Goal: Task Accomplishment & Management: Manage account settings

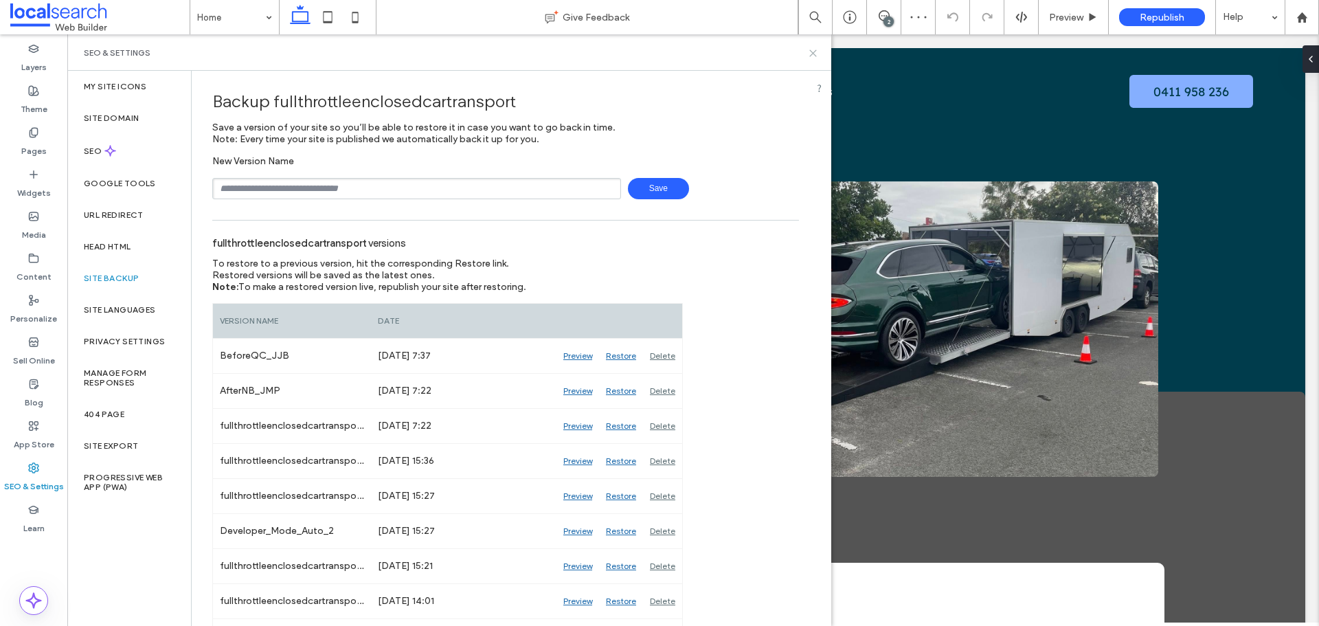
click at [811, 53] on icon at bounding box center [813, 53] width 10 height 10
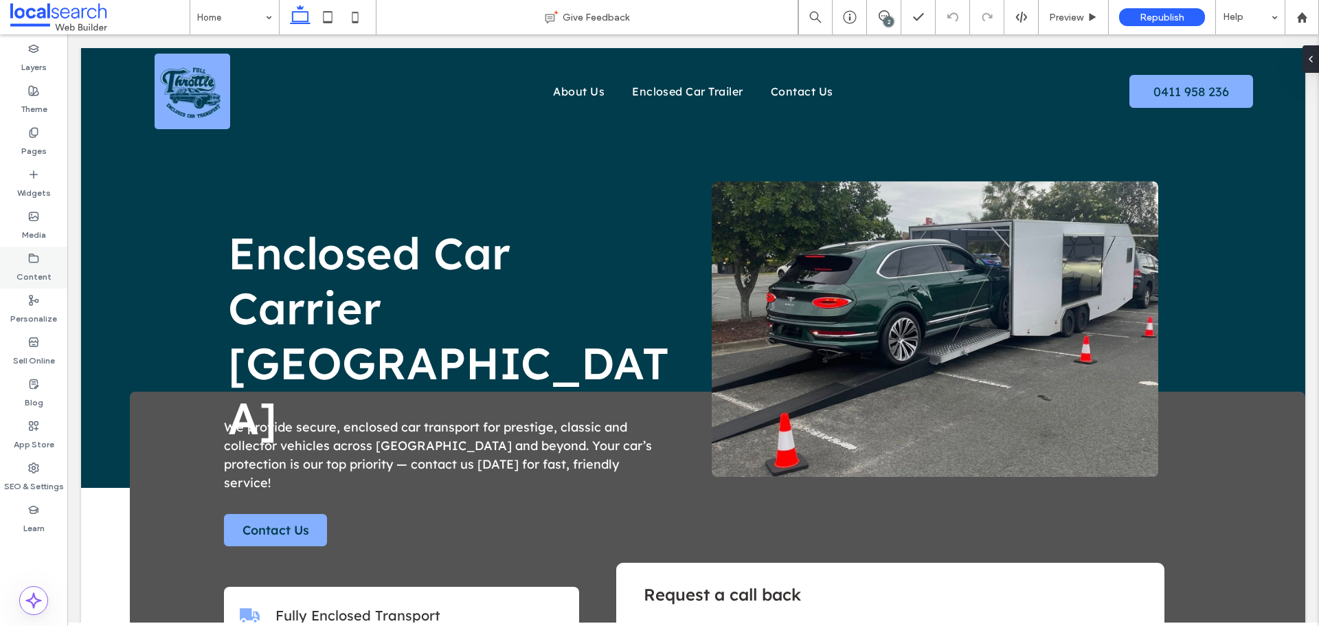
click at [47, 258] on div "Content" at bounding box center [33, 268] width 67 height 42
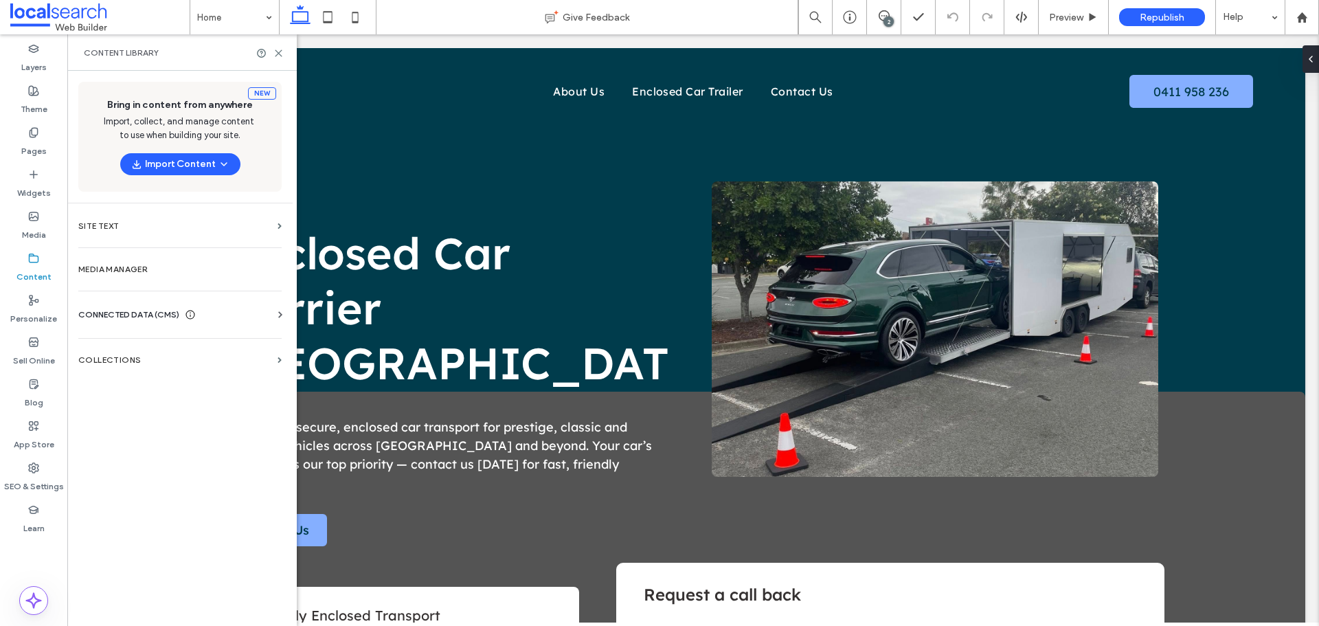
click at [94, 314] on span "CONNECTED DATA (CMS)" at bounding box center [128, 315] width 101 height 14
click at [151, 354] on section "Business Info" at bounding box center [182, 348] width 209 height 32
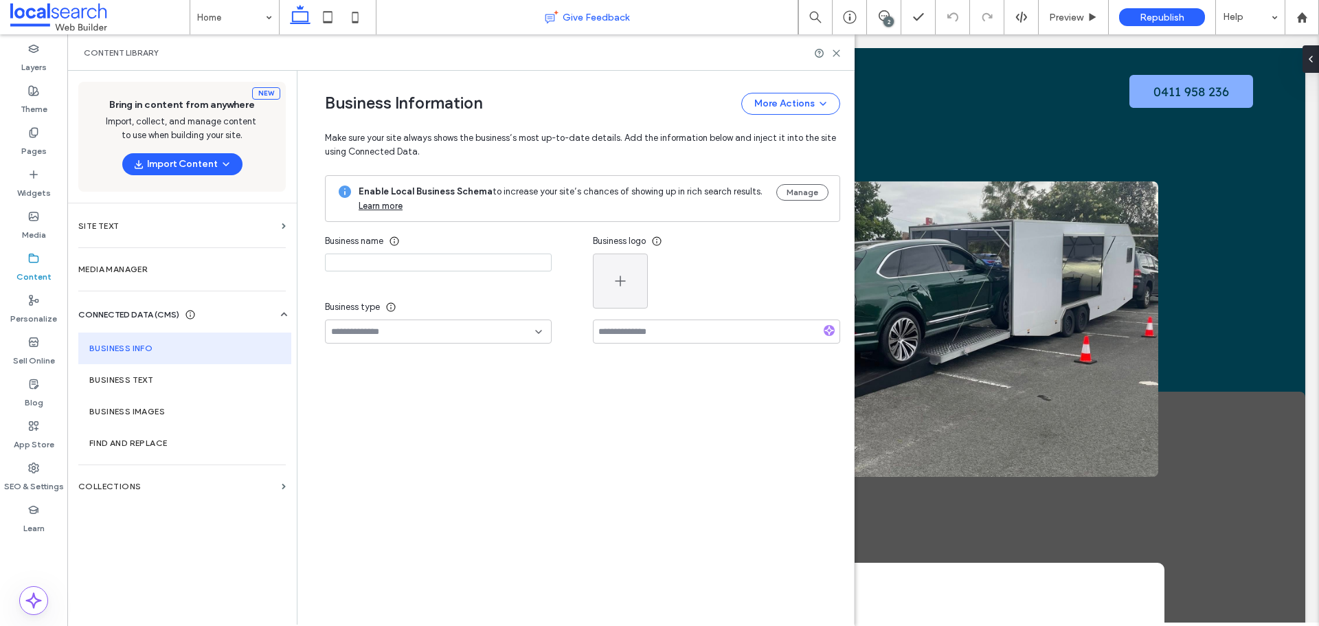
type input "**********"
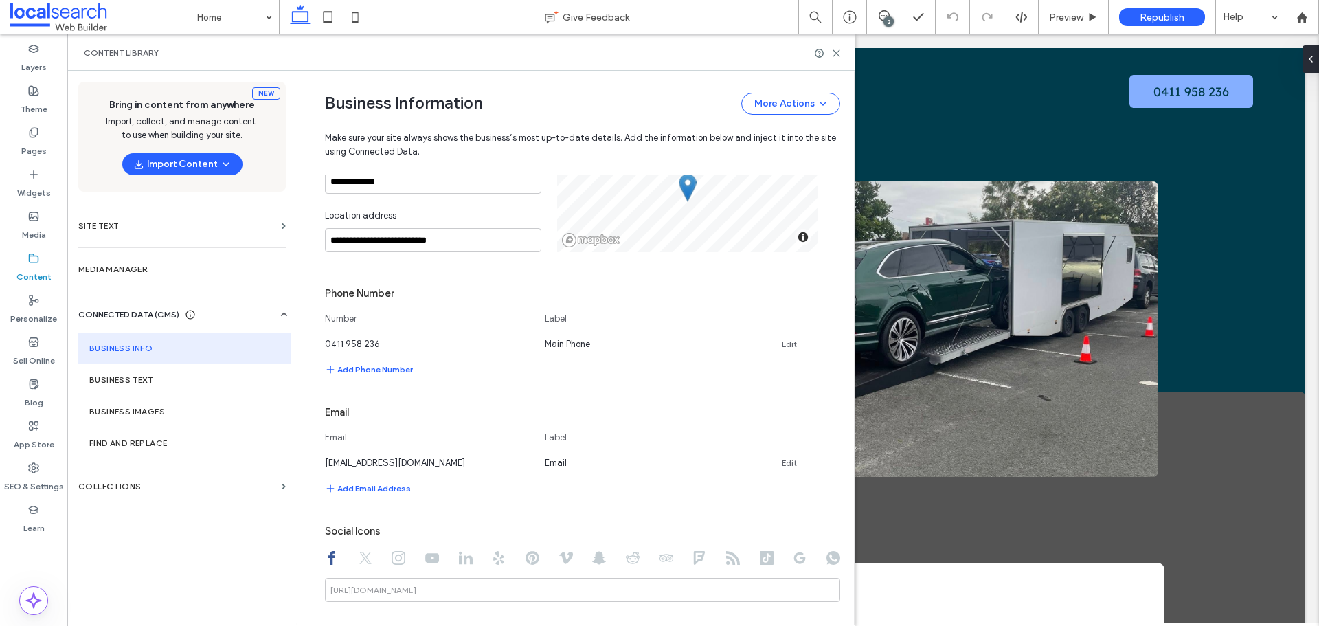
scroll to position [281, 0]
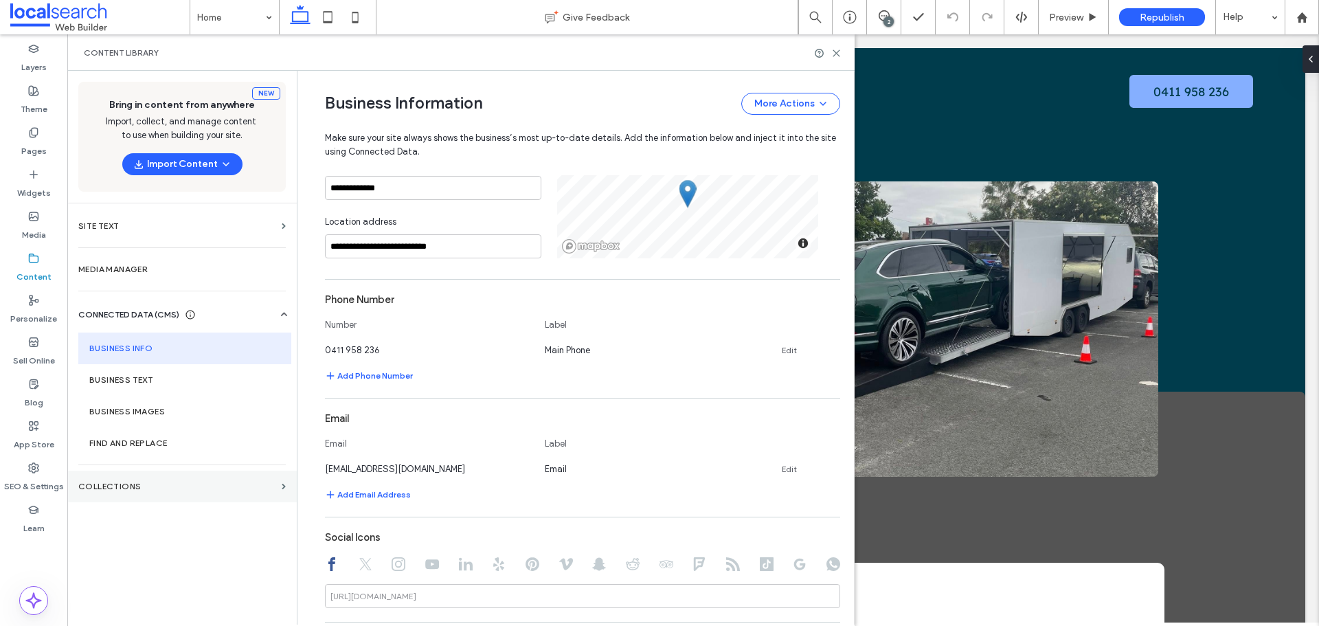
click at [151, 472] on section "Collections" at bounding box center [181, 486] width 229 height 32
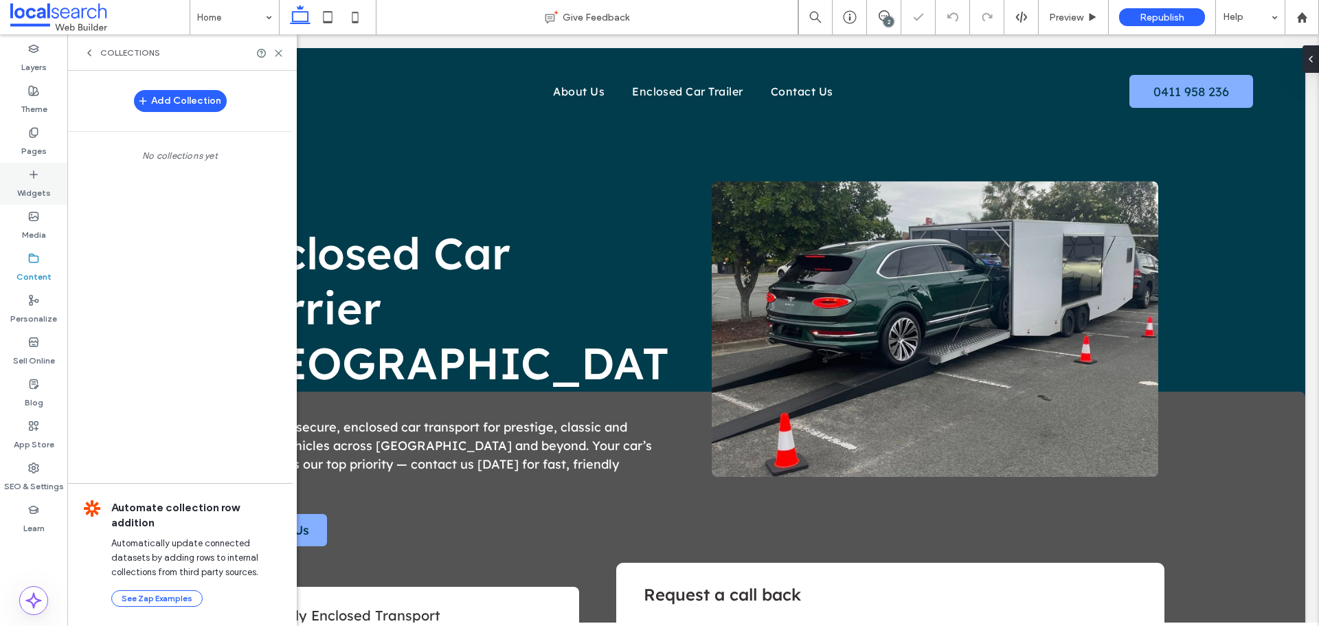
click at [45, 182] on label "Widgets" at bounding box center [34, 189] width 34 height 19
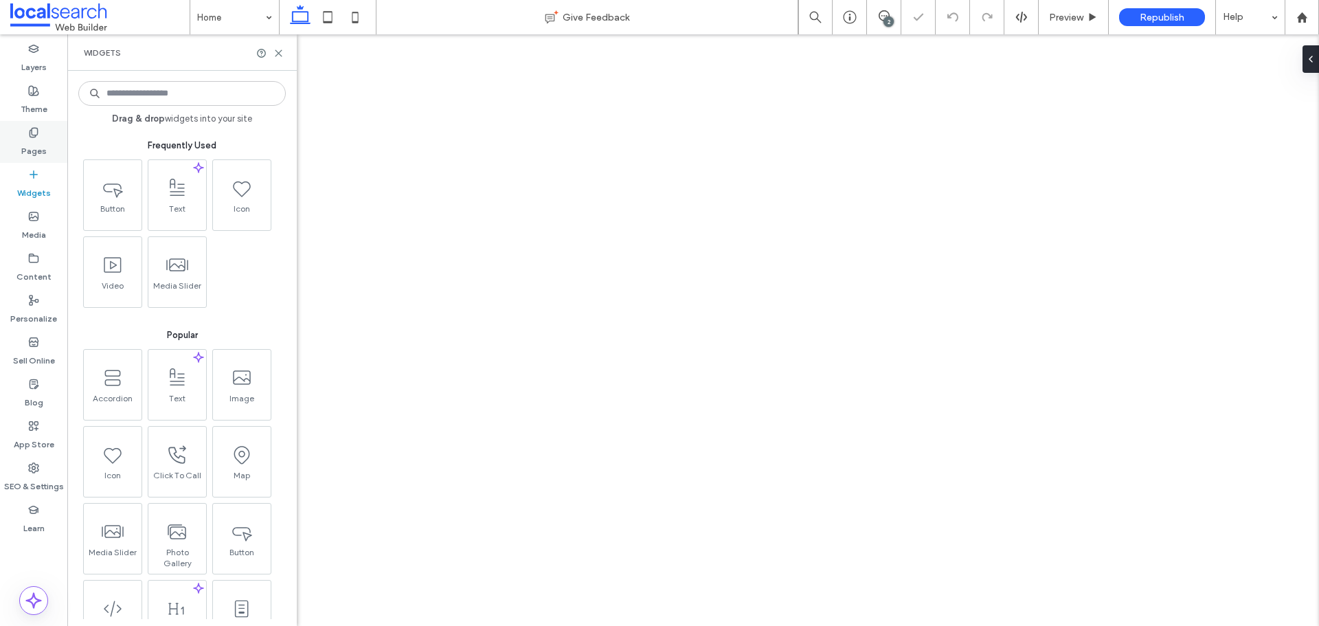
click at [49, 144] on div "Pages" at bounding box center [33, 142] width 67 height 42
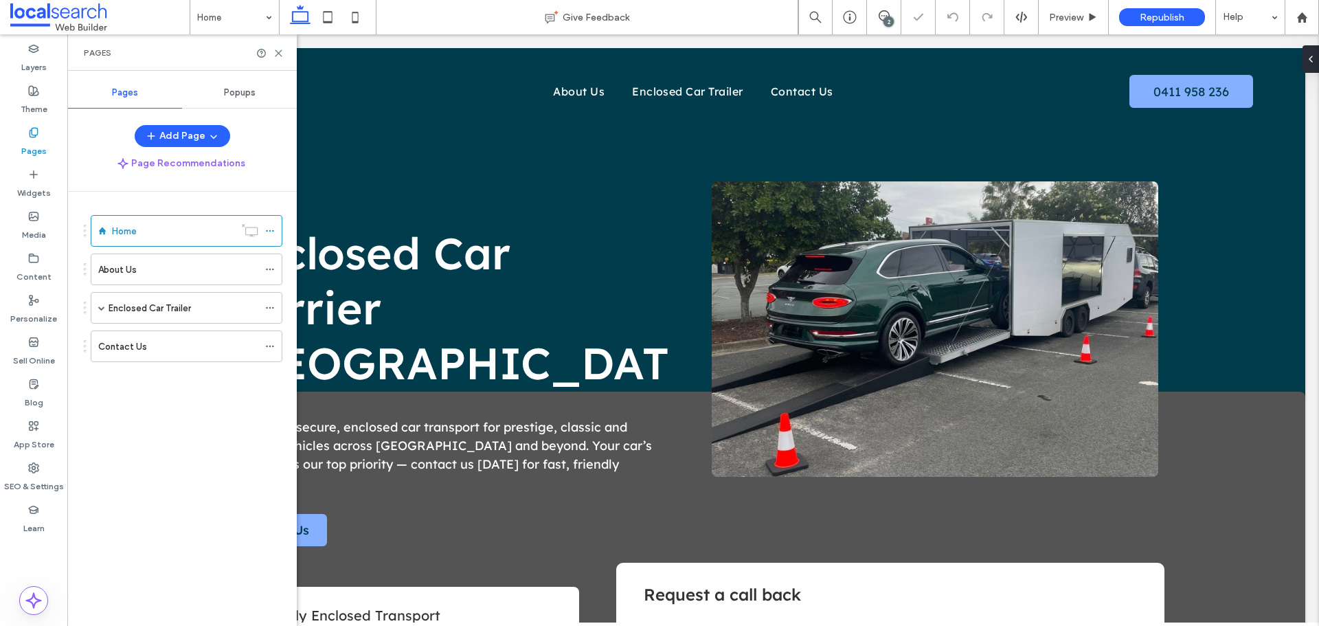
scroll to position [0, 0]
click at [235, 91] on span "Popups" at bounding box center [240, 92] width 32 height 11
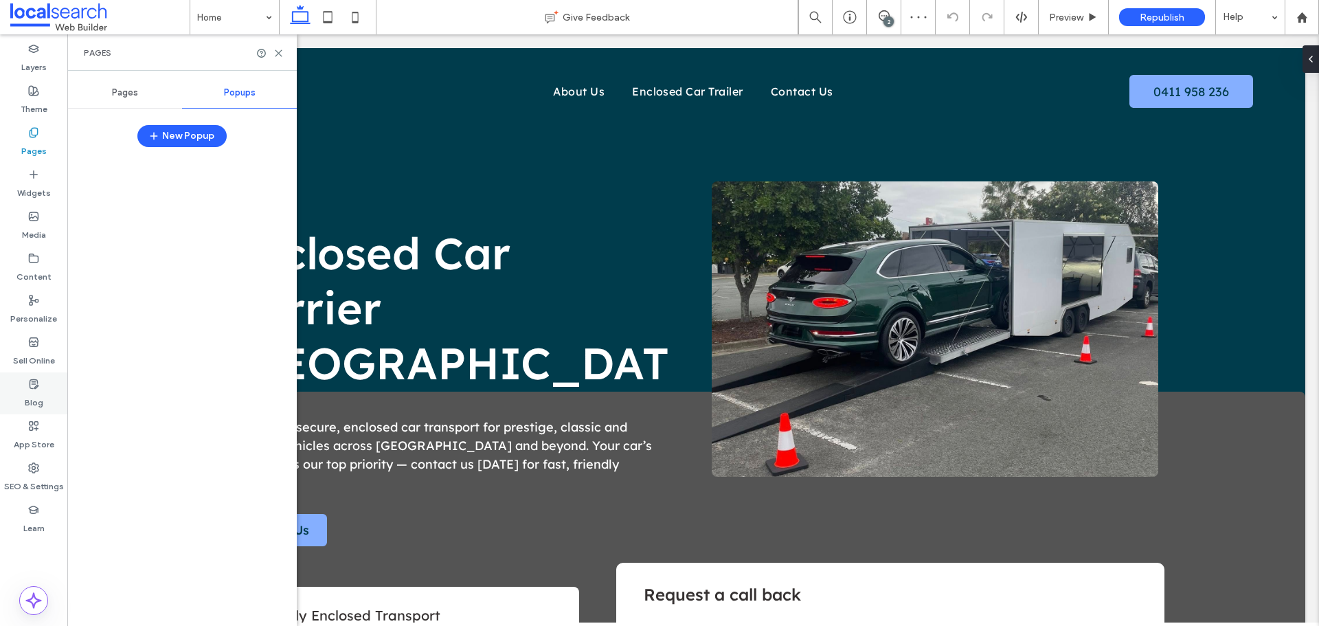
click at [38, 389] on icon at bounding box center [33, 383] width 11 height 11
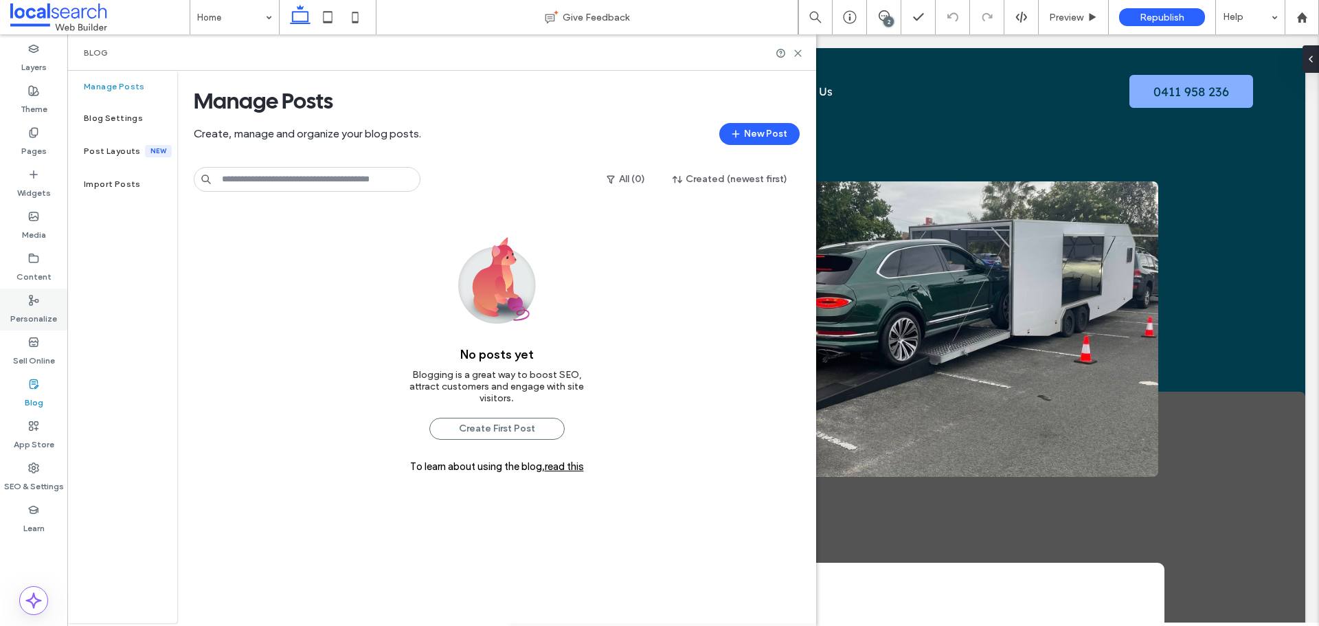
click at [41, 311] on label "Personalize" at bounding box center [33, 315] width 47 height 19
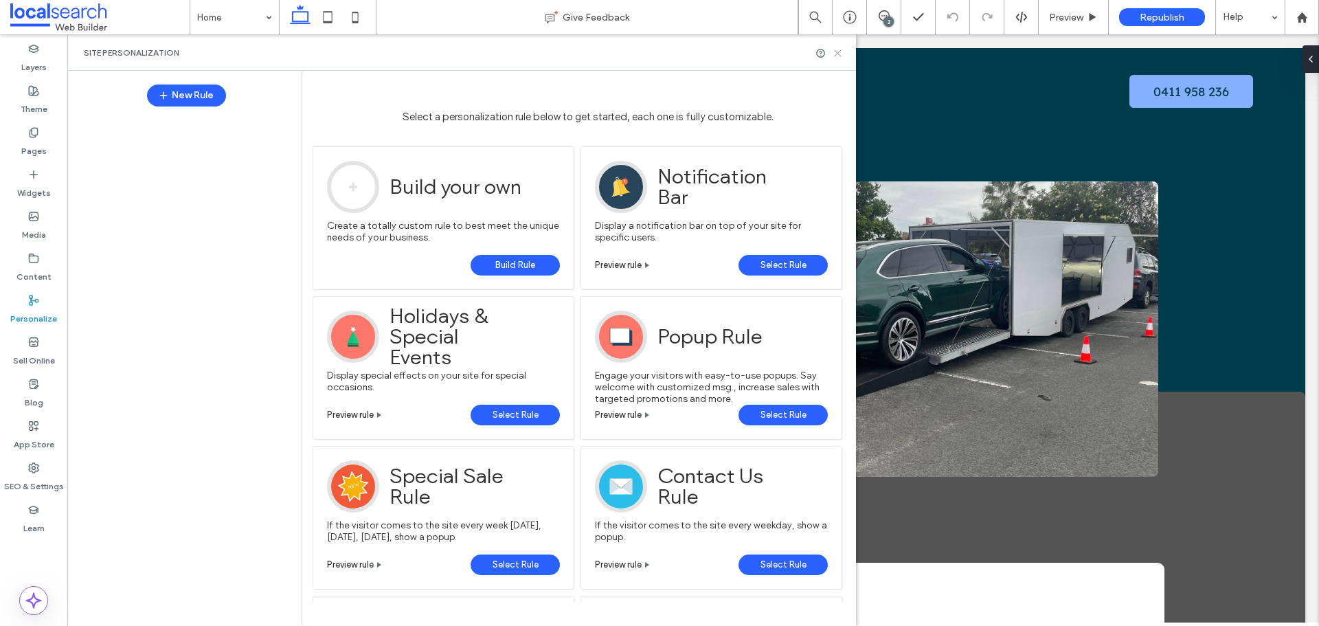
drag, startPoint x: 839, startPoint y: 49, endPoint x: 761, endPoint y: 9, distance: 88.2
click at [839, 49] on icon at bounding box center [837, 53] width 10 height 10
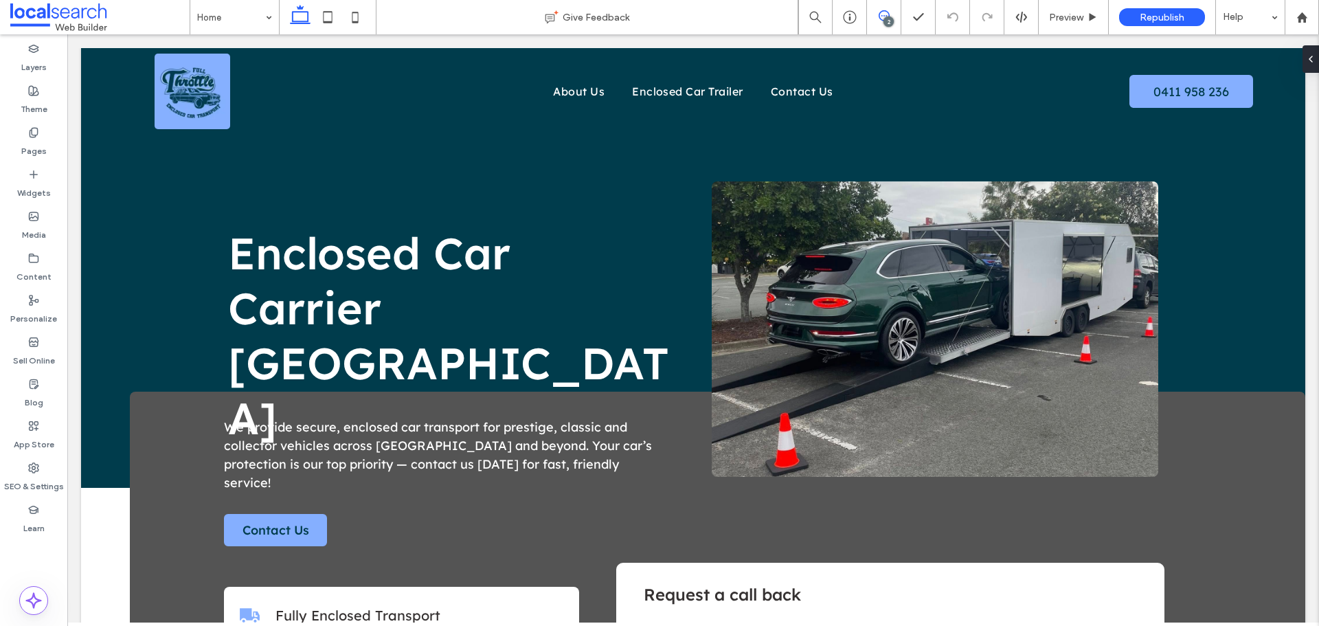
click at [896, 10] on span at bounding box center [884, 15] width 34 height 11
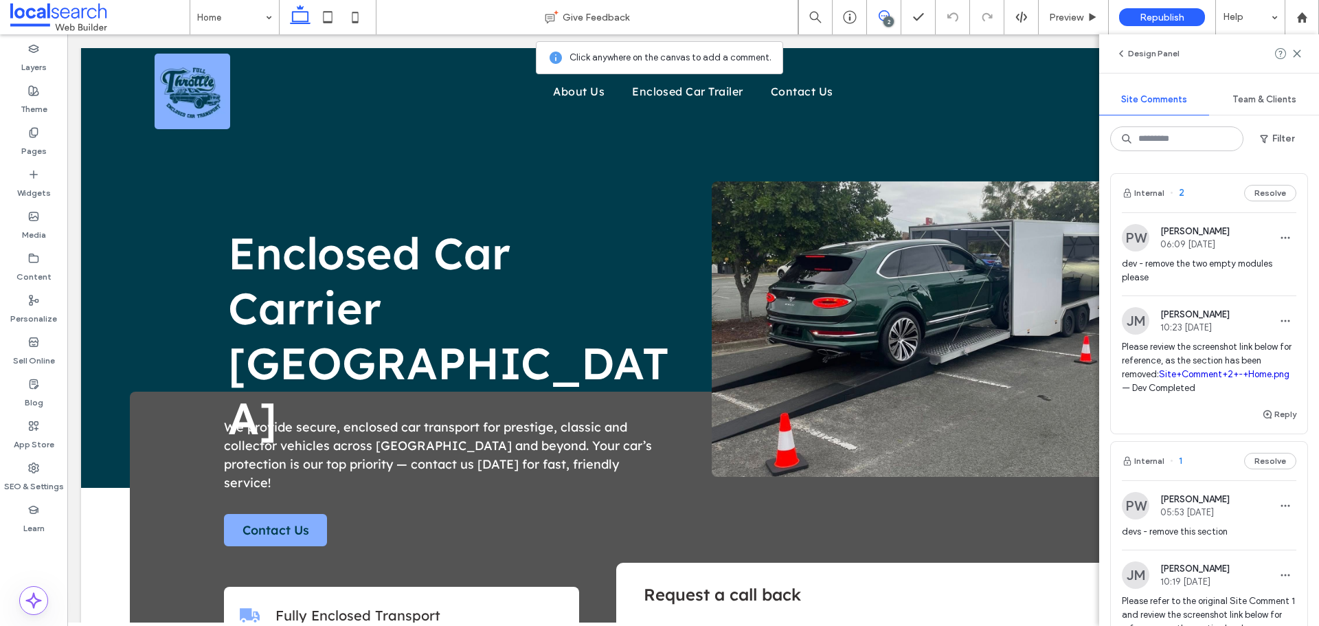
click at [1220, 277] on span "dev - remove the two empty modules please" at bounding box center [1208, 270] width 174 height 27
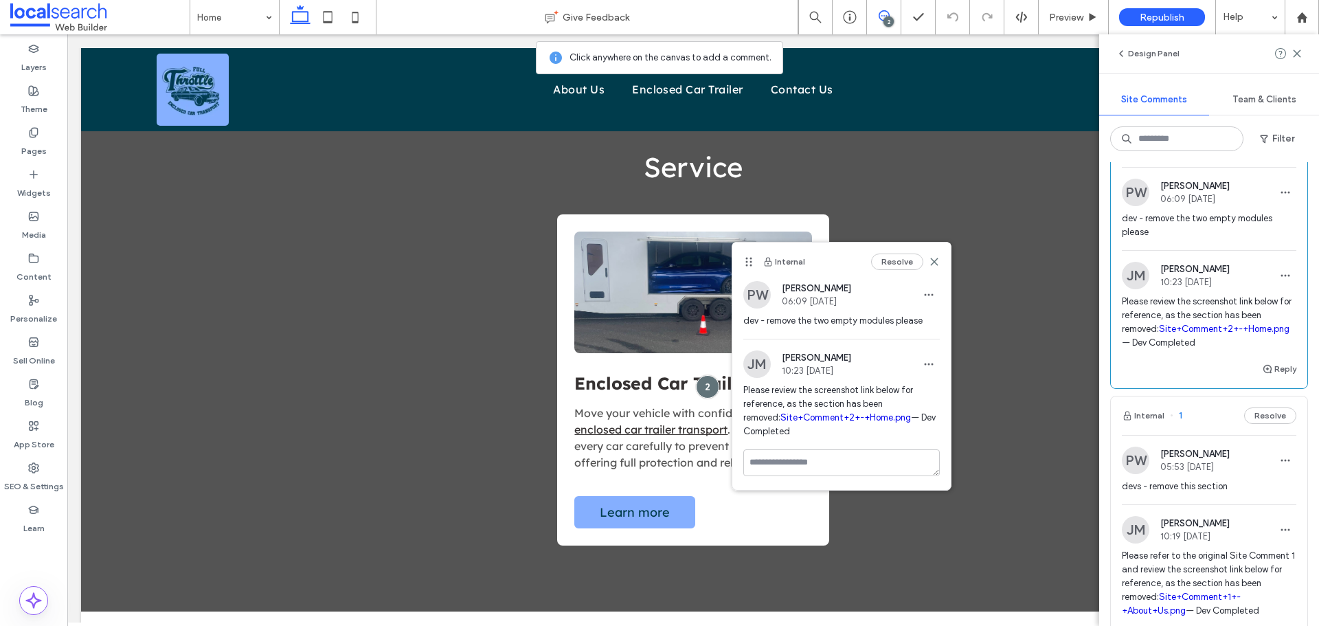
scroll to position [137, 0]
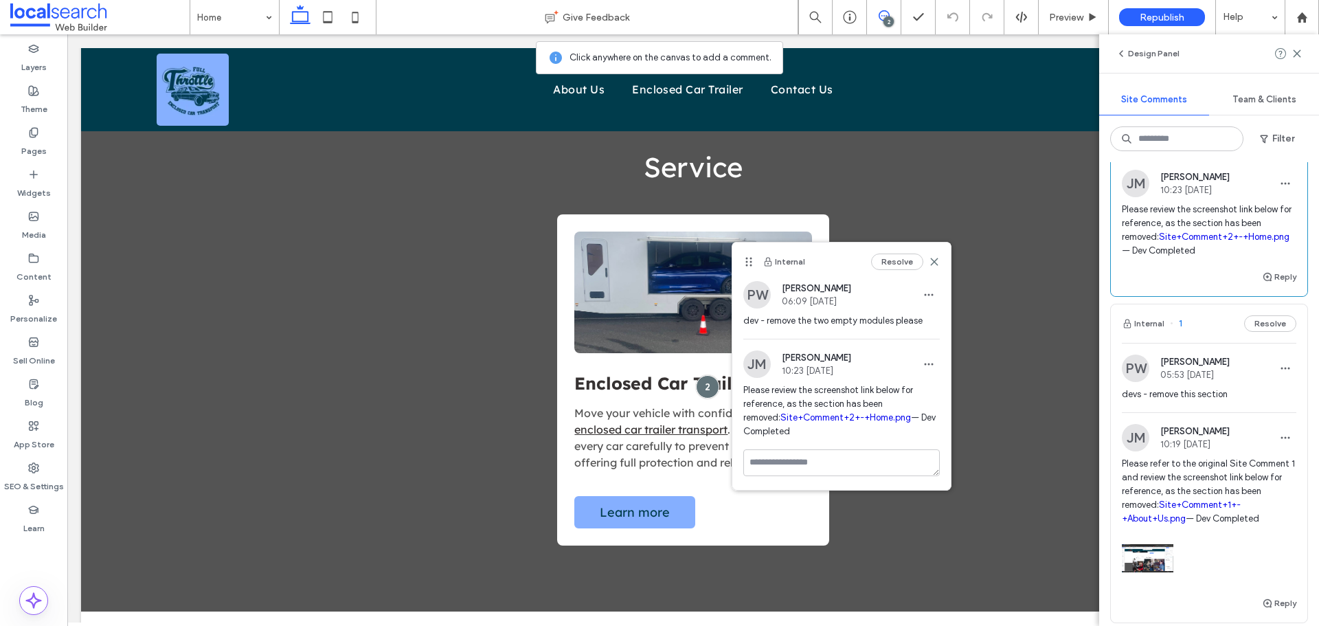
click at [1202, 412] on div "devs - remove this section" at bounding box center [1208, 399] width 174 height 25
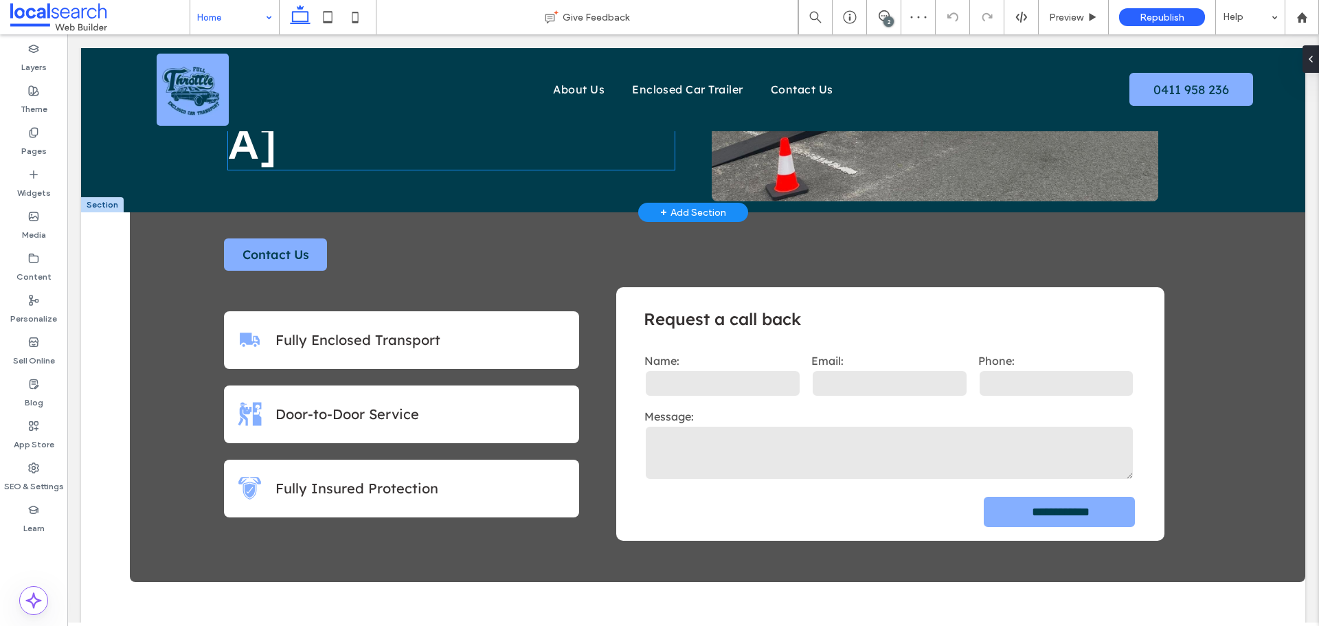
scroll to position [275, 0]
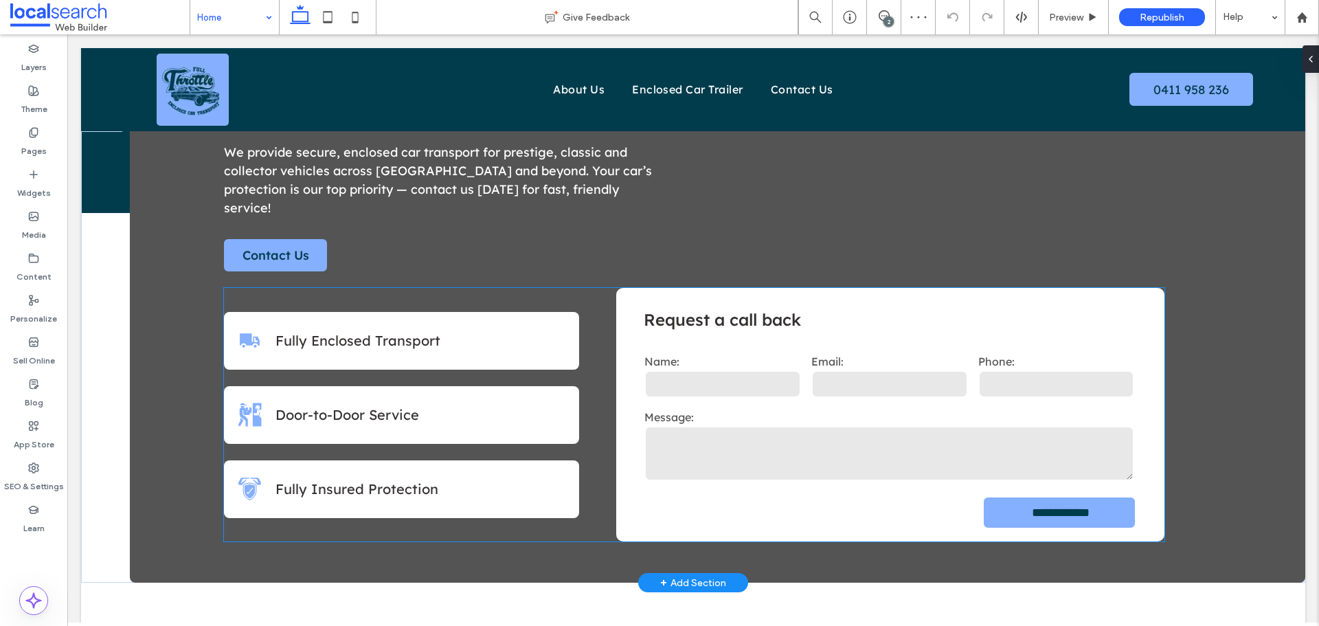
click at [757, 426] on textarea at bounding box center [889, 453] width 490 height 55
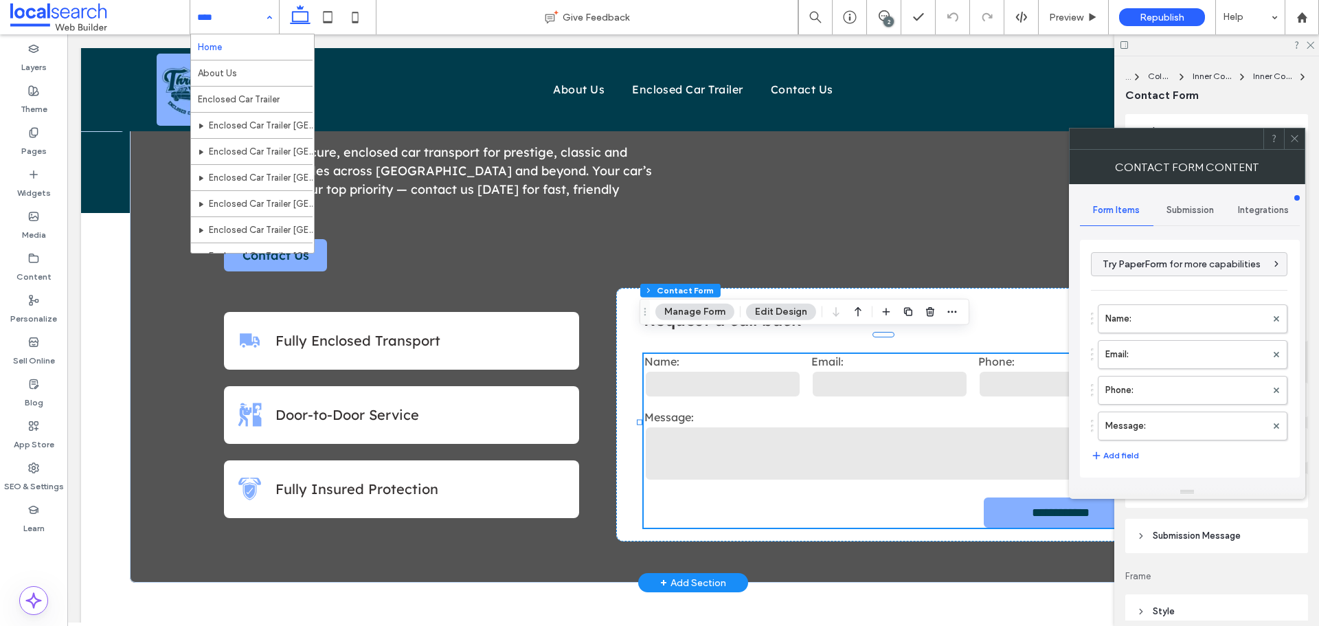
type input "*"
type input "***"
type input "*"
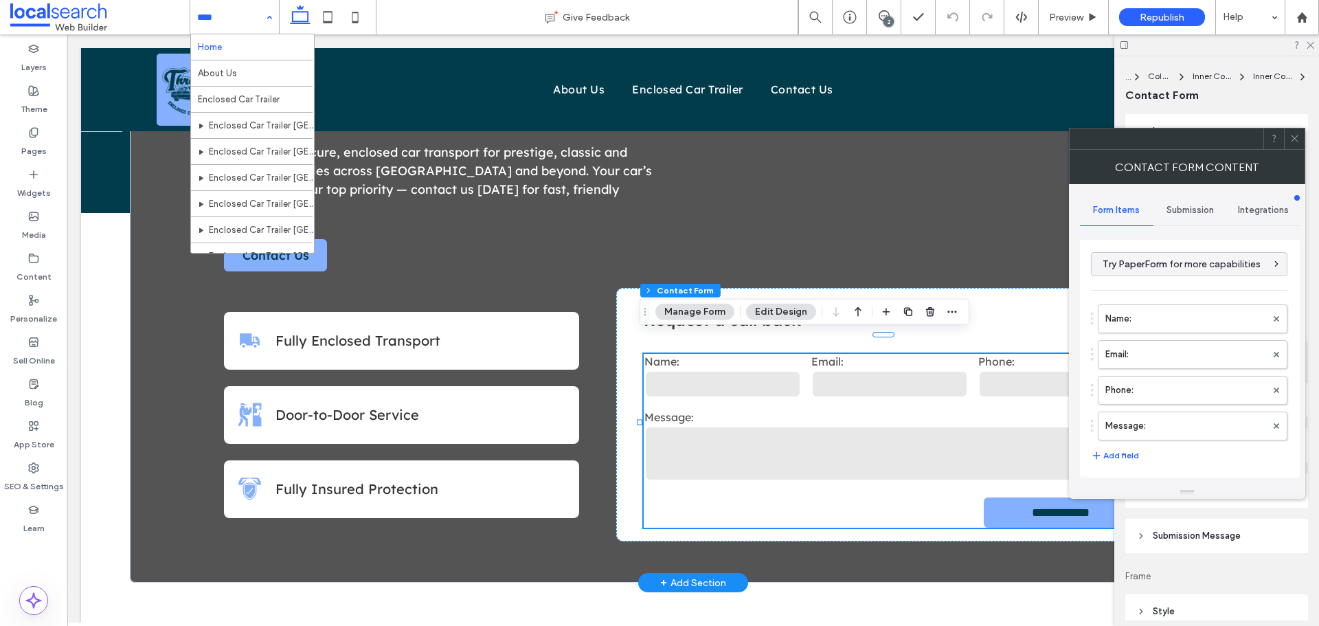
type input "***"
type input "*"
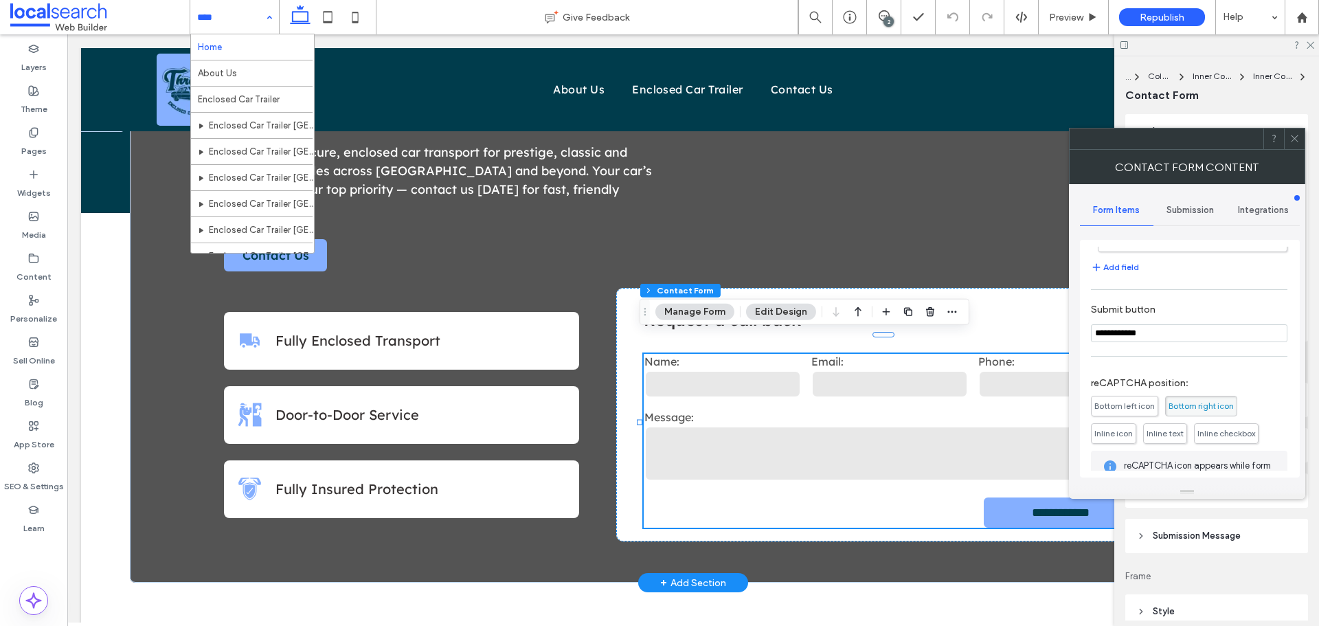
scroll to position [278, 0]
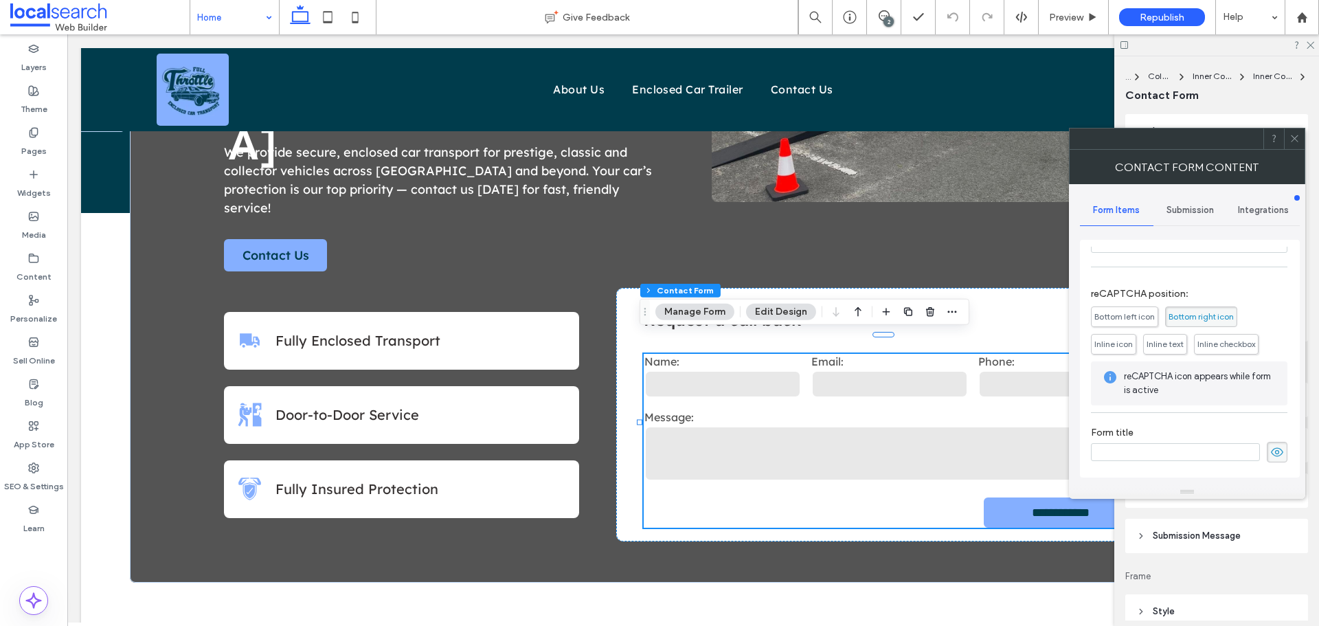
click at [1176, 203] on div "Submission" at bounding box center [1189, 210] width 73 height 30
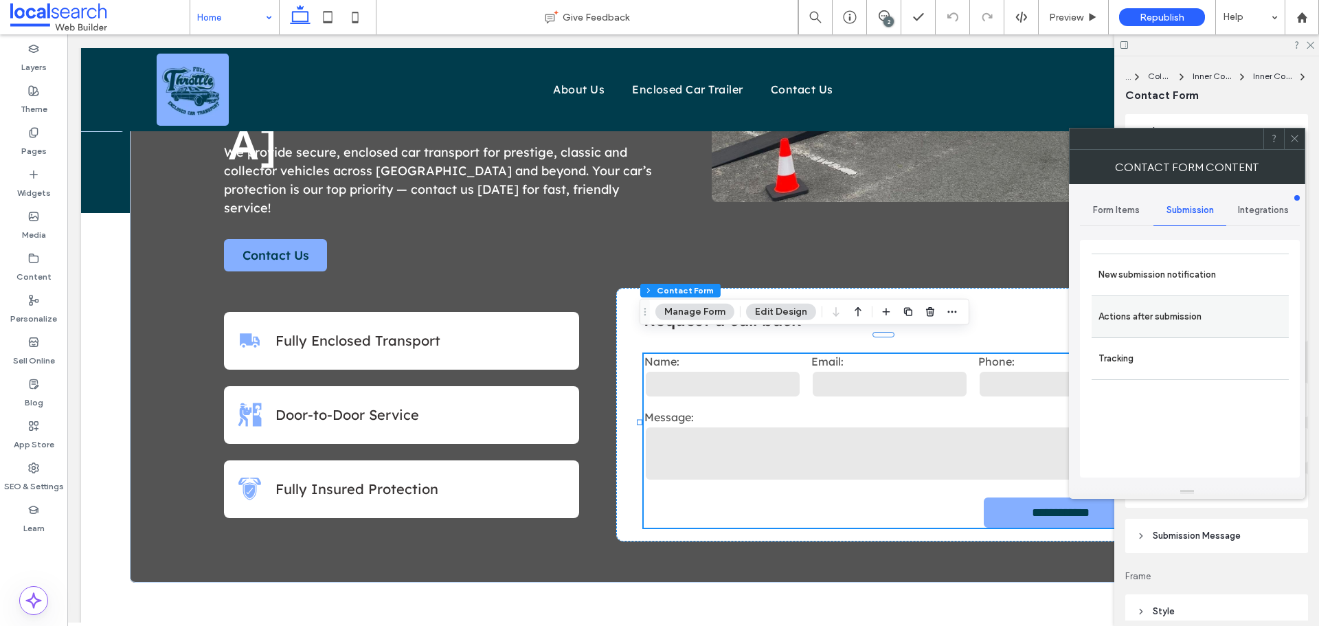
click at [1124, 296] on div "Actions after submission" at bounding box center [1189, 316] width 197 height 42
click at [1132, 286] on label "New submission notification" at bounding box center [1189, 274] width 183 height 27
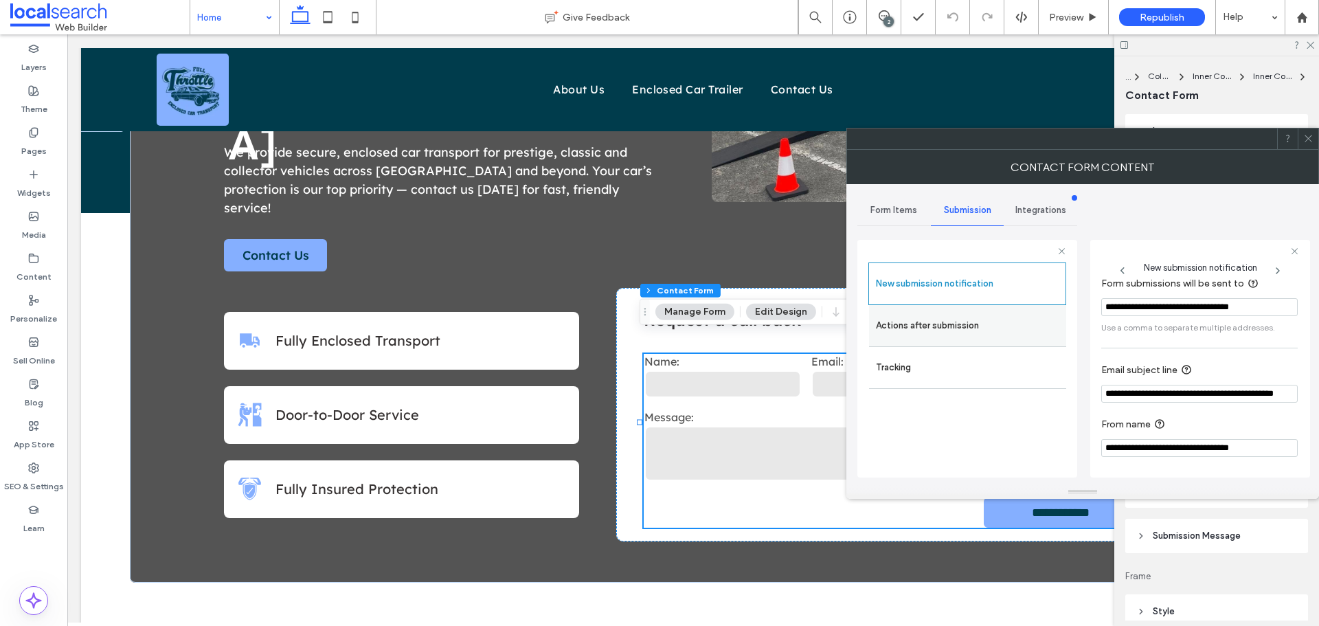
click at [915, 314] on label "Actions after submission" at bounding box center [967, 325] width 183 height 27
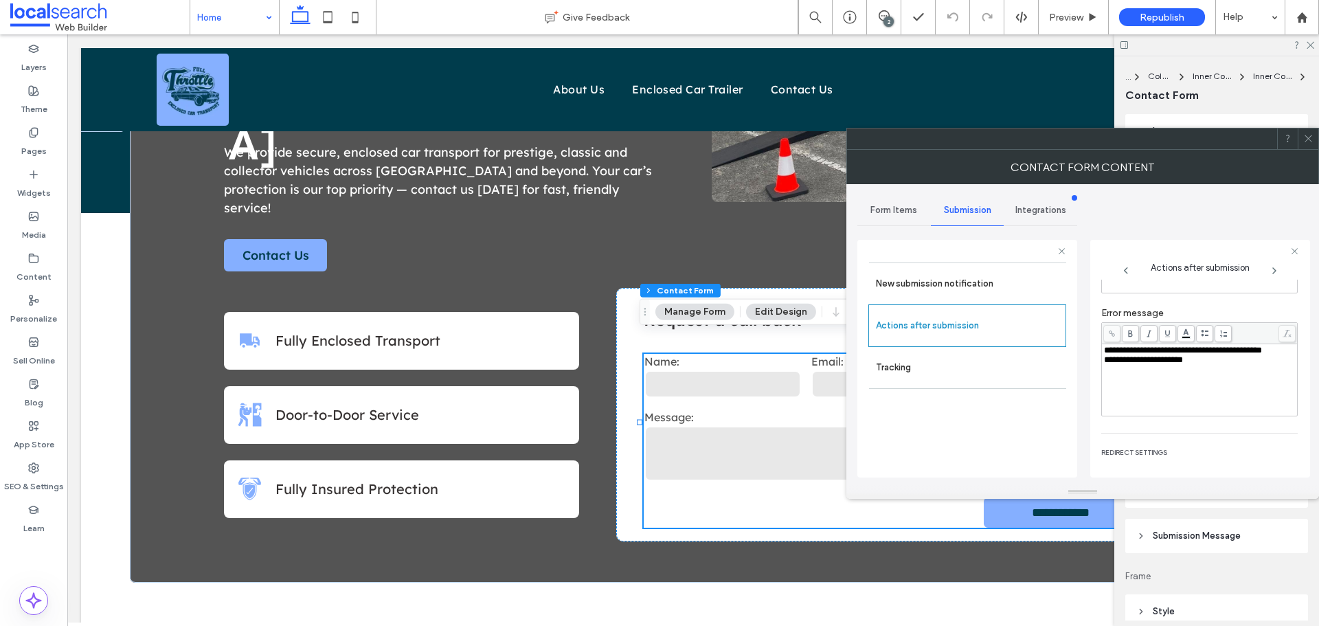
scroll to position [237, 0]
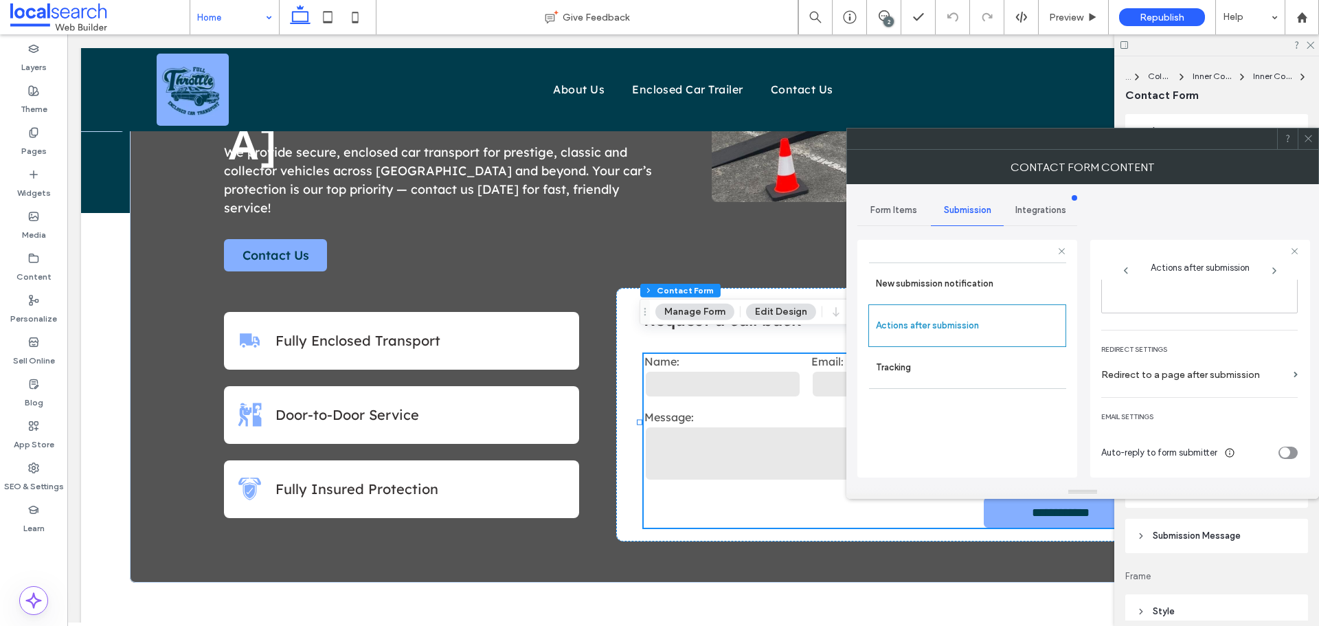
click at [1310, 136] on use at bounding box center [1307, 138] width 7 height 7
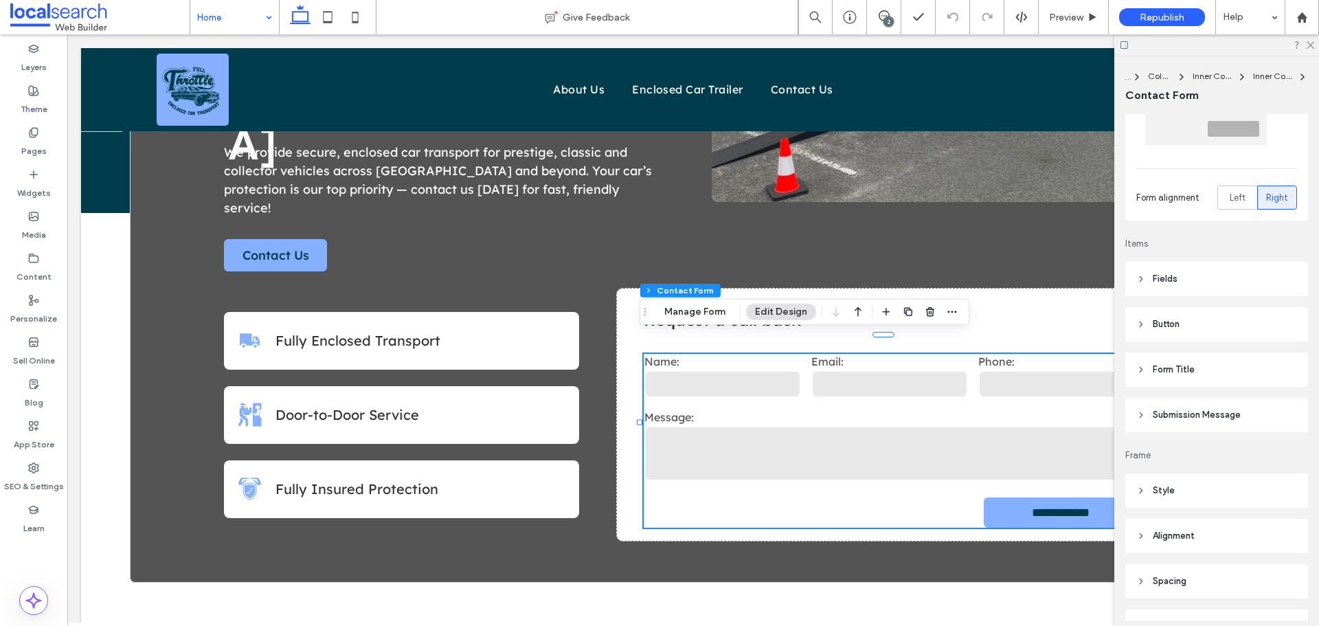
scroll to position [290, 0]
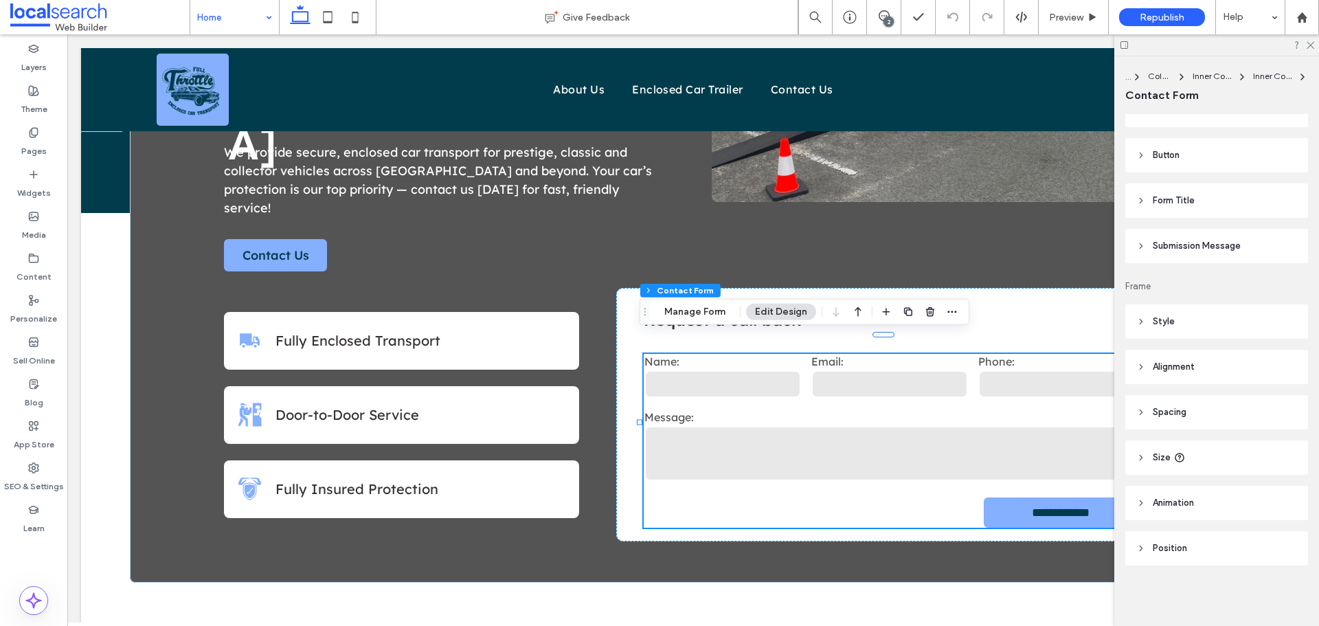
click at [1213, 240] on span "Submission Message" at bounding box center [1196, 246] width 88 height 14
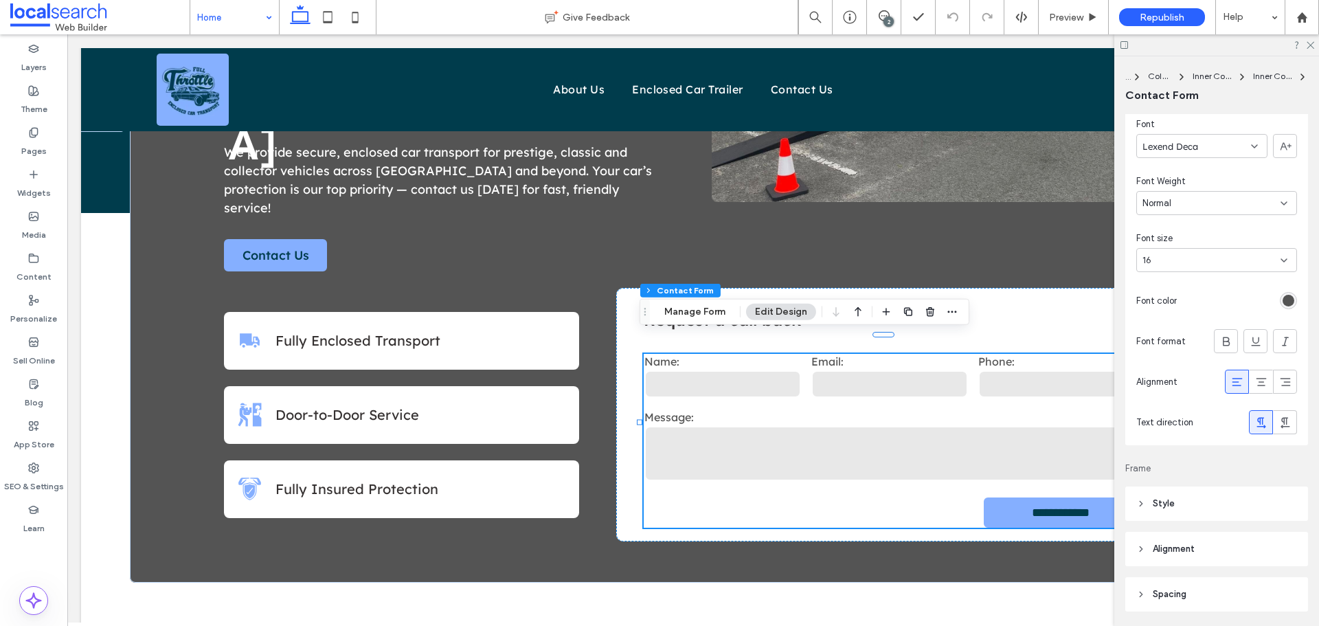
scroll to position [496, 0]
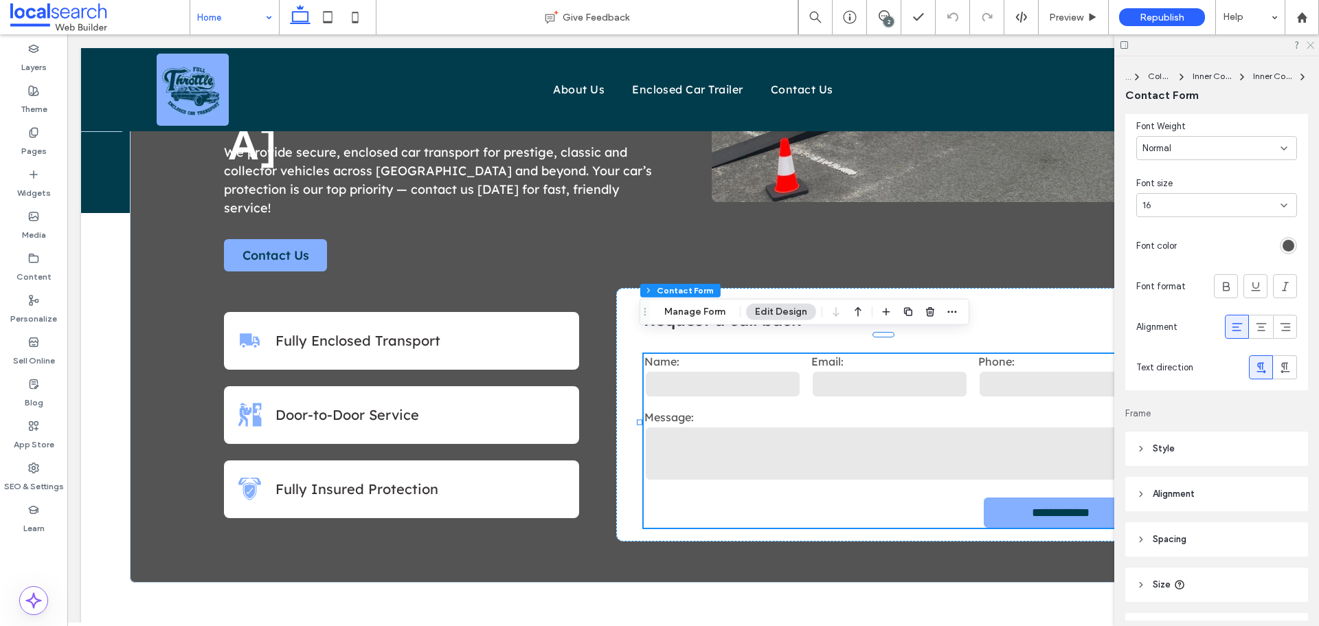
click at [1305, 45] on icon at bounding box center [1309, 44] width 9 height 9
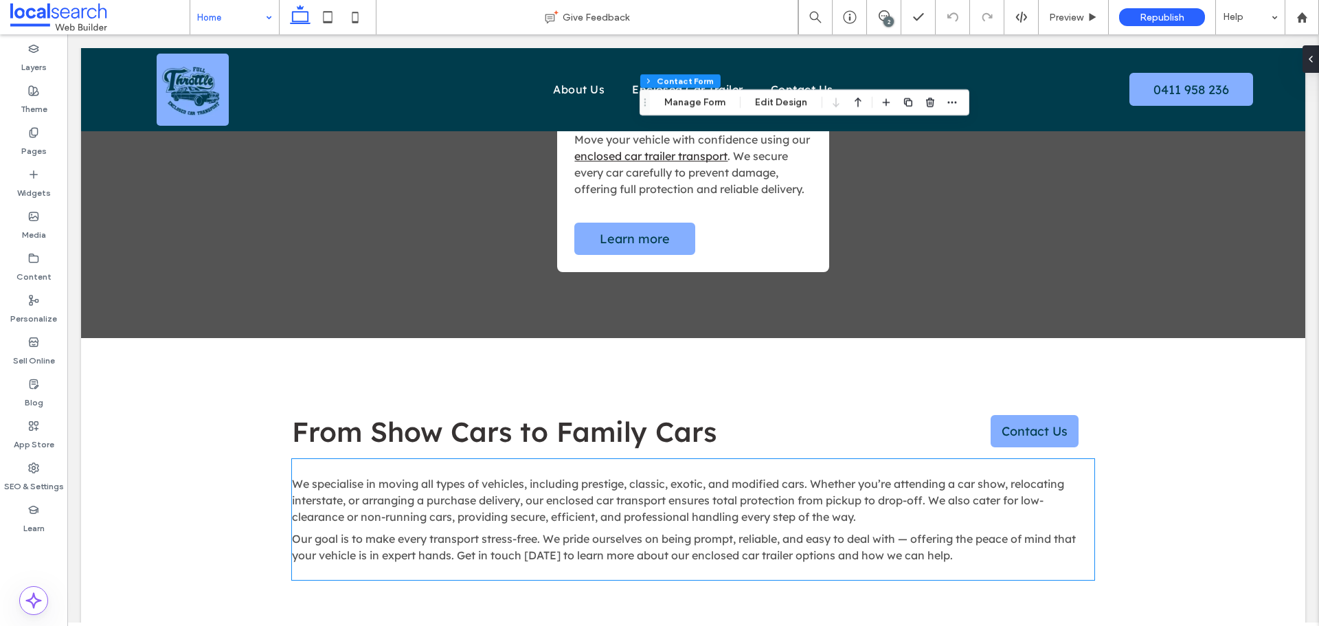
scroll to position [1236, 0]
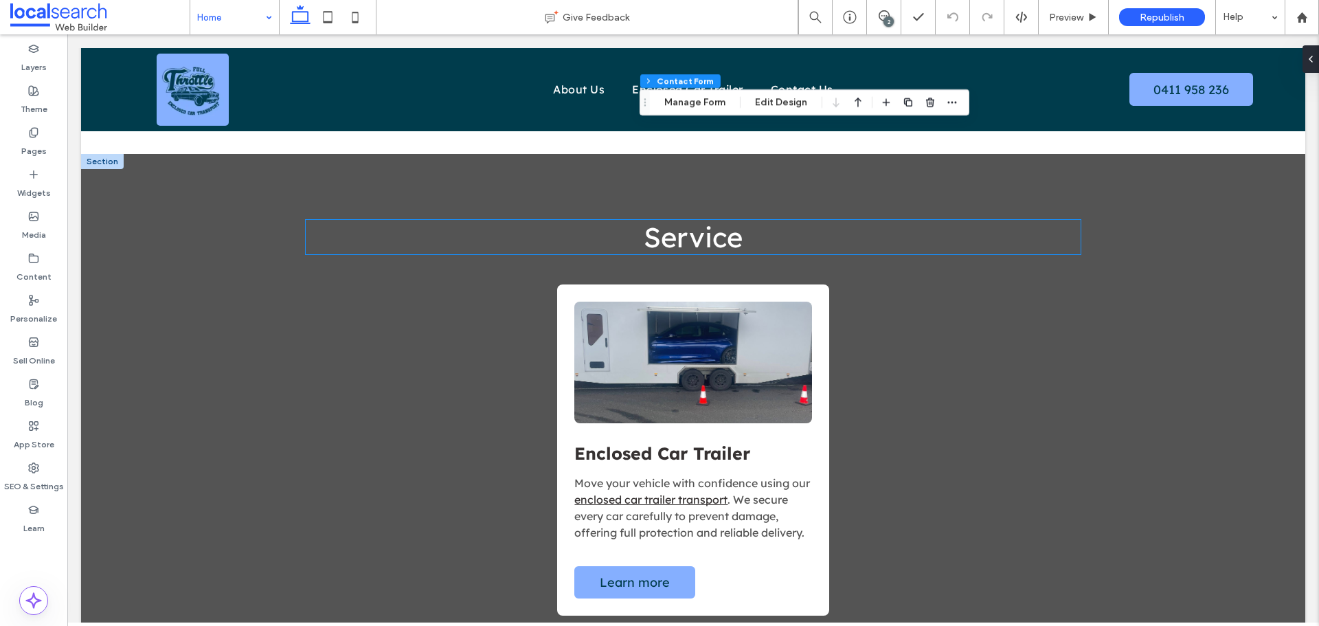
click at [682, 220] on span "Service" at bounding box center [692, 237] width 99 height 34
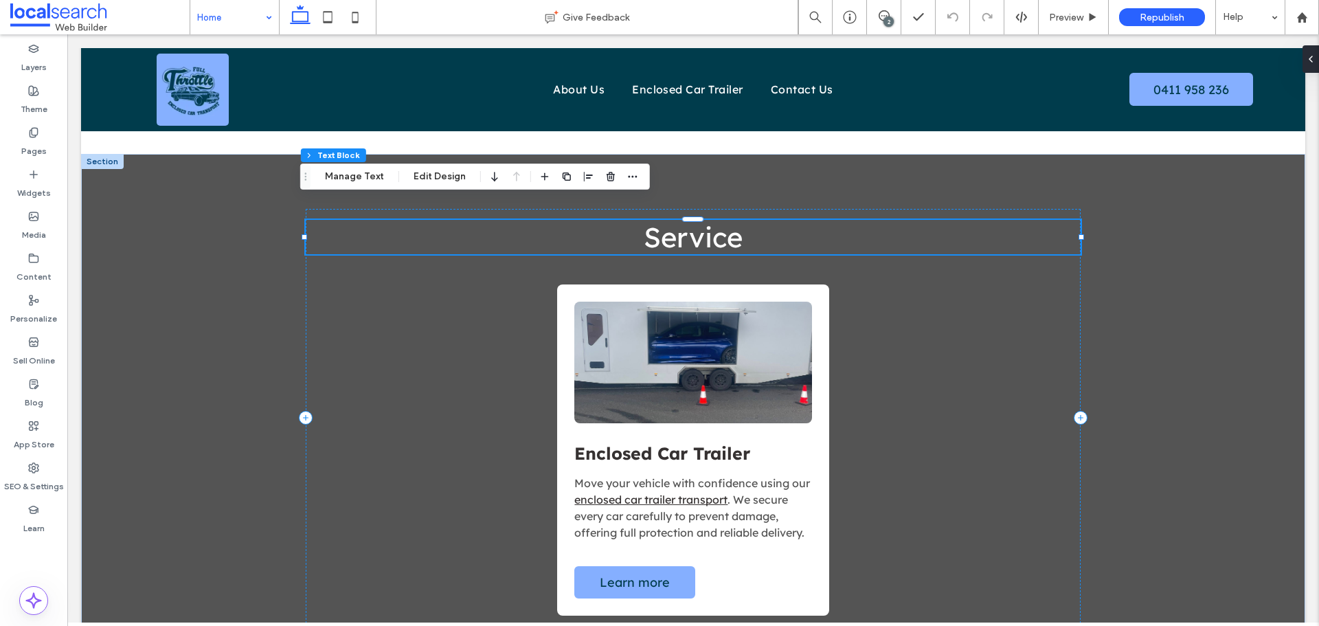
click at [683, 220] on span "Service" at bounding box center [692, 237] width 99 height 34
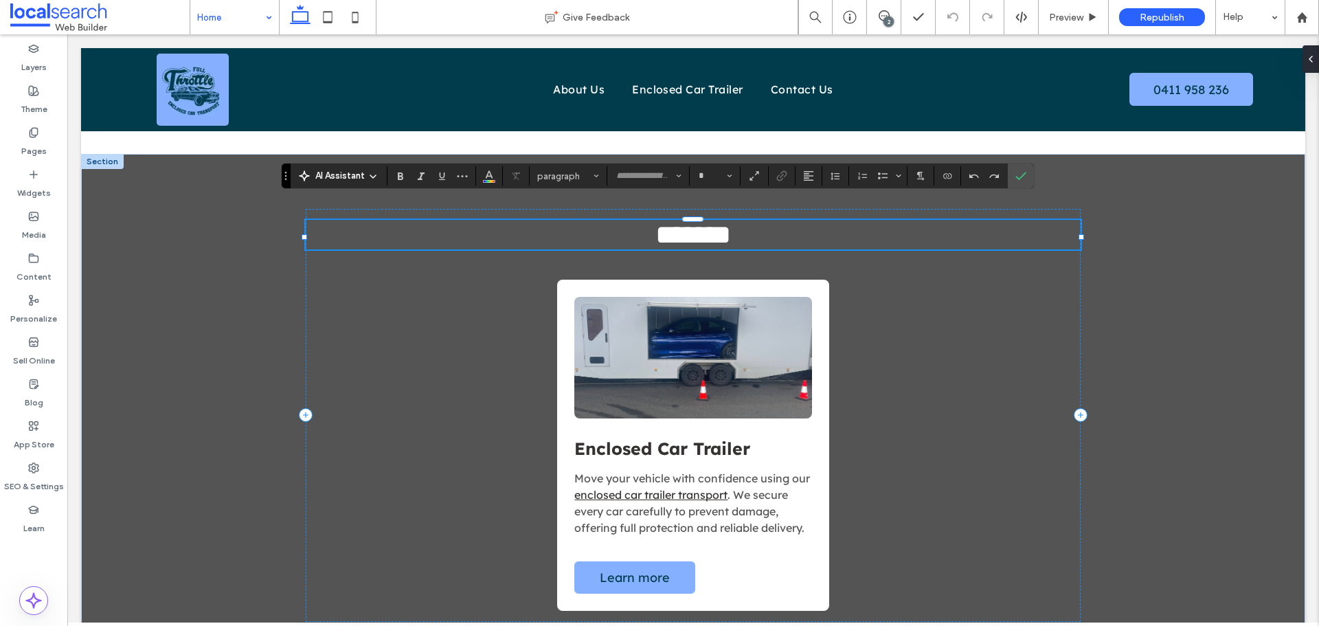
type input "**********"
type input "**"
click at [1034, 179] on div "******* Button Enclosed Car Trailer Move your vehicle with confidence using our…" at bounding box center [693, 415] width 824 height 523
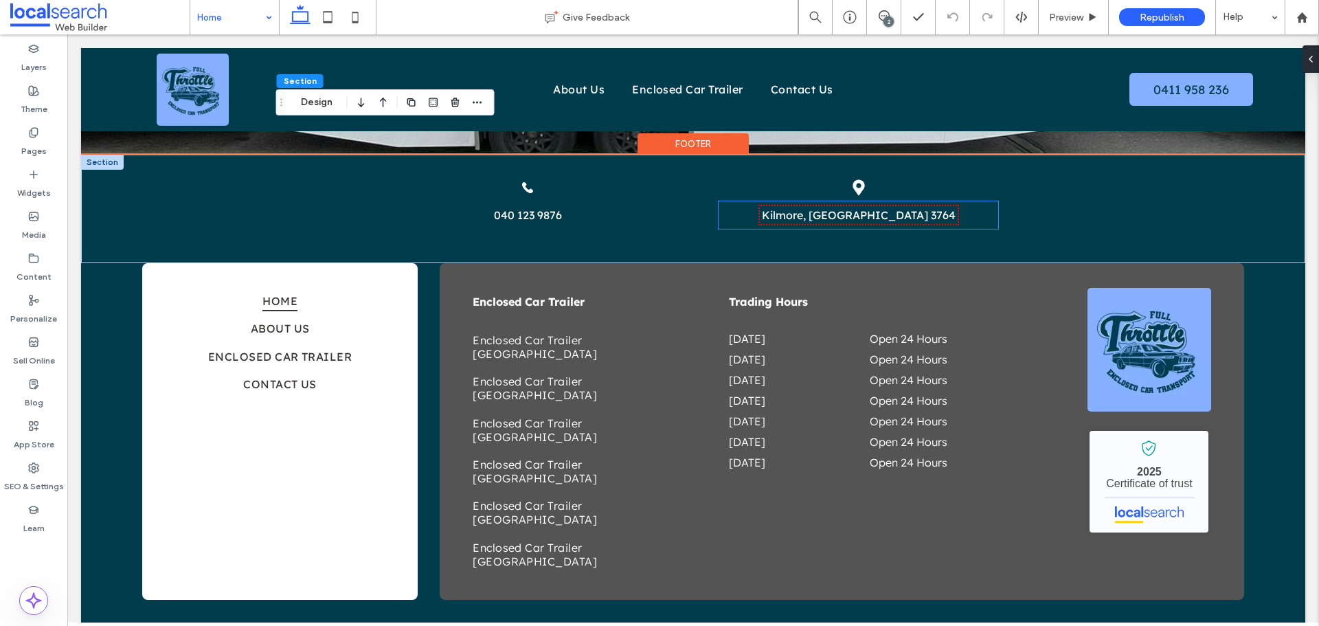
scroll to position [2355, 0]
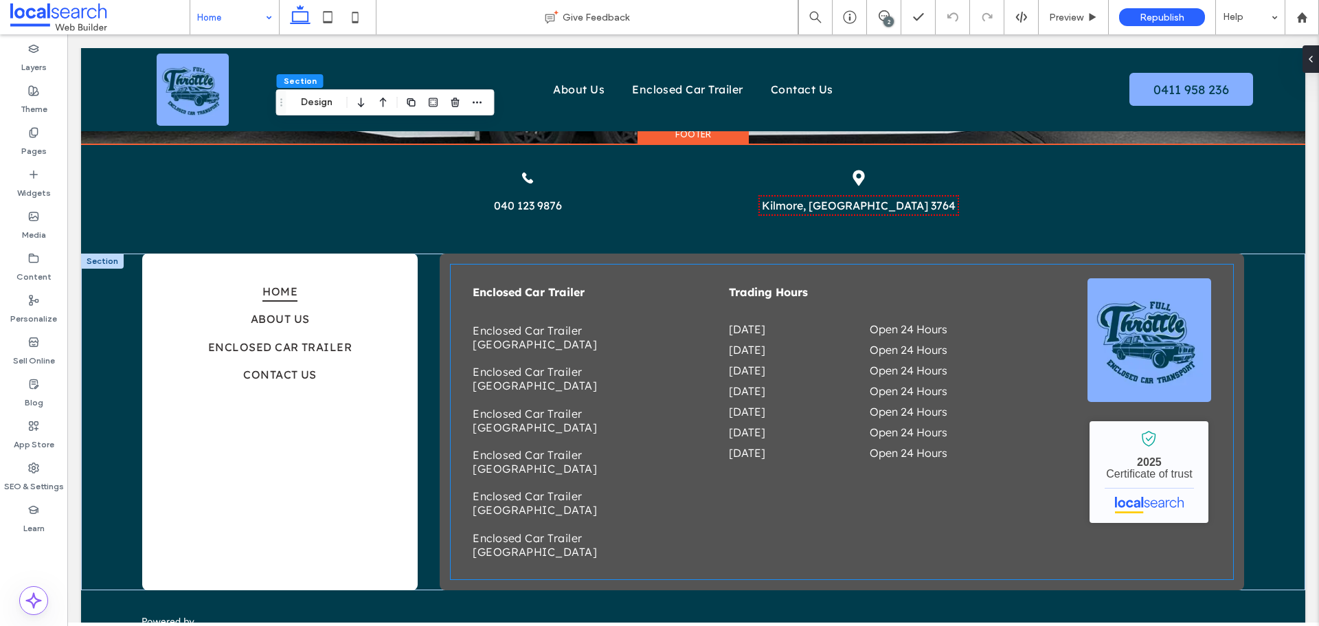
click at [1109, 299] on img at bounding box center [1149, 340] width 124 height 124
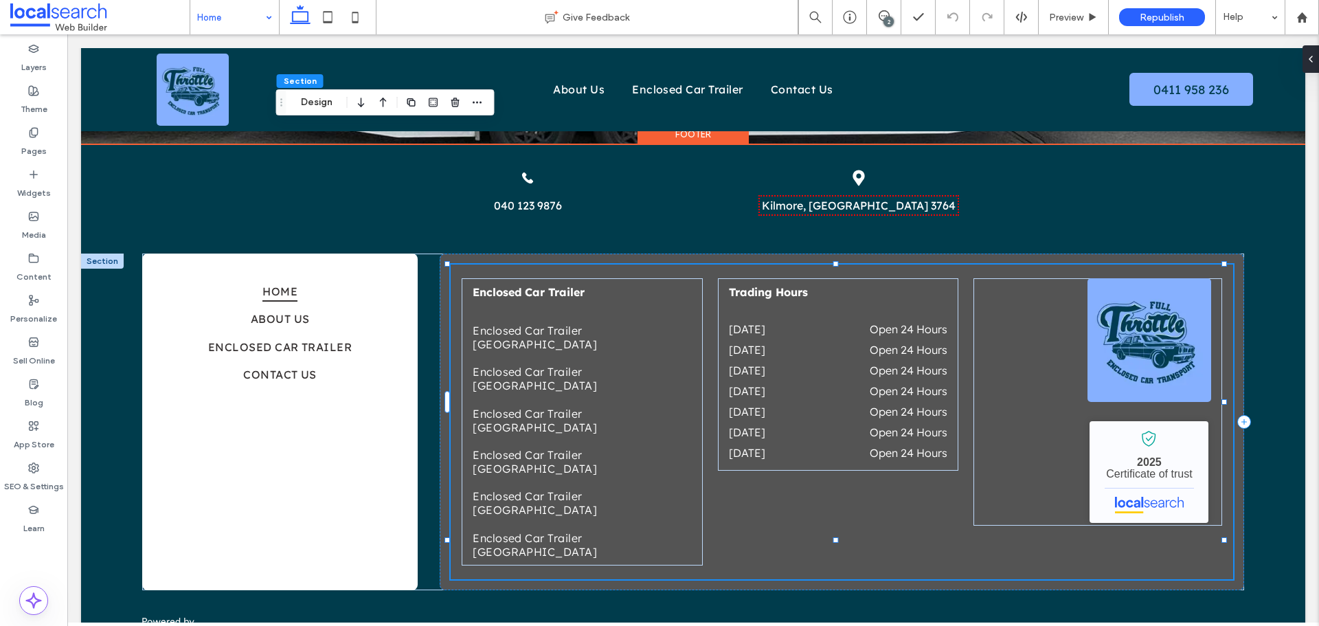
click at [1109, 299] on img at bounding box center [1149, 340] width 124 height 124
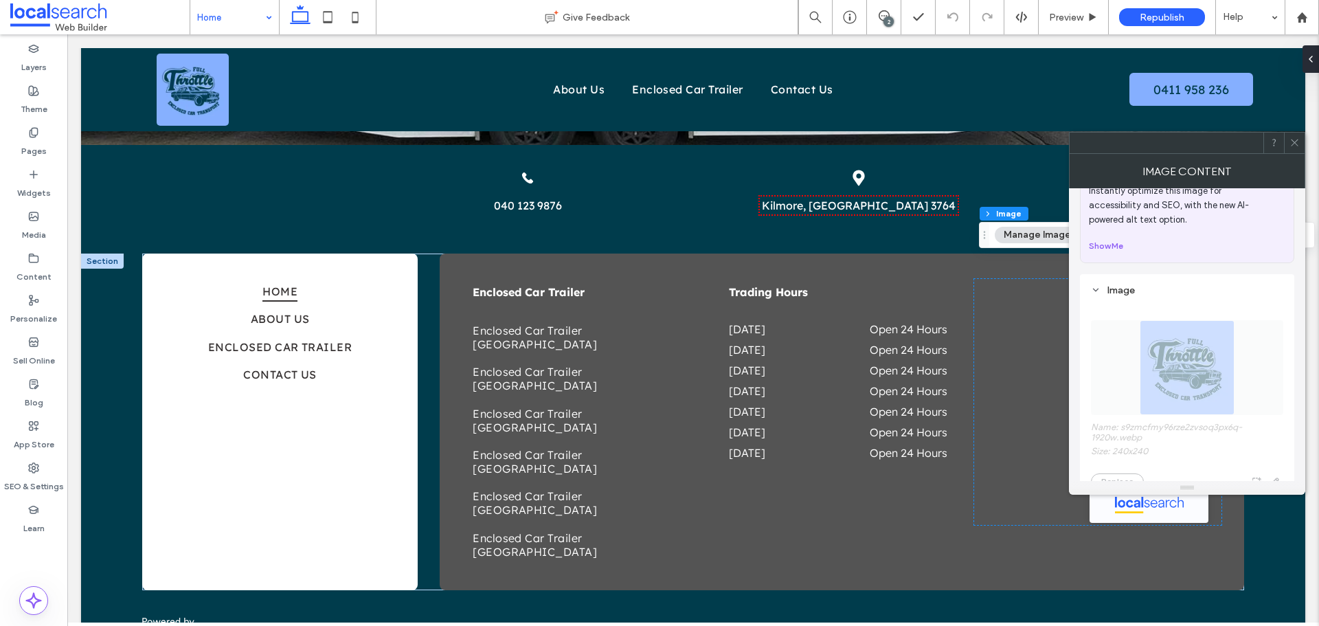
scroll to position [343, 0]
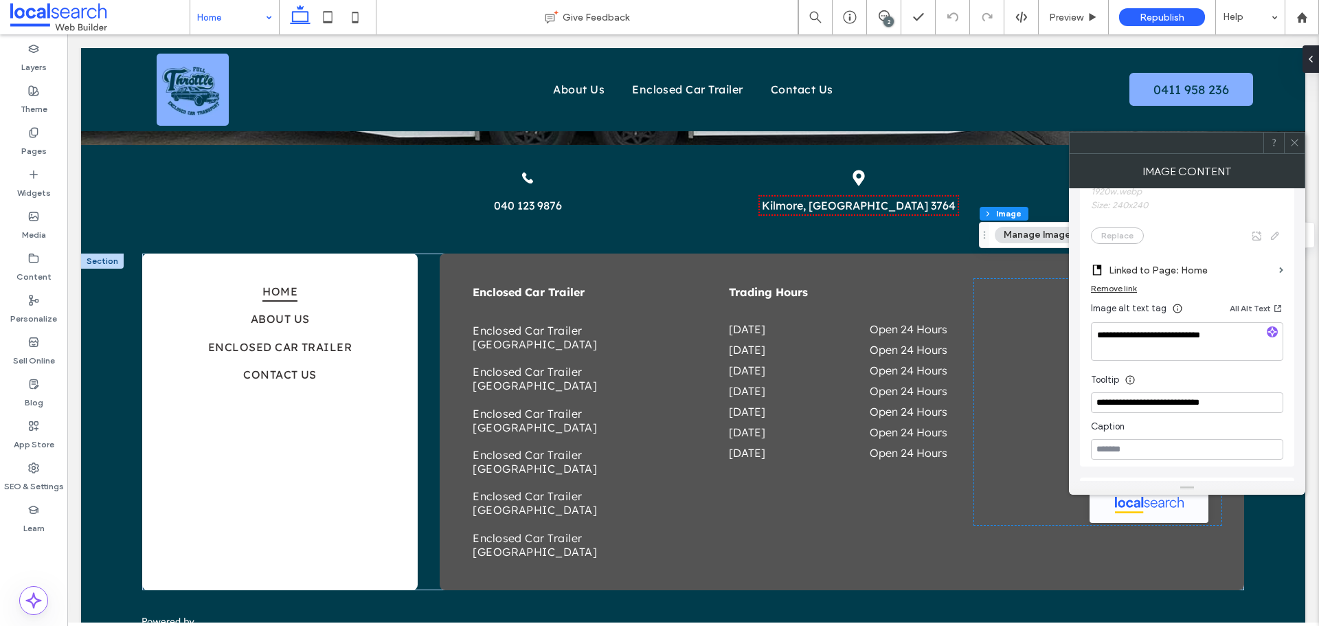
click at [1291, 142] on icon at bounding box center [1294, 142] width 10 height 10
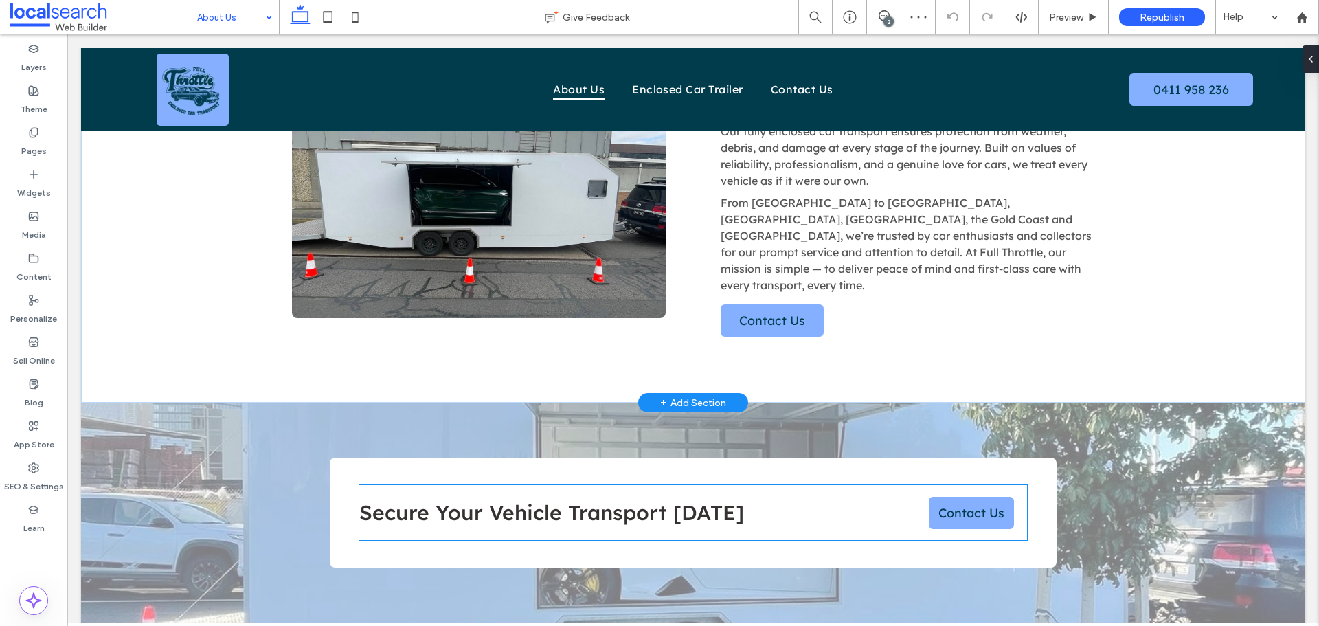
scroll to position [412, 0]
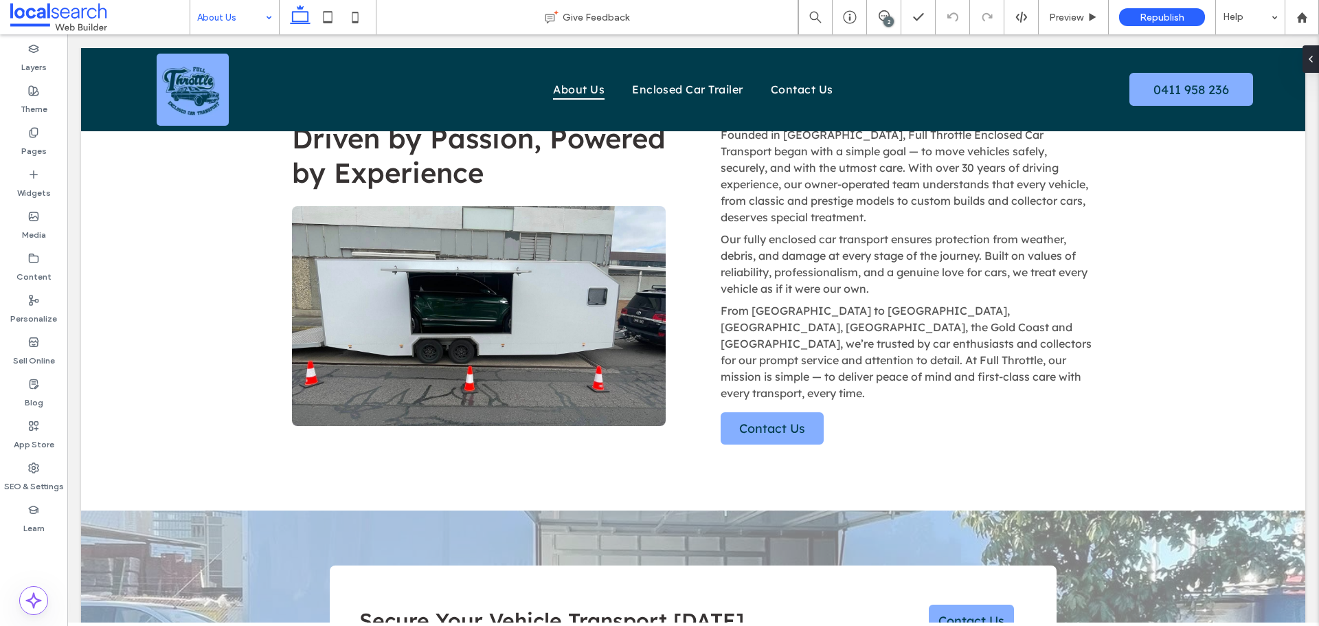
click at [241, 23] on input at bounding box center [231, 17] width 68 height 34
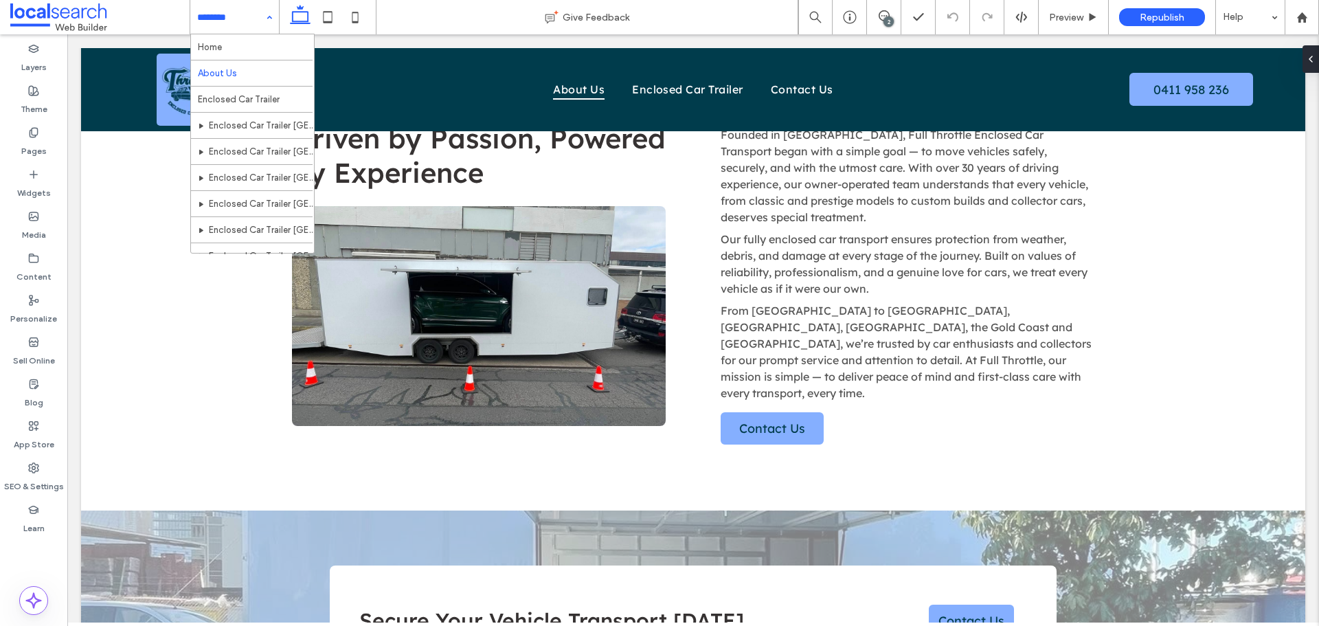
click at [272, 19] on div "Home About Us Enclosed Car Trailer Enclosed Car Trailer Newcastle Enclosed Car …" at bounding box center [234, 17] width 89 height 34
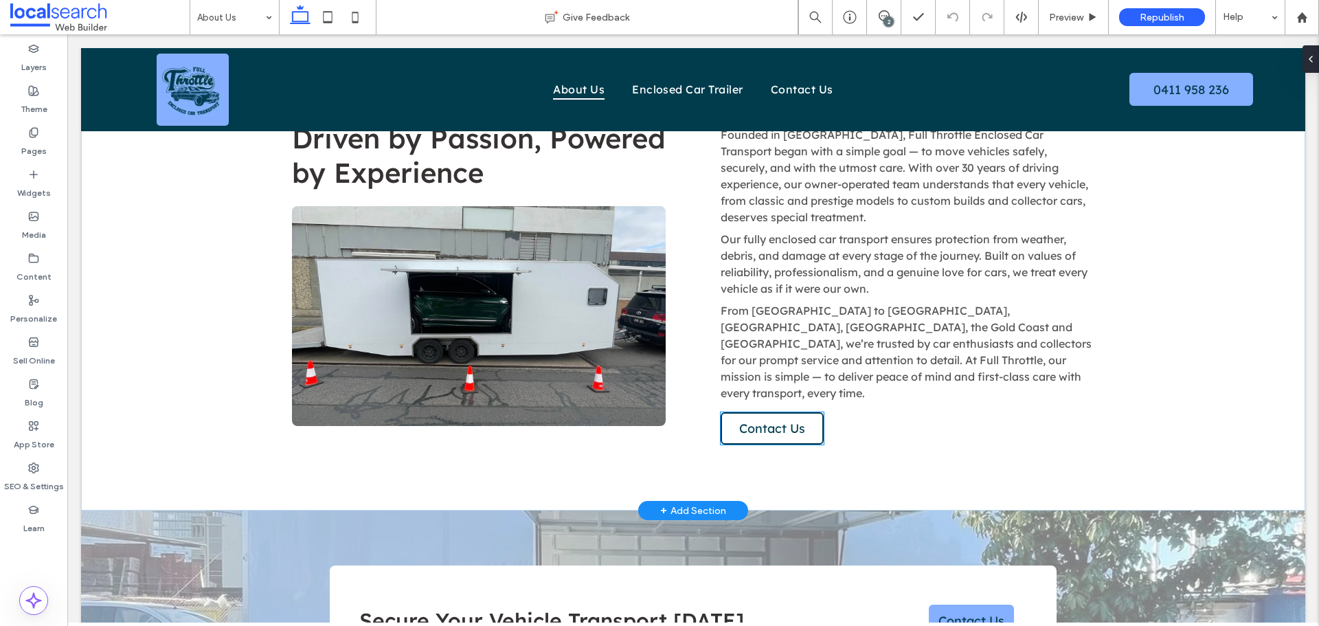
click at [768, 420] on span "Contact Us" at bounding box center [772, 428] width 66 height 16
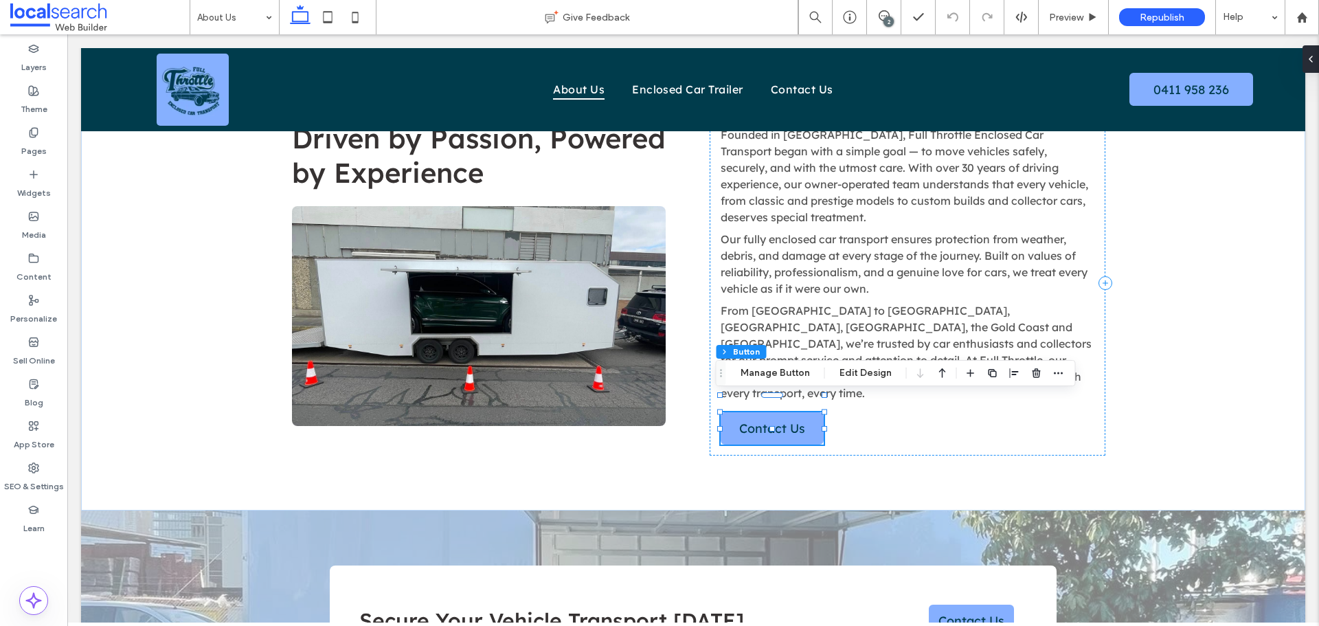
click at [771, 382] on div "Section Column Button Manage Button Edit Design" at bounding box center [896, 373] width 360 height 26
click at [775, 371] on button "Manage Button" at bounding box center [774, 373] width 87 height 16
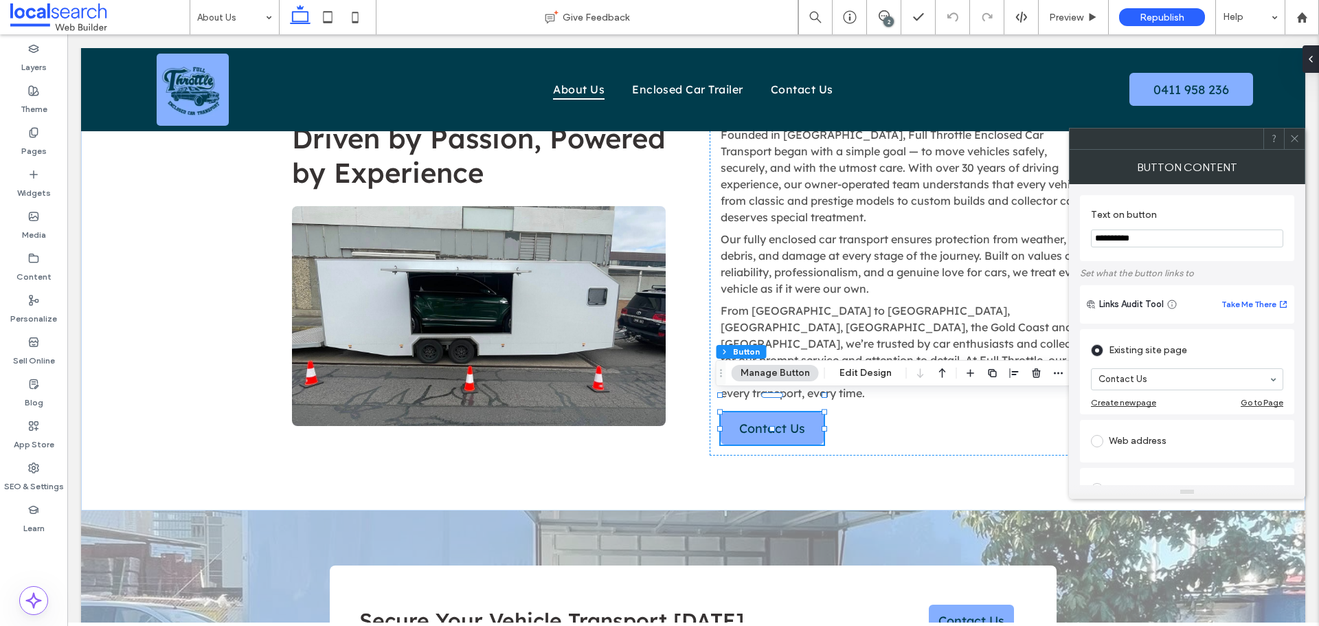
click at [1292, 138] on icon at bounding box center [1294, 138] width 10 height 10
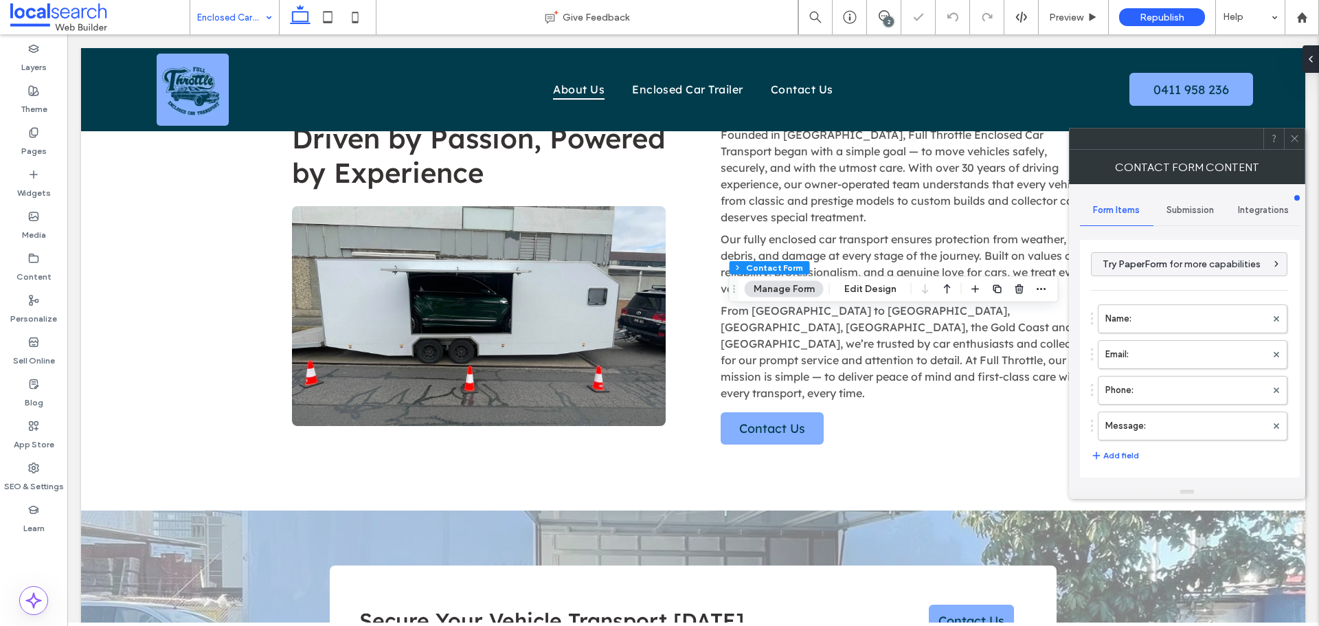
type input "*"
type input "***"
type input "*"
type input "***"
type input "*"
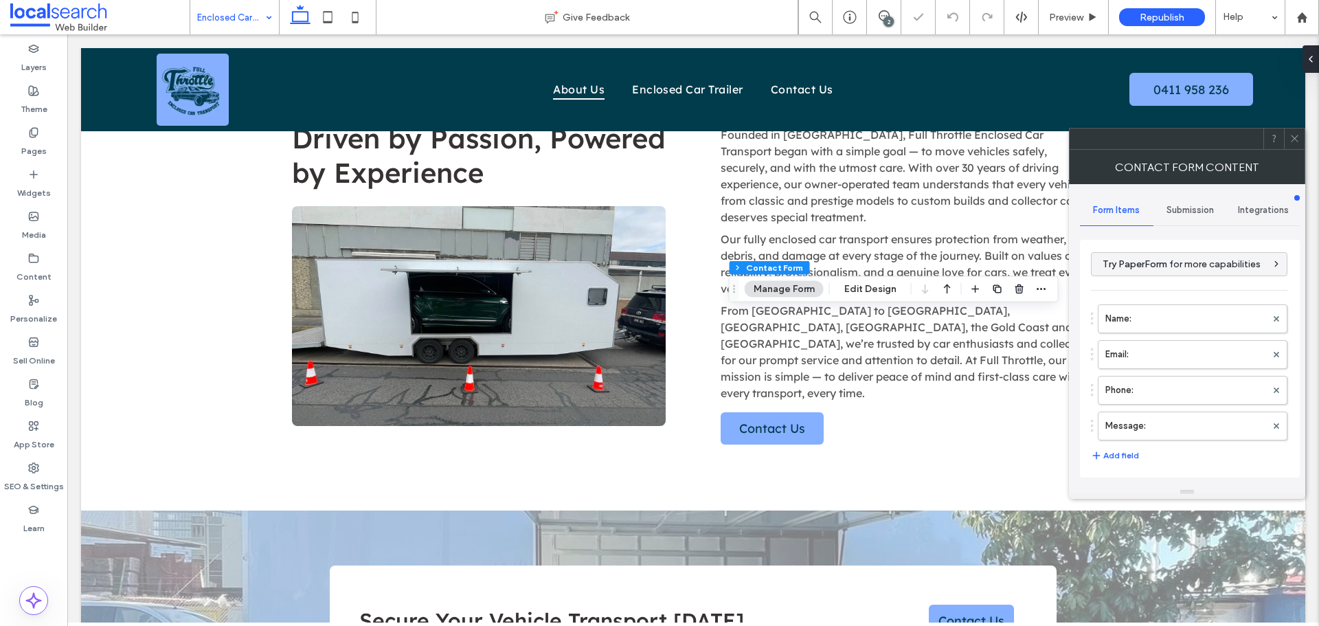
type input "*"
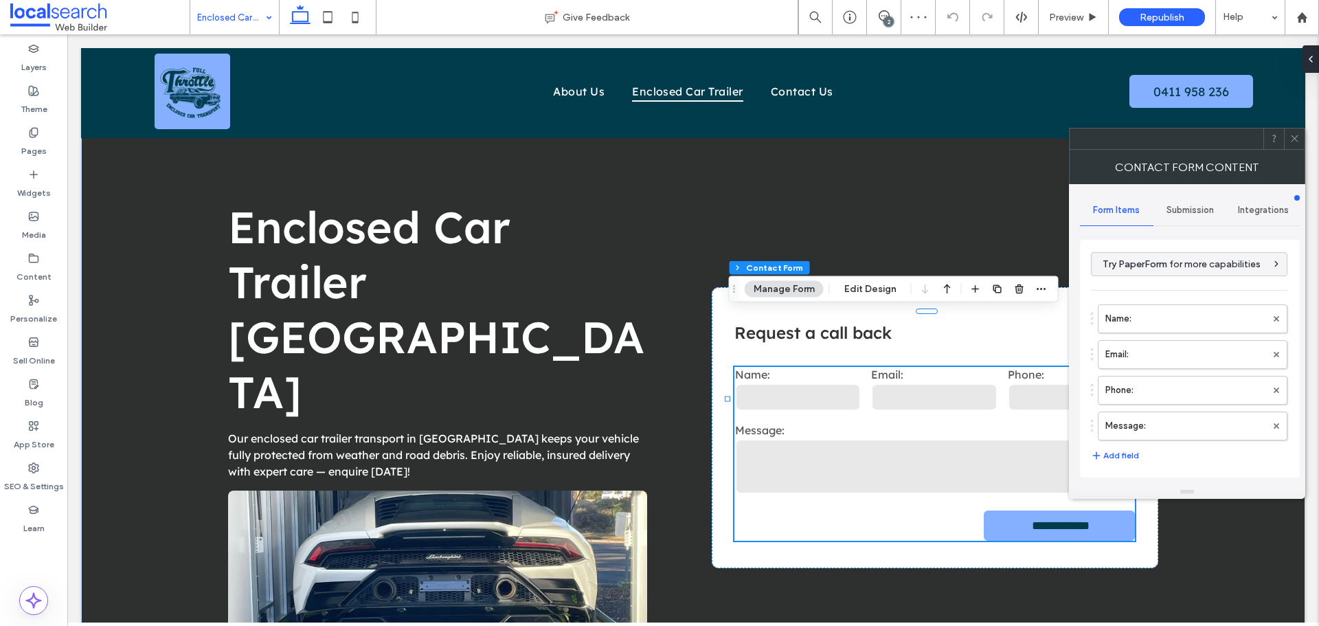
scroll to position [278, 0]
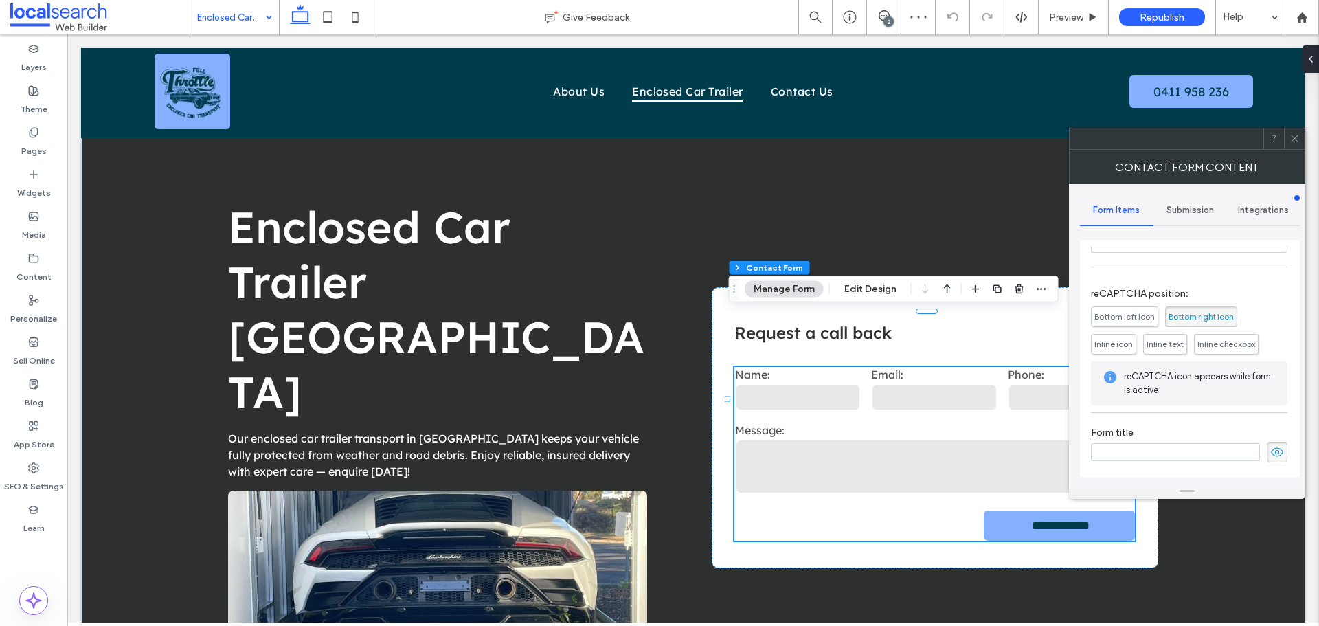
click at [1189, 226] on div "**********" at bounding box center [1190, 340] width 220 height 290
click at [1182, 214] on span "Submission" at bounding box center [1189, 210] width 47 height 11
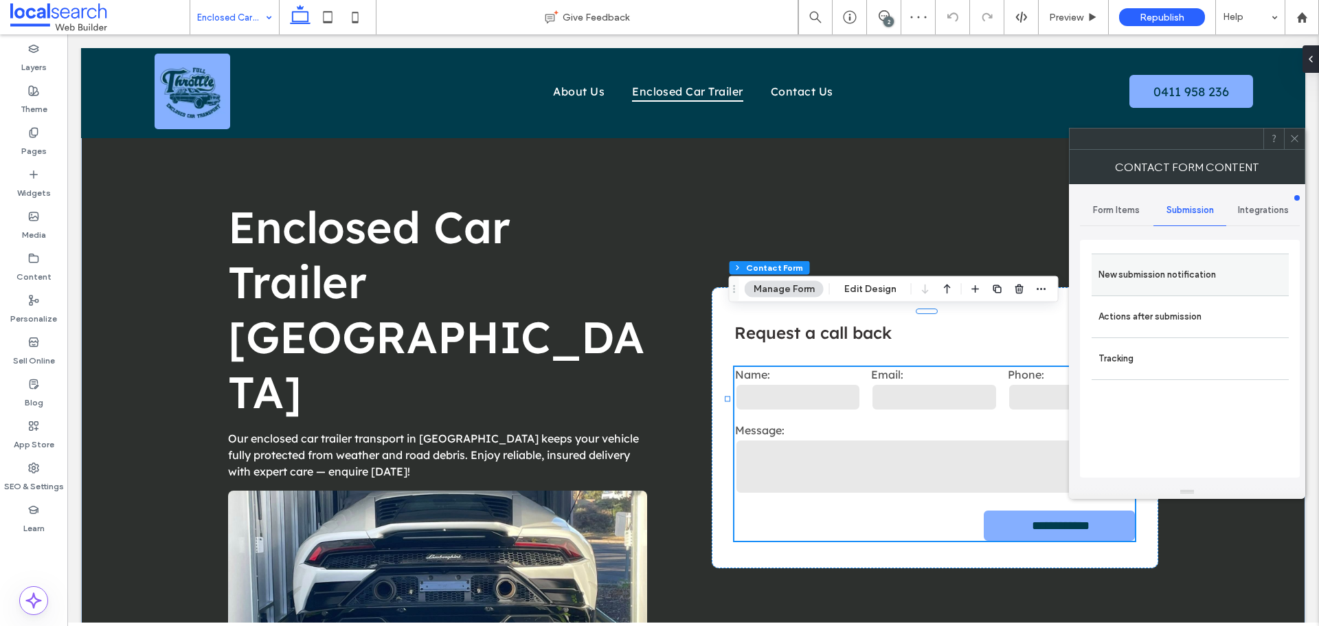
click at [1170, 262] on label "New submission notification" at bounding box center [1189, 274] width 183 height 27
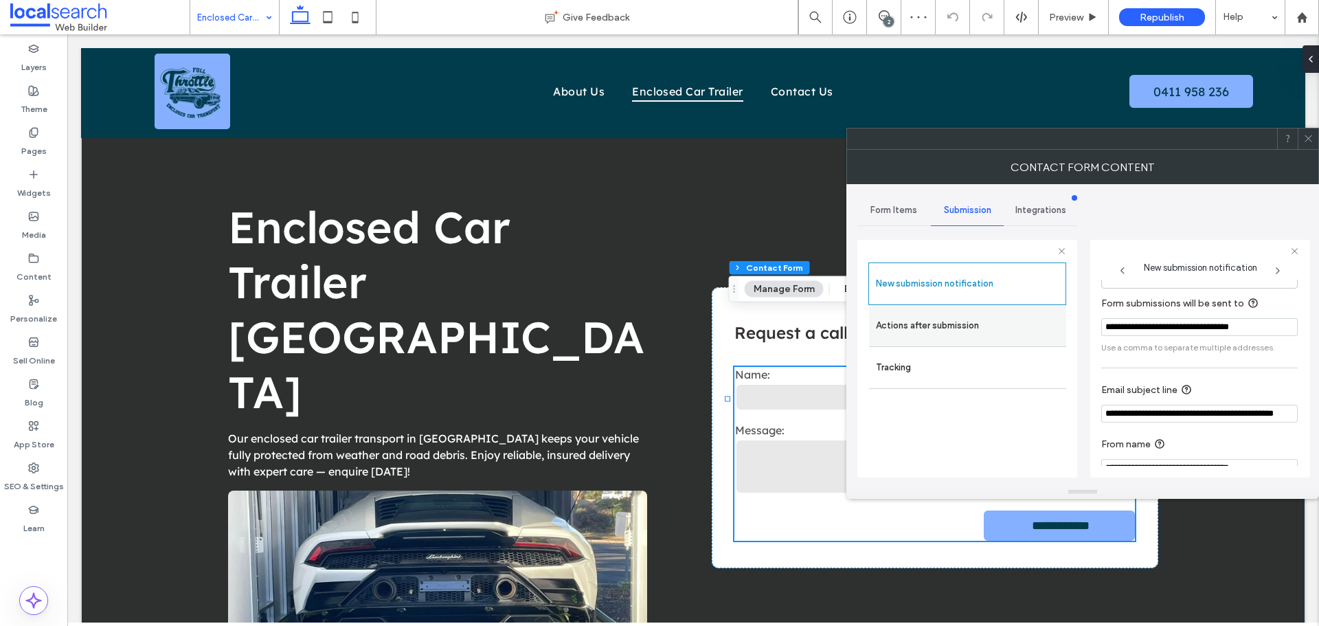
scroll to position [71, 0]
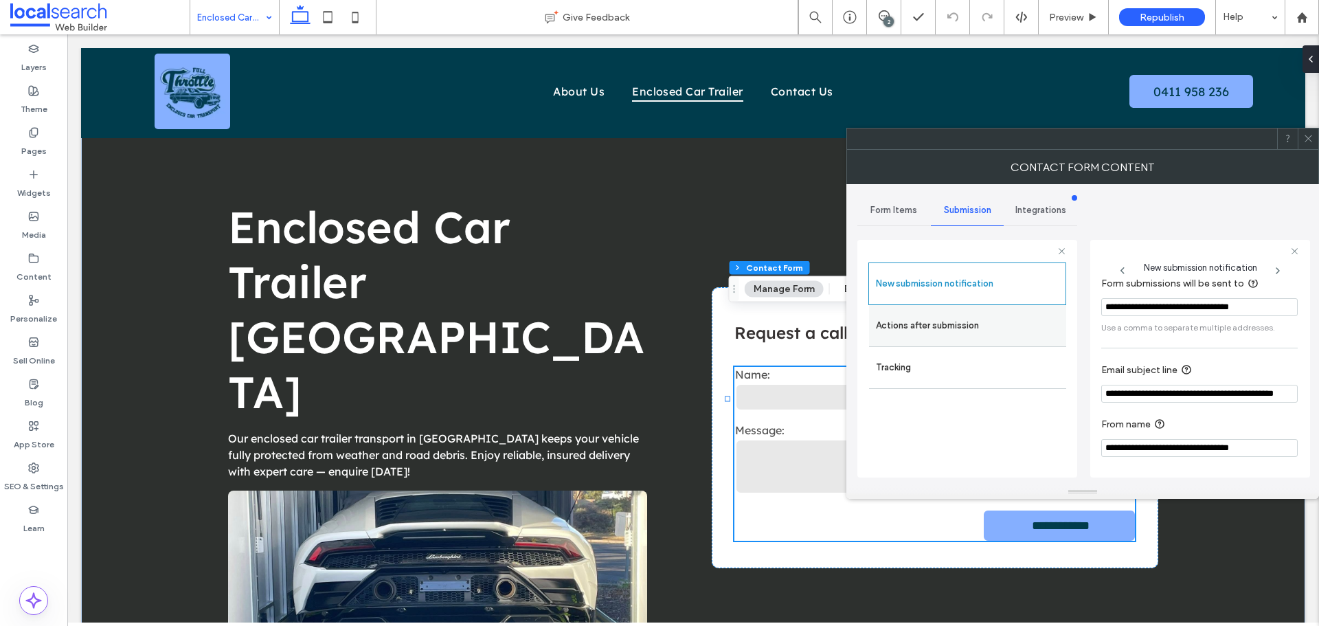
click at [996, 317] on label "Actions after submission" at bounding box center [967, 325] width 183 height 27
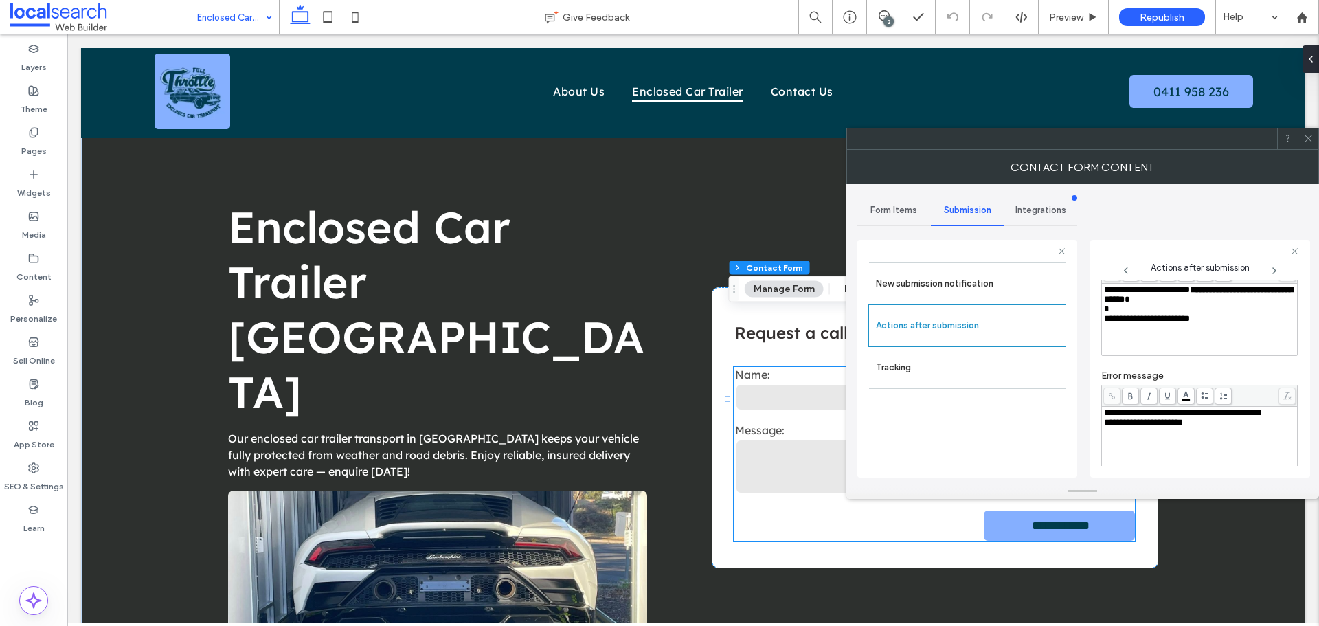
click at [1313, 144] on div at bounding box center [1307, 138] width 21 height 21
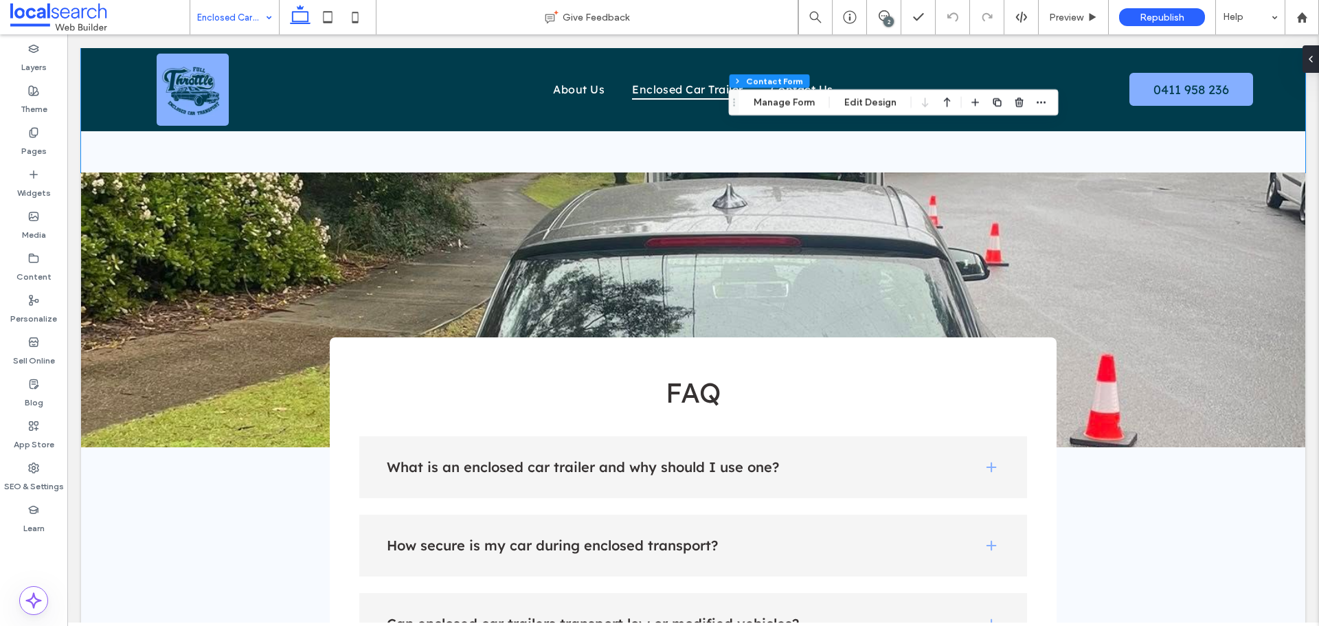
scroll to position [1580, 0]
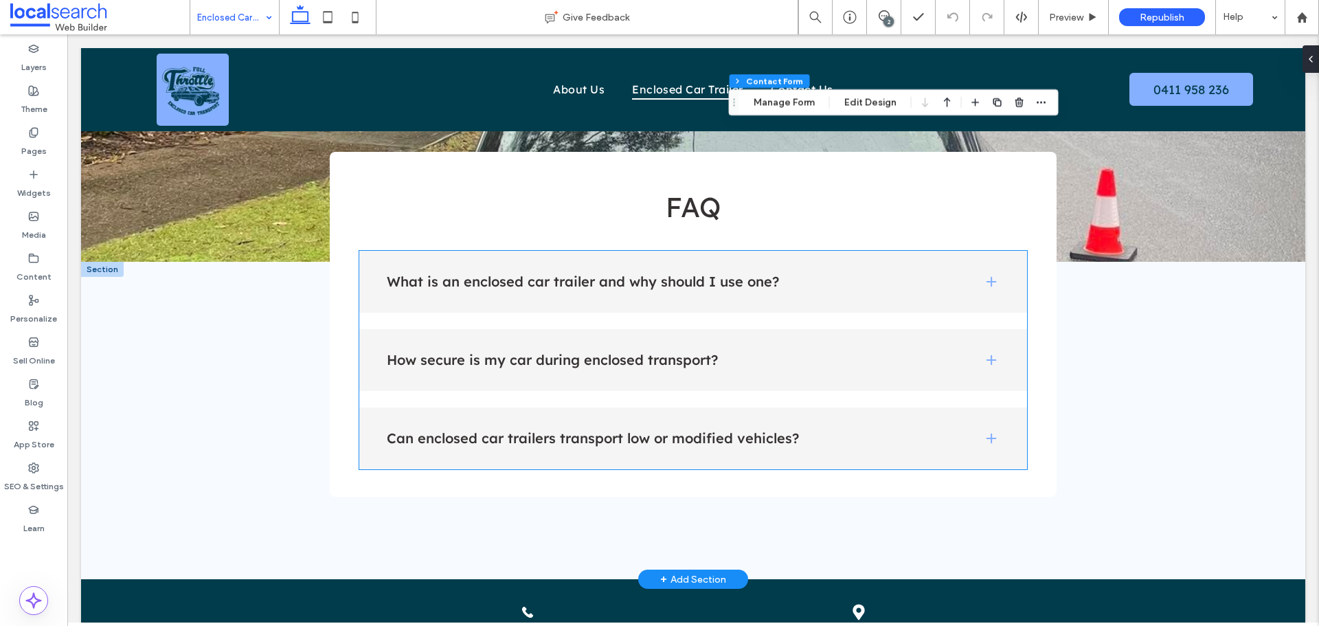
click at [572, 353] on h4 "How secure is my car during enclosed transport?" at bounding box center [674, 360] width 575 height 14
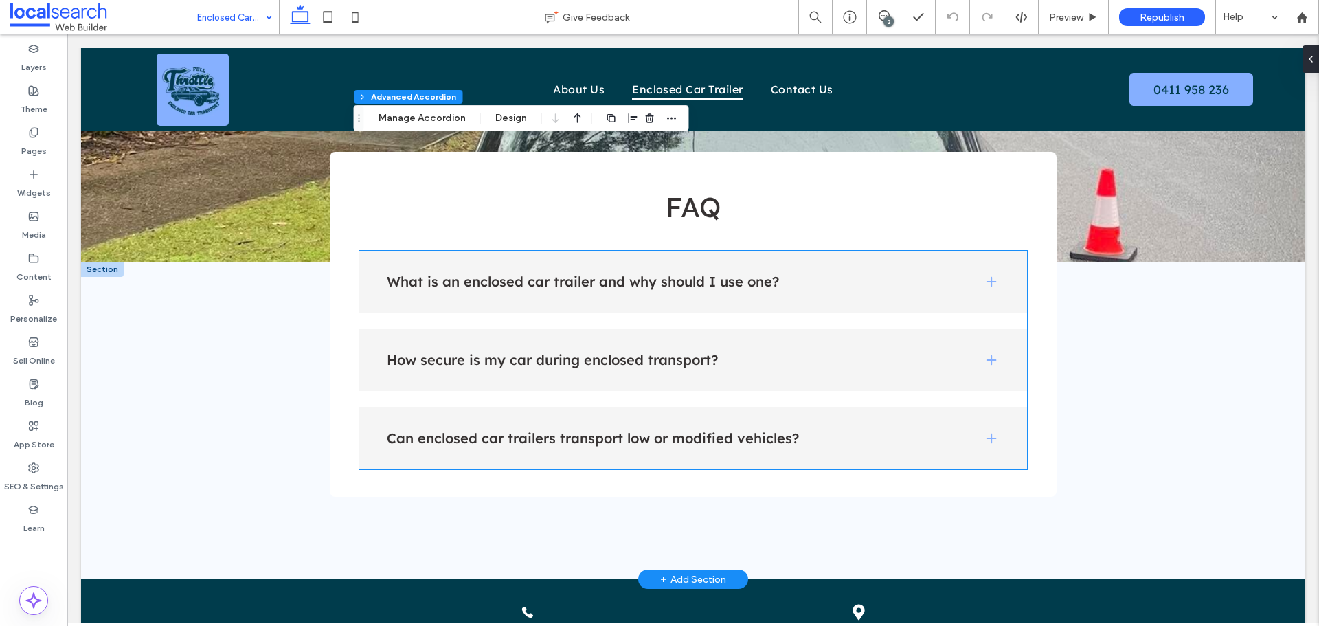
click at [572, 353] on h4 "How secure is my car during enclosed transport?" at bounding box center [674, 360] width 575 height 14
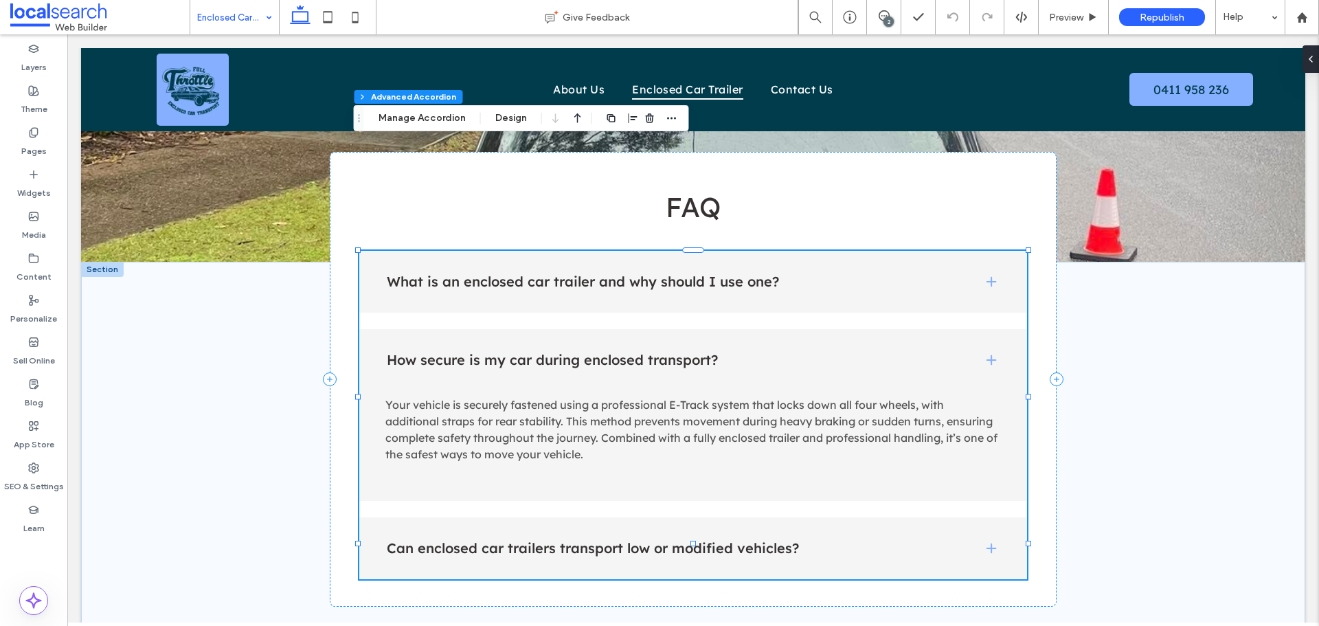
type input "**"
type input "****"
type input "*"
type input "**"
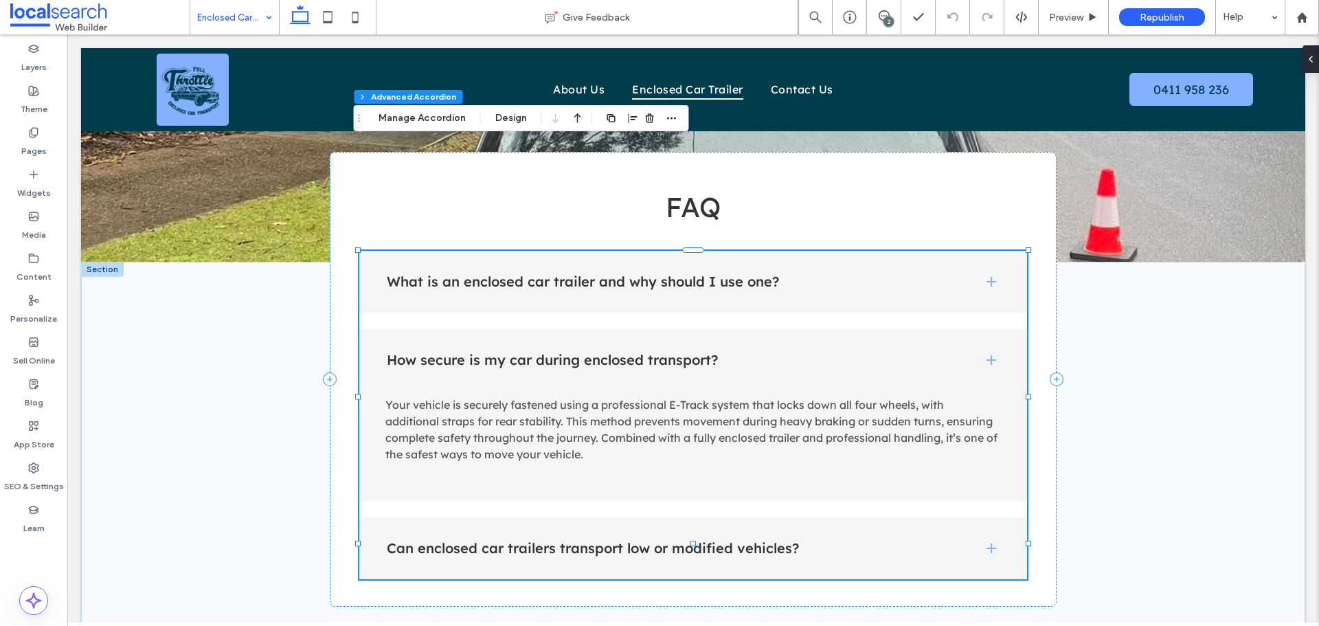
type input "****"
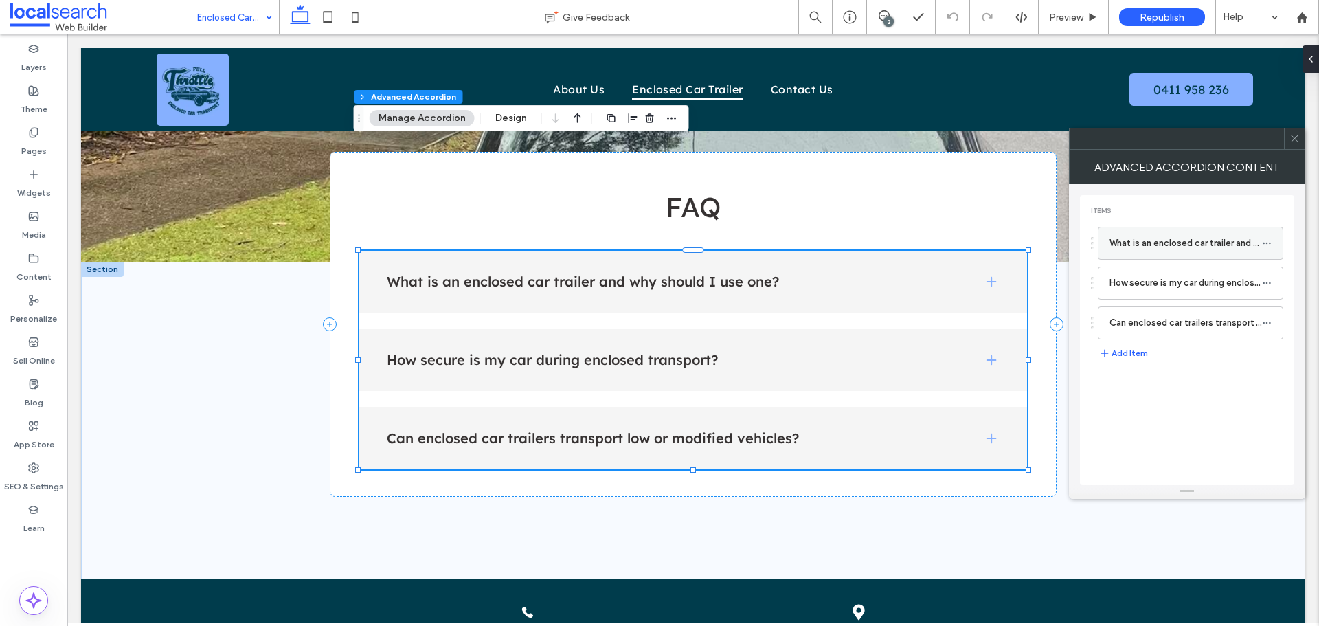
click at [1227, 236] on label "What is an enclosed car trailer and why should I use one?" at bounding box center [1185, 242] width 152 height 27
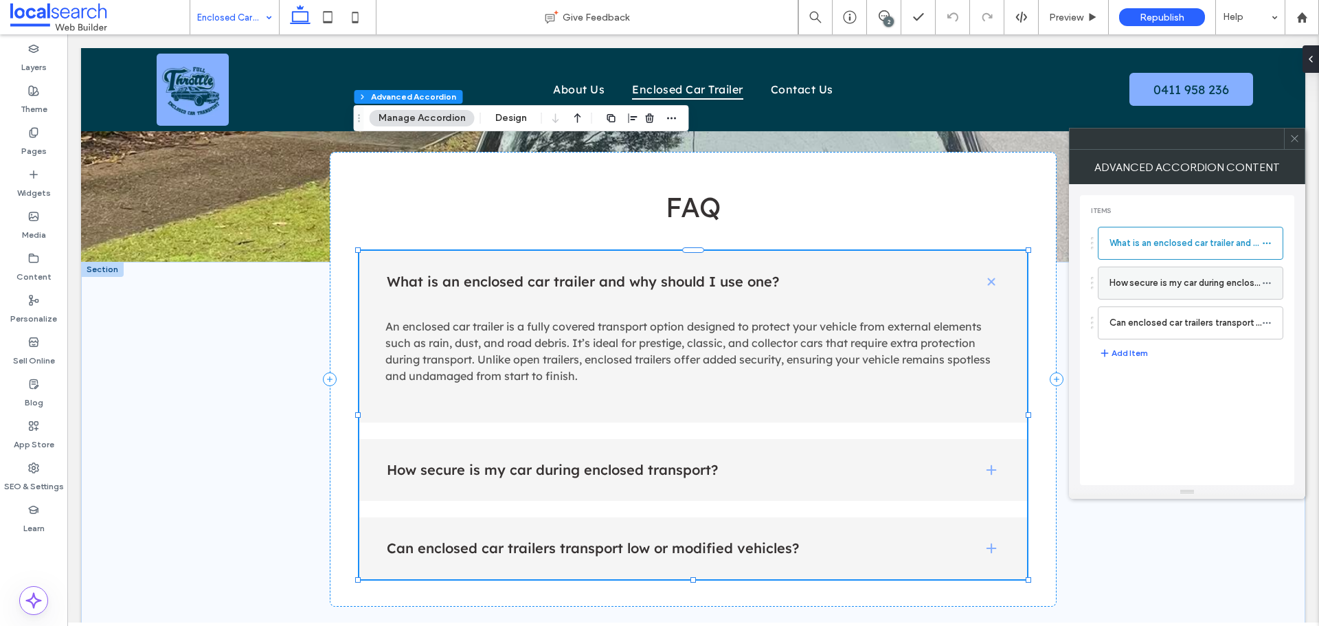
click at [1181, 288] on label "How secure is my car during enclosed transport?" at bounding box center [1185, 282] width 152 height 27
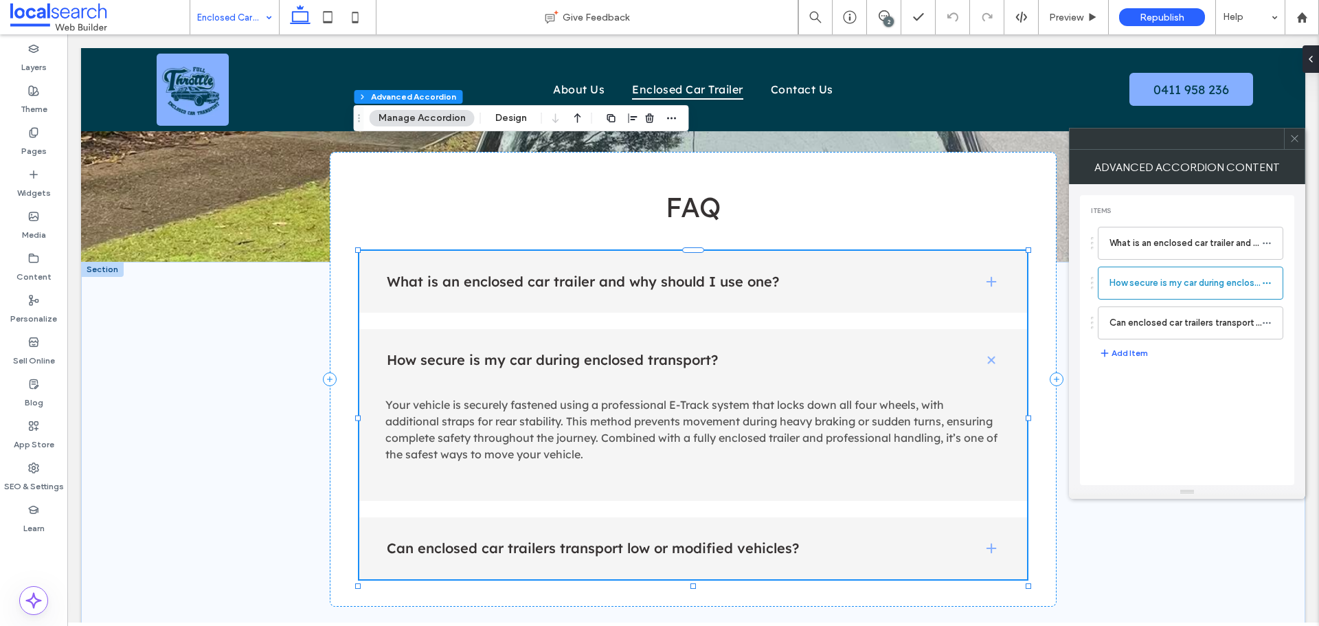
click at [1181, 301] on div "What is an enclosed car trailer and why should I use one? How secure is my car …" at bounding box center [1187, 279] width 192 height 119
click at [1219, 321] on label "Can enclosed car trailers transport low or modified vehicles?" at bounding box center [1185, 322] width 152 height 27
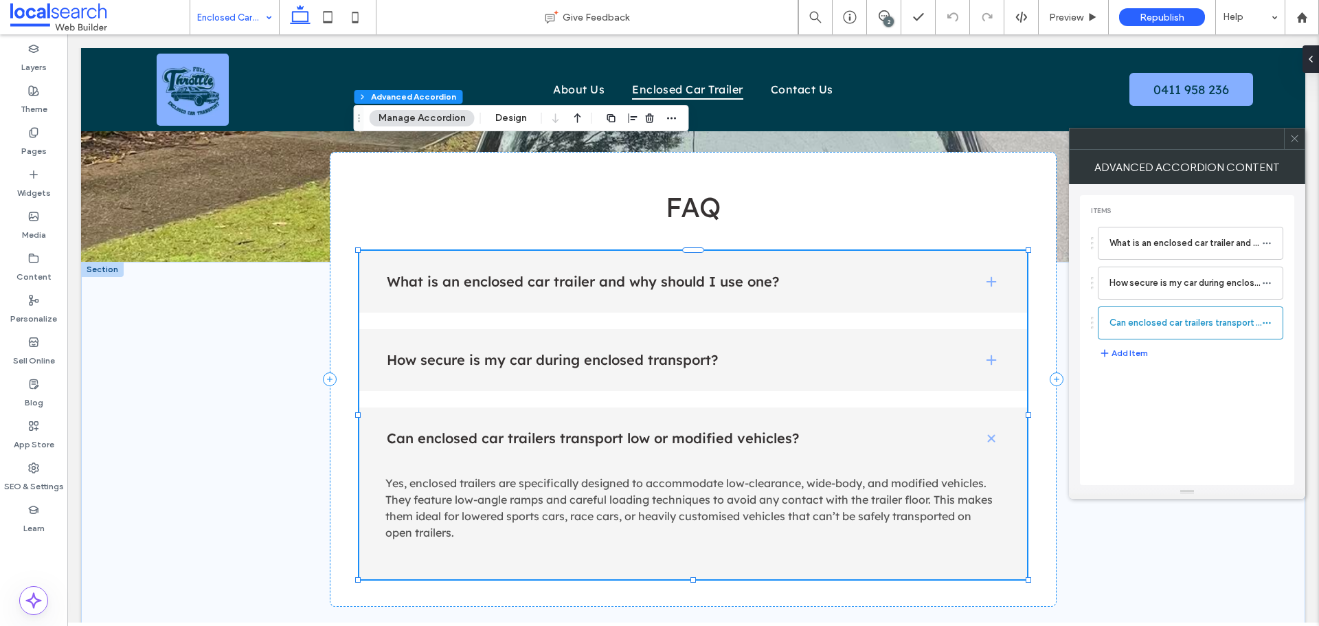
click at [1292, 138] on icon at bounding box center [1294, 138] width 10 height 10
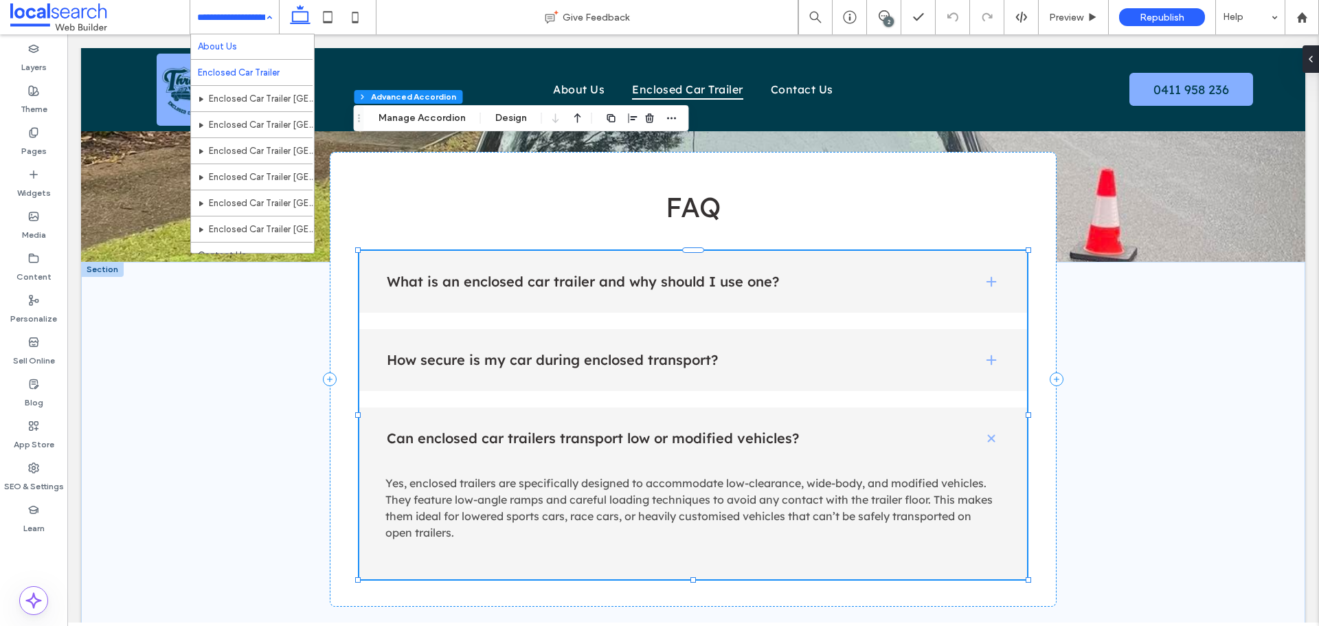
scroll to position [41, 0]
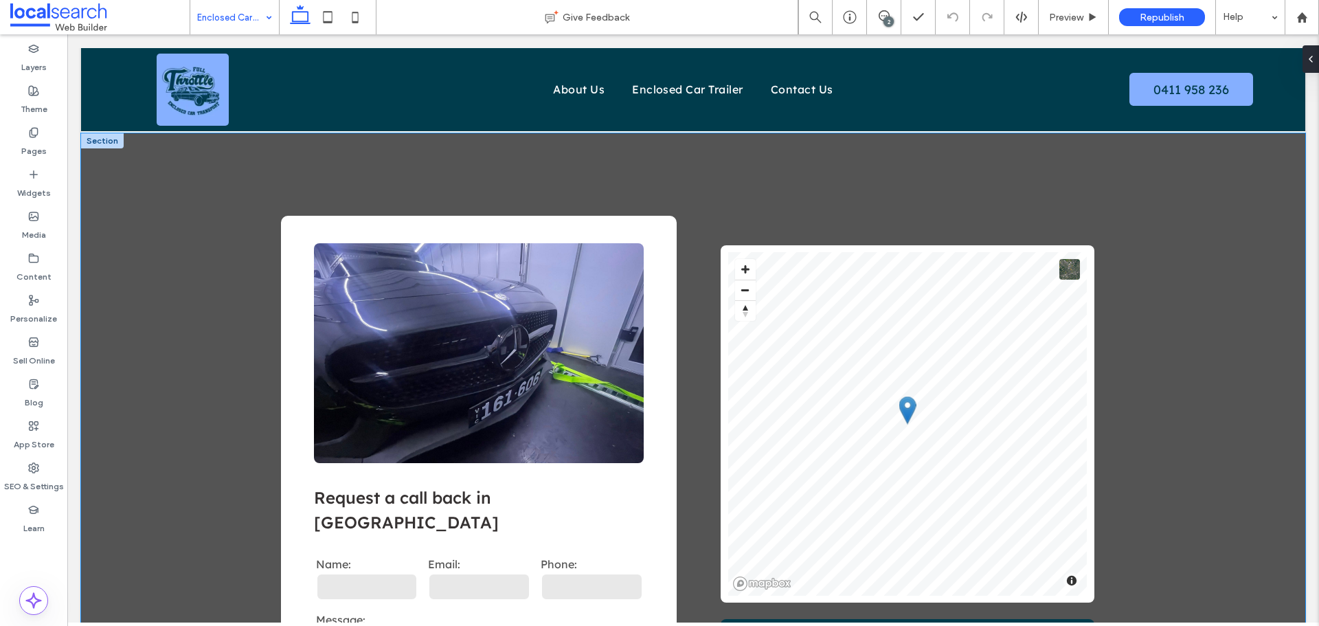
scroll to position [1373, 0]
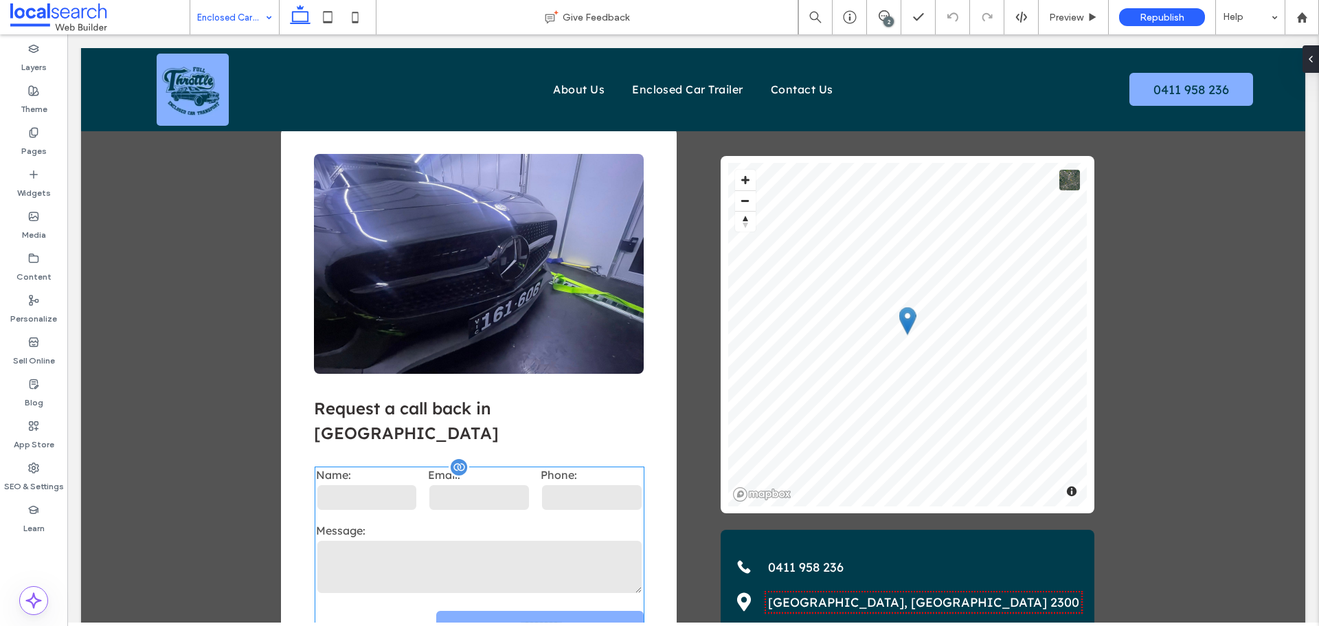
click at [449, 518] on div "Message:" at bounding box center [478, 559] width 337 height 83
click at [449, 467] on div "**********" at bounding box center [479, 554] width 328 height 174
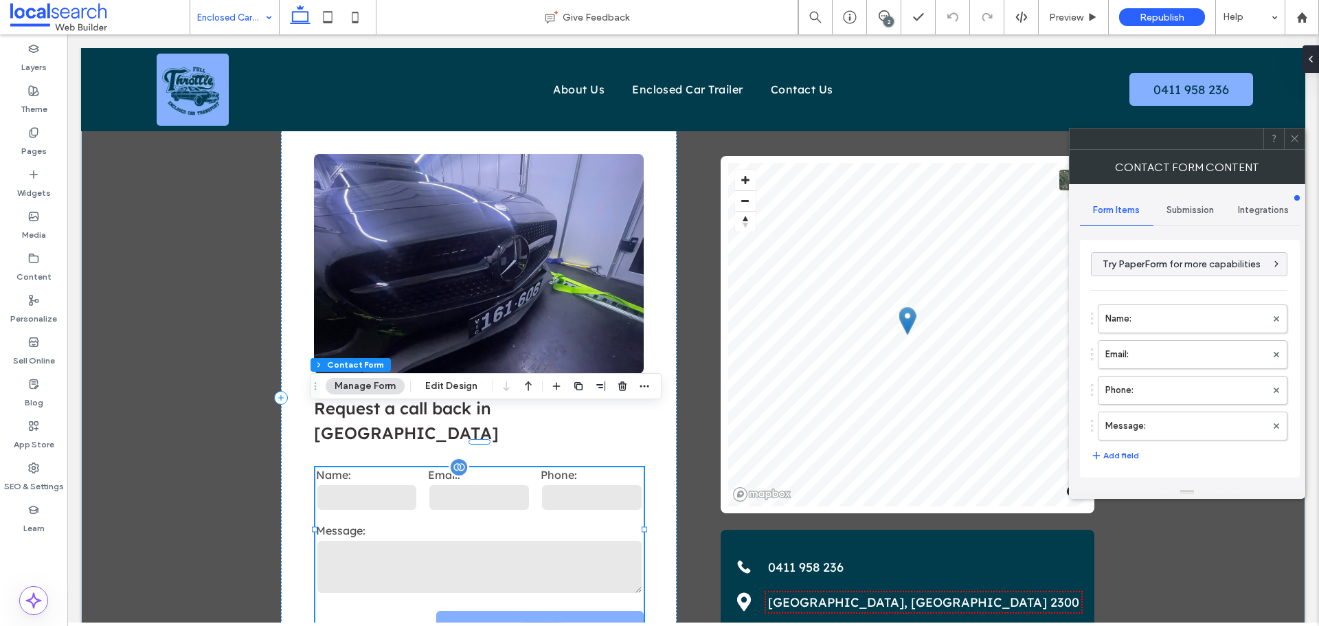
type input "*"
type input "***"
type input "*"
type input "***"
type input "*"
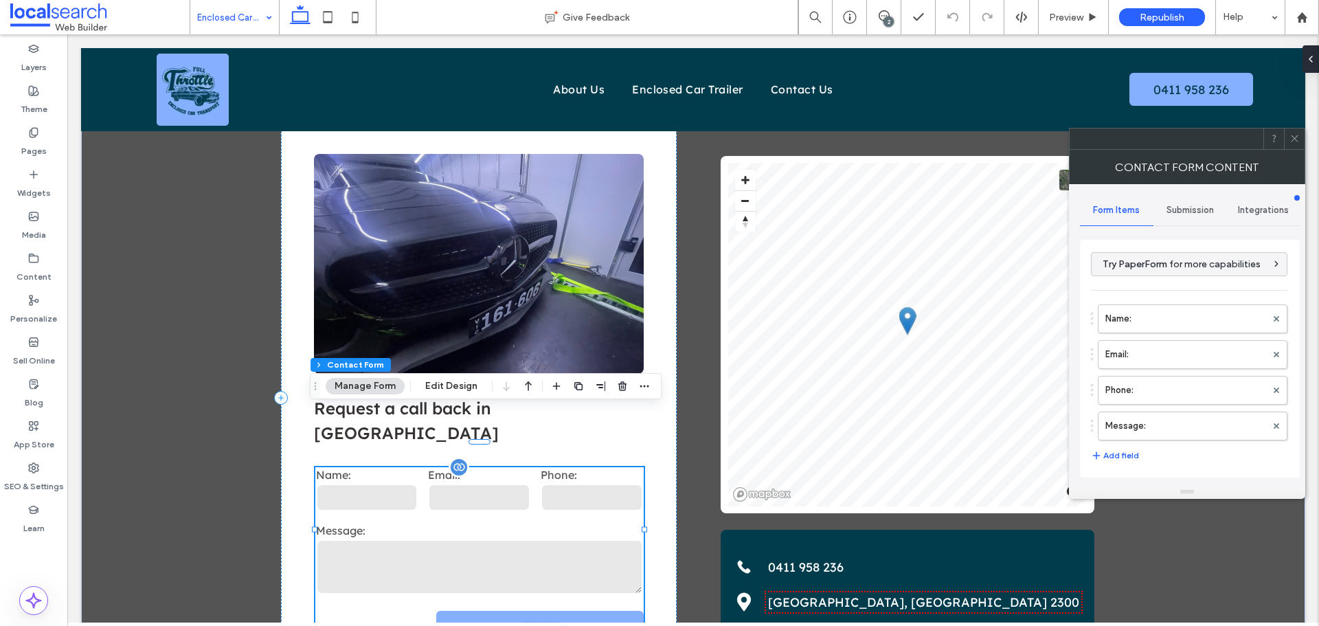
type input "*"
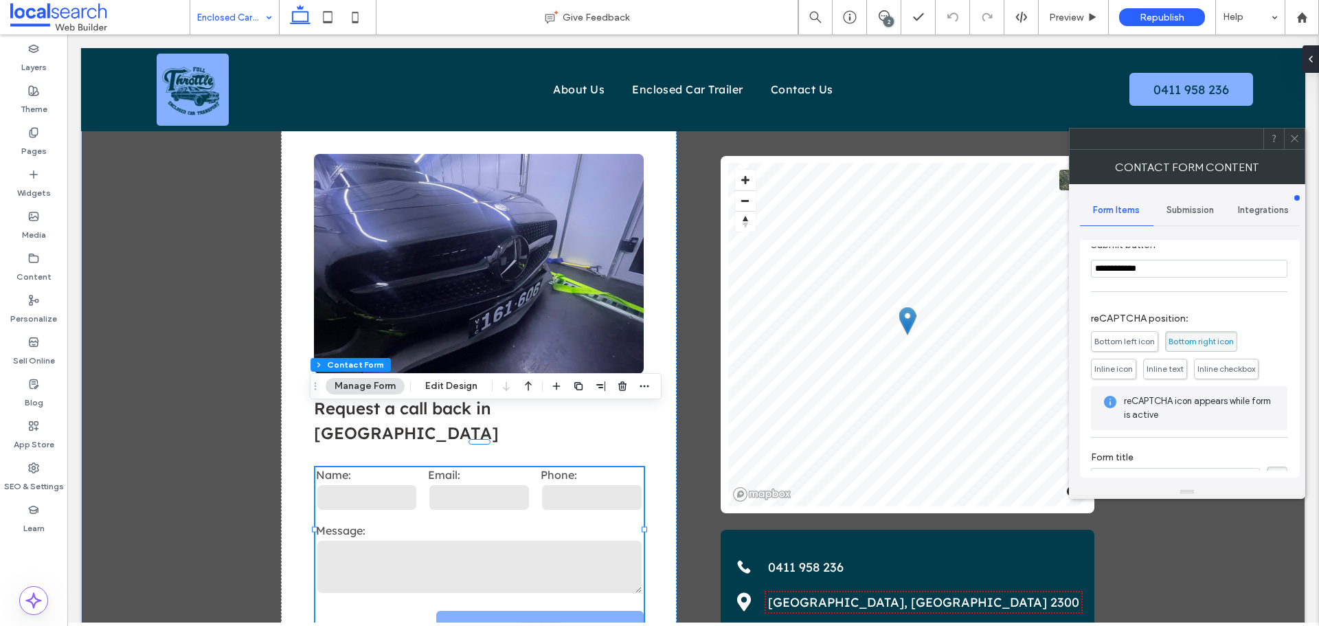
scroll to position [278, 0]
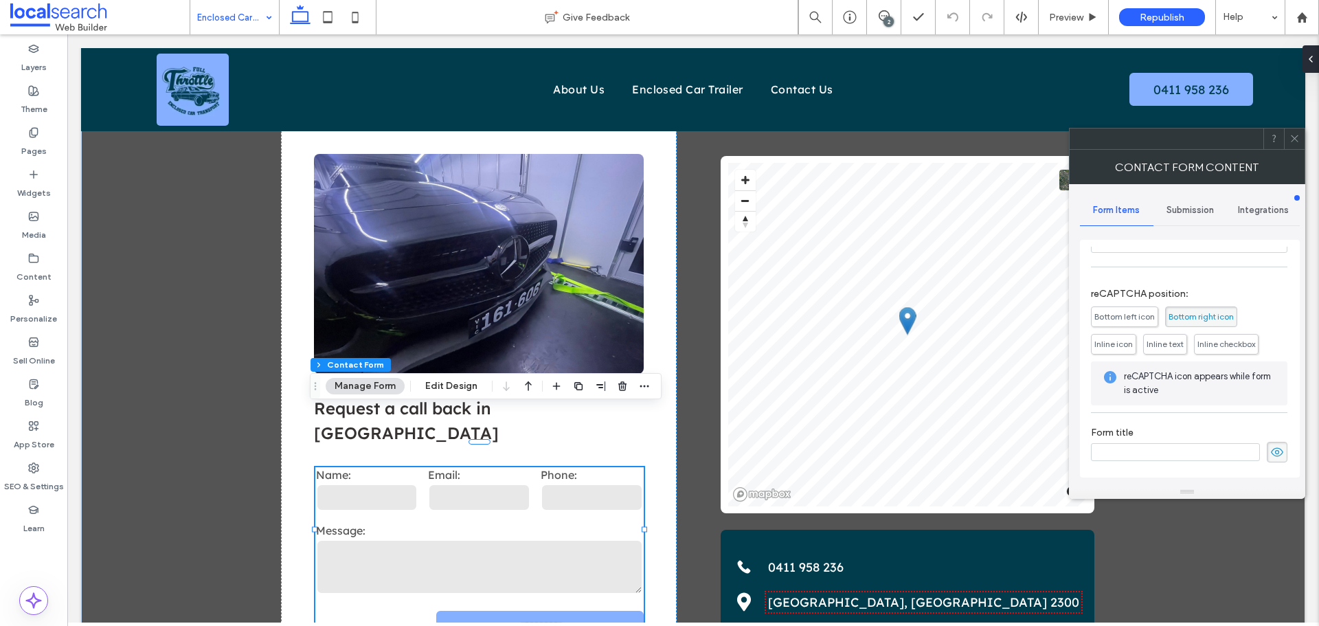
click at [1181, 208] on span "Submission" at bounding box center [1189, 210] width 47 height 11
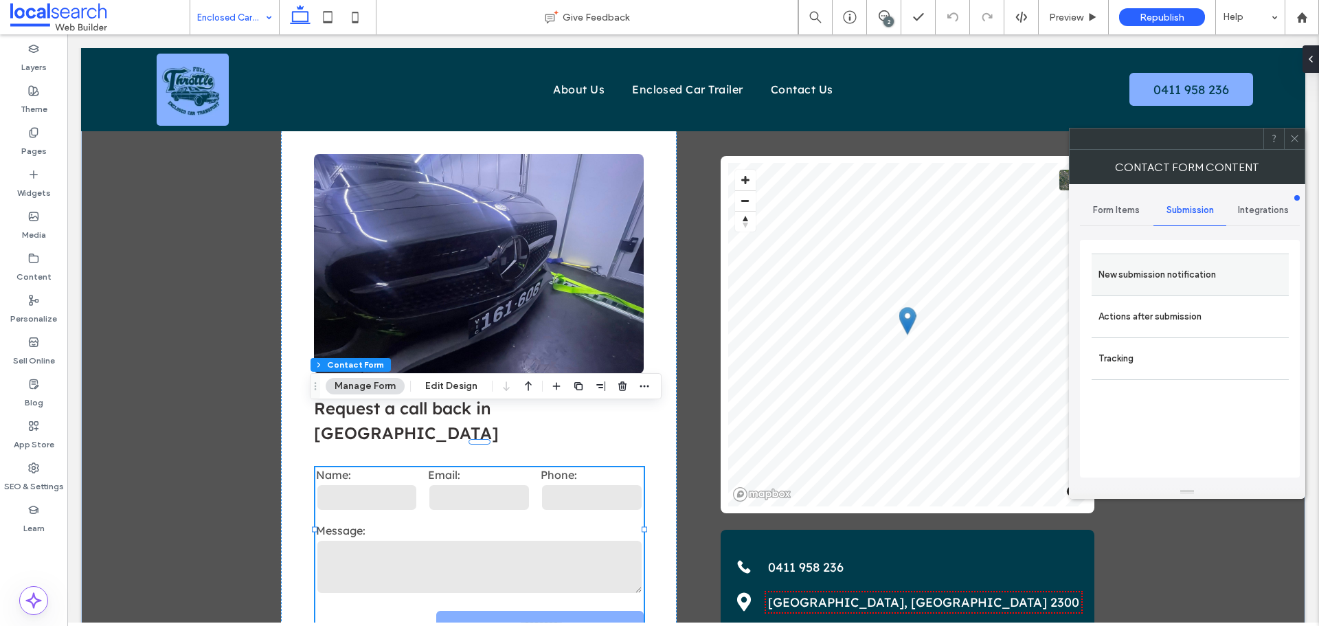
drag, startPoint x: 1156, startPoint y: 266, endPoint x: 1157, endPoint y: 281, distance: 14.5
click at [1155, 266] on label "New submission notification" at bounding box center [1189, 274] width 183 height 27
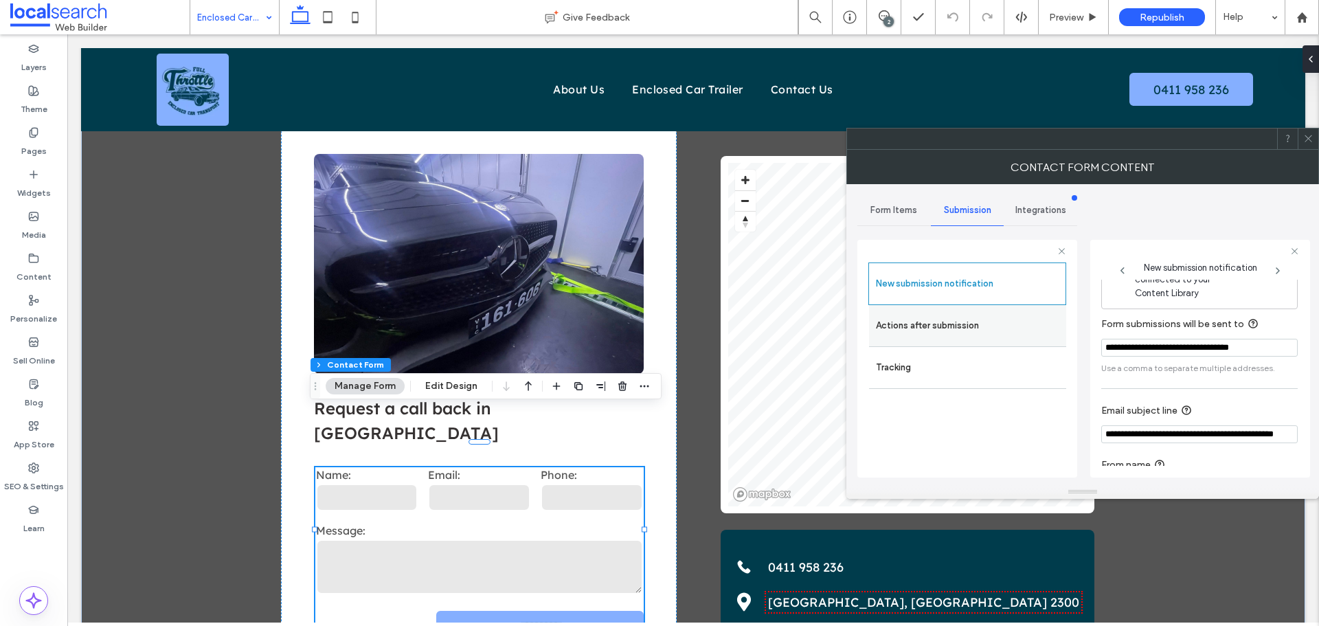
scroll to position [71, 0]
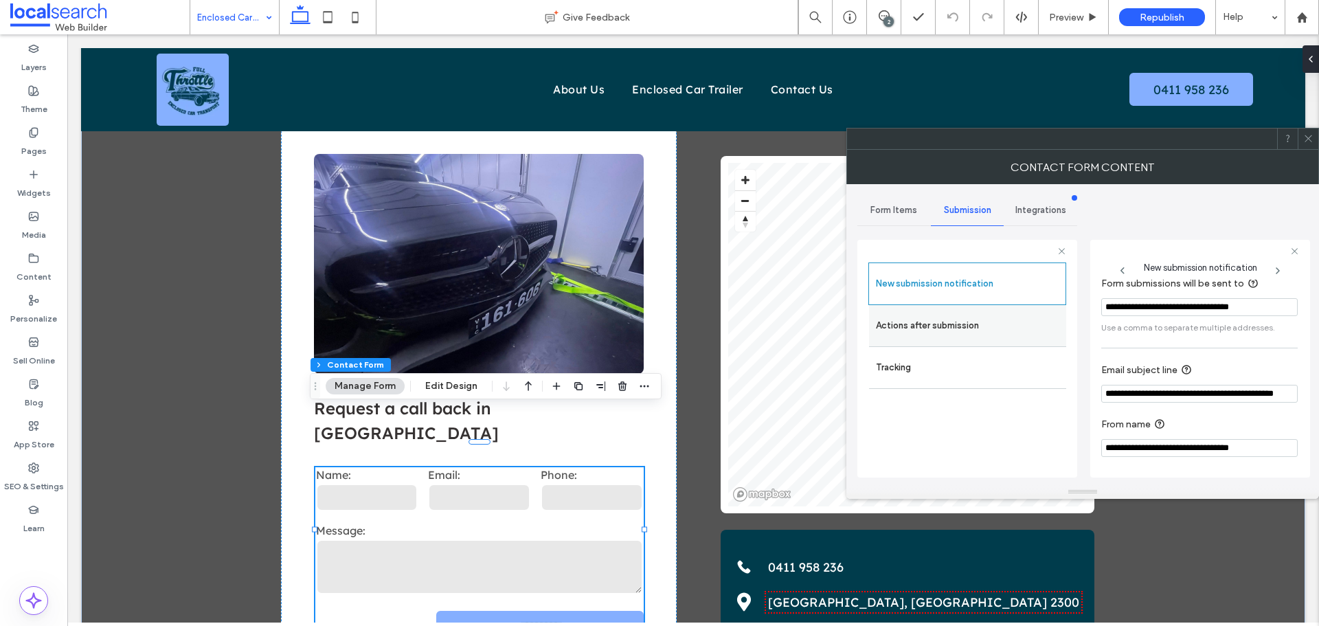
click at [1032, 327] on label "Actions after submission" at bounding box center [967, 325] width 183 height 27
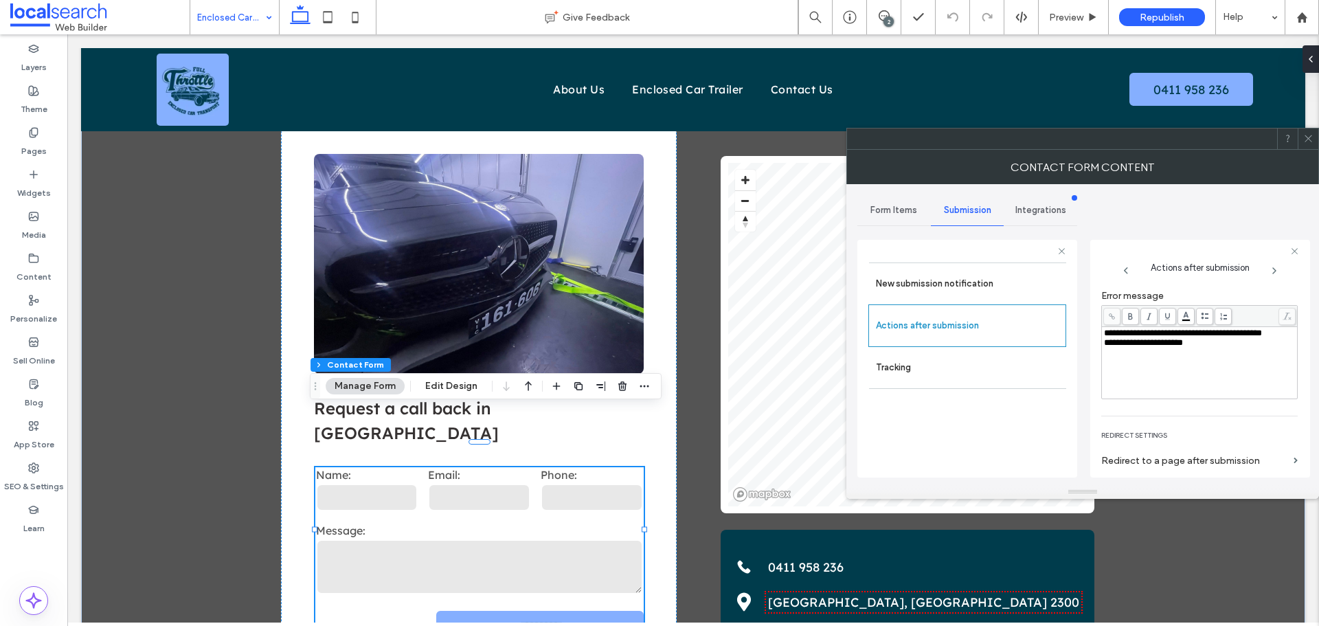
scroll to position [237, 0]
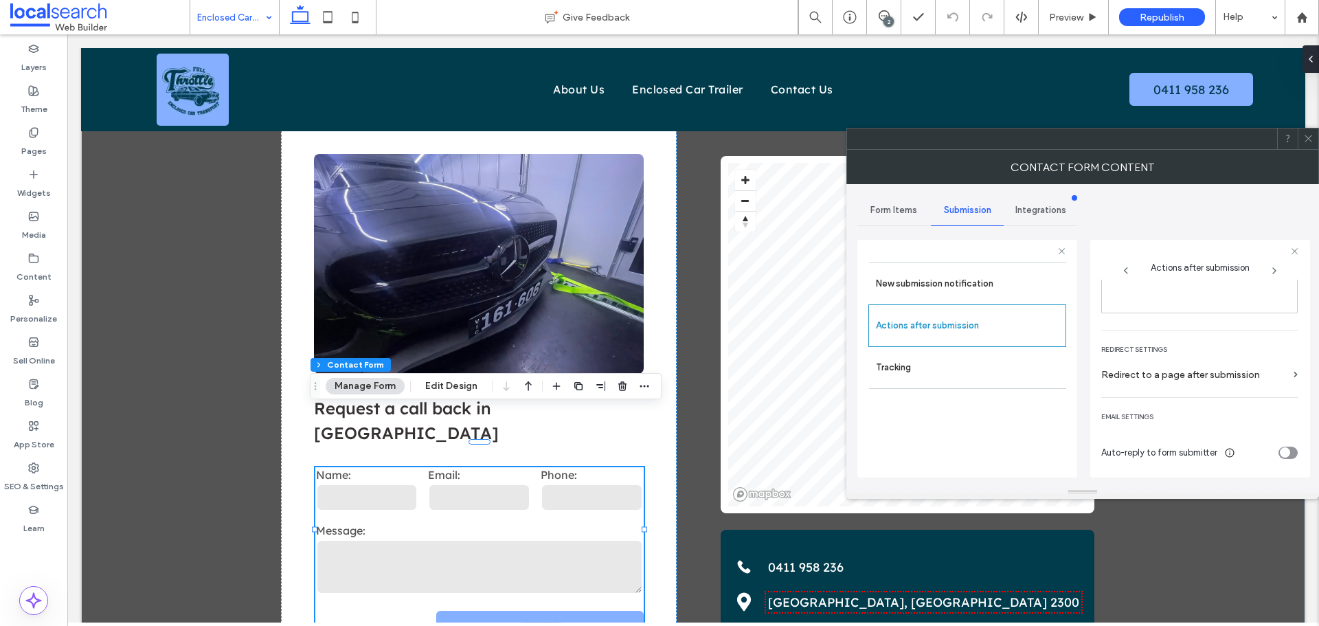
click at [1306, 135] on icon at bounding box center [1308, 138] width 10 height 10
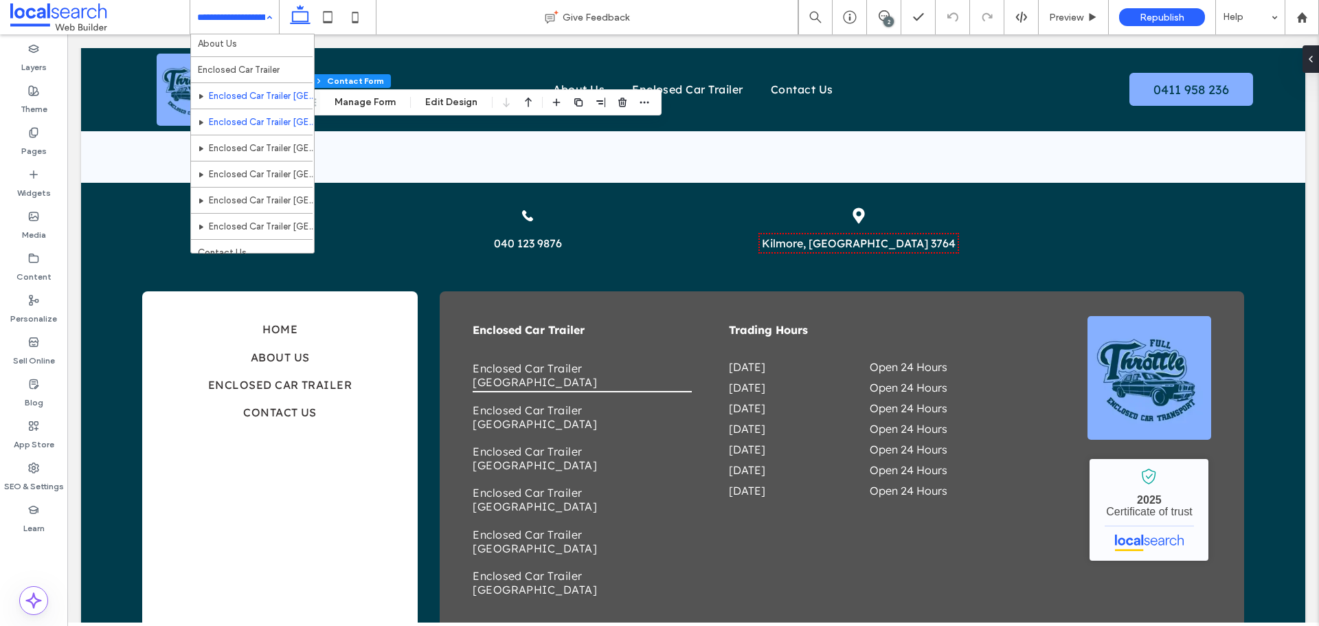
scroll to position [41, 0]
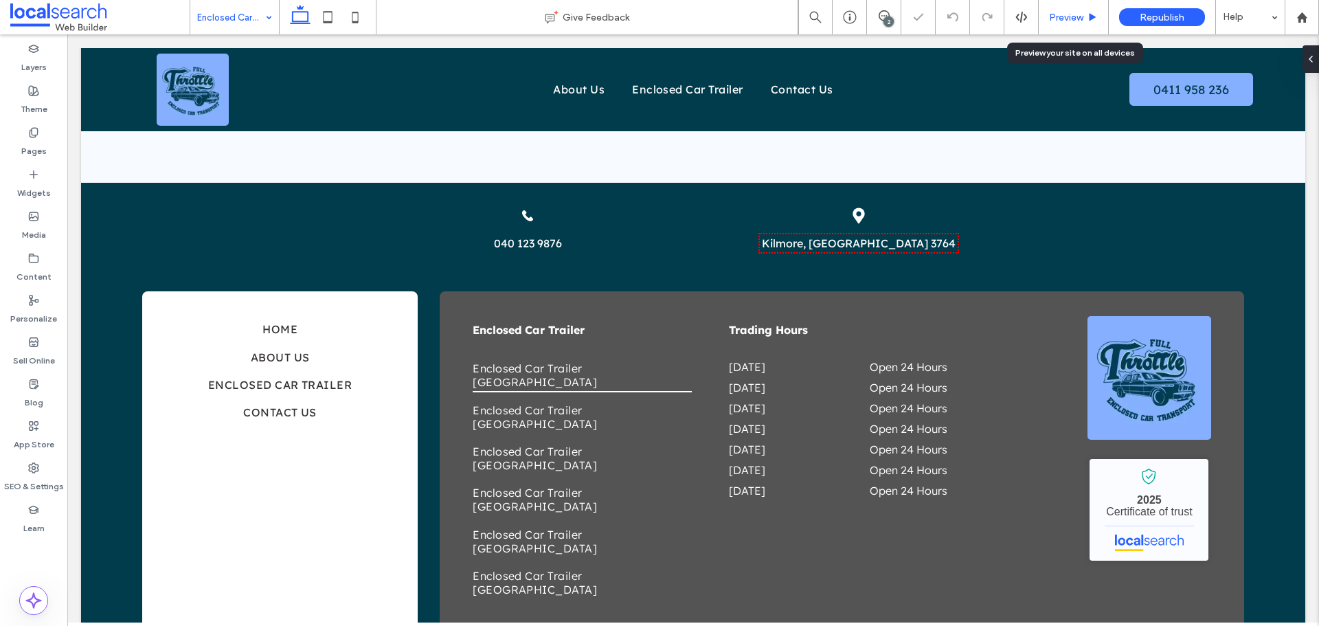
click at [1060, 23] on span "Preview" at bounding box center [1066, 18] width 34 height 12
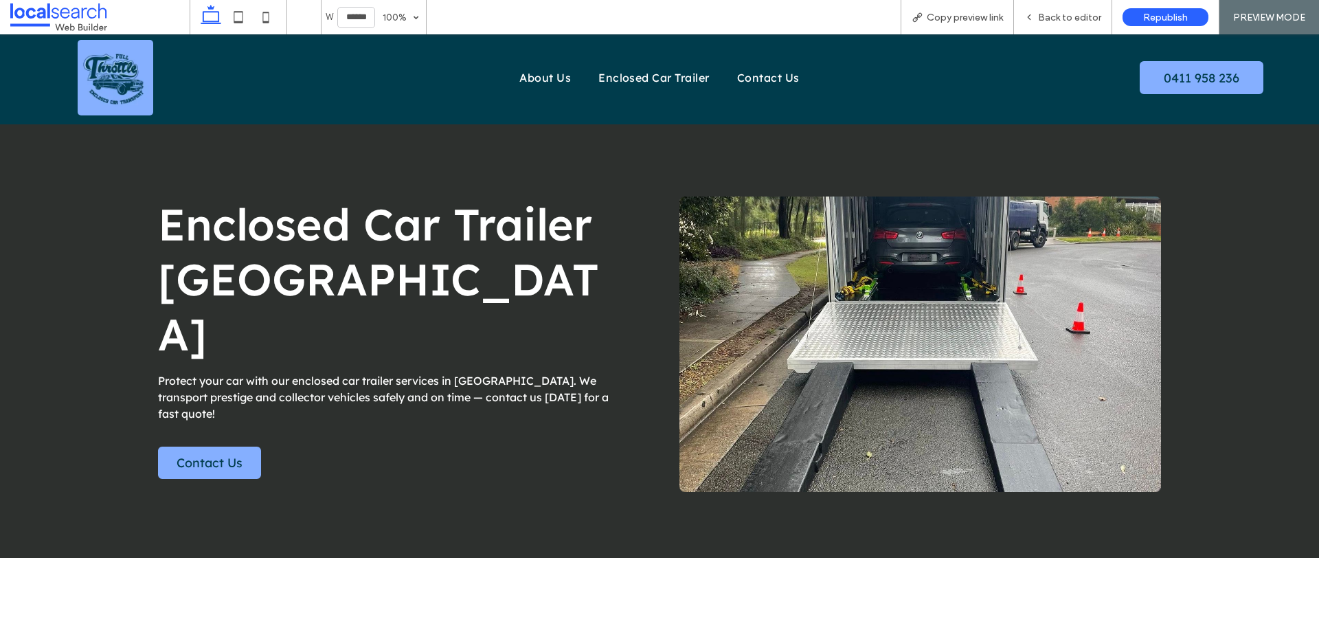
click at [247, 412] on div "Enclosed Car Trailer Sydney Protect your car with our enclosed car trailer serv…" at bounding box center [398, 343] width 481 height 317
click at [228, 455] on span "Contact Us" at bounding box center [209, 463] width 66 height 16
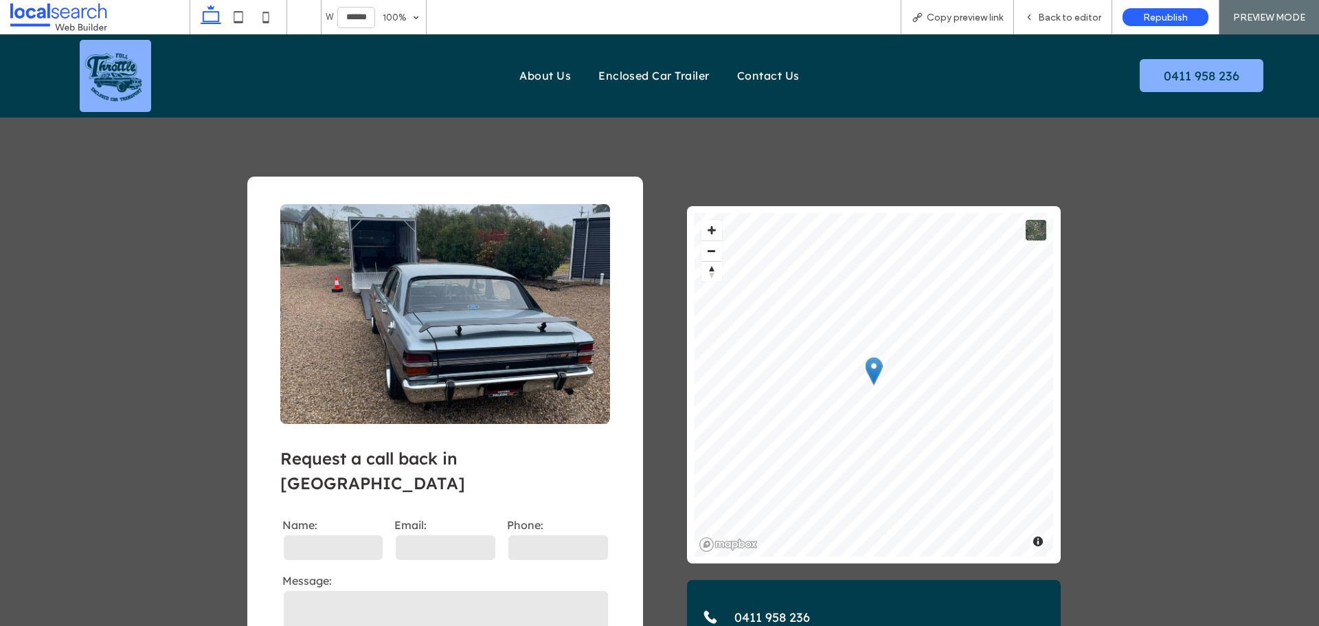
scroll to position [1345, 0]
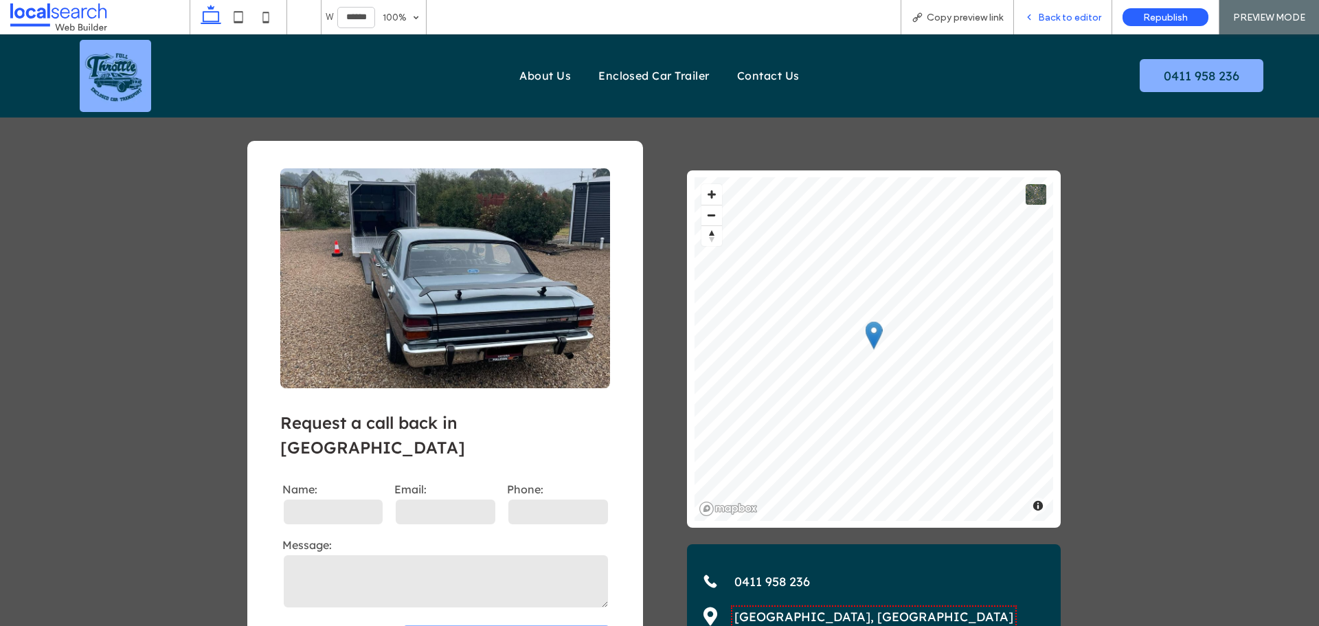
click at [1052, 23] on span "Back to editor" at bounding box center [1069, 18] width 63 height 12
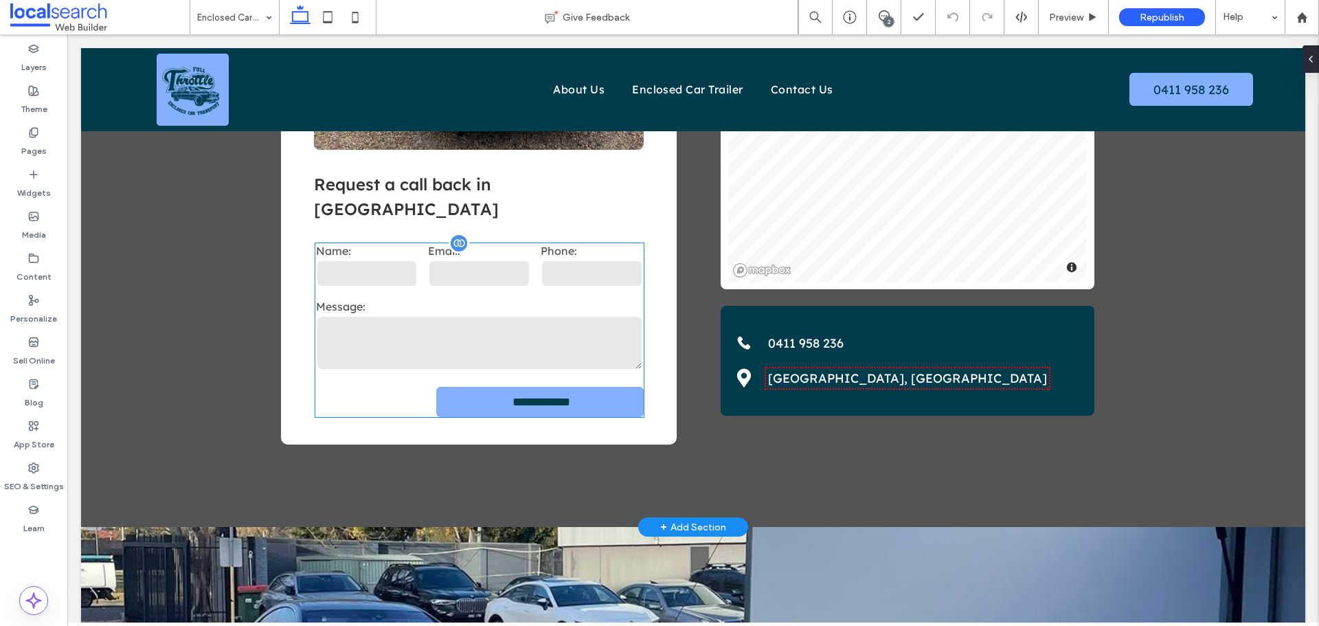
scroll to position [1633, 0]
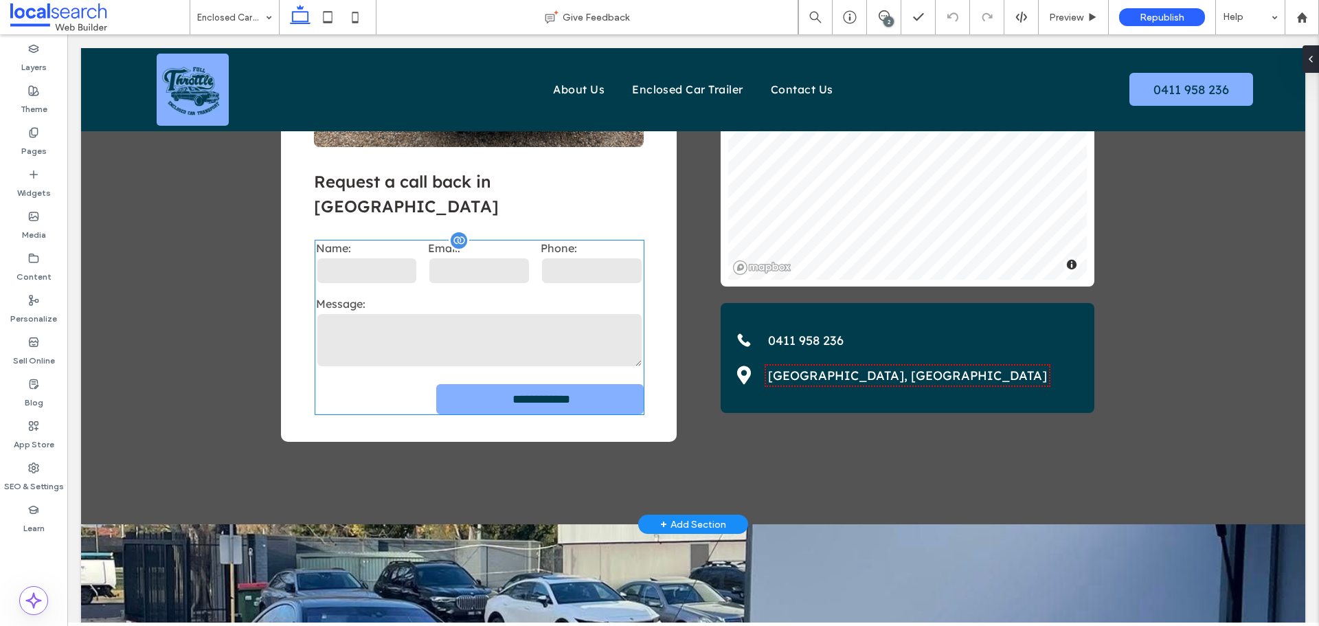
click at [477, 312] on textarea at bounding box center [479, 339] width 327 height 55
click at [477, 251] on div "**********" at bounding box center [479, 327] width 328 height 174
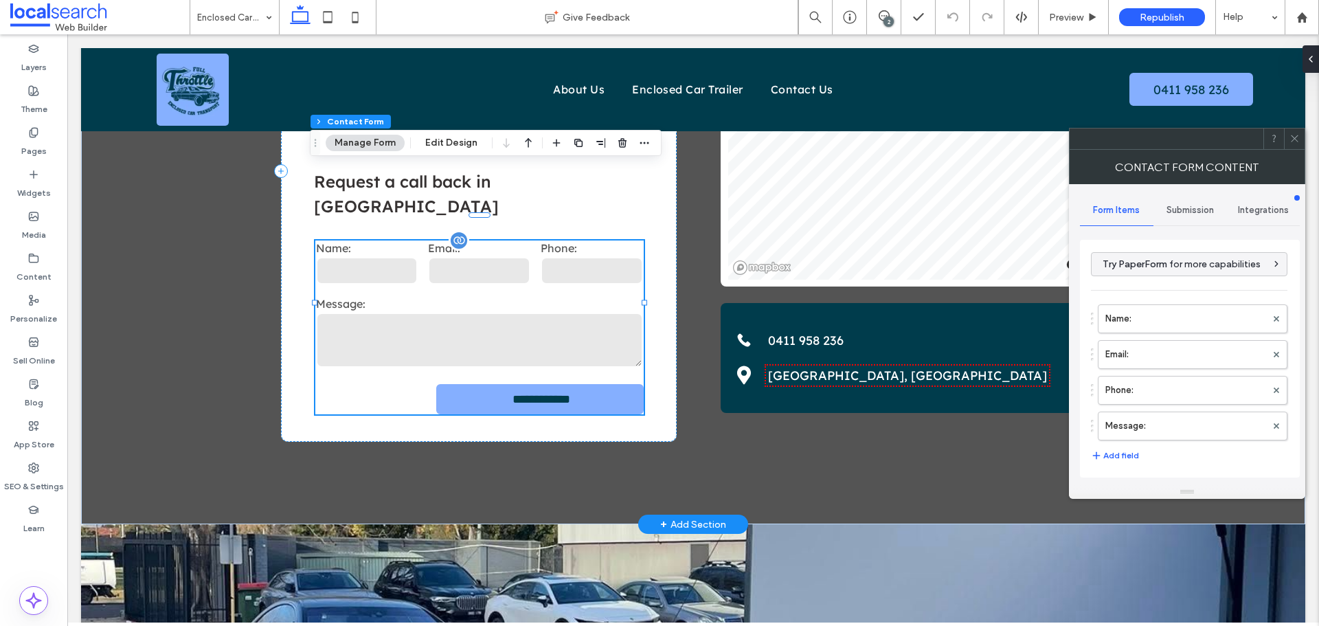
type input "**********"
type input "*"
type input "***"
type input "*"
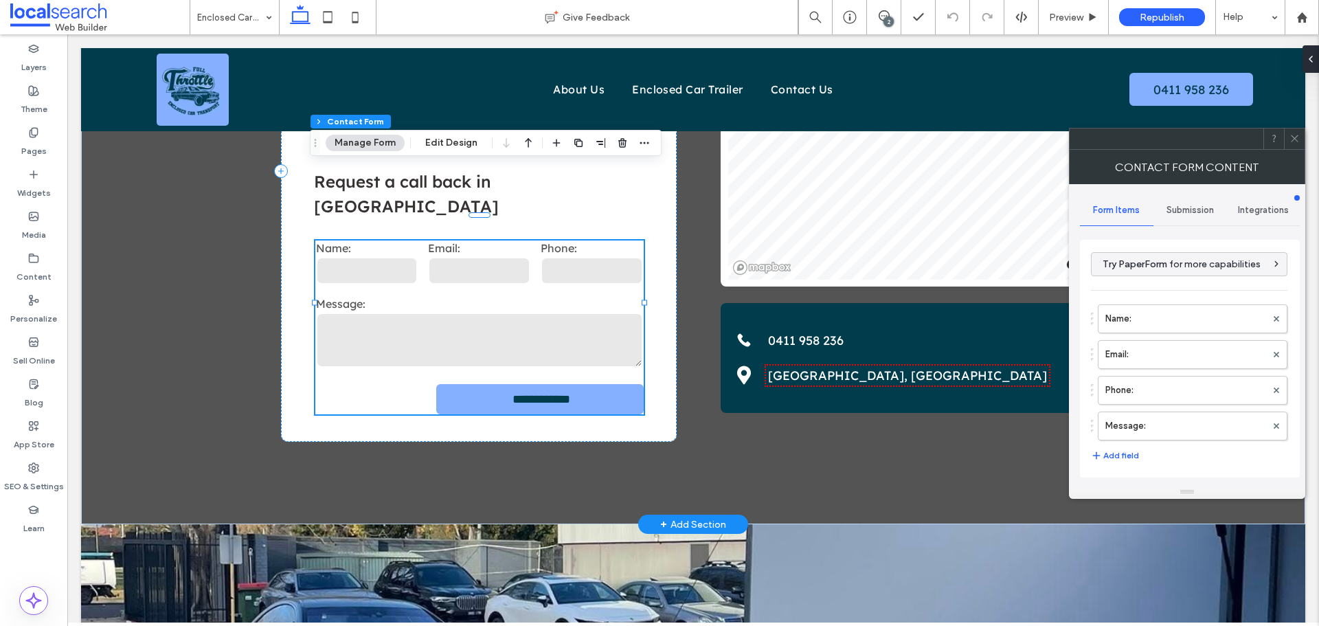
type input "*"
type input "***"
type input "*"
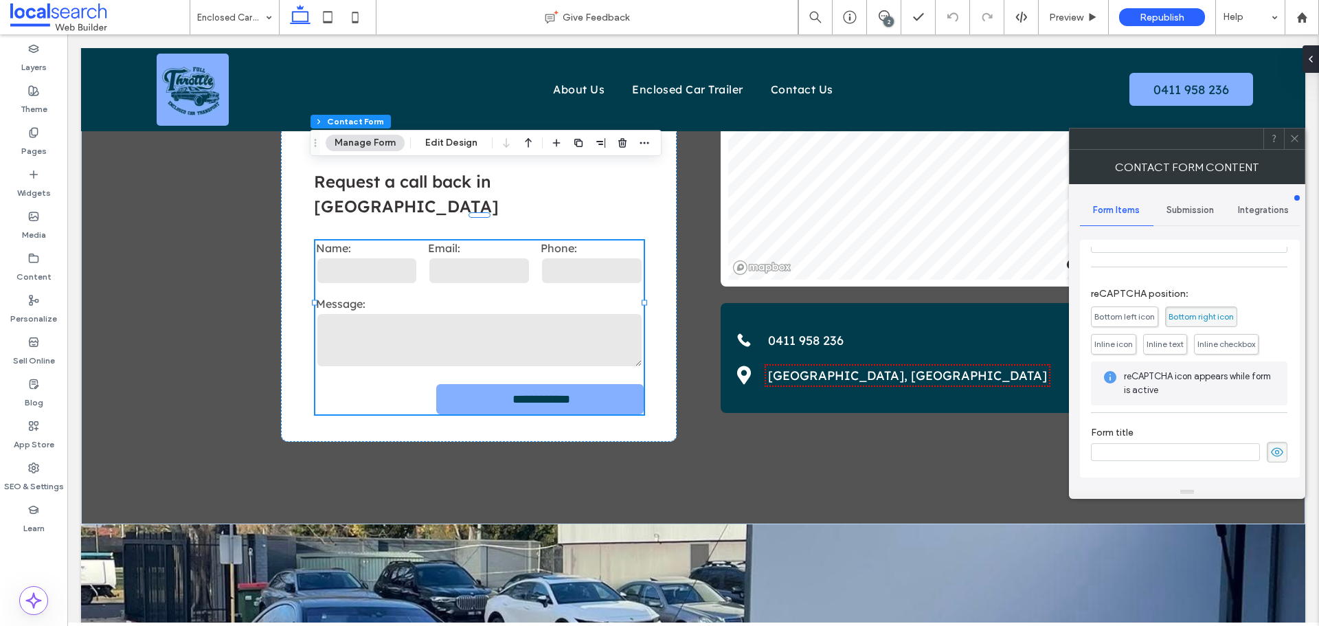
click at [1290, 137] on icon at bounding box center [1294, 138] width 10 height 10
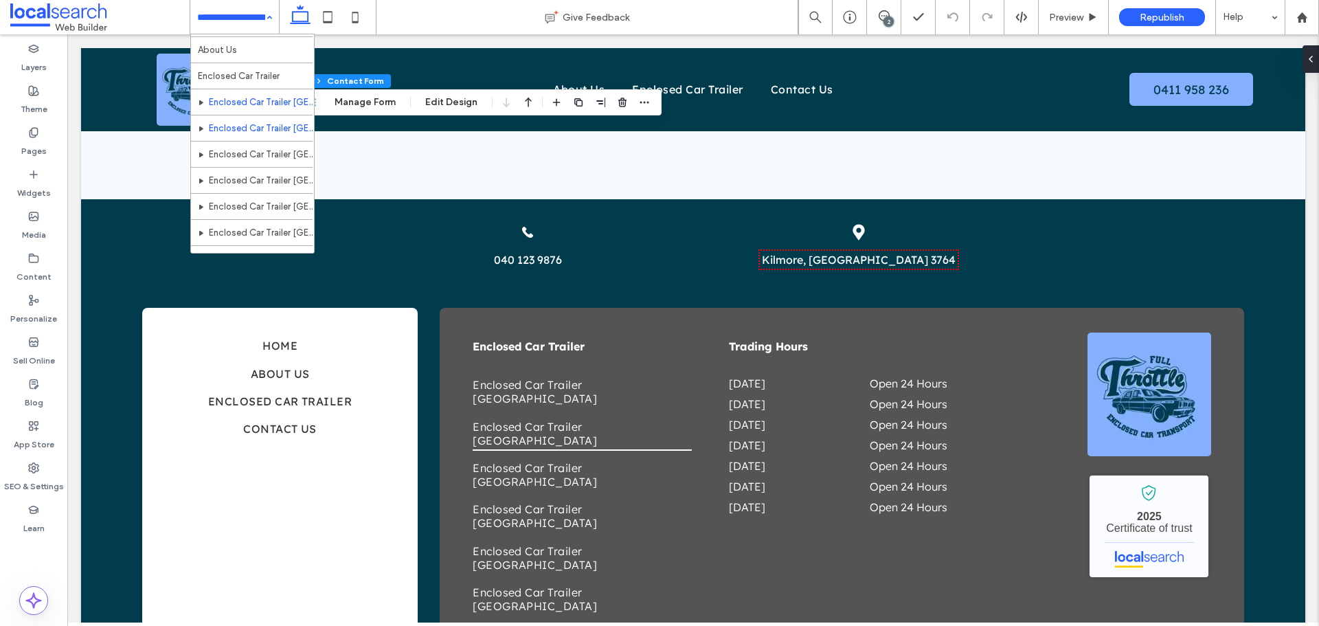
scroll to position [41, 0]
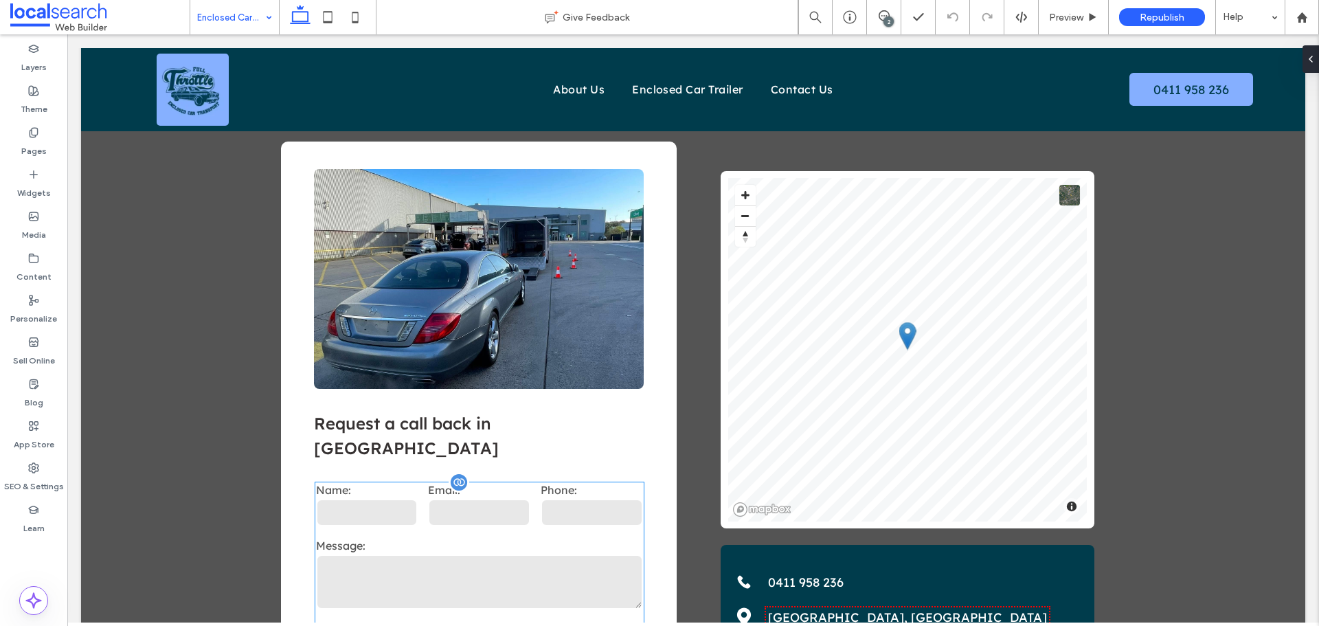
scroll to position [1373, 0]
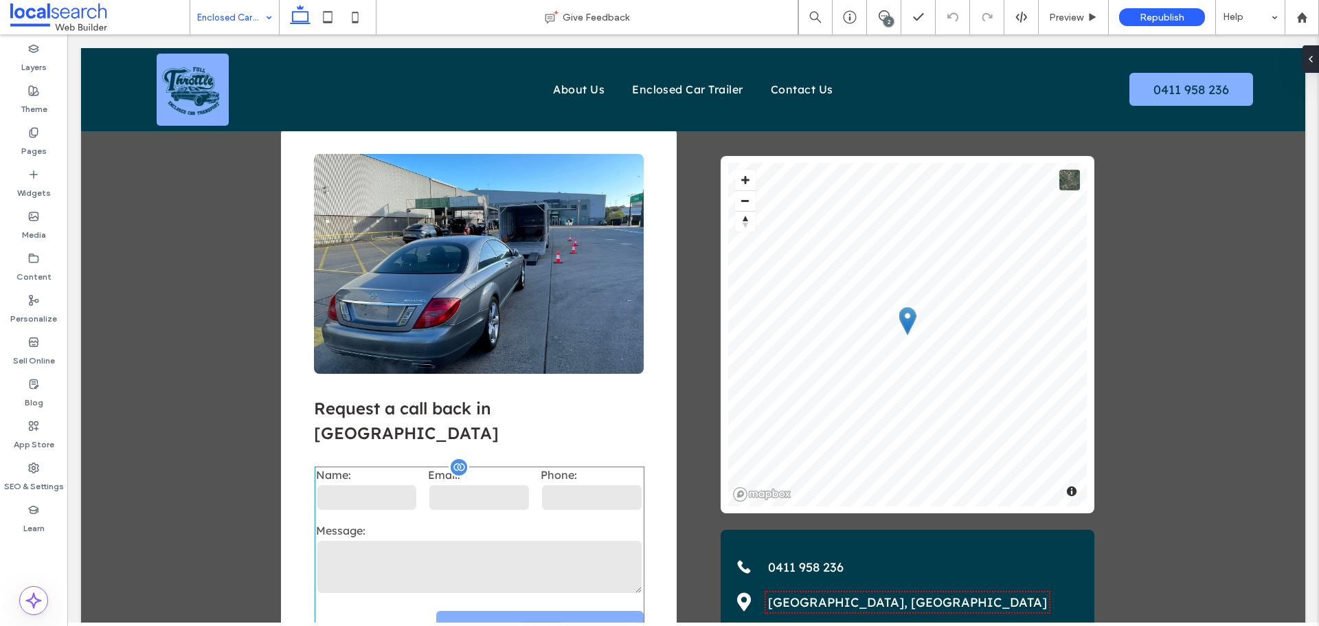
click at [506, 483] on input "email" at bounding box center [479, 496] width 102 height 27
click at [506, 467] on div "**********" at bounding box center [479, 554] width 328 height 174
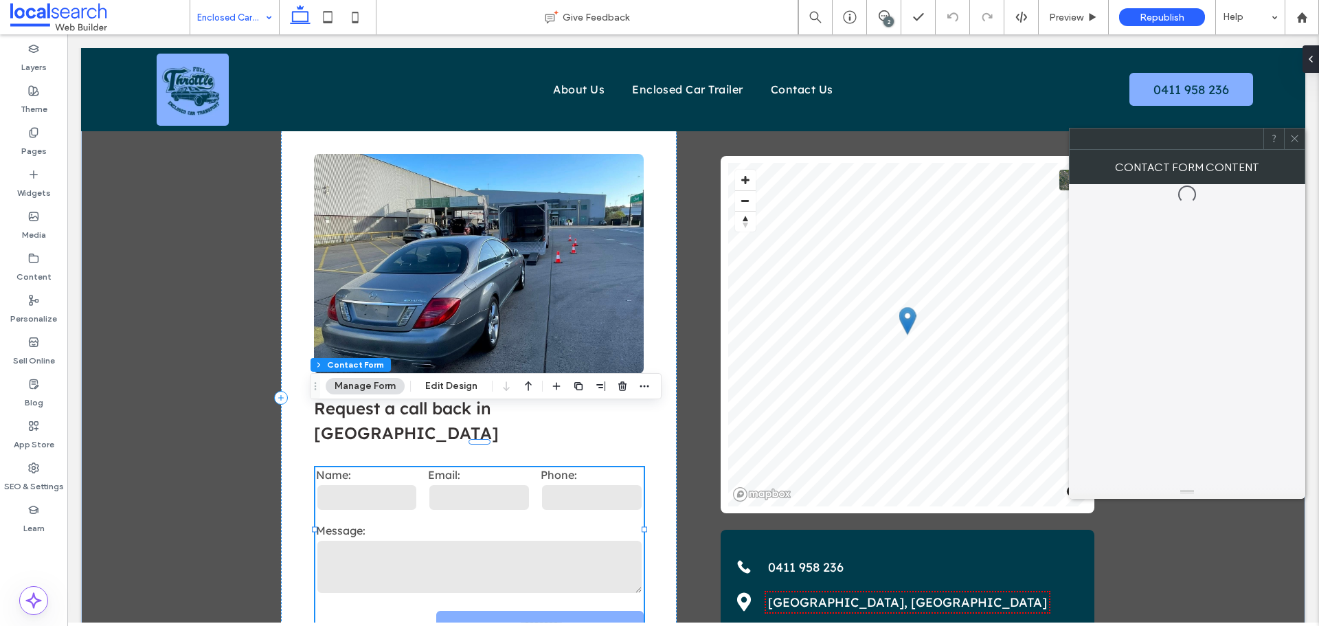
type input "*"
type input "***"
type input "*"
type input "***"
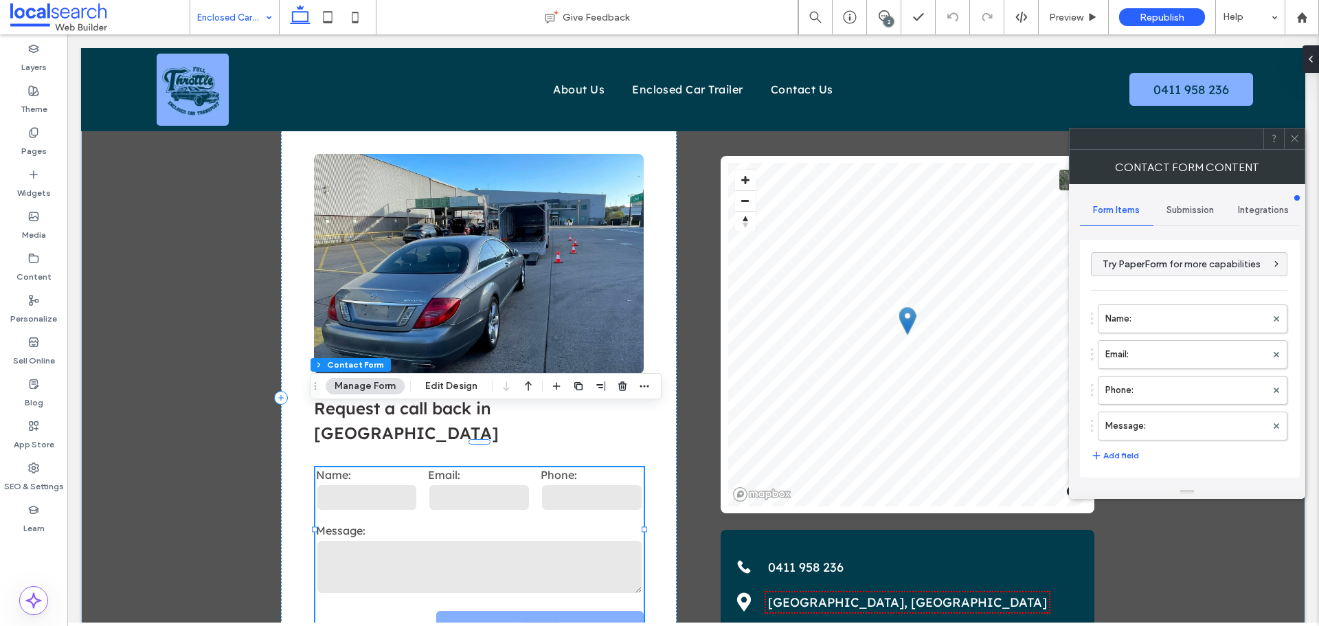
type input "*"
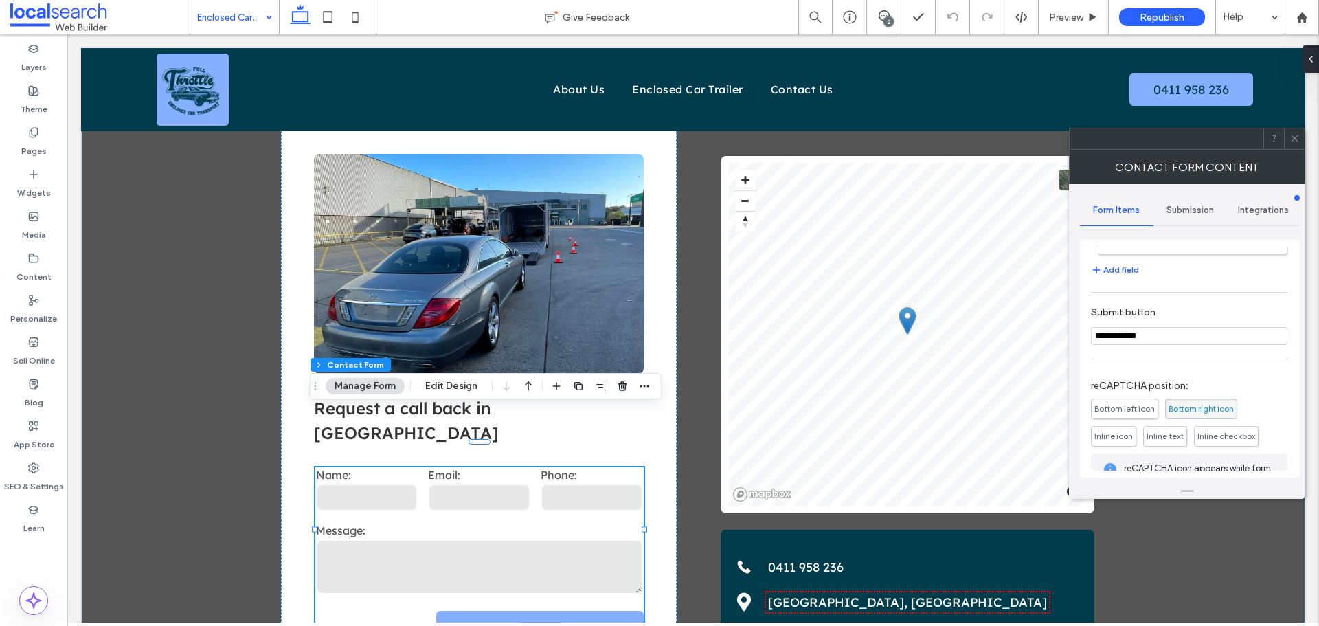
scroll to position [278, 0]
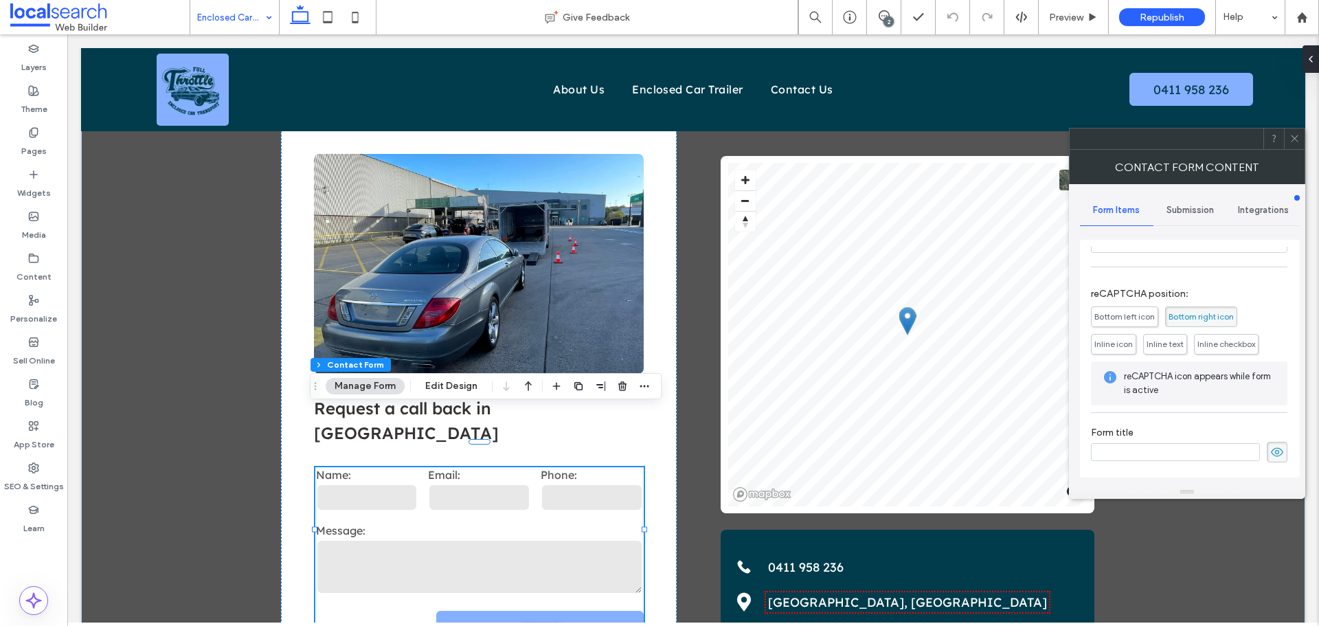
click at [1293, 133] on span at bounding box center [1294, 138] width 10 height 21
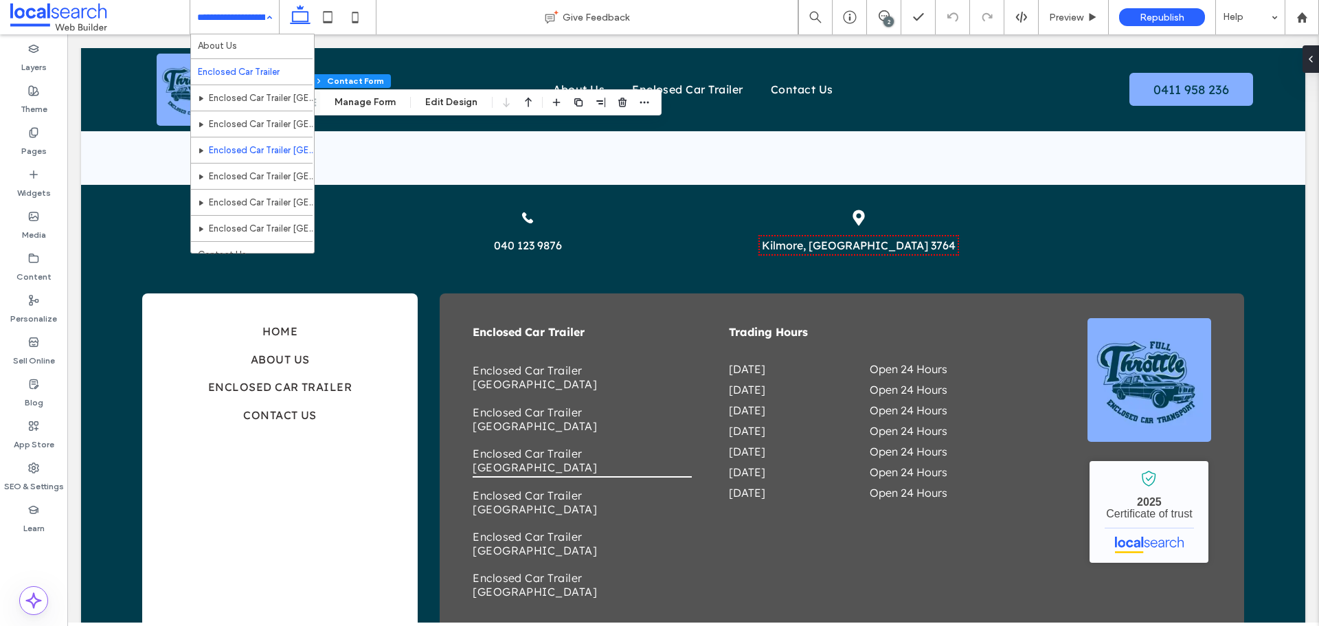
scroll to position [41, 0]
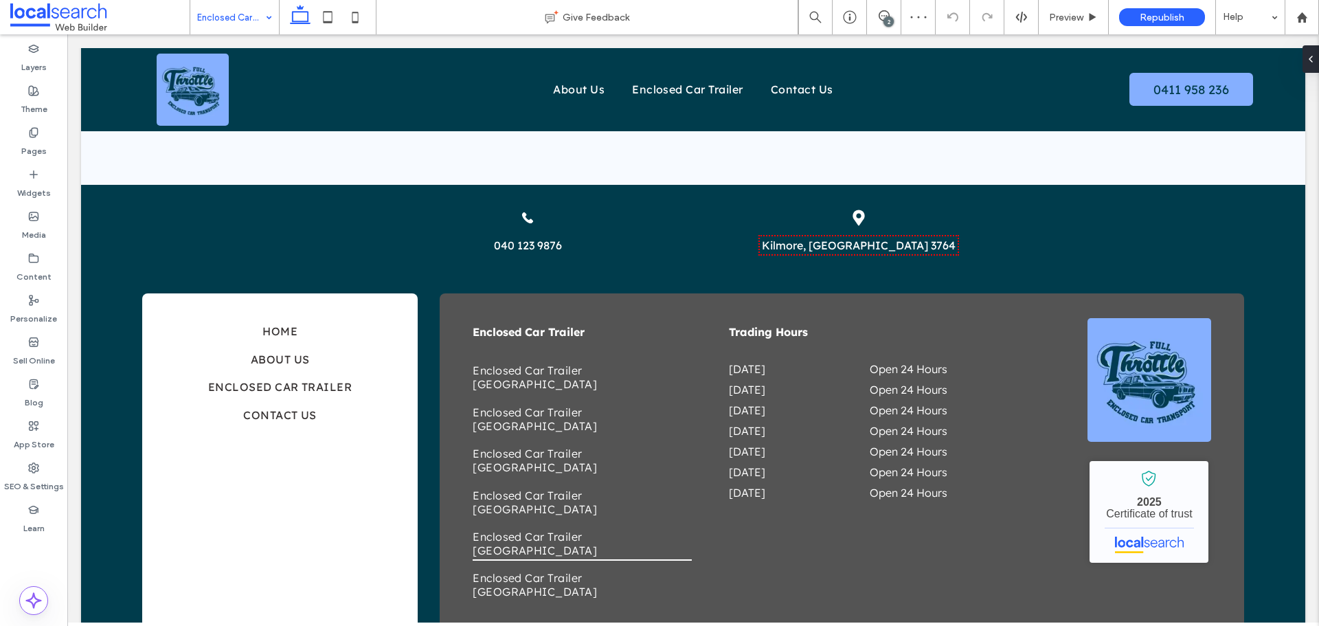
click at [275, 16] on div "Enclosed Car Trailer [GEOGRAPHIC_DATA]" at bounding box center [234, 17] width 89 height 34
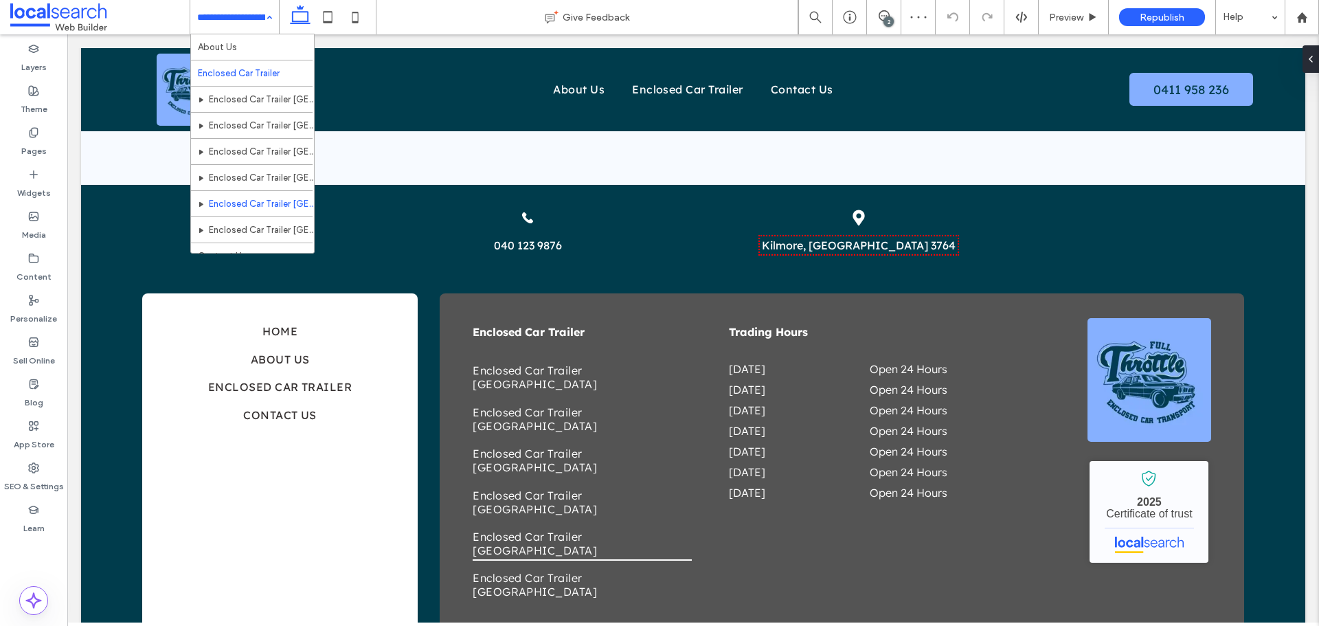
scroll to position [41, 0]
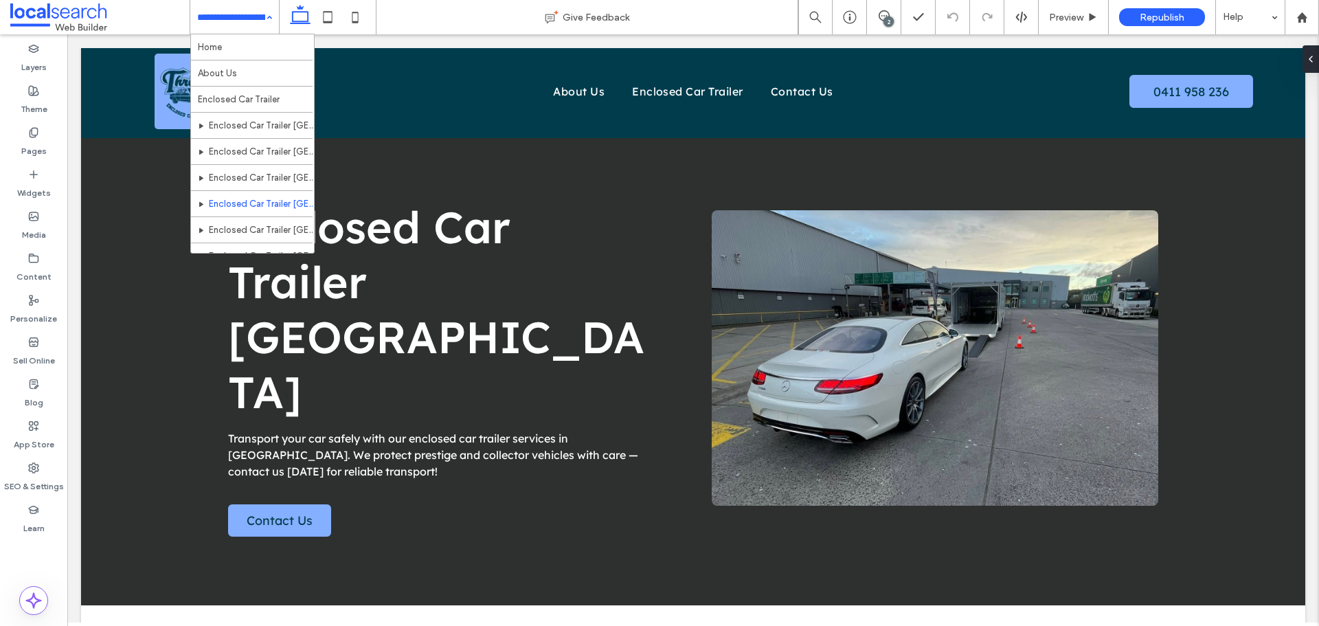
click at [276, 5] on div "Home About Us Enclosed Car Trailer Enclosed Car Trailer Newcastle Enclosed Car …" at bounding box center [234, 17] width 89 height 34
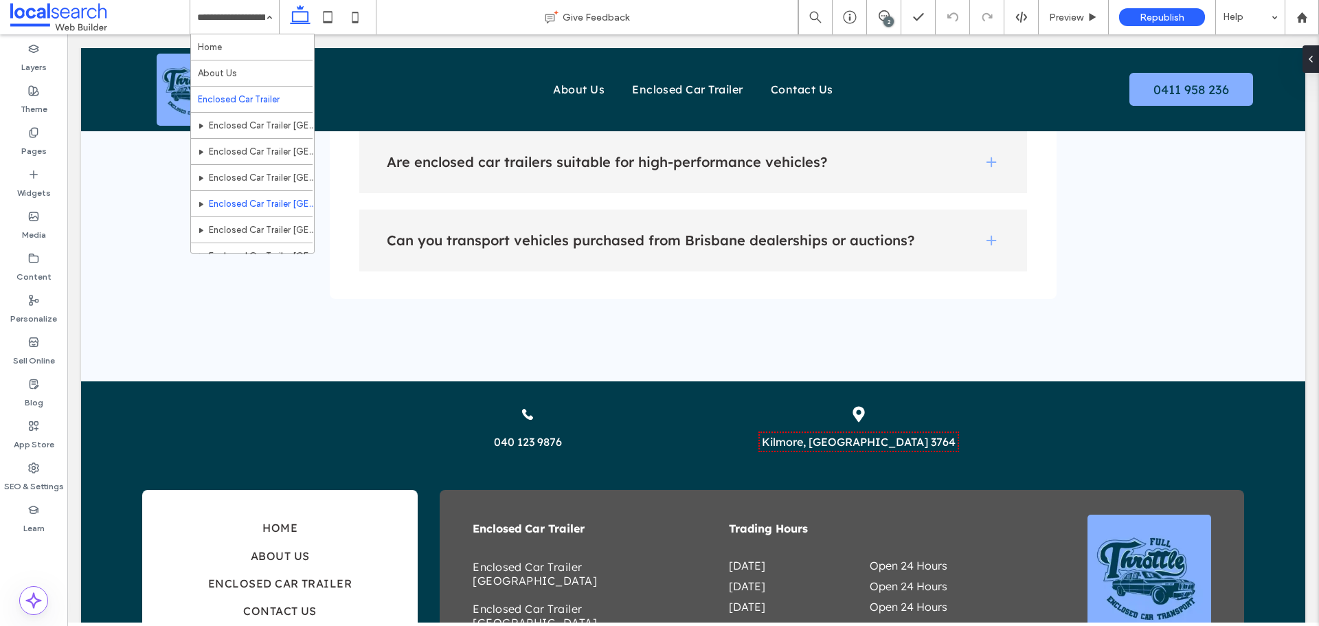
scroll to position [41, 0]
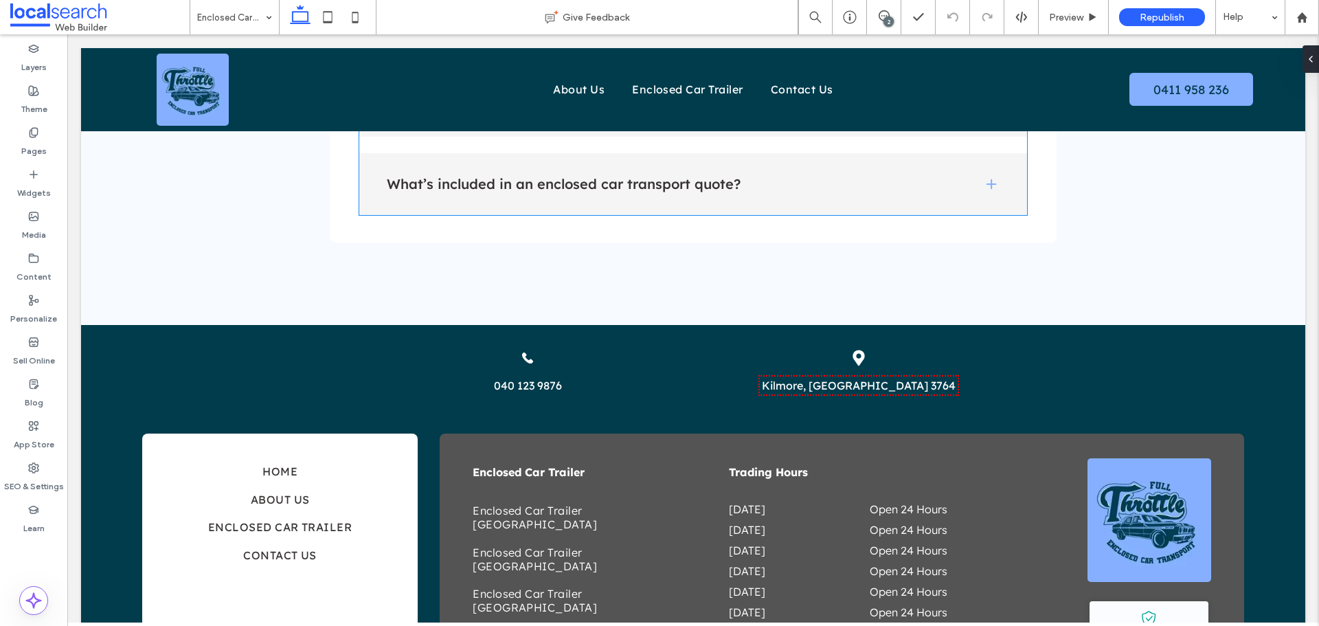
scroll to position [2533, 0]
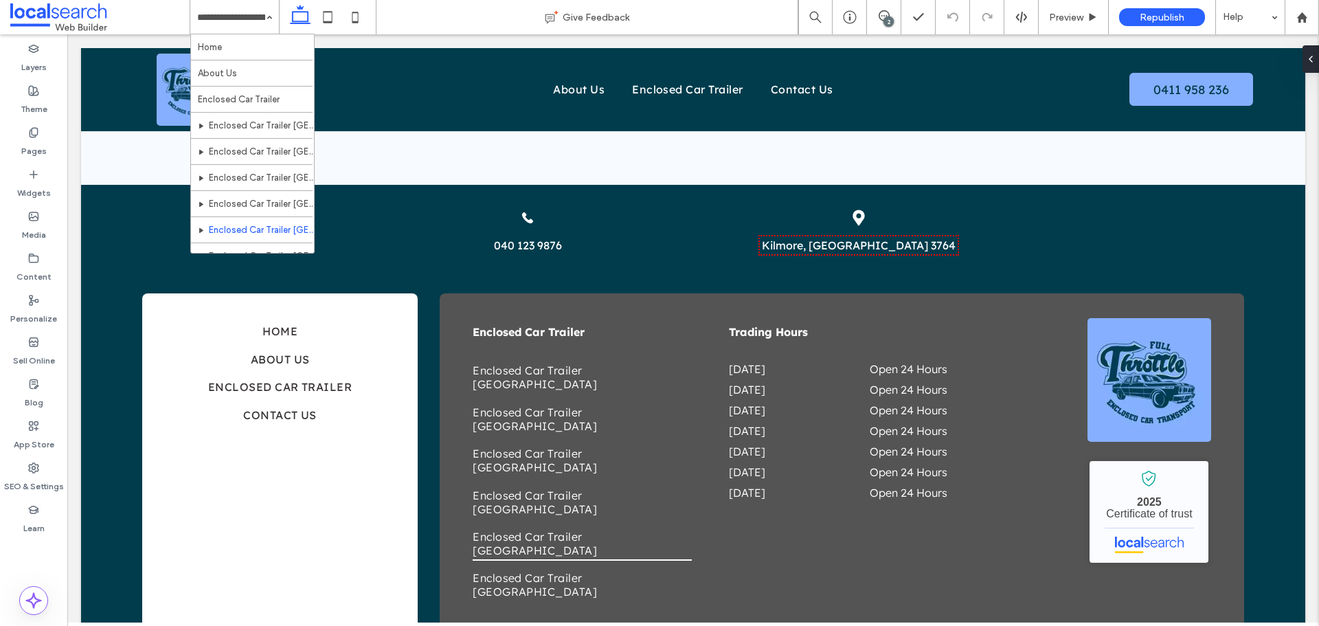
click at [255, 19] on input at bounding box center [231, 17] width 68 height 34
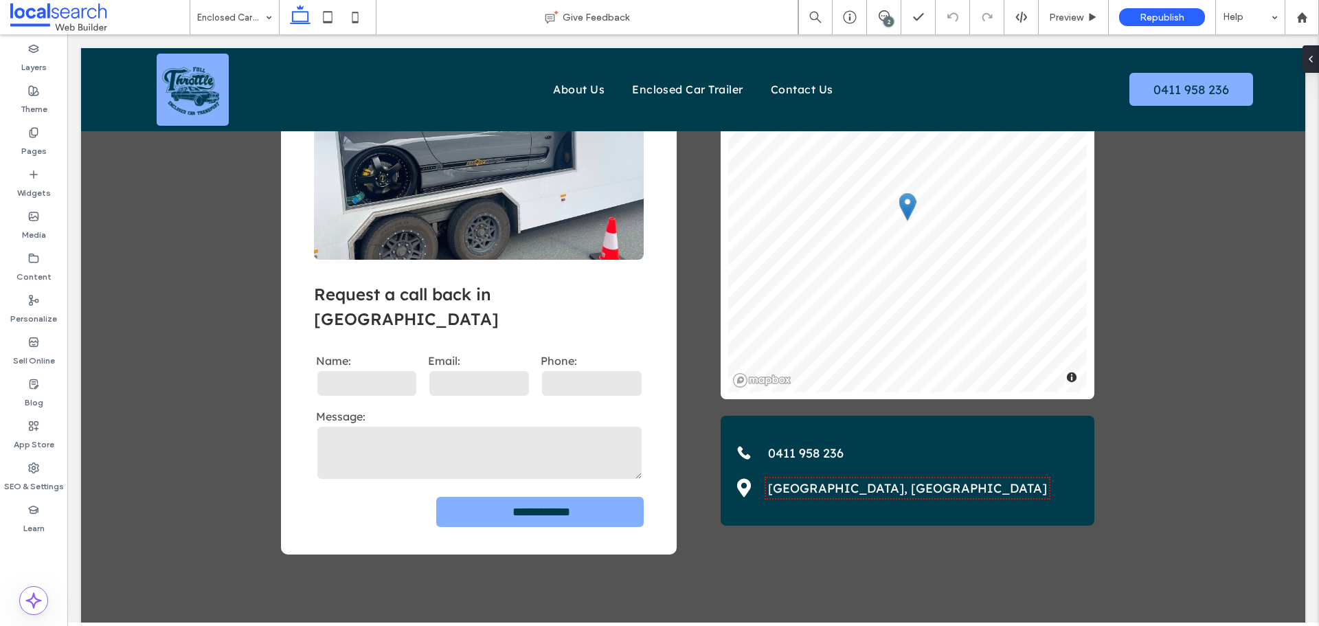
scroll to position [1511, 0]
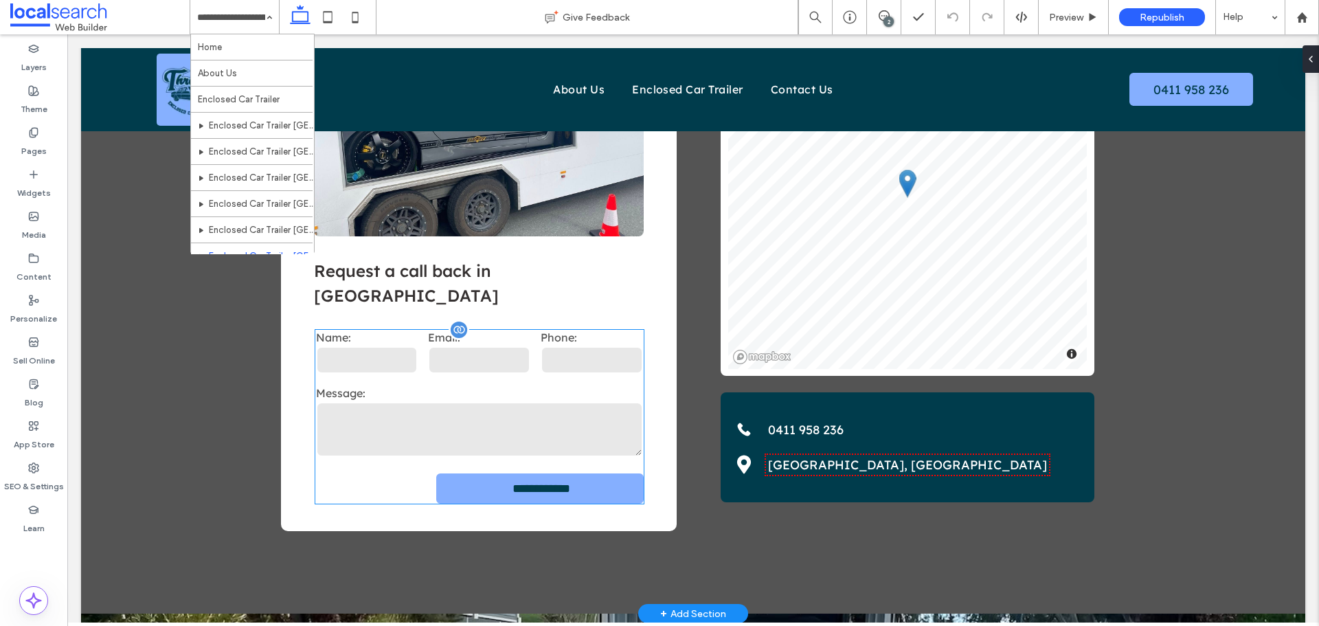
click at [505, 386] on label "Message:" at bounding box center [479, 393] width 327 height 14
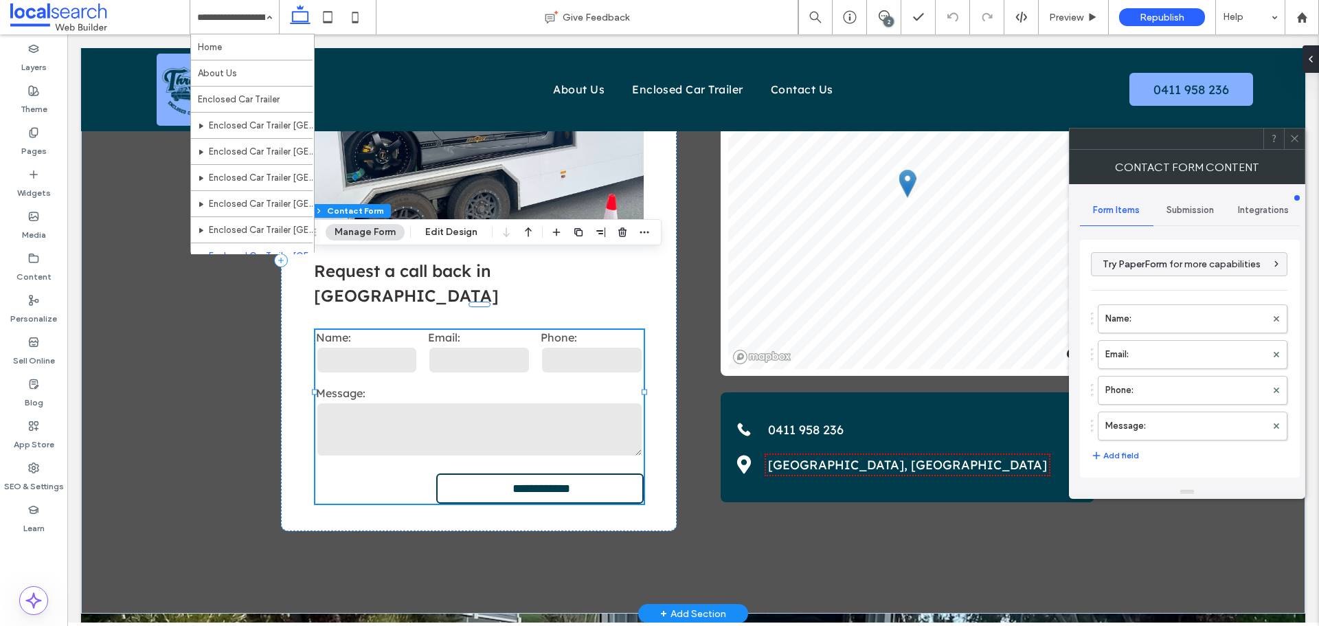
type input "*"
type input "***"
type input "*"
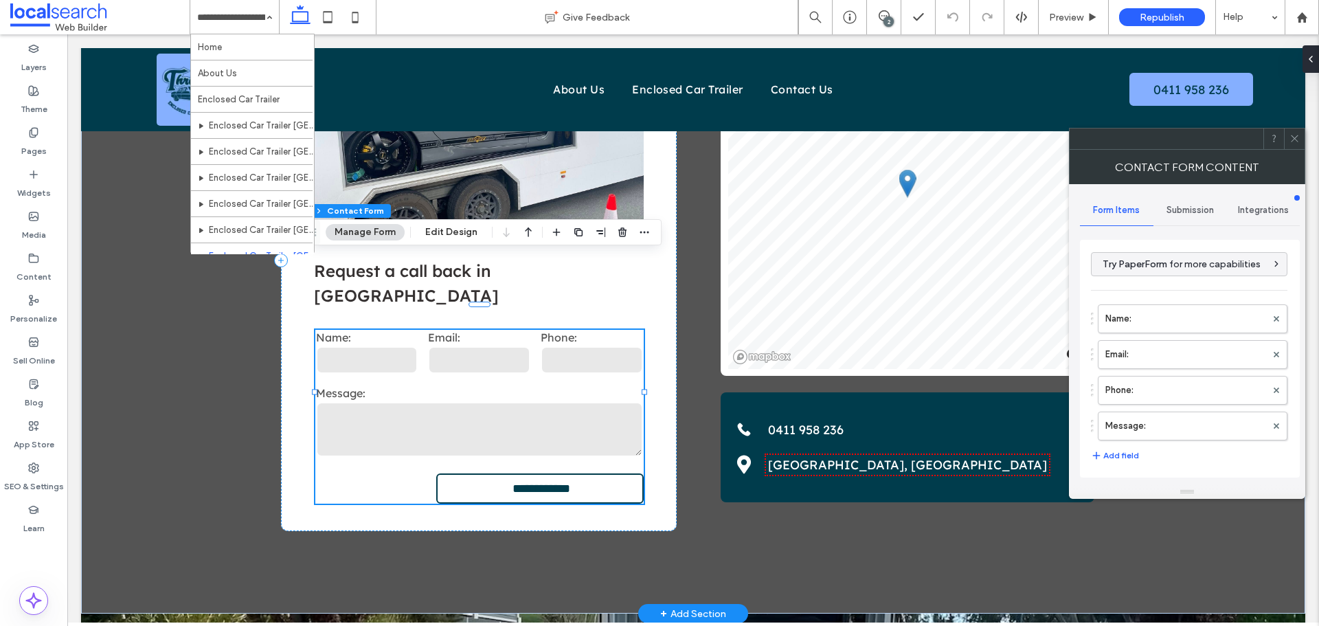
type input "***"
type input "*"
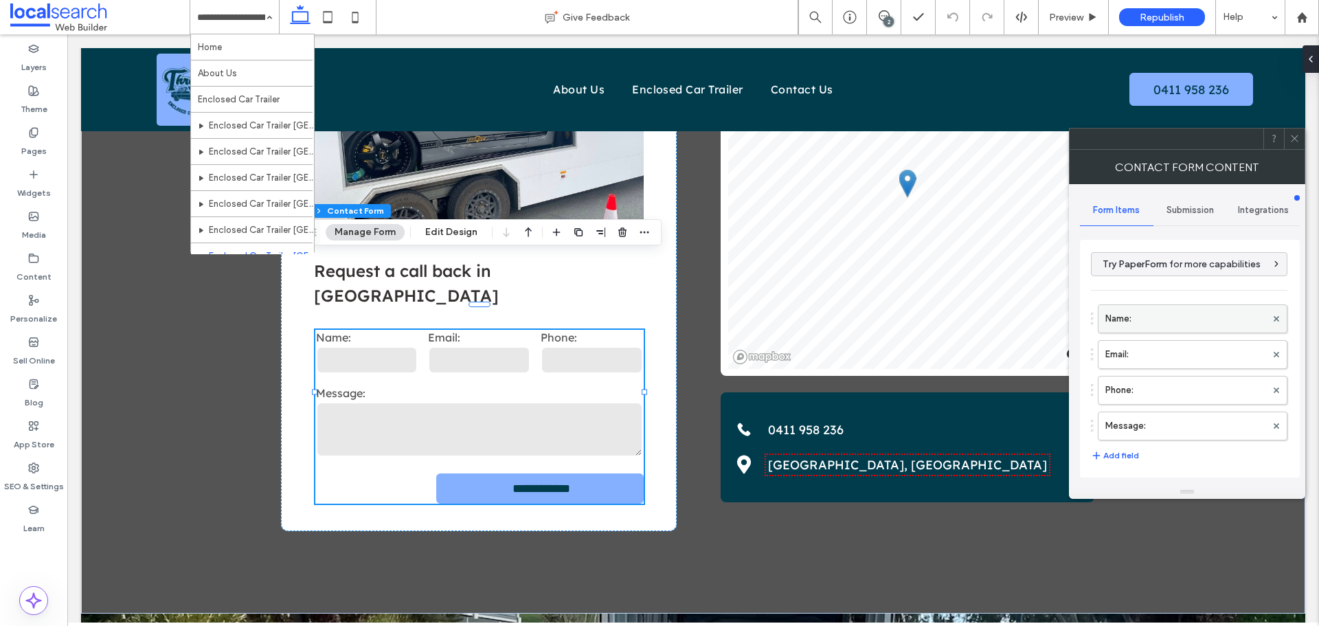
scroll to position [278, 0]
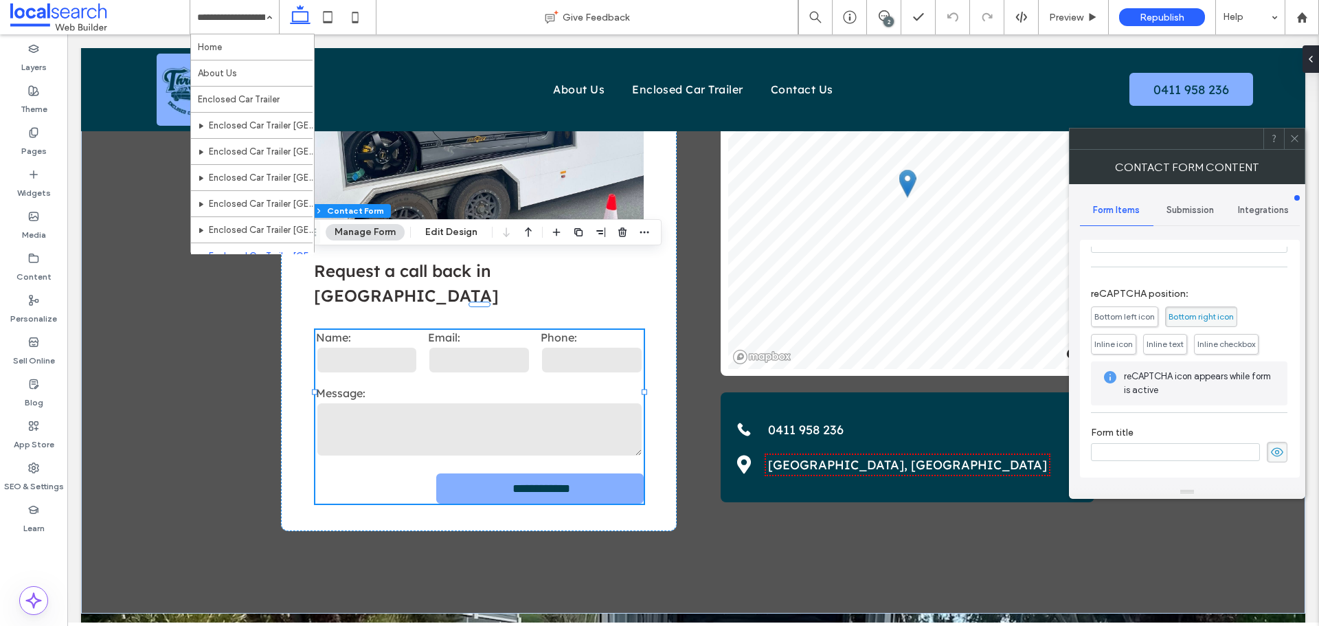
click at [1192, 213] on span "Submission" at bounding box center [1189, 210] width 47 height 11
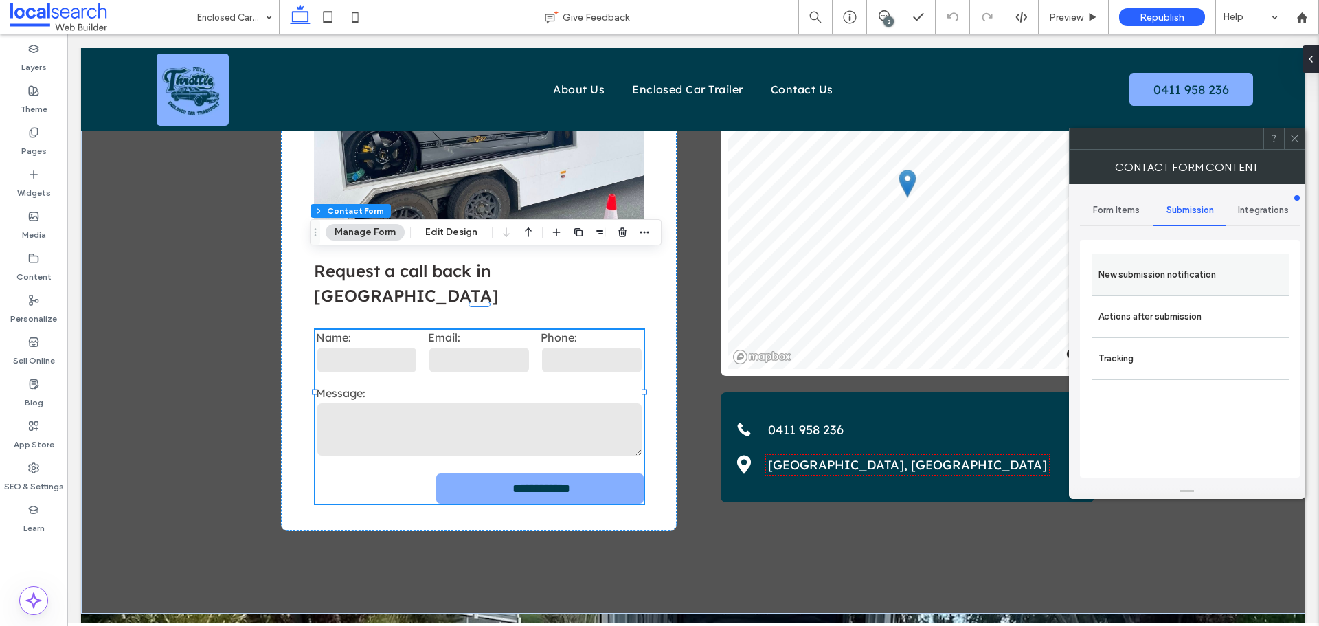
click at [1159, 280] on label "New submission notification" at bounding box center [1189, 274] width 183 height 27
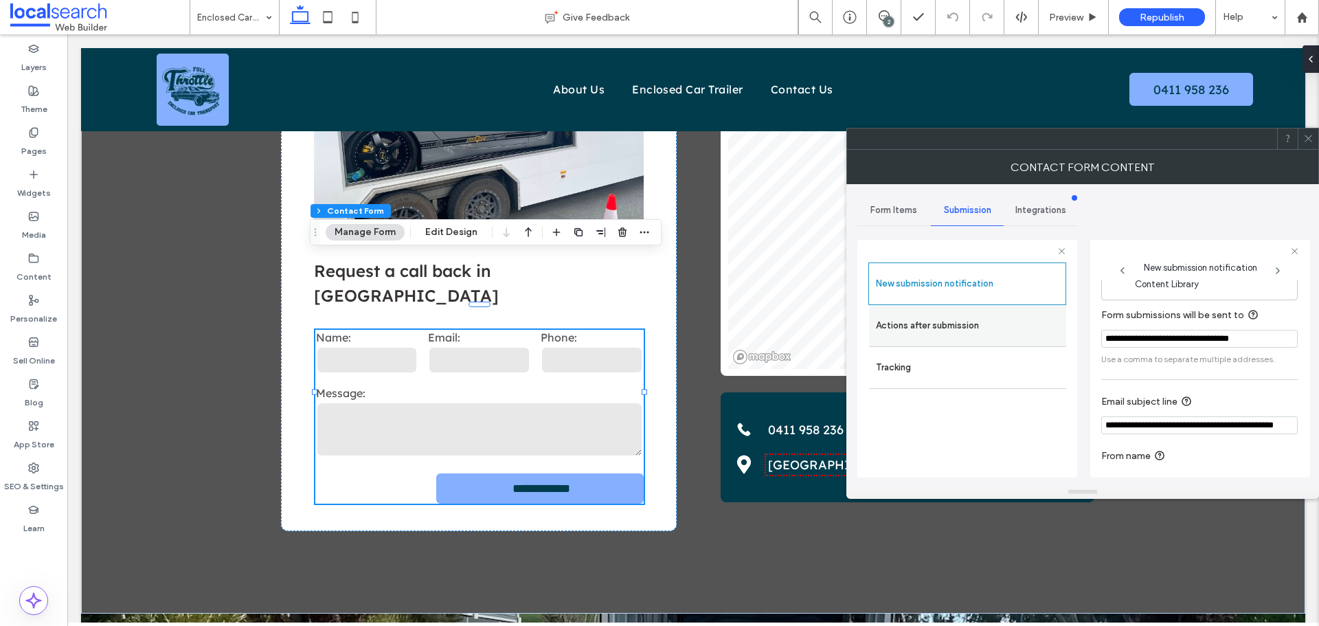
scroll to position [71, 0]
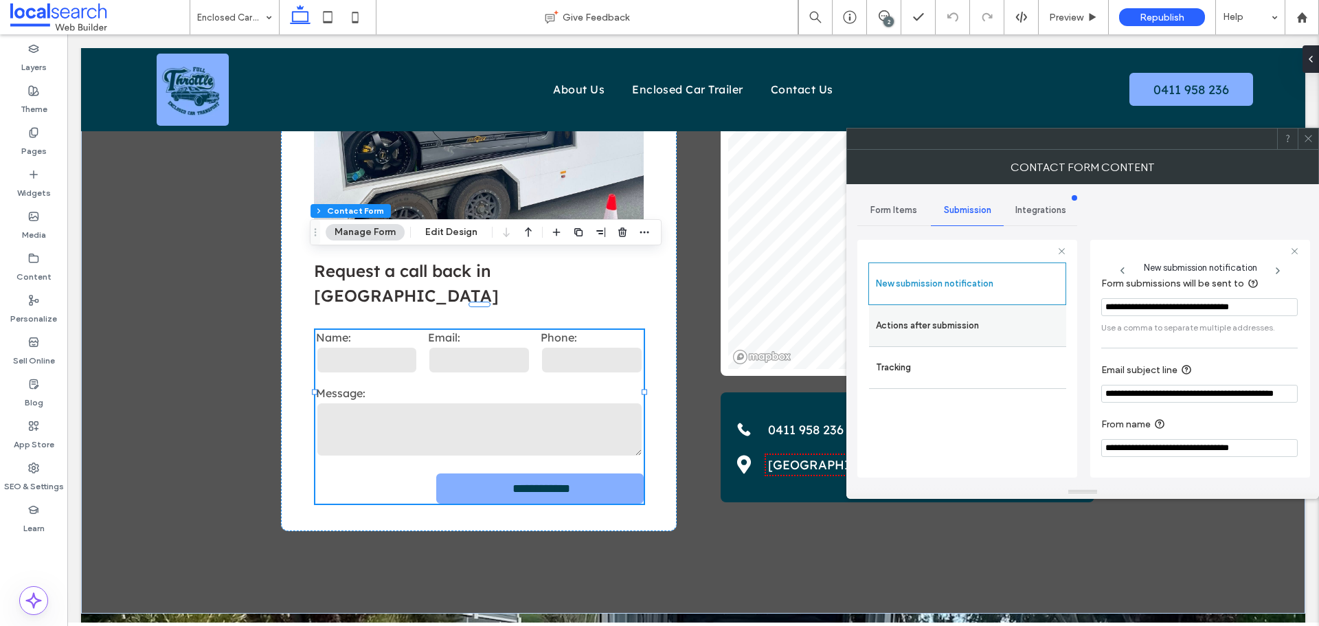
click at [988, 334] on label "Actions after submission" at bounding box center [967, 325] width 183 height 27
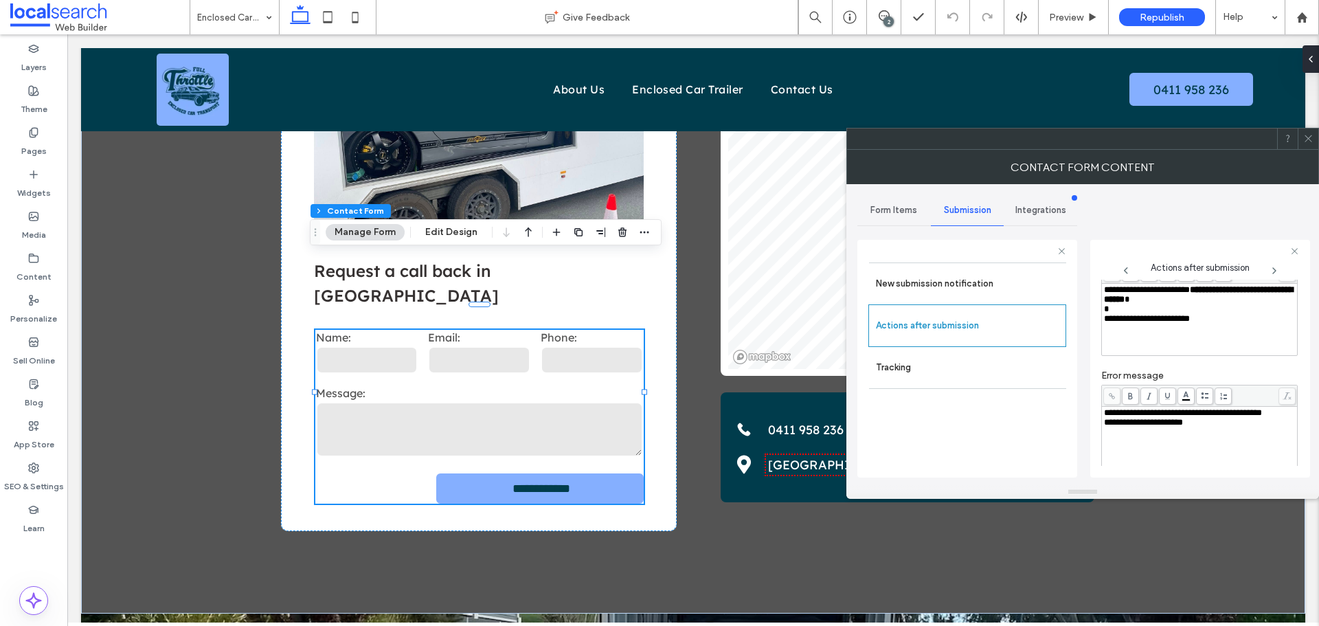
click at [1306, 145] on span at bounding box center [1308, 138] width 10 height 21
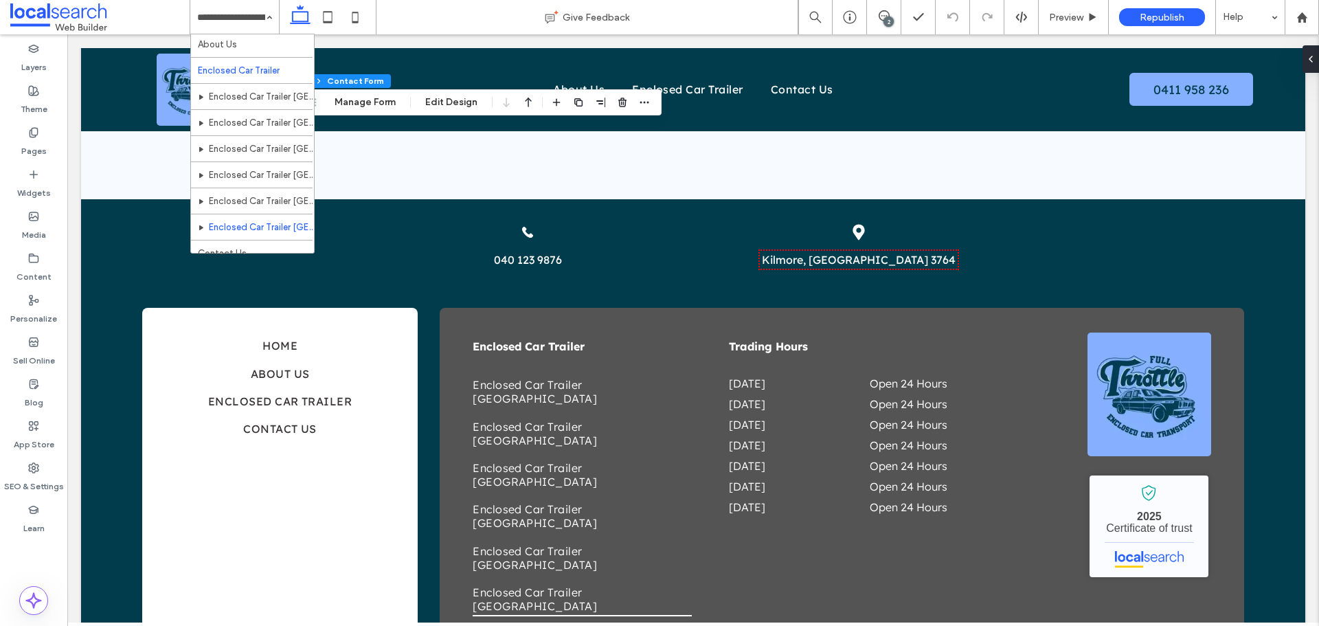
scroll to position [41, 0]
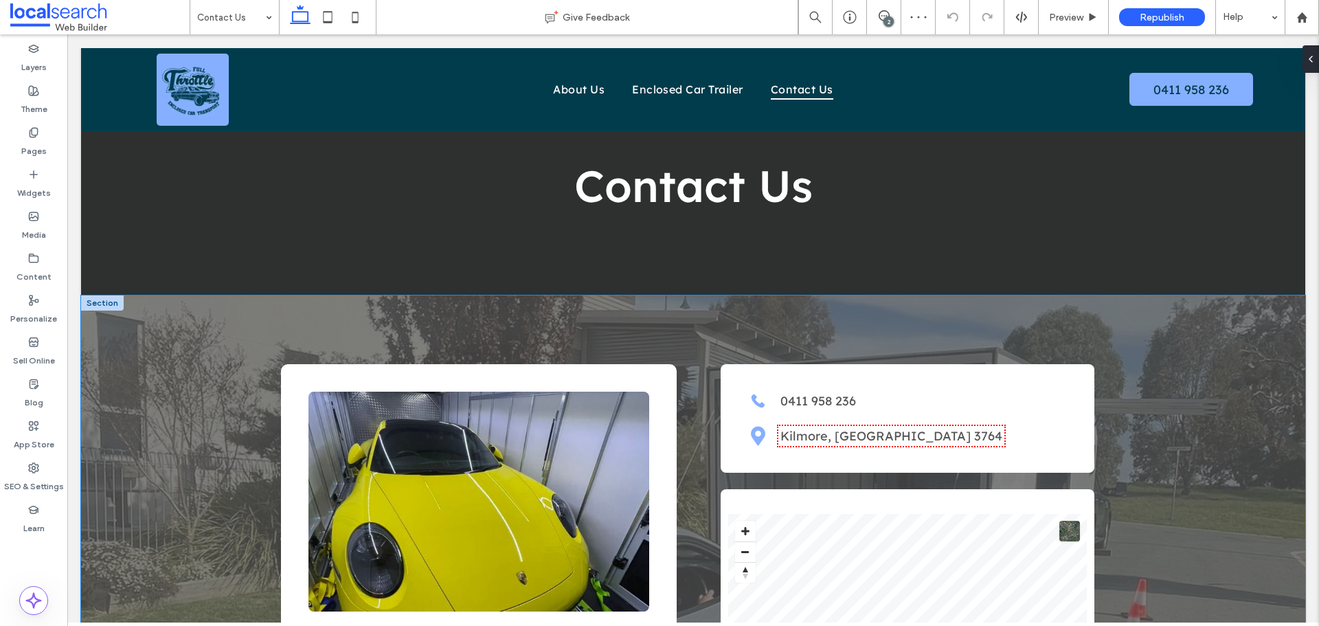
scroll to position [412, 0]
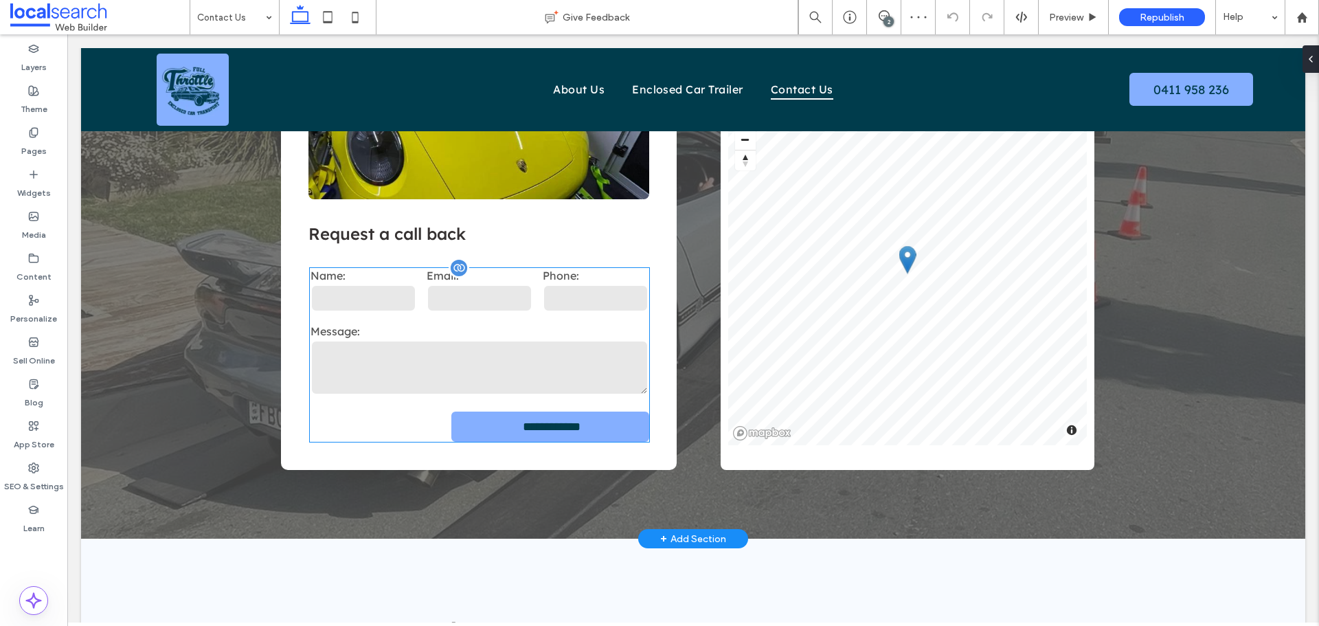
click at [431, 341] on textarea at bounding box center [479, 367] width 338 height 55
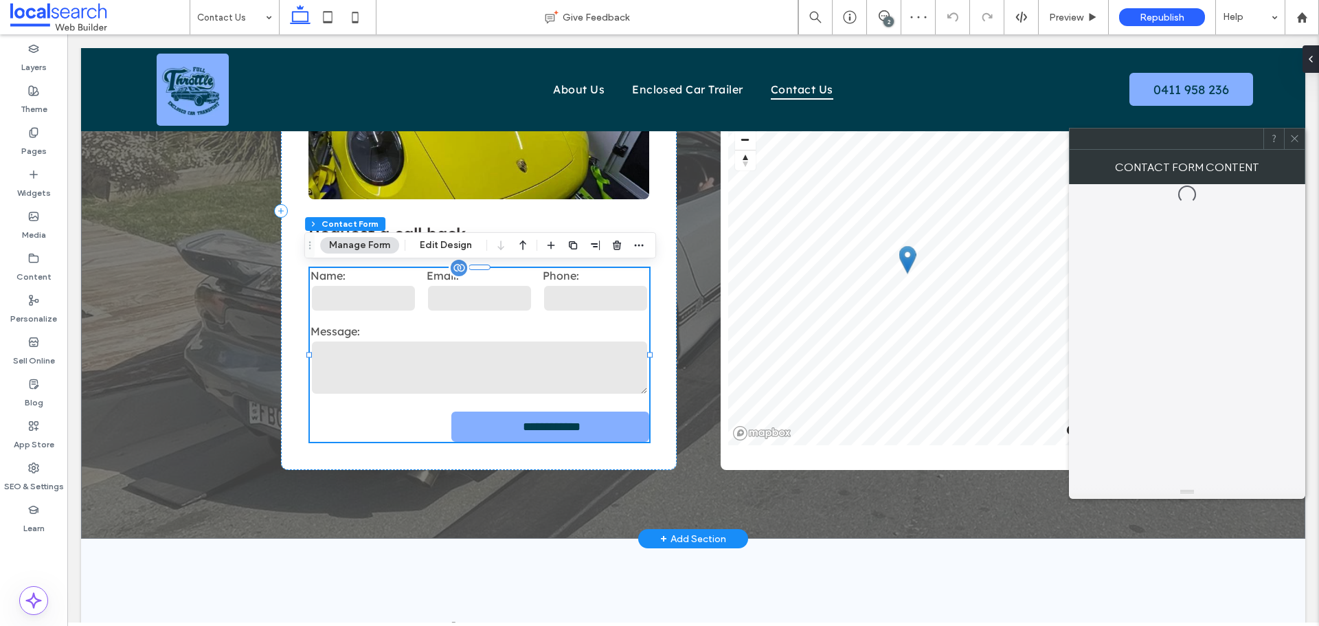
type input "*"
type input "***"
type input "*"
type input "***"
type input "*"
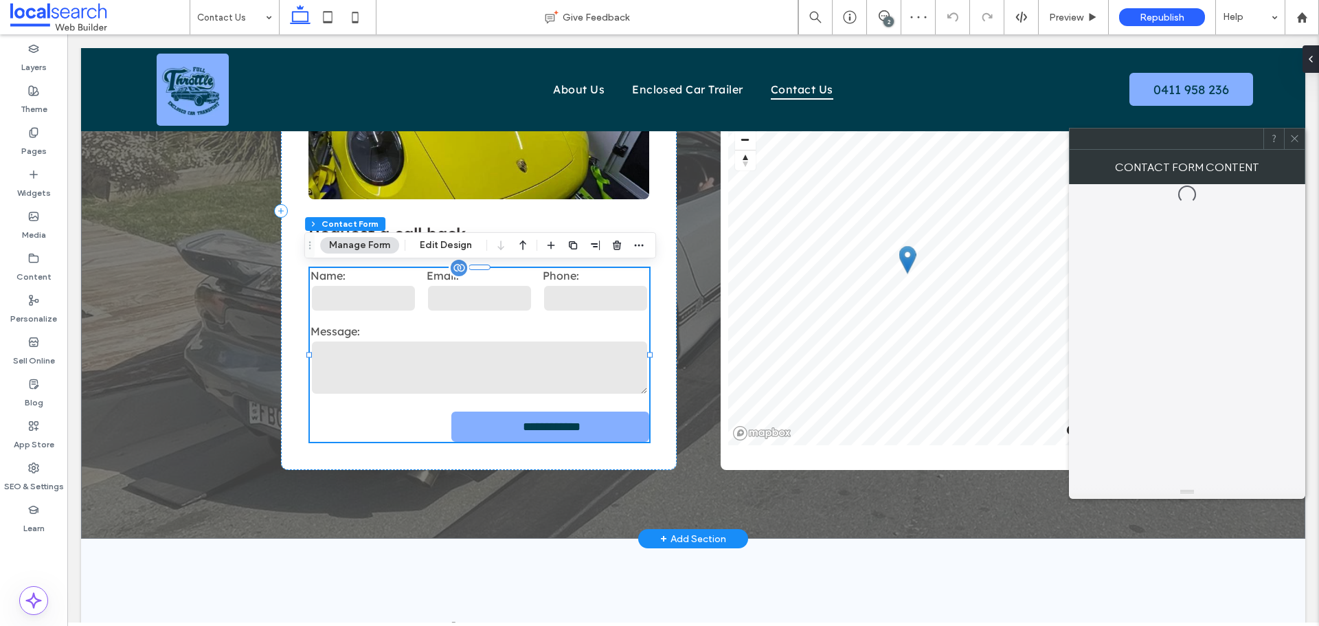
type input "*"
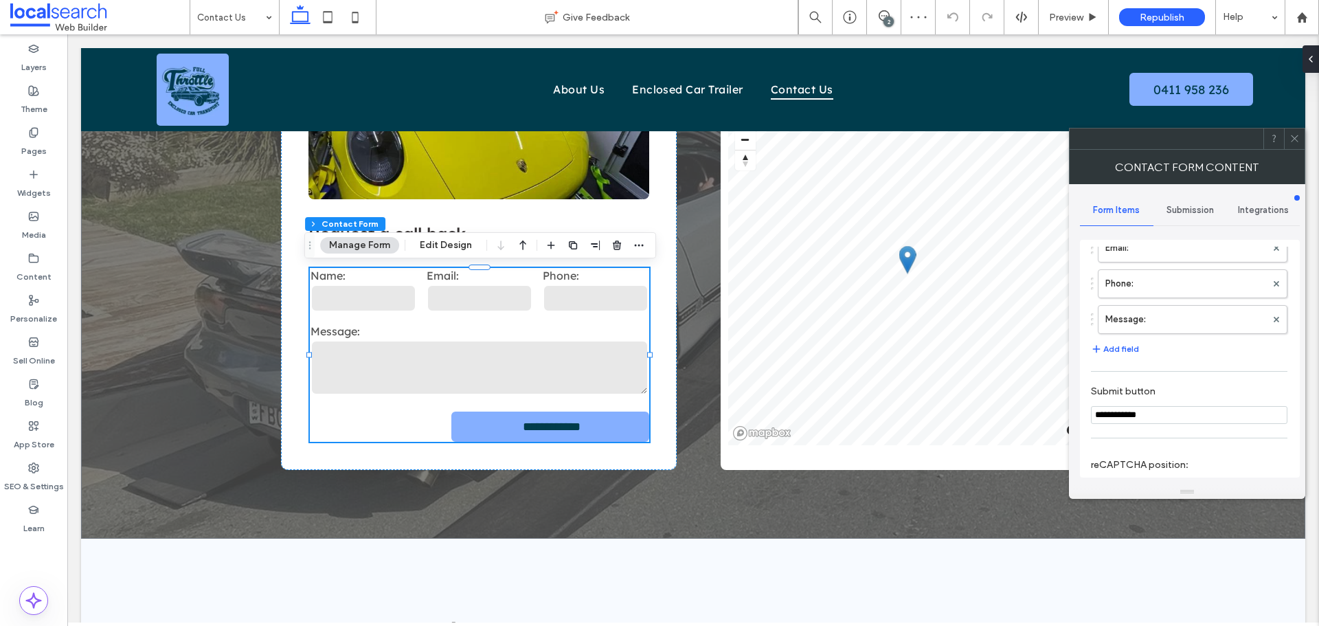
scroll to position [278, 0]
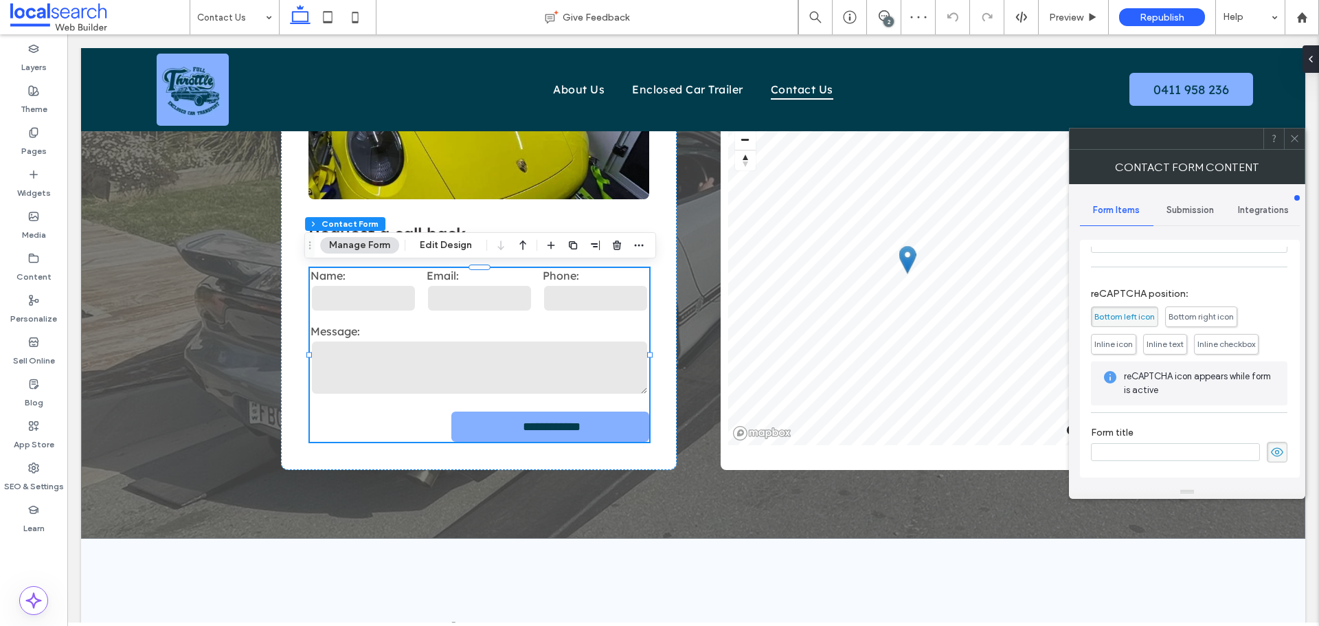
click at [1193, 205] on span "Submission" at bounding box center [1189, 210] width 47 height 11
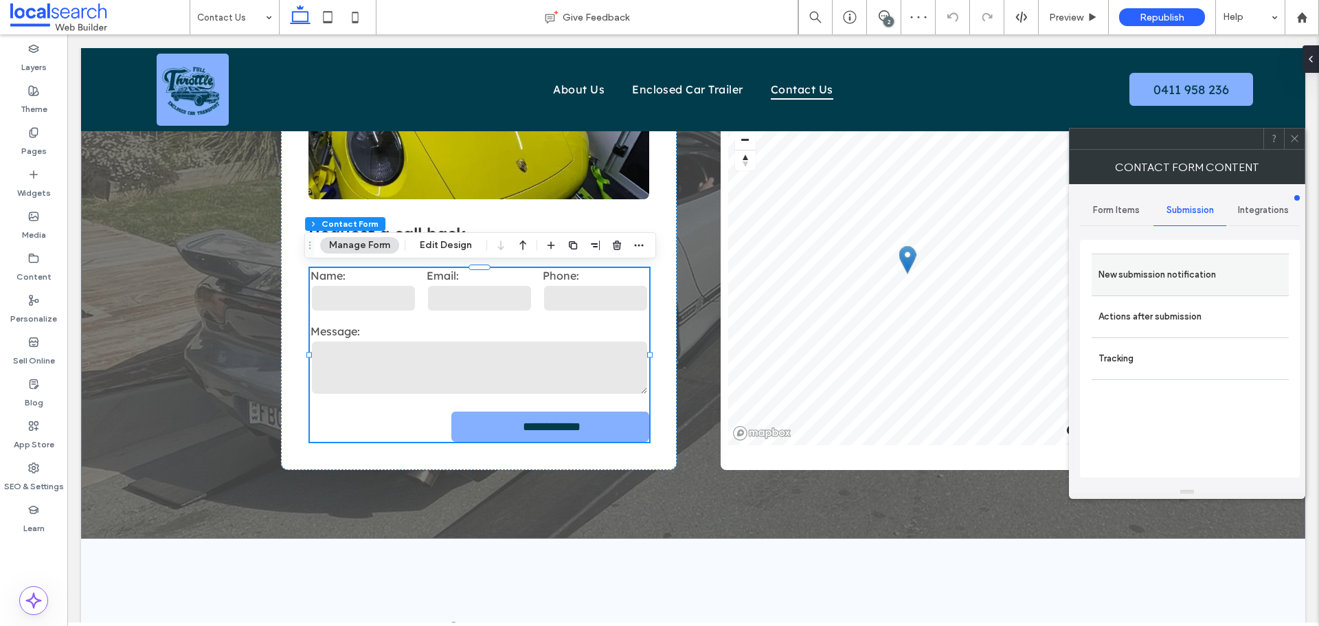
click at [1158, 275] on label "New submission notification" at bounding box center [1189, 274] width 183 height 27
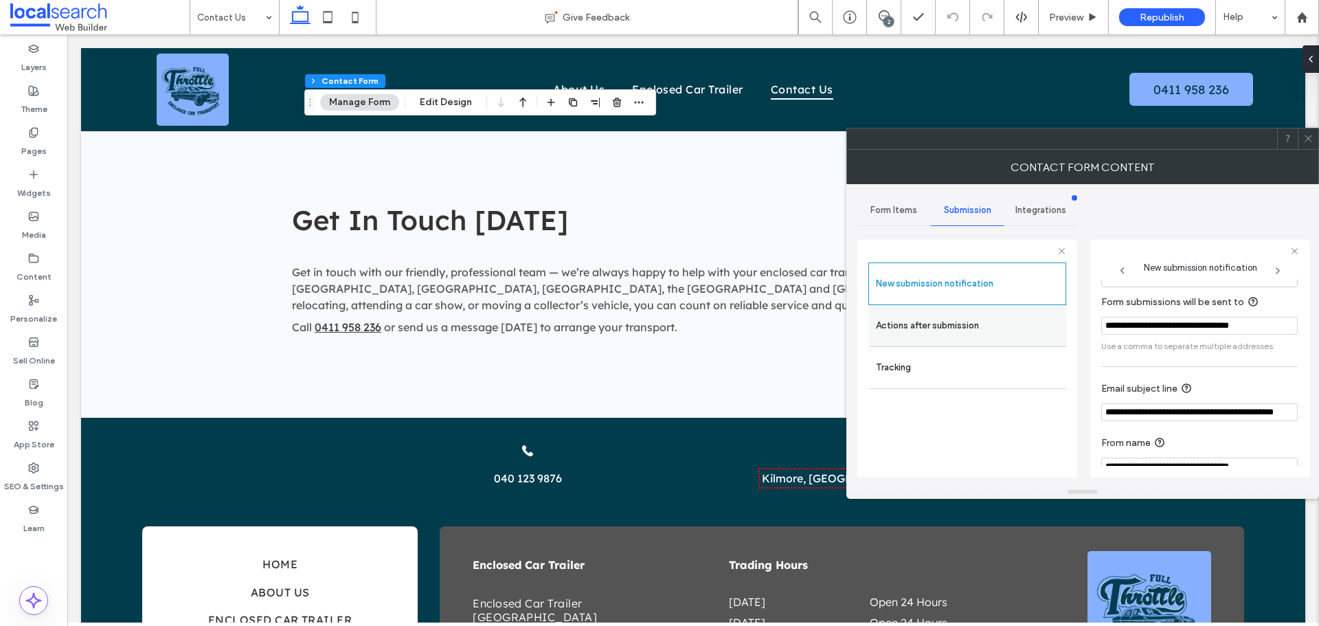
scroll to position [71, 0]
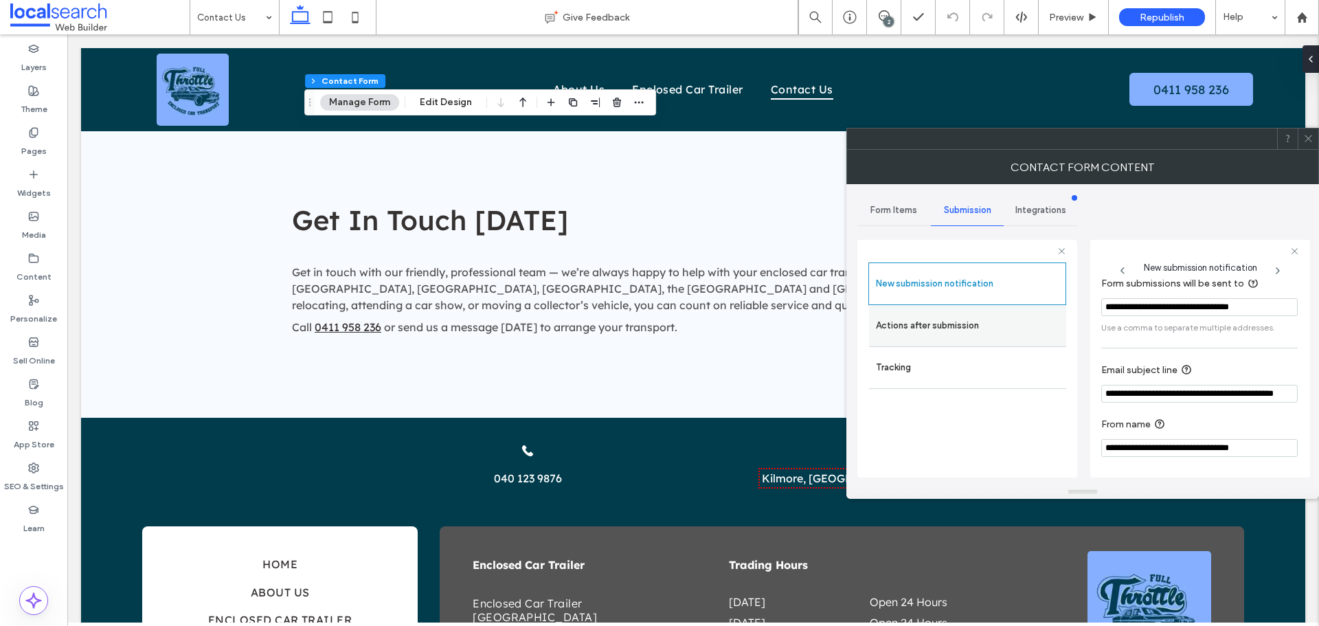
click at [1000, 313] on label "Actions after submission" at bounding box center [967, 325] width 183 height 27
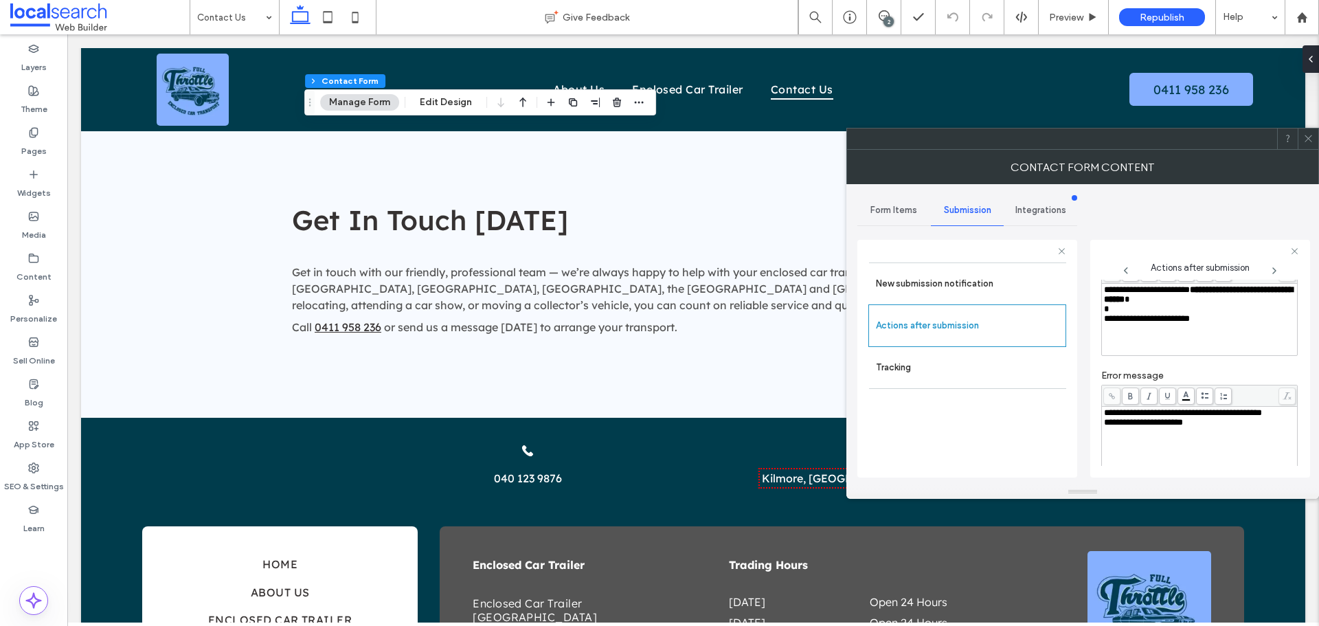
click at [1308, 139] on icon at bounding box center [1308, 138] width 10 height 10
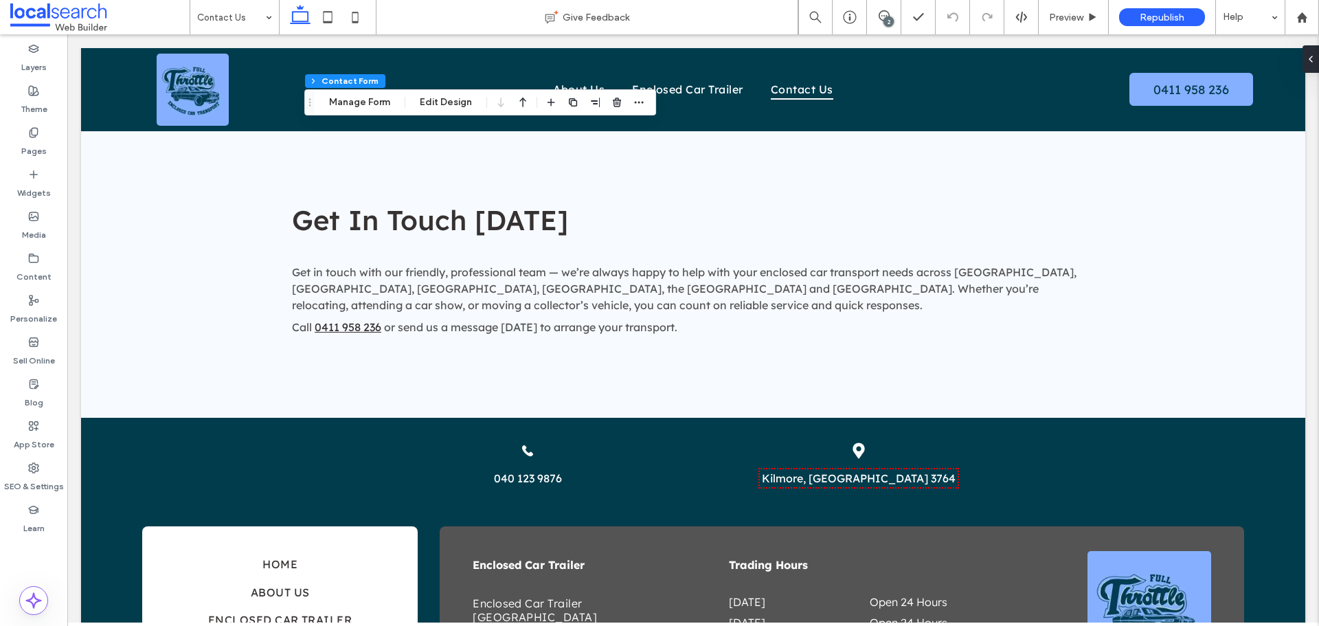
click at [435, 93] on div "Section Column Contact Form Manage Form Edit Design" at bounding box center [480, 102] width 352 height 26
click at [437, 108] on button "Edit Design" at bounding box center [446, 102] width 70 height 16
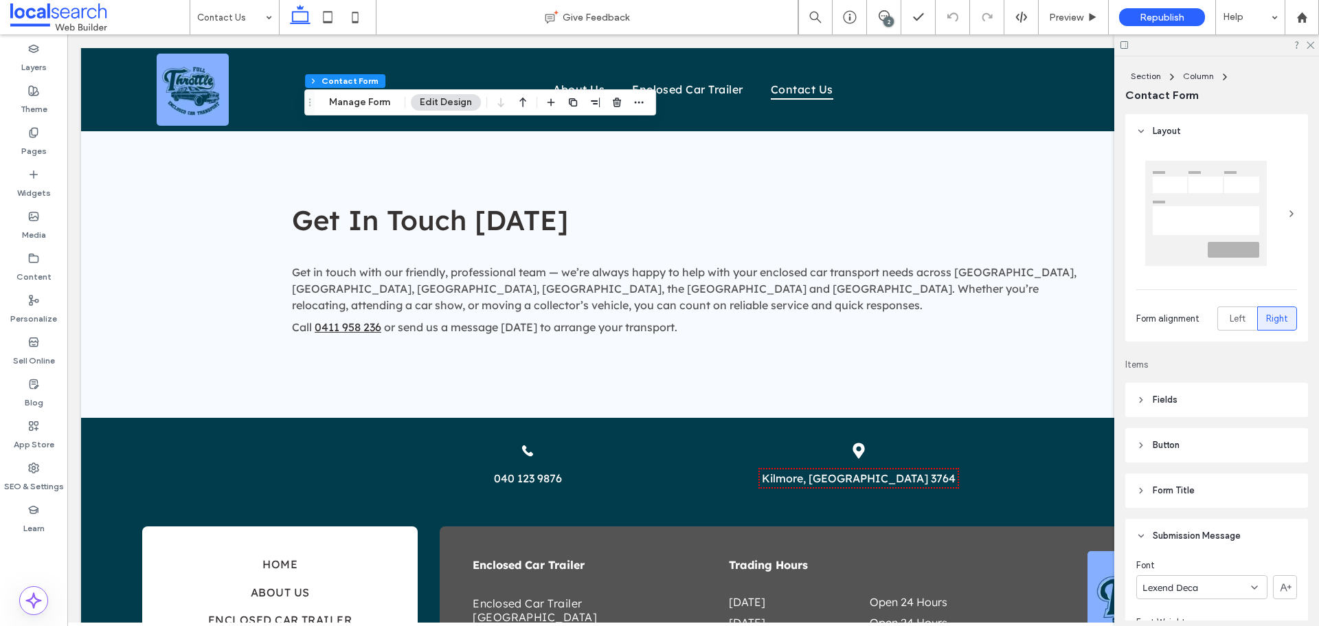
scroll to position [481, 0]
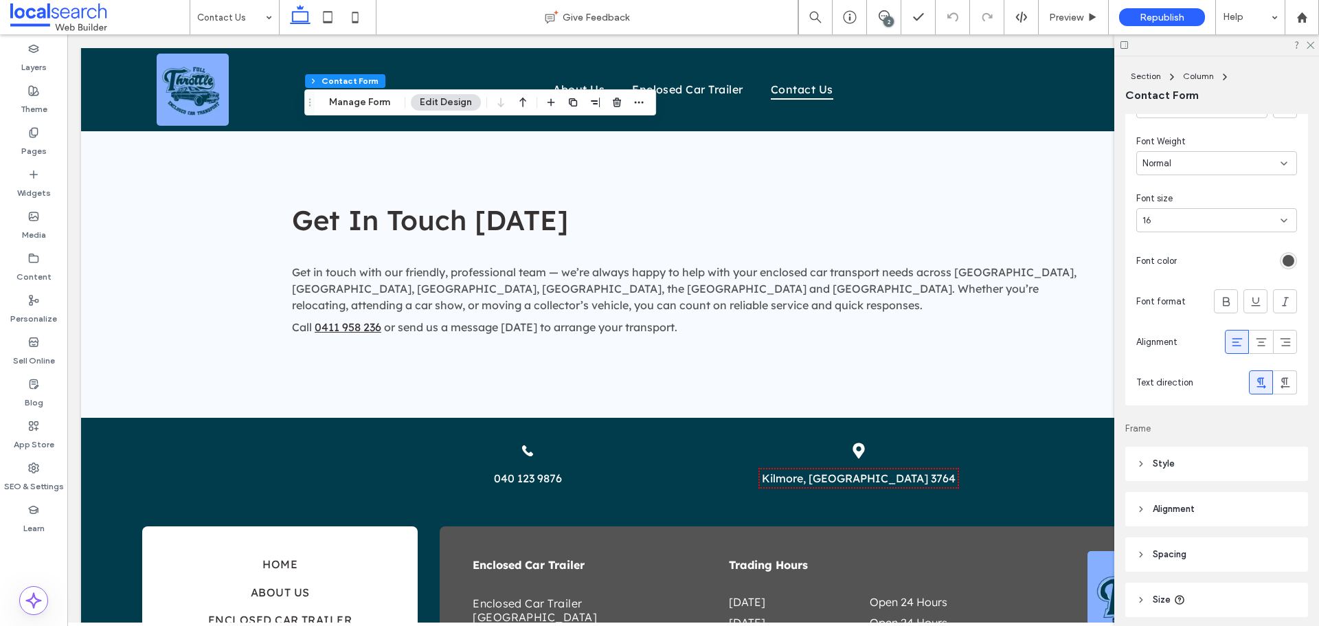
drag, startPoint x: 1310, startPoint y: 43, endPoint x: 1248, endPoint y: 69, distance: 67.5
click at [1310, 43] on icon at bounding box center [1309, 44] width 9 height 9
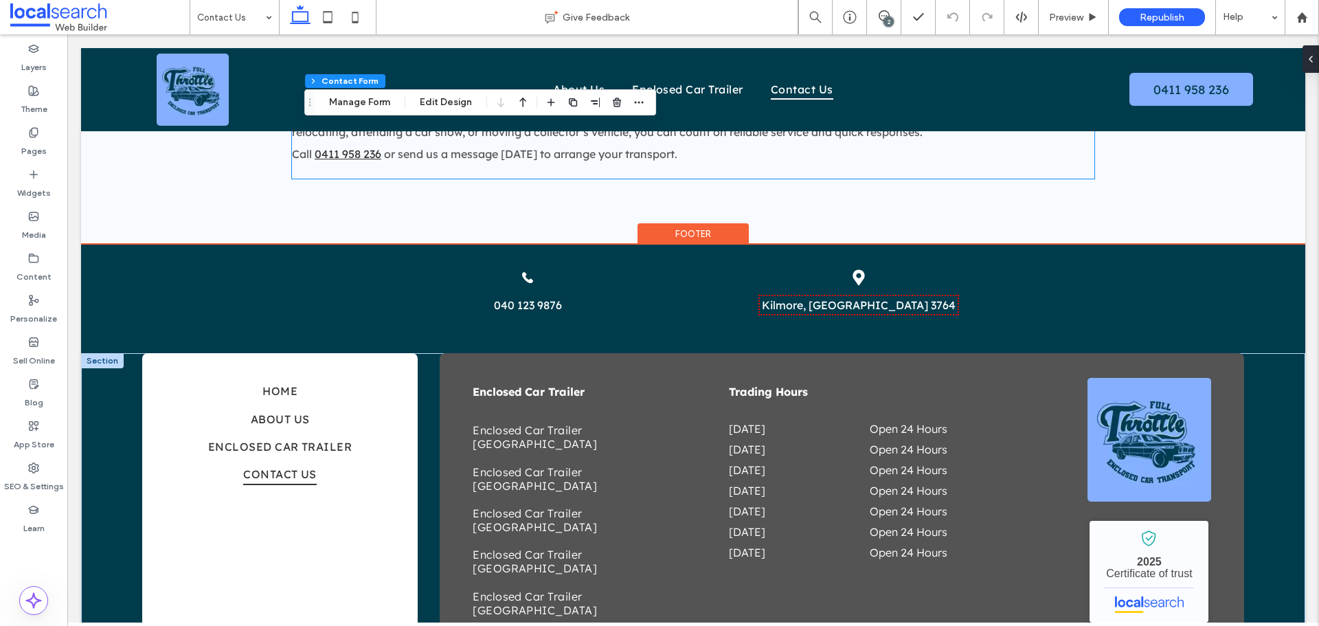
scroll to position [1117, 0]
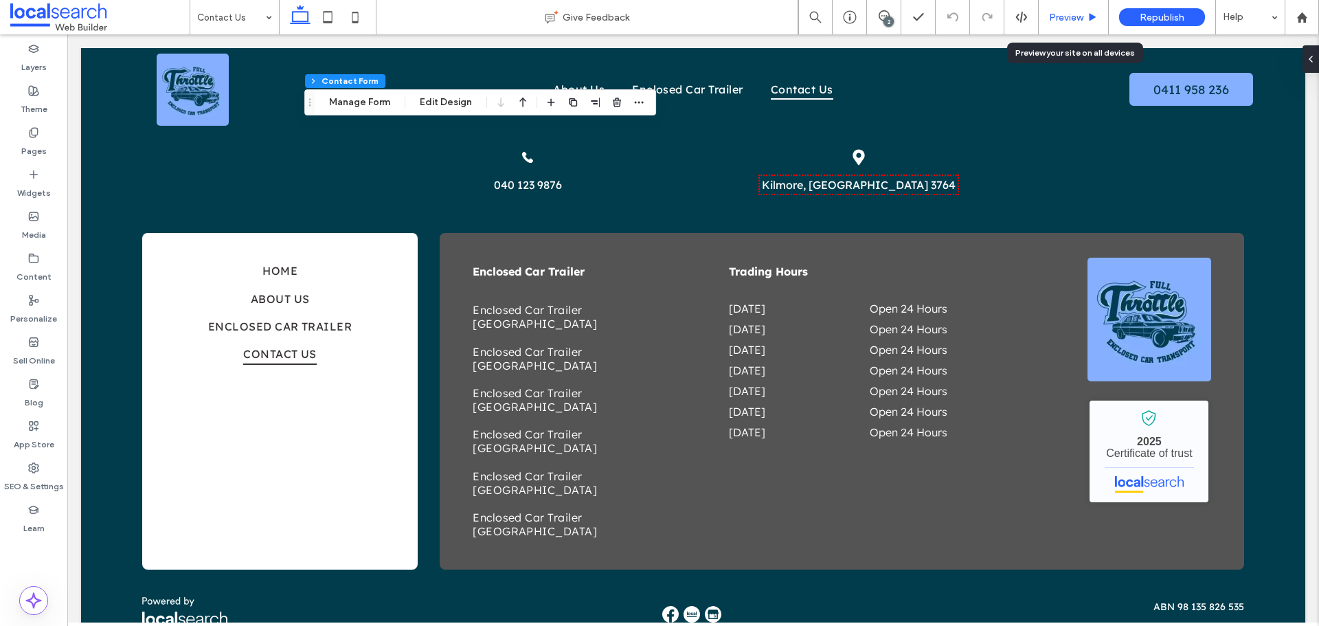
click at [1042, 23] on div "Preview" at bounding box center [1073, 17] width 70 height 34
click at [1063, 12] on span "Preview" at bounding box center [1066, 18] width 34 height 12
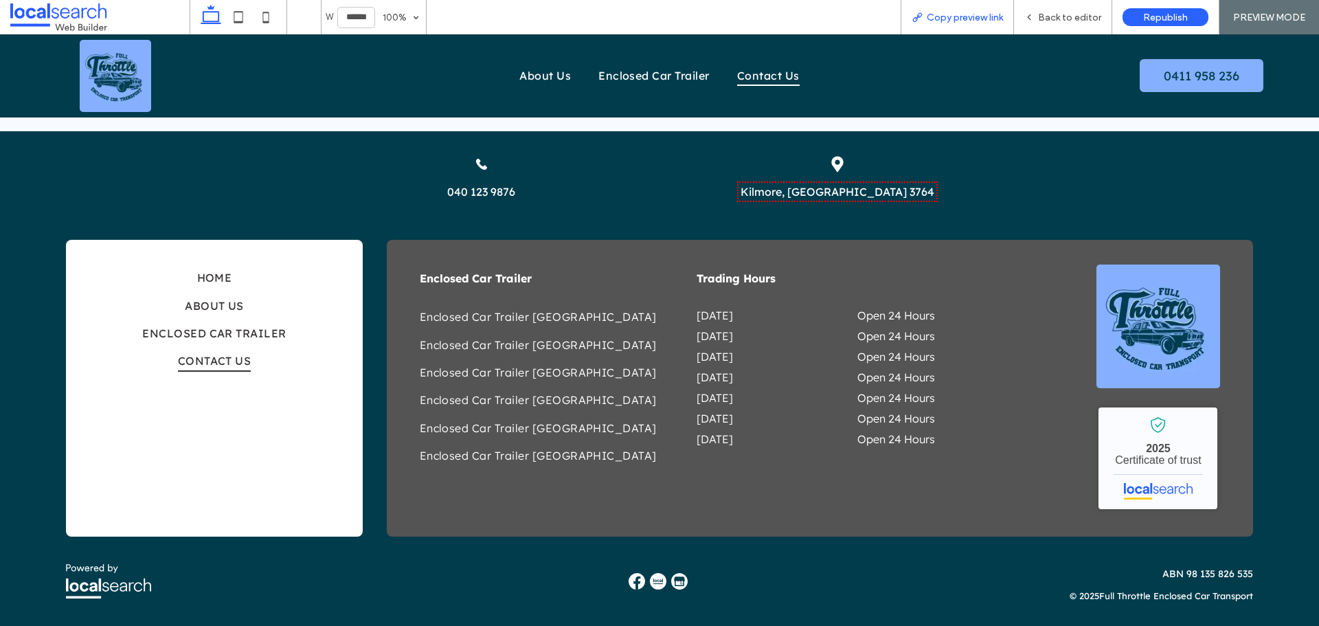
scroll to position [1097, 0]
click at [939, 14] on span "Copy preview link" at bounding box center [964, 18] width 76 height 12
click at [1053, 19] on span "Back to editor" at bounding box center [1069, 18] width 63 height 12
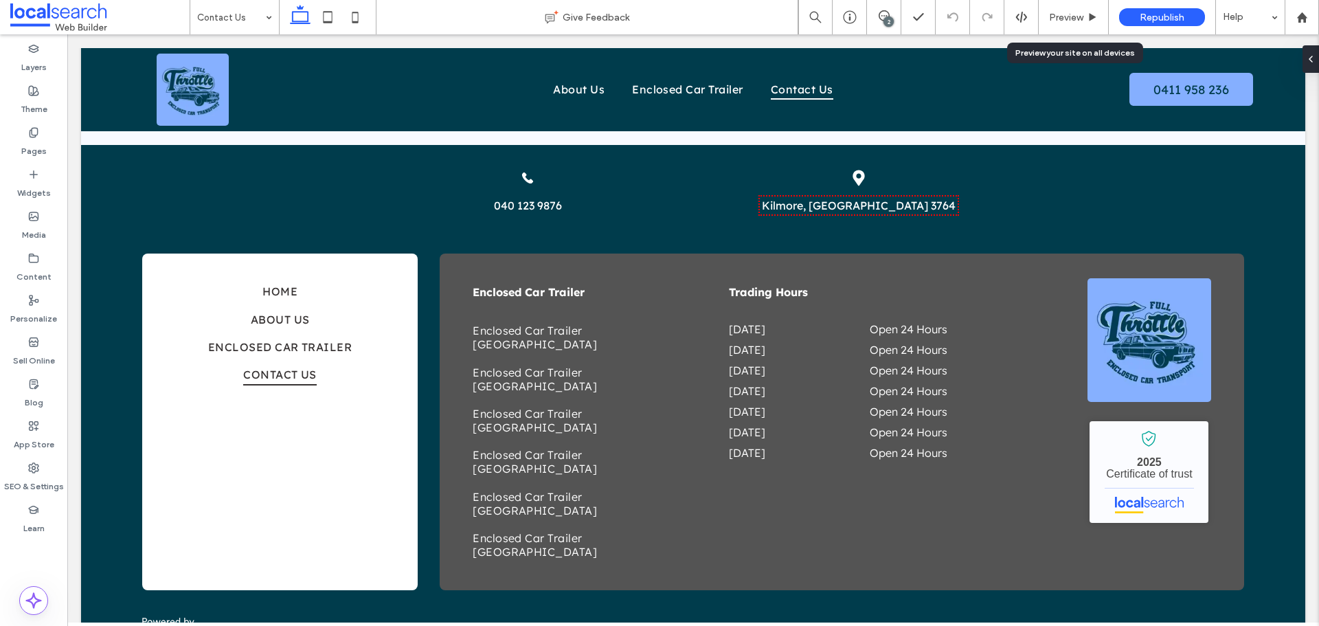
scroll to position [1117, 0]
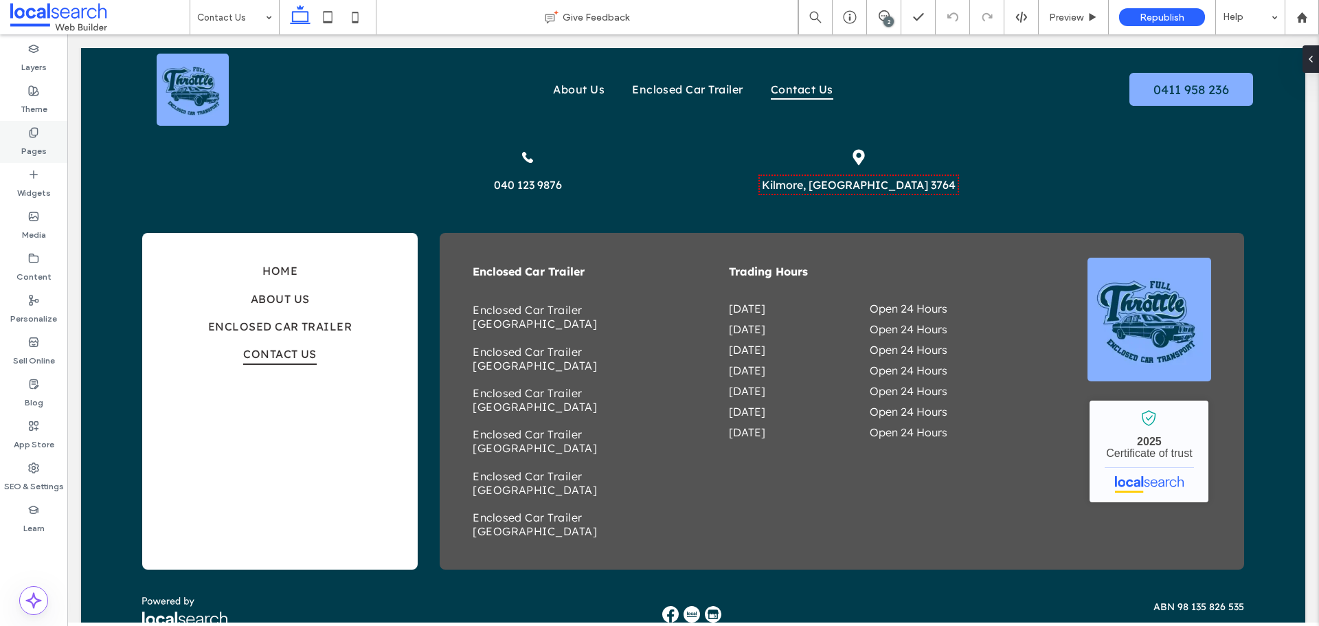
click at [45, 146] on label "Pages" at bounding box center [33, 147] width 25 height 19
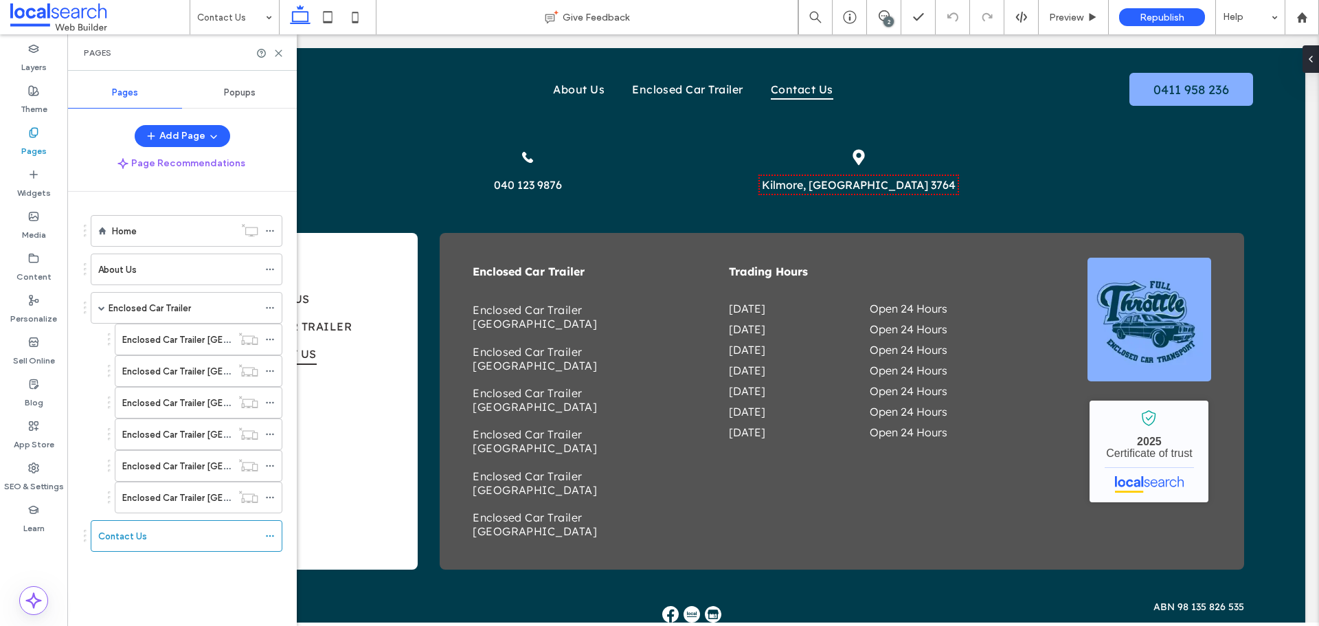
drag, startPoint x: 229, startPoint y: 14, endPoint x: 287, endPoint y: 55, distance: 70.5
click at [287, 55] on div "Pages" at bounding box center [181, 52] width 229 height 36
click at [277, 53] on icon at bounding box center [278, 53] width 10 height 10
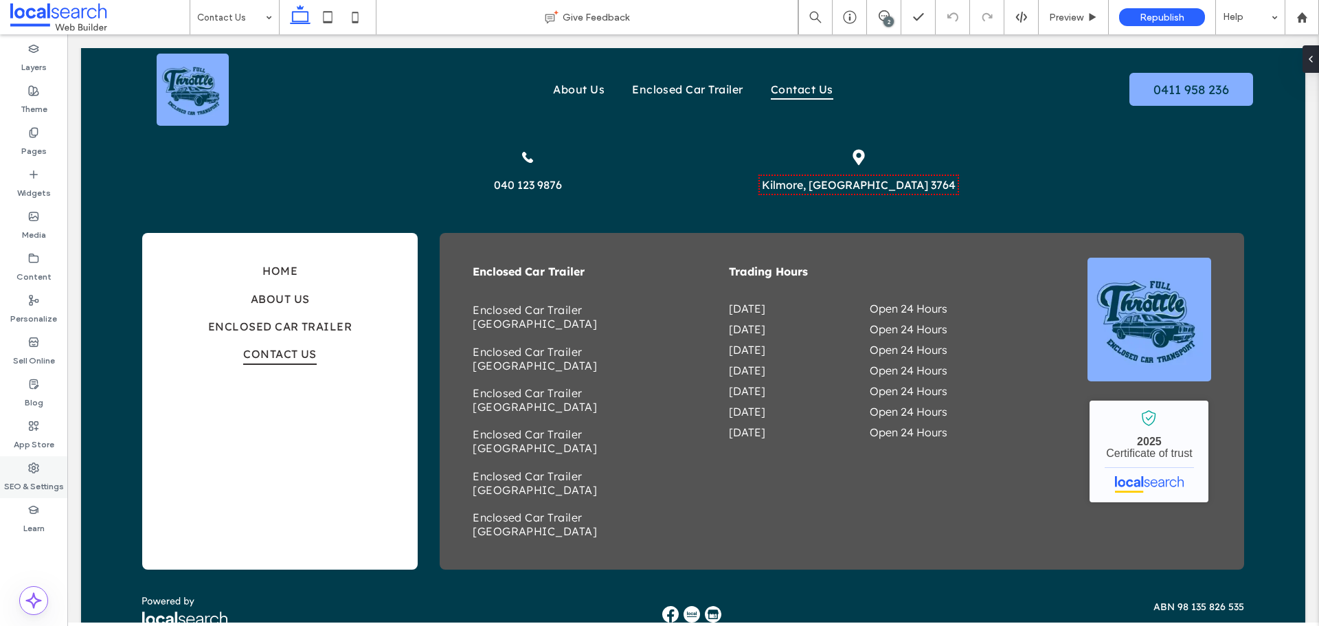
click at [37, 476] on label "SEO & Settings" at bounding box center [34, 482] width 60 height 19
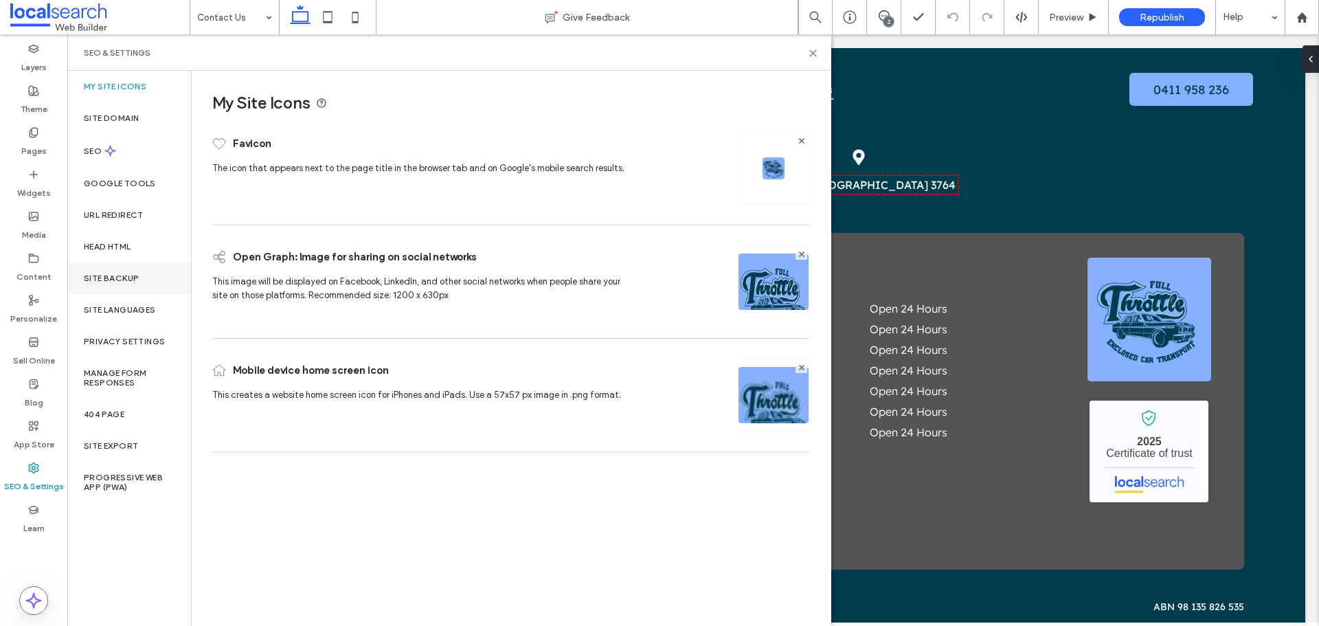
click at [122, 281] on label "Site Backup" at bounding box center [111, 278] width 55 height 10
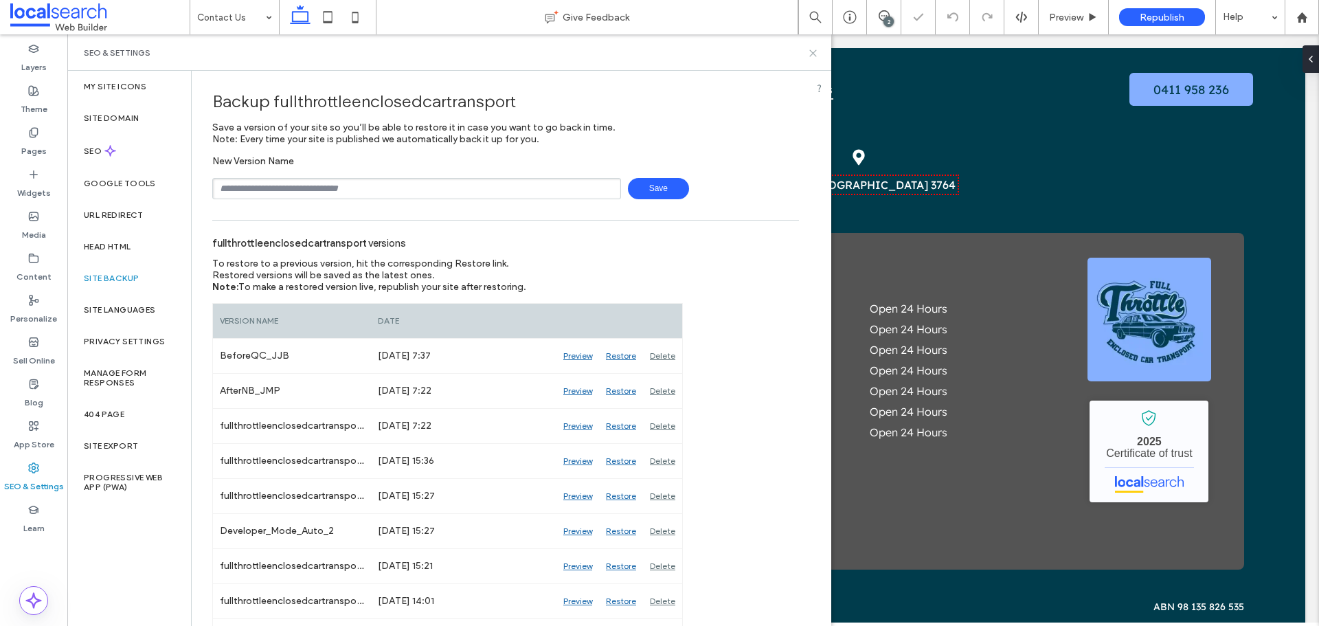
drag, startPoint x: 812, startPoint y: 52, endPoint x: 759, endPoint y: 6, distance: 69.6
click at [812, 52] on use at bounding box center [813, 53] width 6 height 6
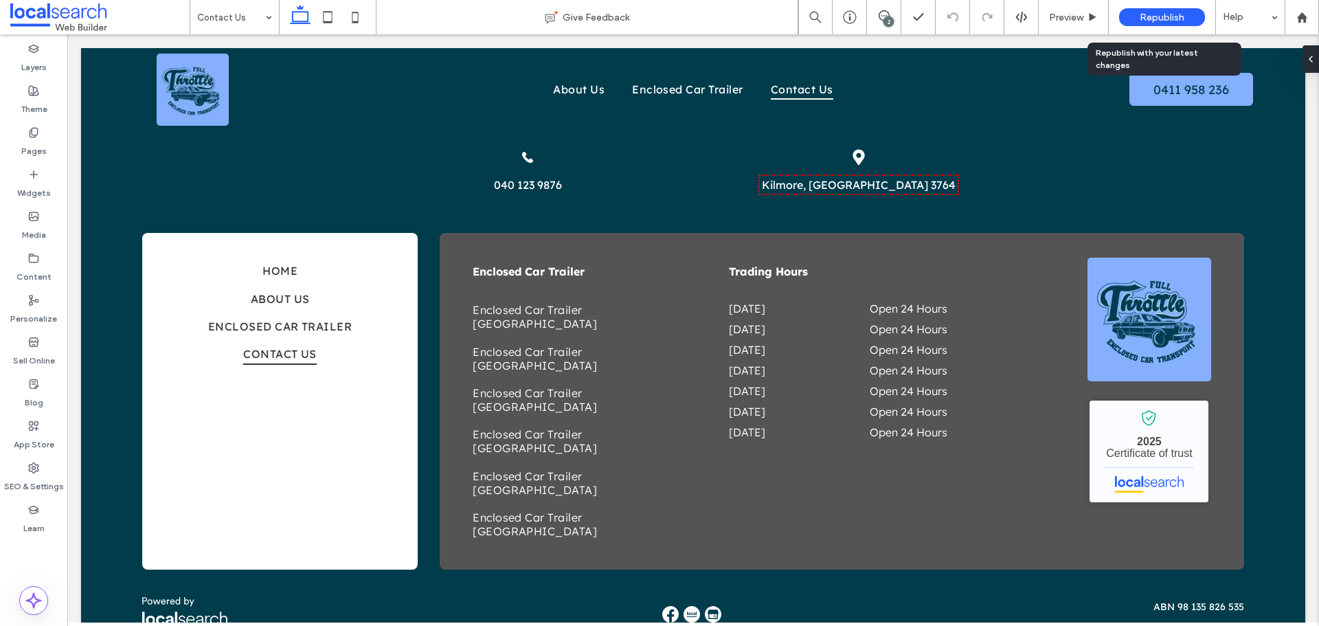
click at [1172, 20] on span "Republish" at bounding box center [1161, 18] width 45 height 12
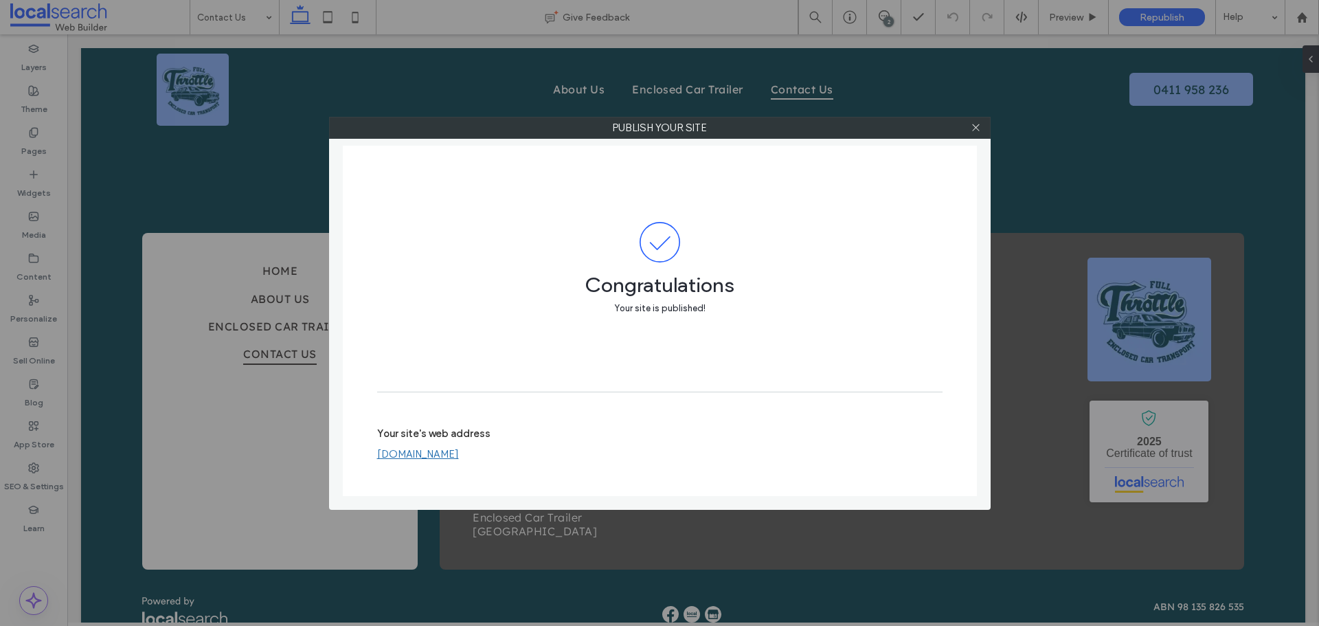
click at [970, 132] on div at bounding box center [976, 127] width 21 height 21
click at [981, 119] on div at bounding box center [976, 127] width 21 height 21
click at [974, 126] on use at bounding box center [975, 127] width 7 height 7
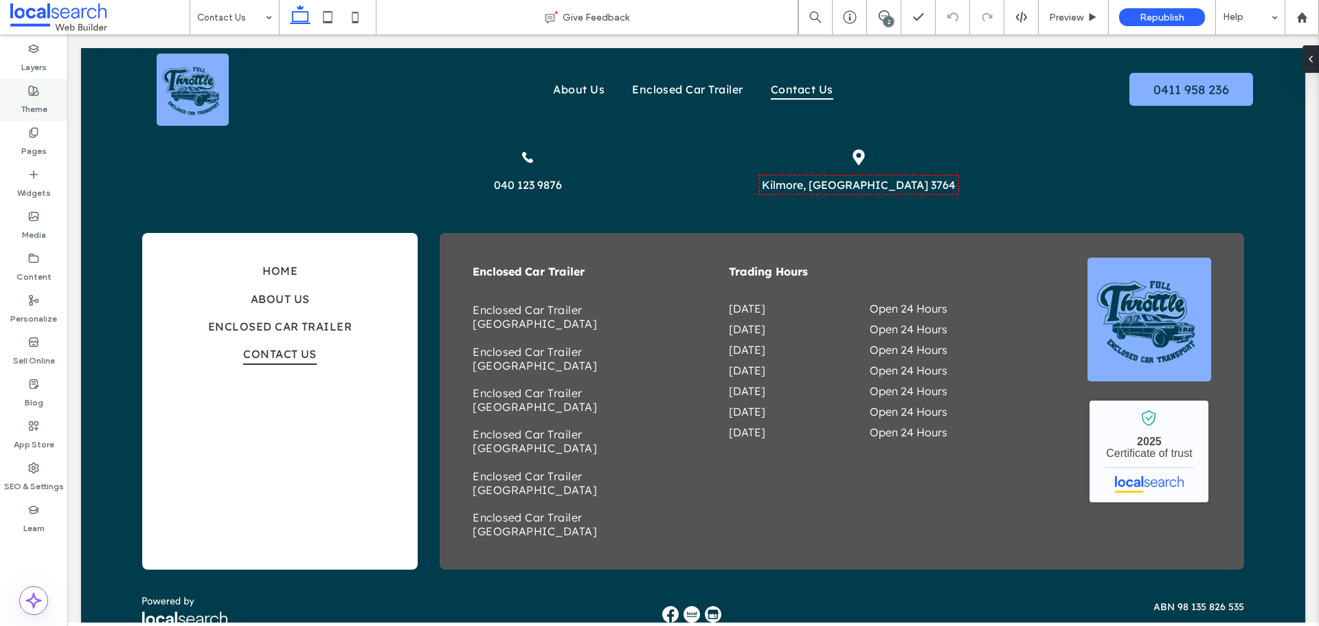
click at [33, 91] on use at bounding box center [34, 91] width 10 height 10
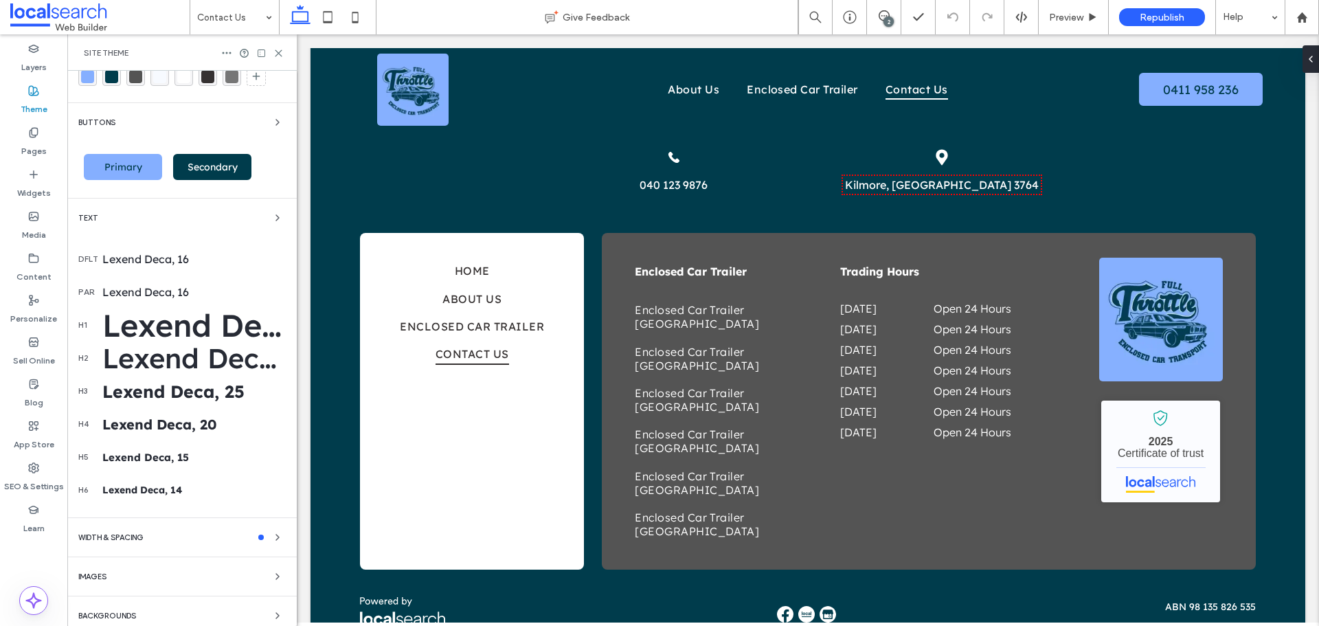
scroll to position [58, 0]
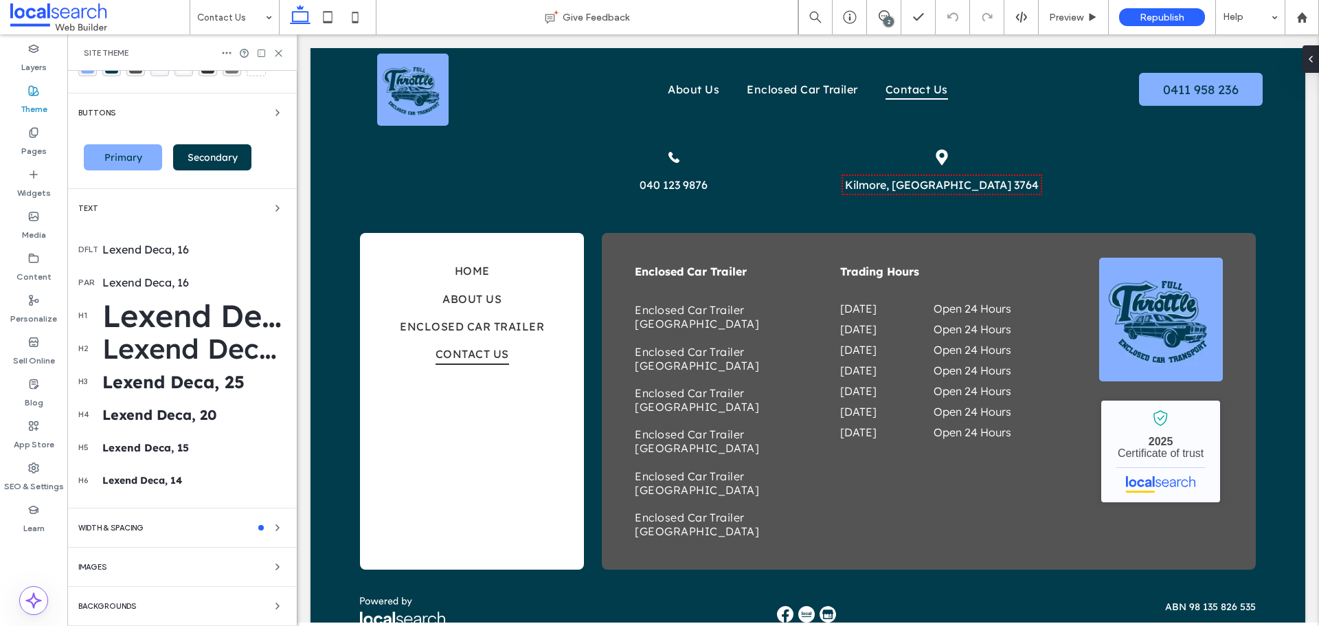
click at [258, 114] on div "Buttons" at bounding box center [181, 112] width 207 height 16
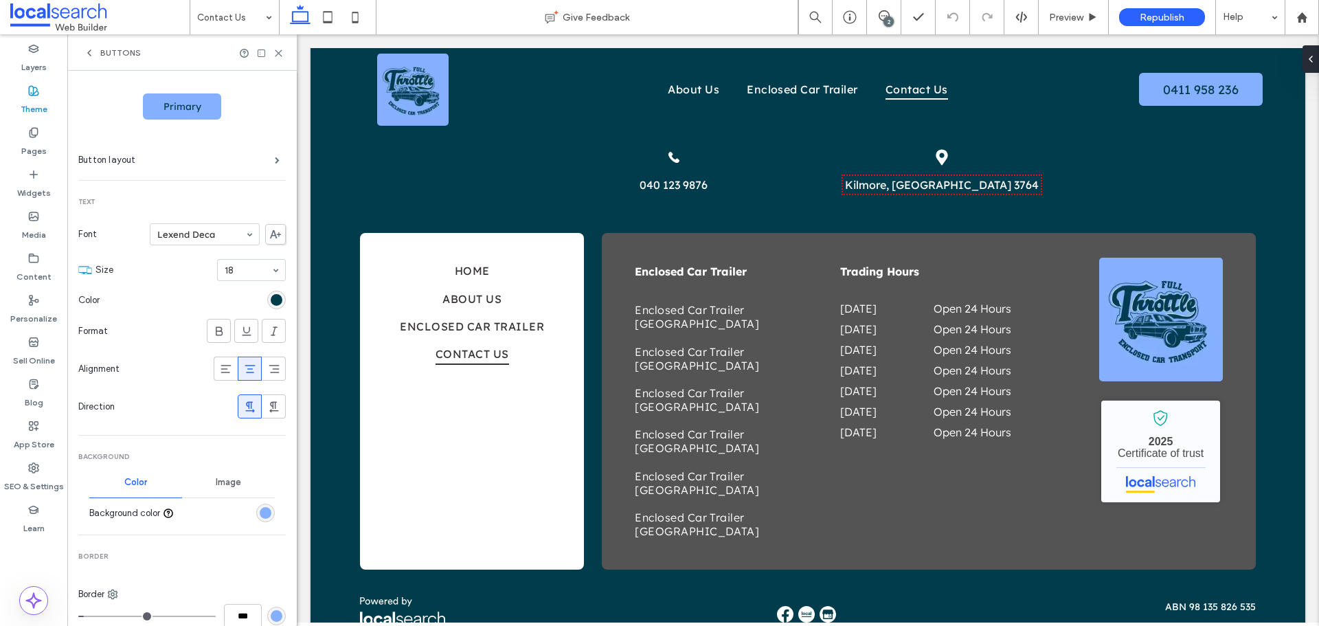
click at [97, 47] on div "Buttons" at bounding box center [181, 52] width 229 height 36
click at [94, 51] on icon at bounding box center [89, 52] width 11 height 11
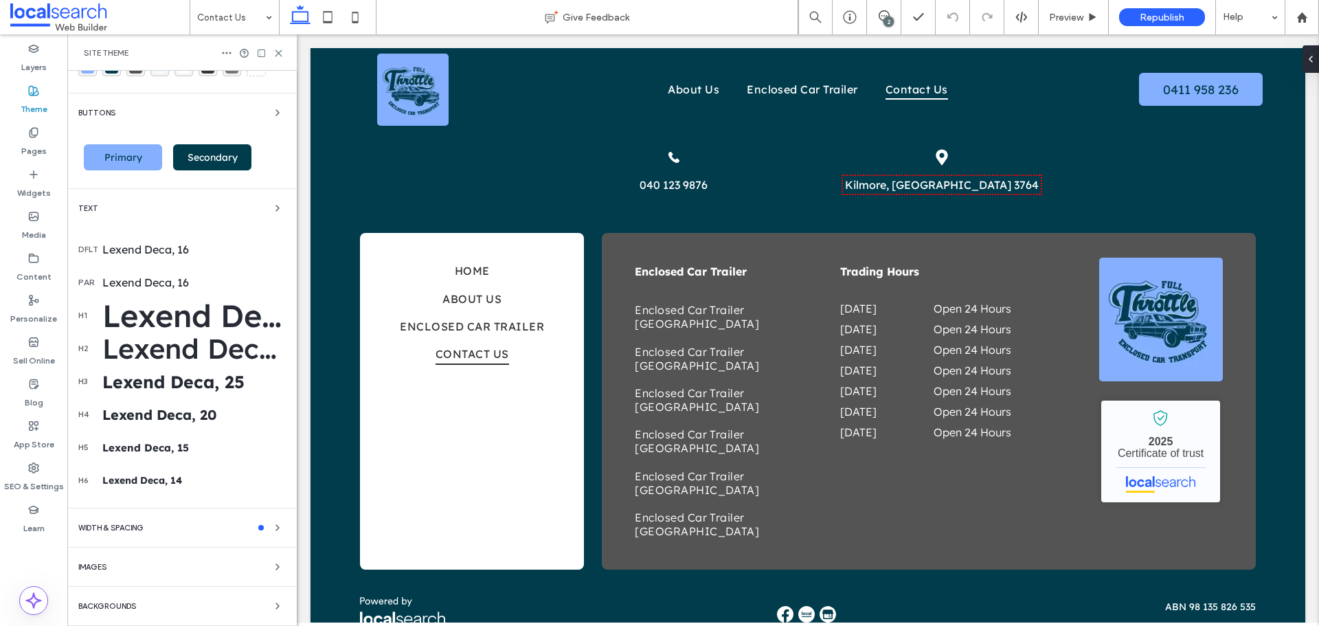
click at [260, 217] on div "Text dflt Lexend Deca, 16 par Lexend Deca, 16 h1 Lexend Deca, 64 h2 Lexend Deca…" at bounding box center [181, 348] width 207 height 297
click at [276, 207] on use "button" at bounding box center [277, 207] width 3 height 5
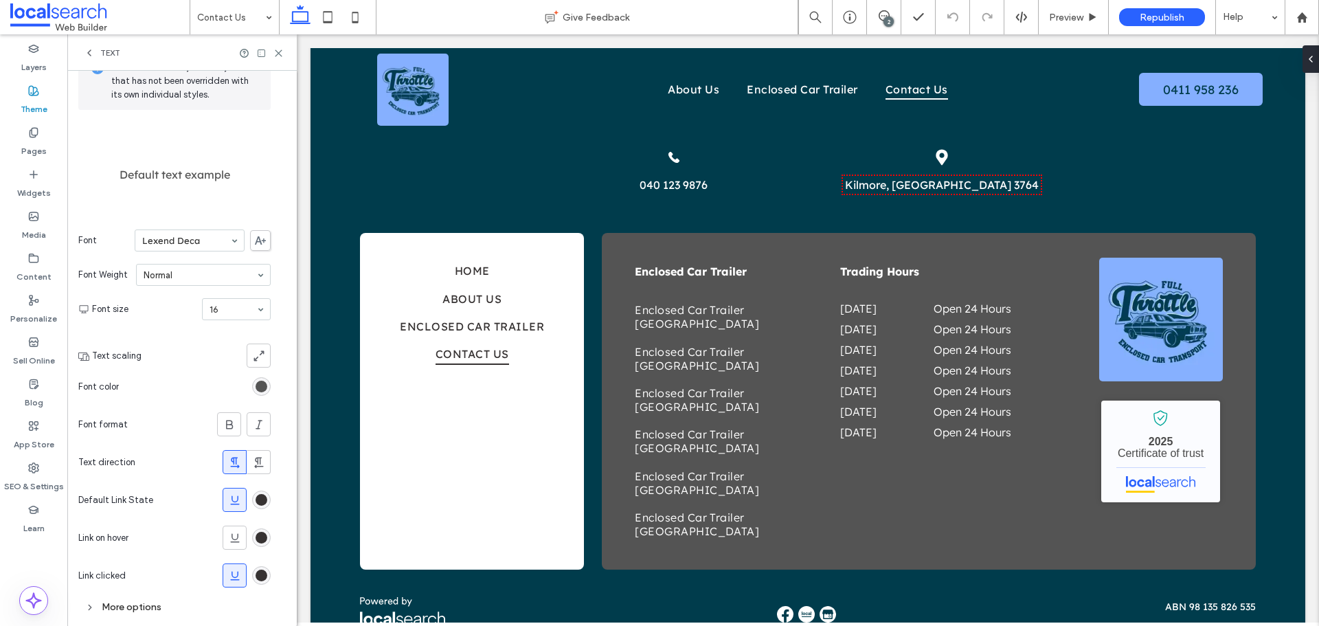
scroll to position [101, 0]
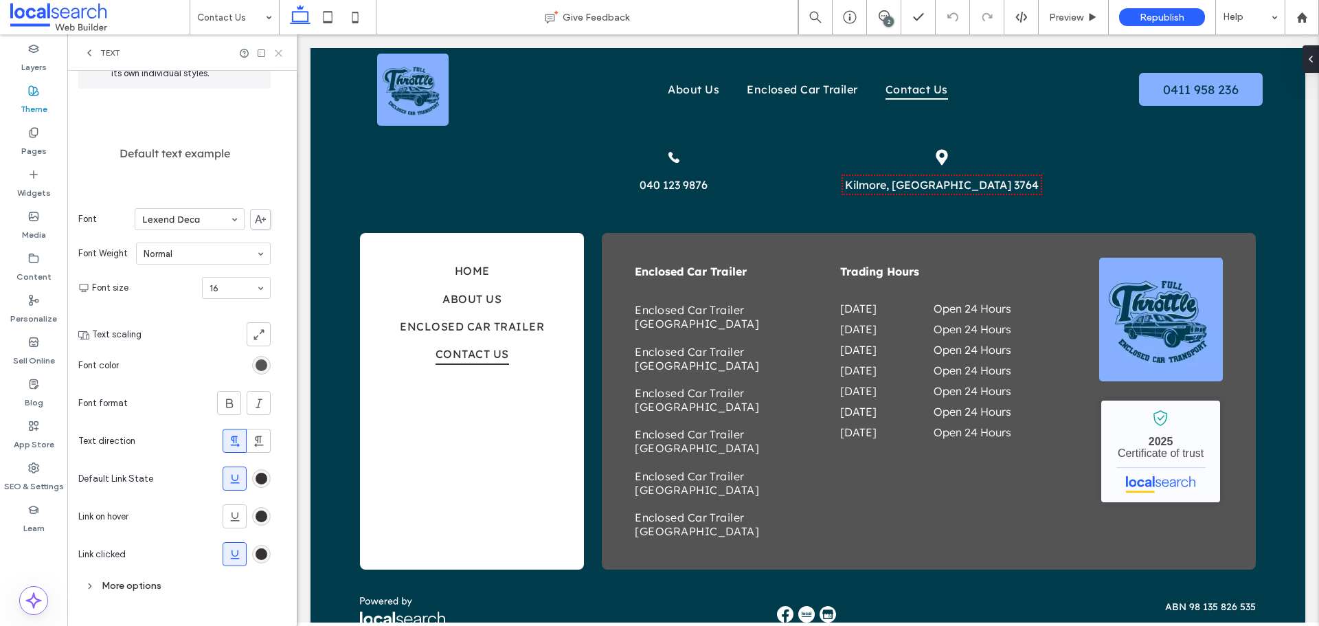
click at [280, 56] on icon at bounding box center [278, 53] width 10 height 10
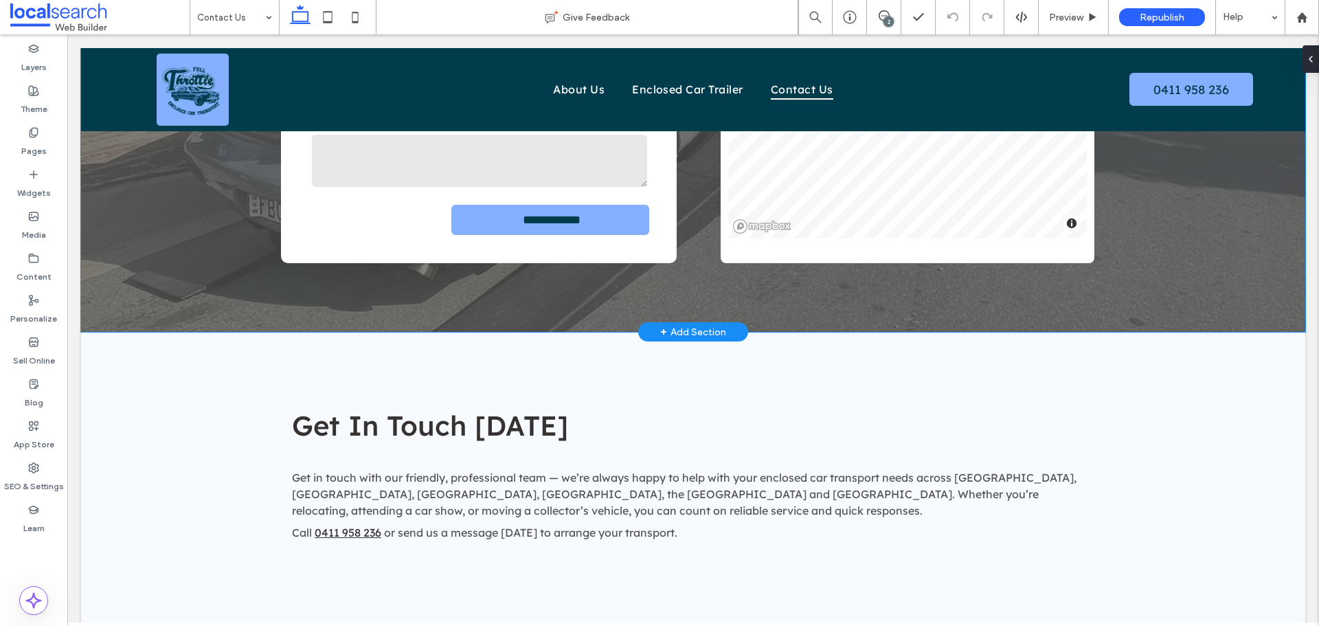
scroll to position [824, 0]
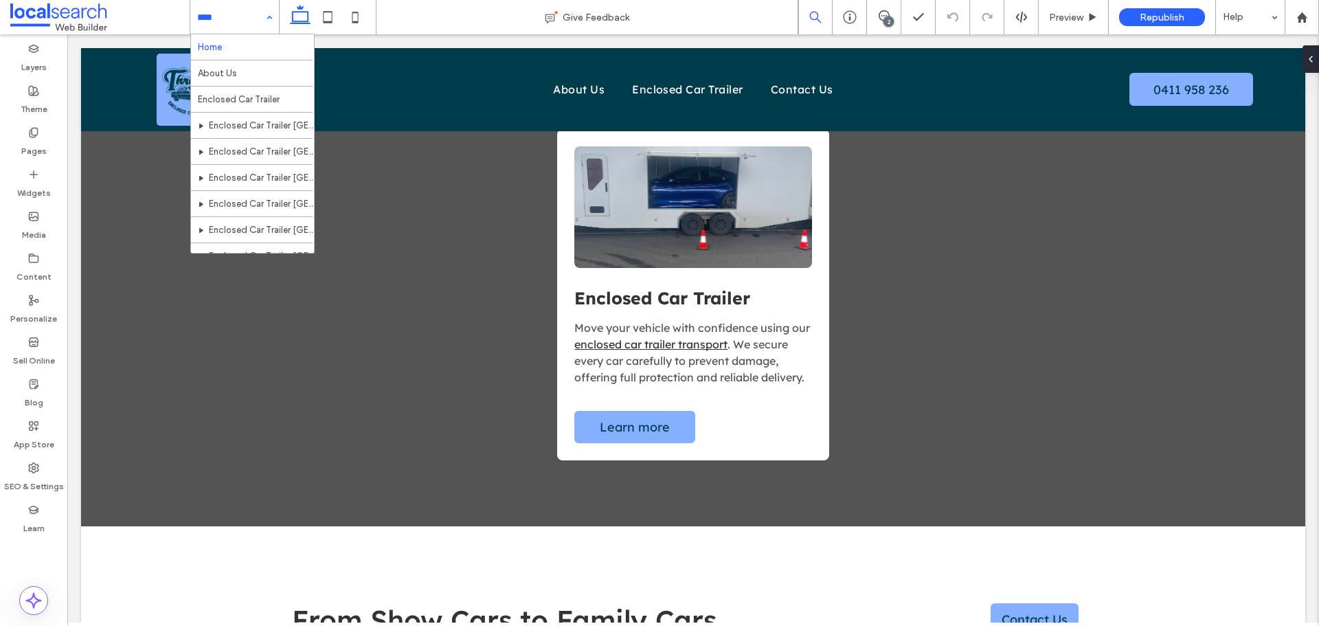
scroll to position [1373, 0]
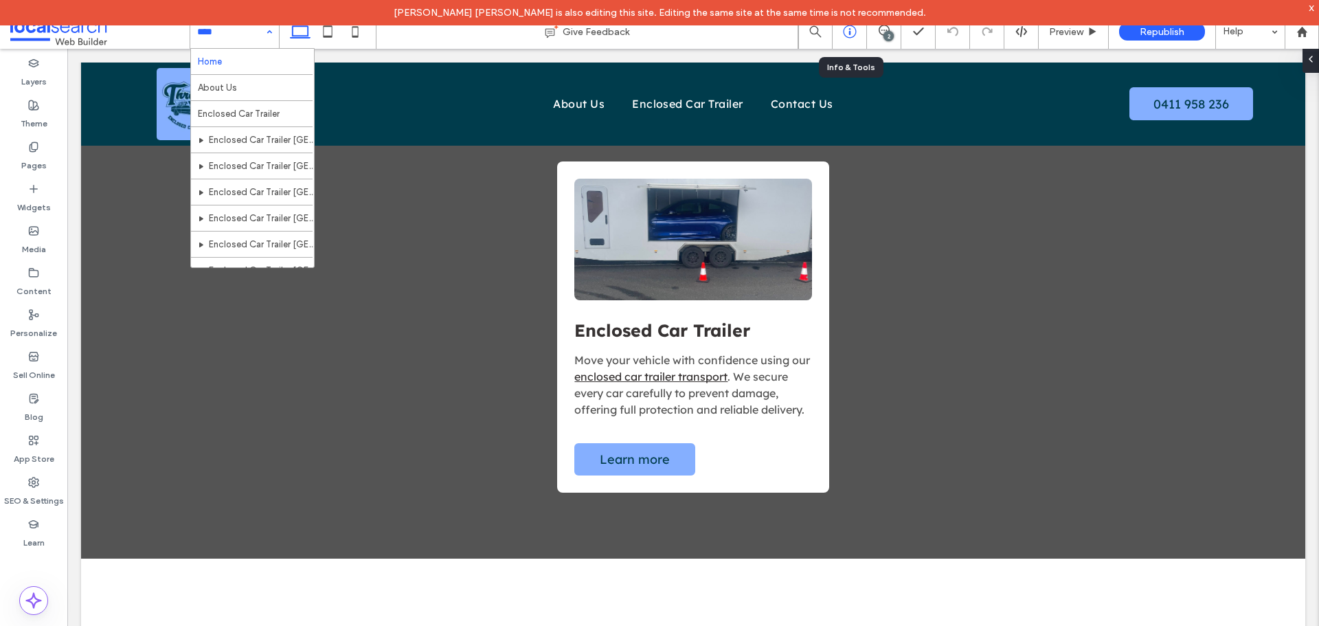
click at [845, 33] on icon at bounding box center [850, 32] width 14 height 14
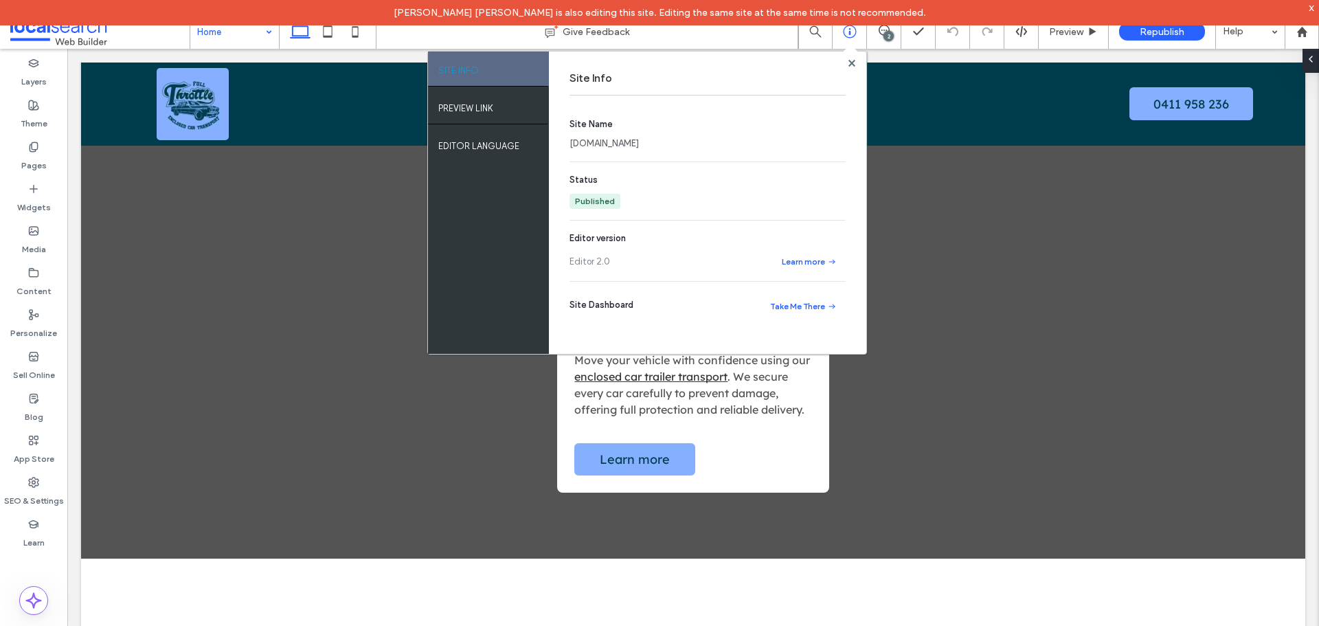
click at [639, 143] on link "[DOMAIN_NAME]" at bounding box center [603, 144] width 69 height 14
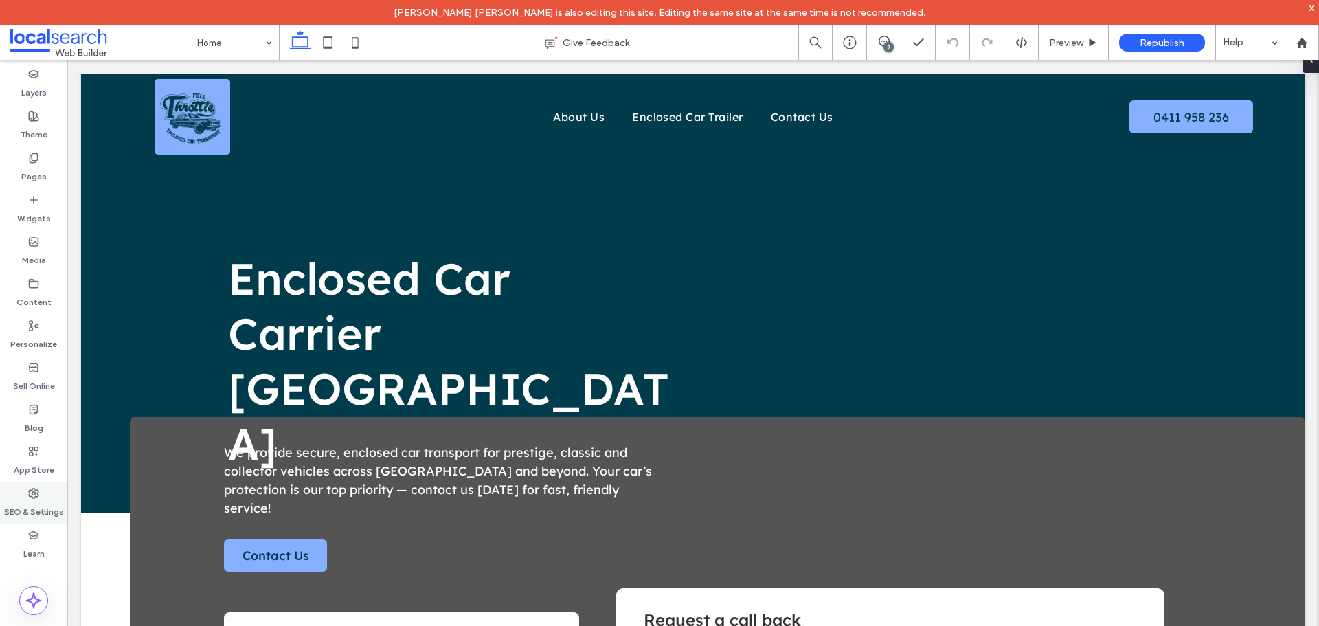
click at [32, 494] on use at bounding box center [34, 493] width 10 height 10
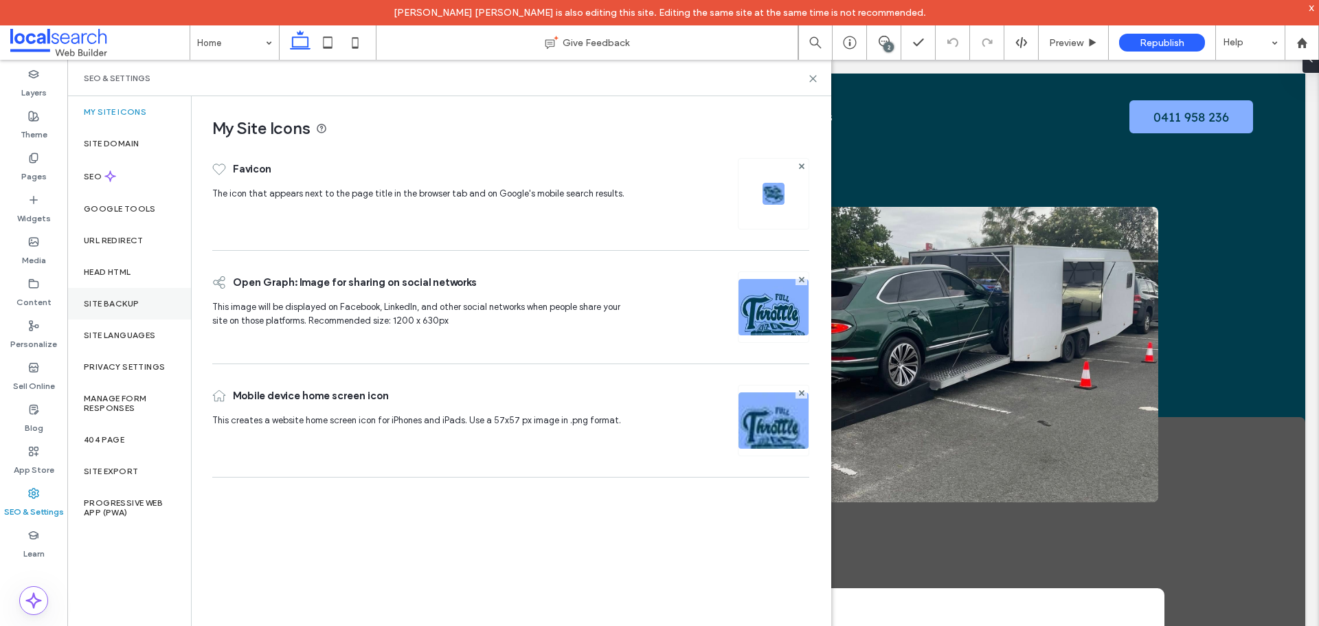
click at [117, 312] on div "Site Backup" at bounding box center [129, 304] width 124 height 32
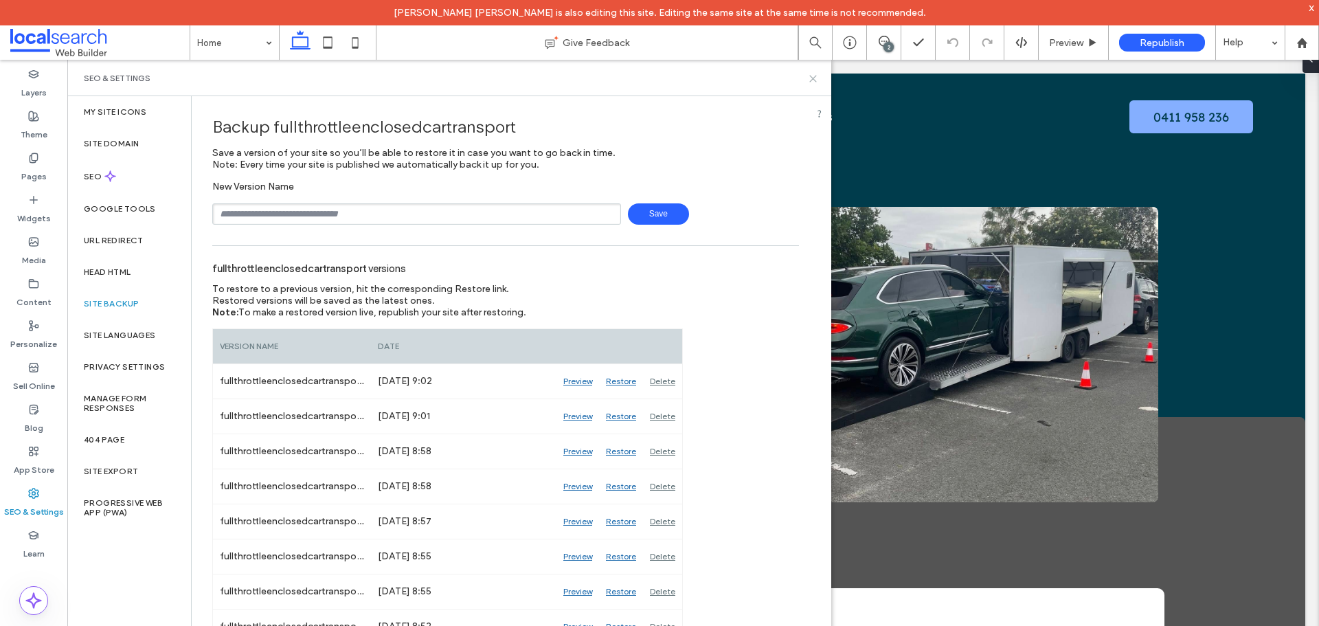
drag, startPoint x: 815, startPoint y: 82, endPoint x: 728, endPoint y: 5, distance: 116.3
click at [815, 82] on icon at bounding box center [813, 78] width 10 height 10
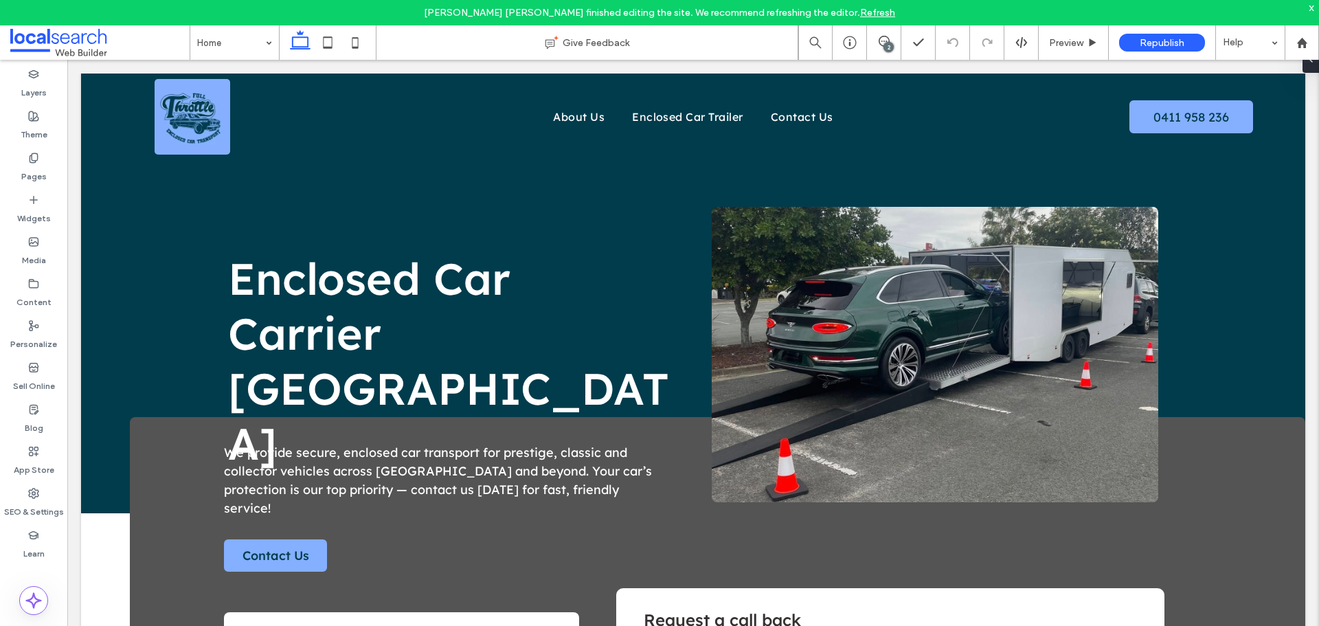
click at [1308, 6] on div "x" at bounding box center [1311, 7] width 6 height 12
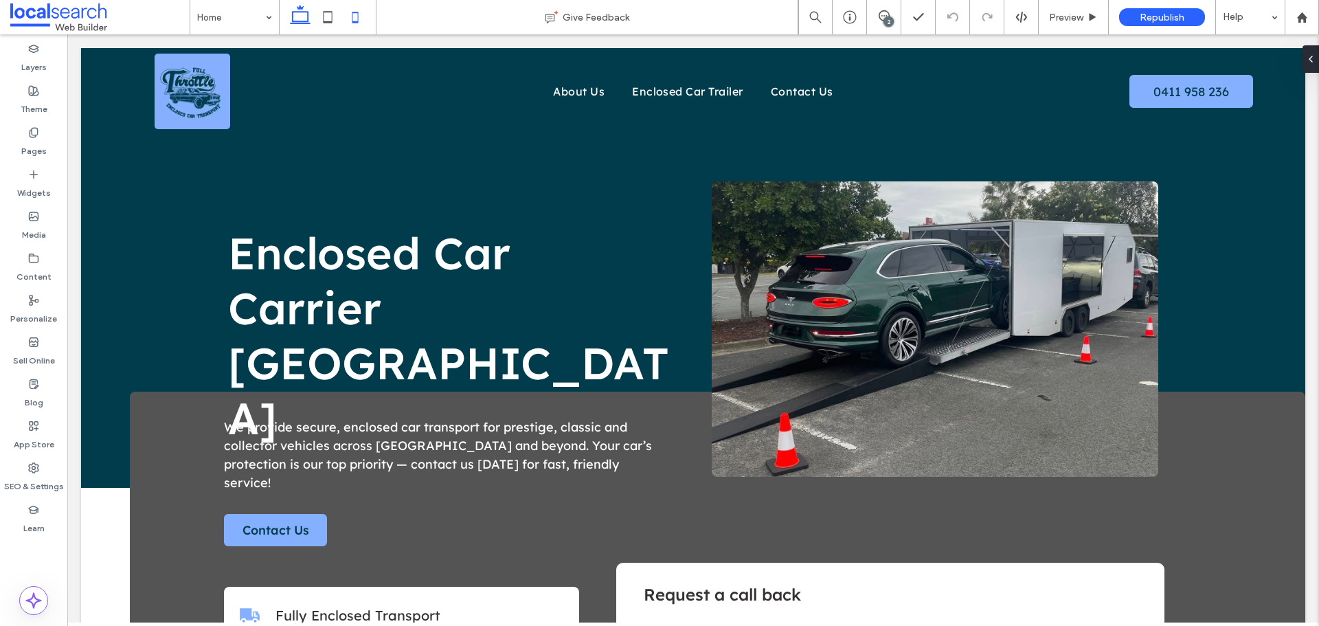
click at [369, 19] on icon at bounding box center [354, 16] width 27 height 27
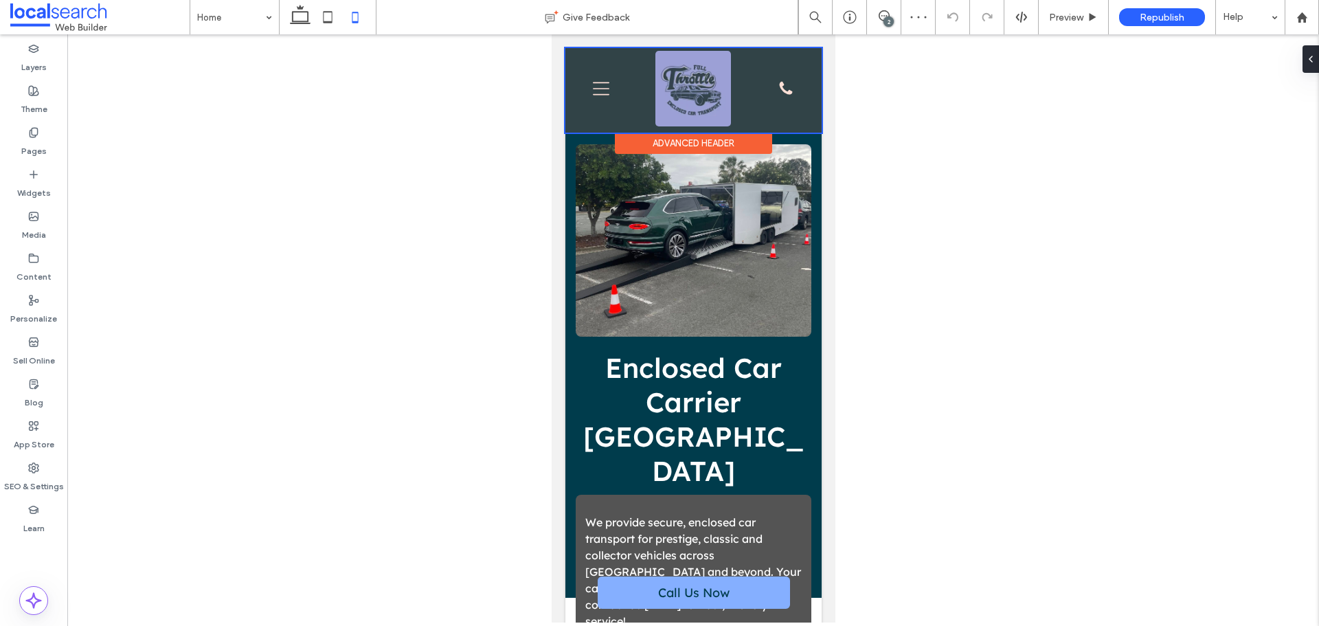
click at [595, 80] on div at bounding box center [693, 90] width 256 height 84
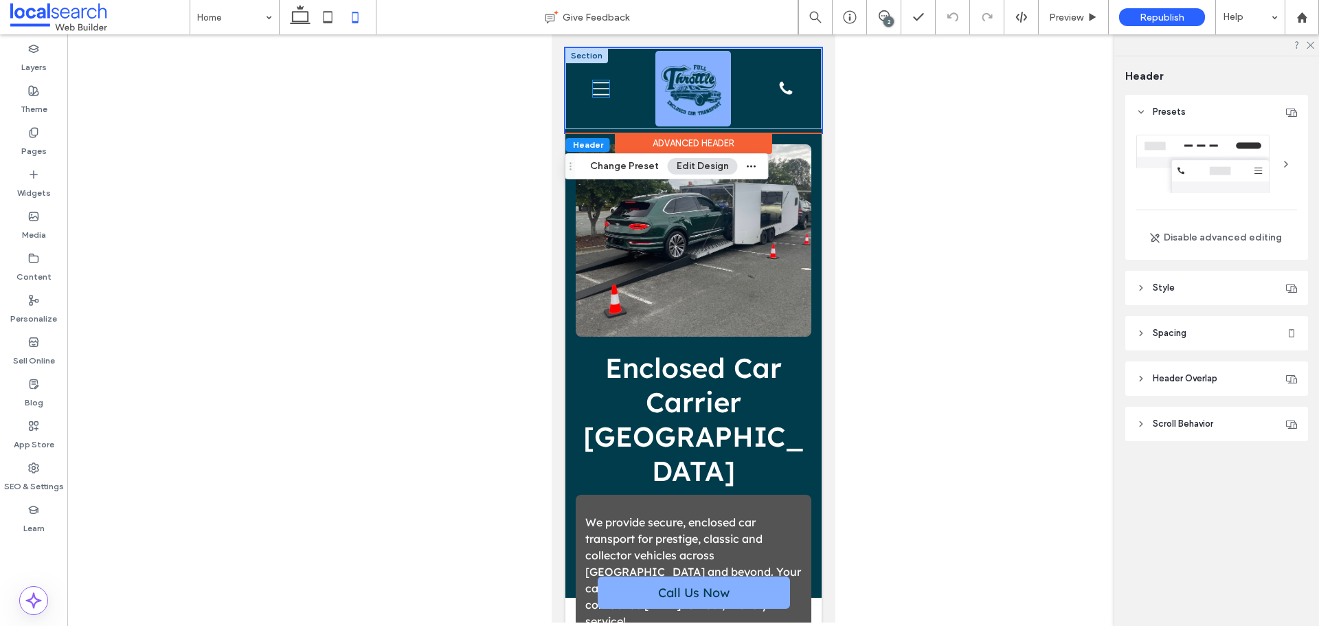
click at [602, 86] on icon "Burger Menu Icon" at bounding box center [600, 88] width 16 height 16
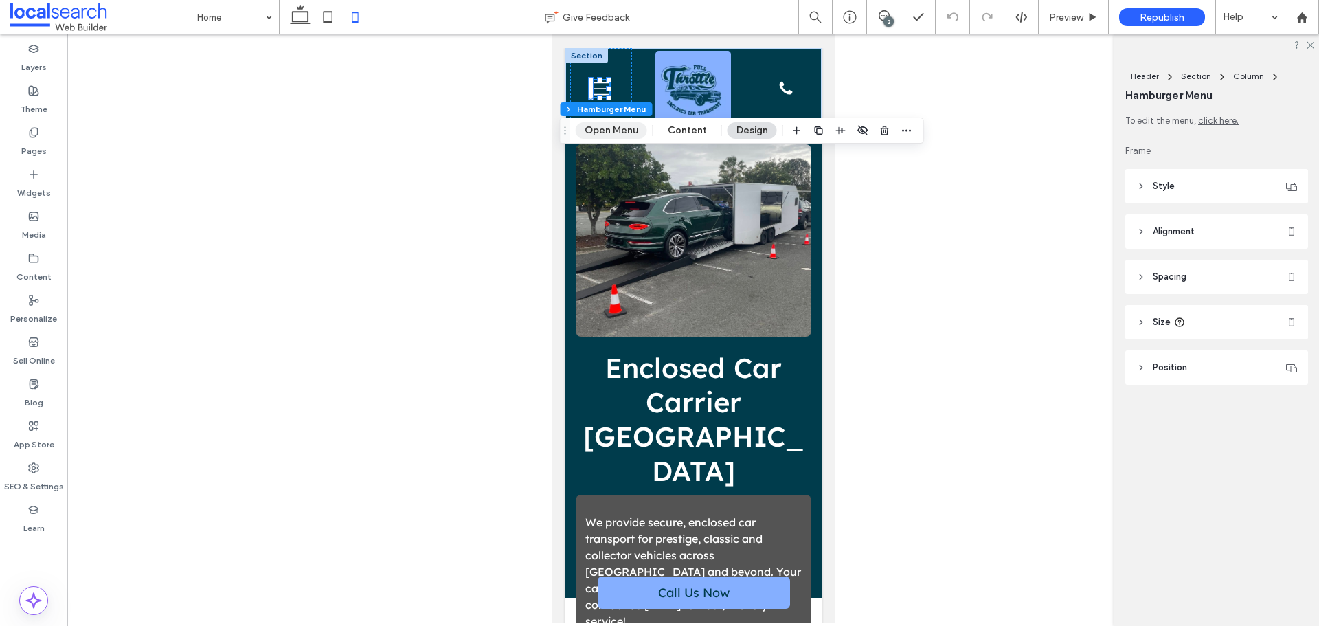
click at [618, 134] on button "Open Menu" at bounding box center [610, 130] width 71 height 16
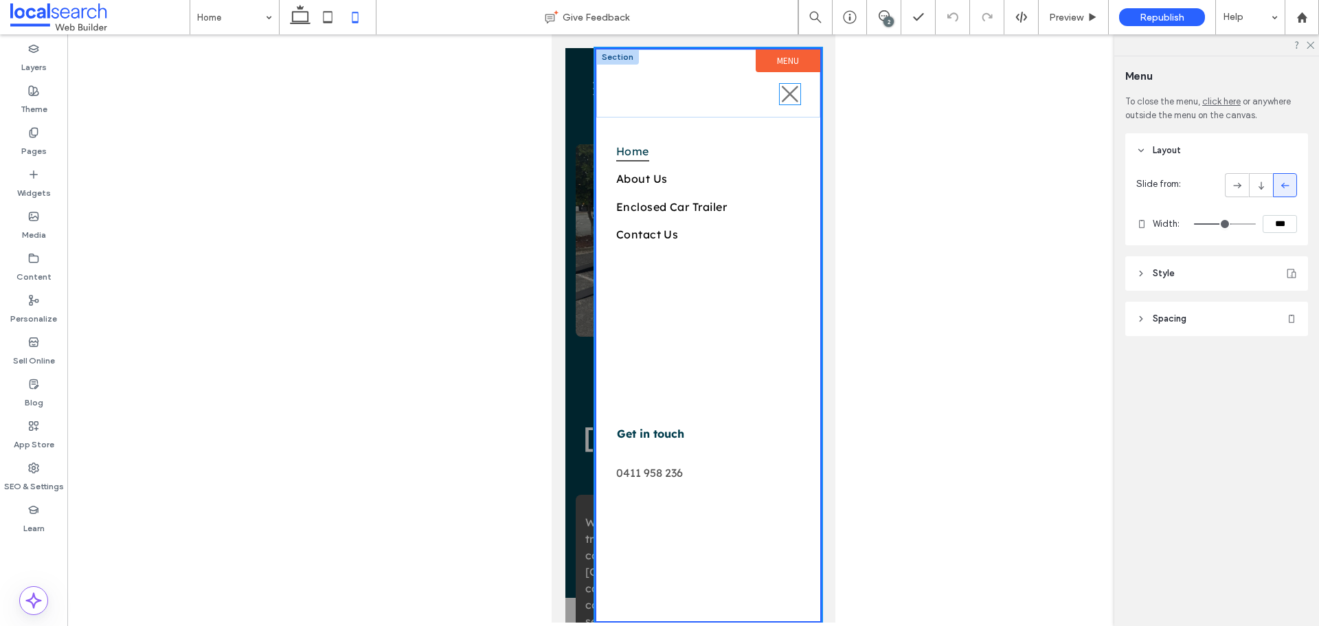
click at [779, 93] on icon "Close Icon" at bounding box center [789, 94] width 21 height 21
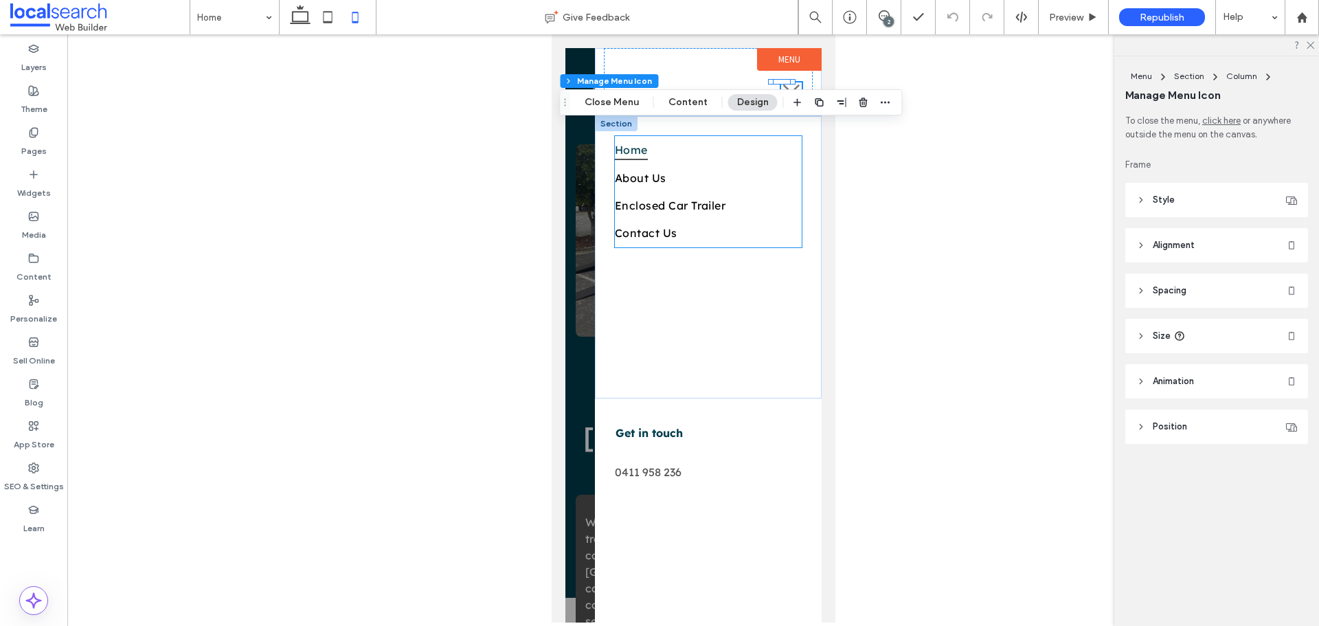
click at [720, 143] on link "Home" at bounding box center [707, 149] width 187 height 27
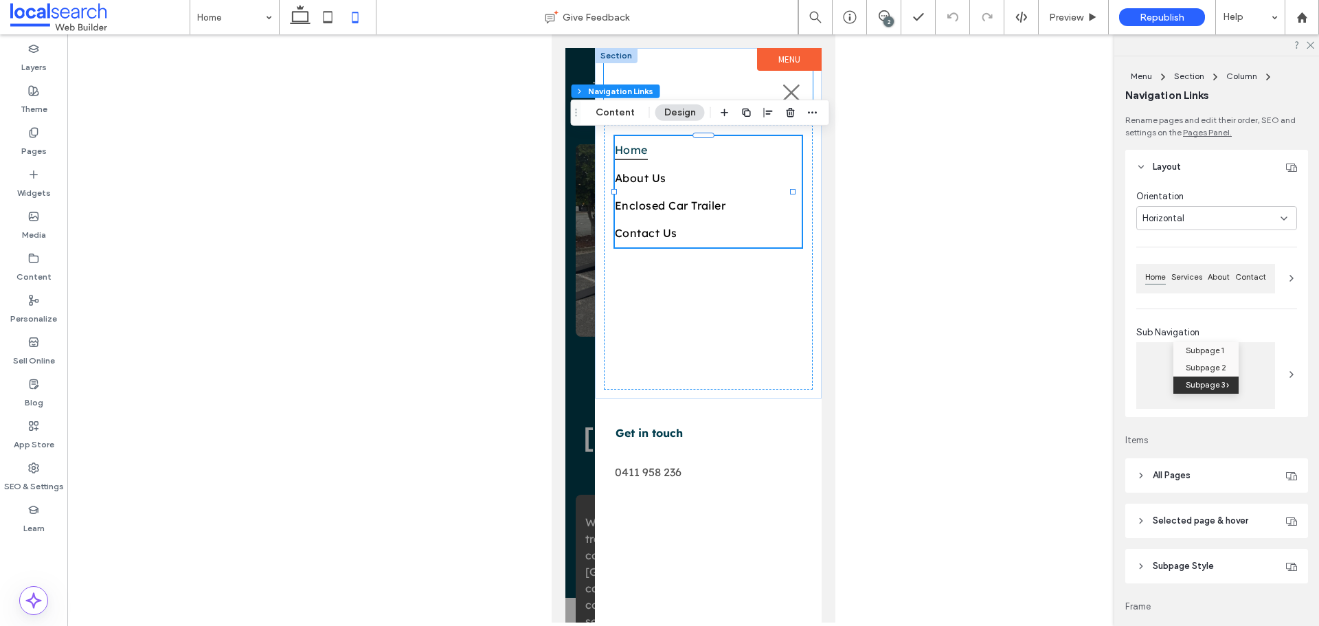
type input "***"
type input "****"
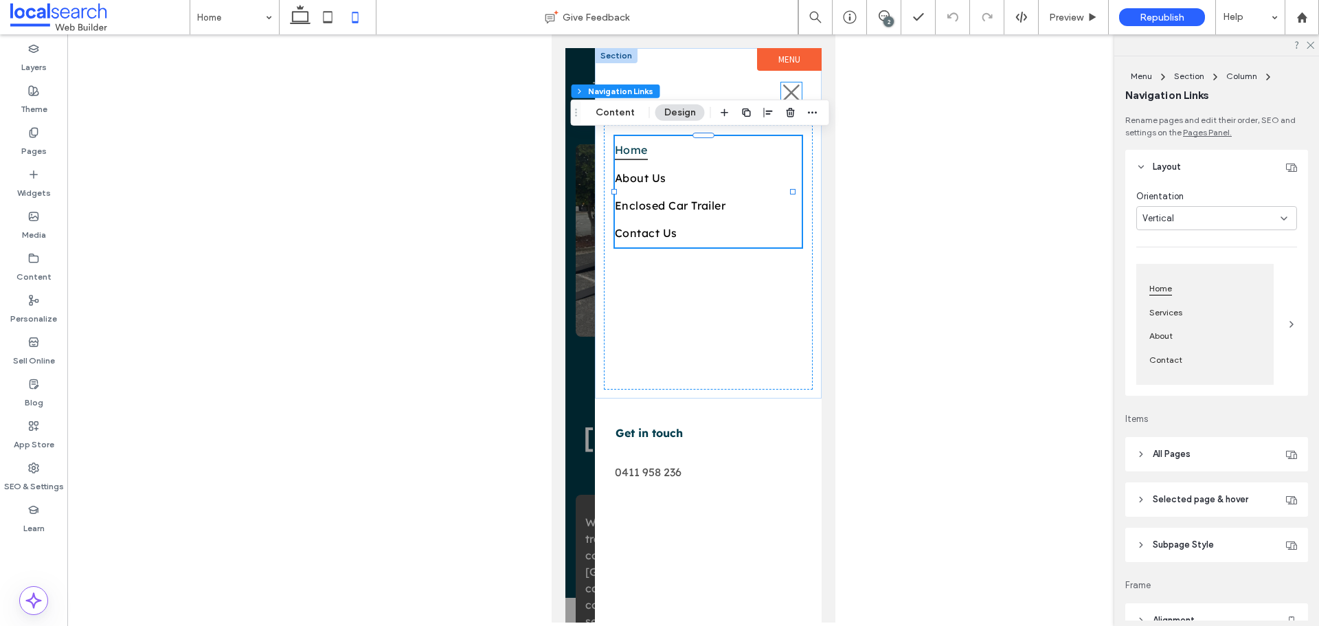
click at [782, 94] on icon at bounding box center [790, 92] width 16 height 16
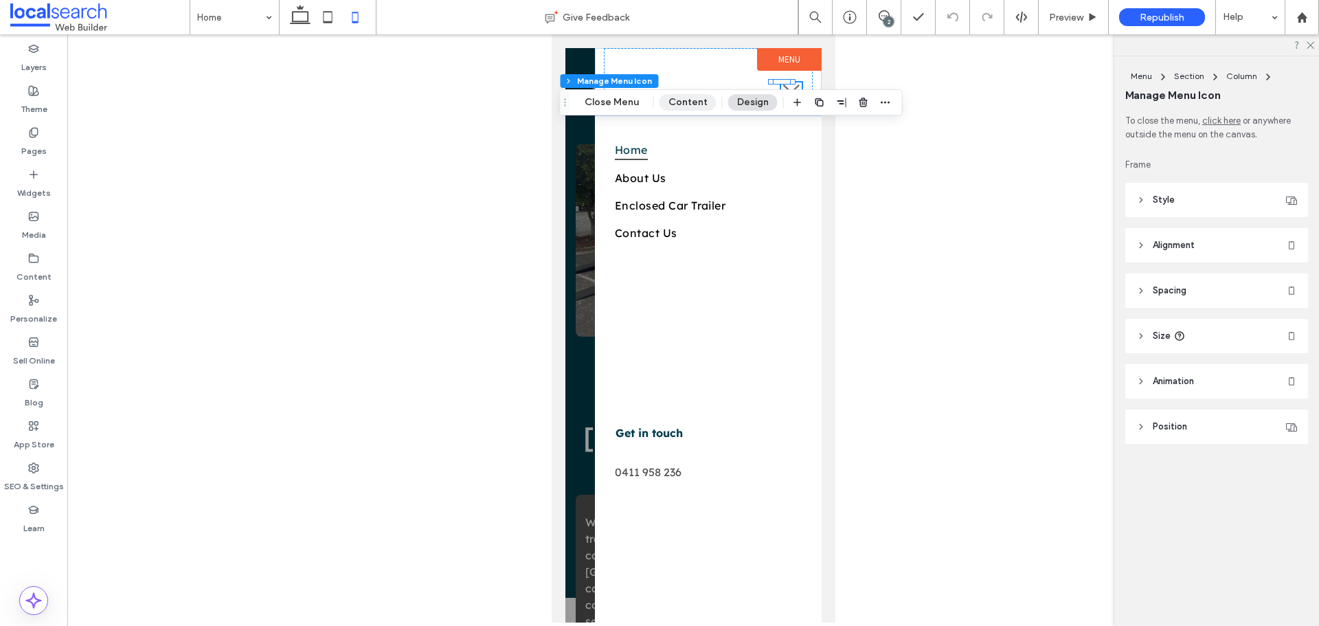
click at [713, 103] on button "Content" at bounding box center [687, 102] width 57 height 16
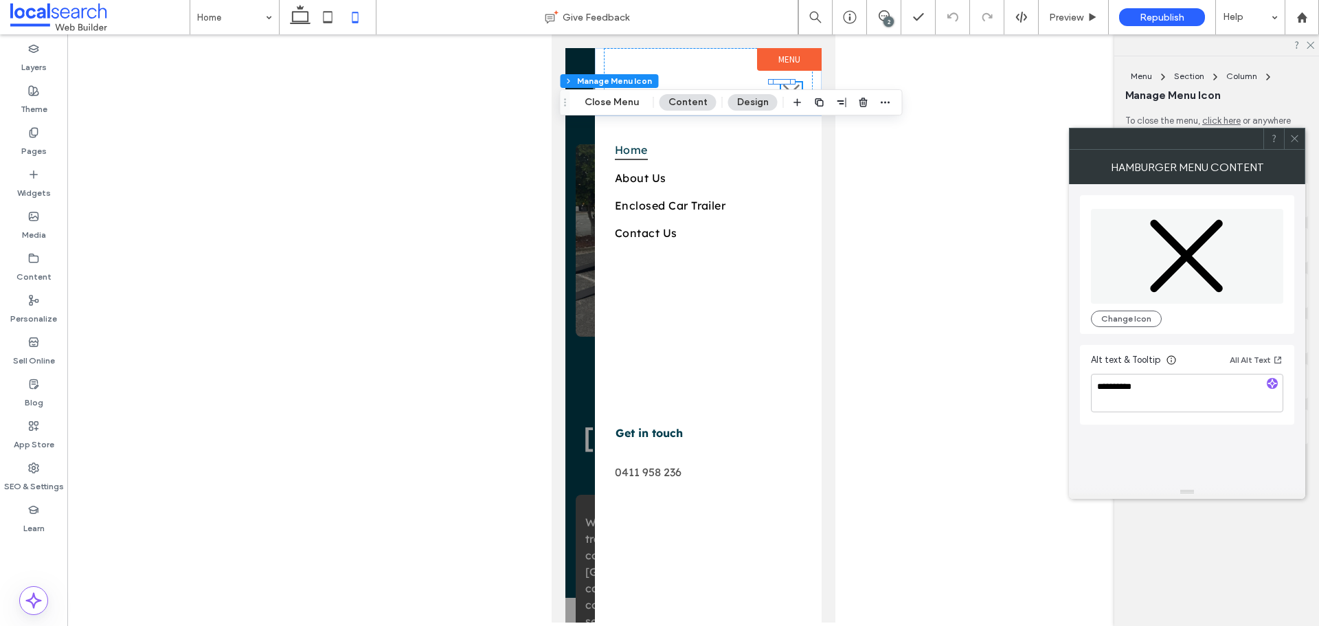
click at [1290, 138] on icon at bounding box center [1294, 138] width 10 height 10
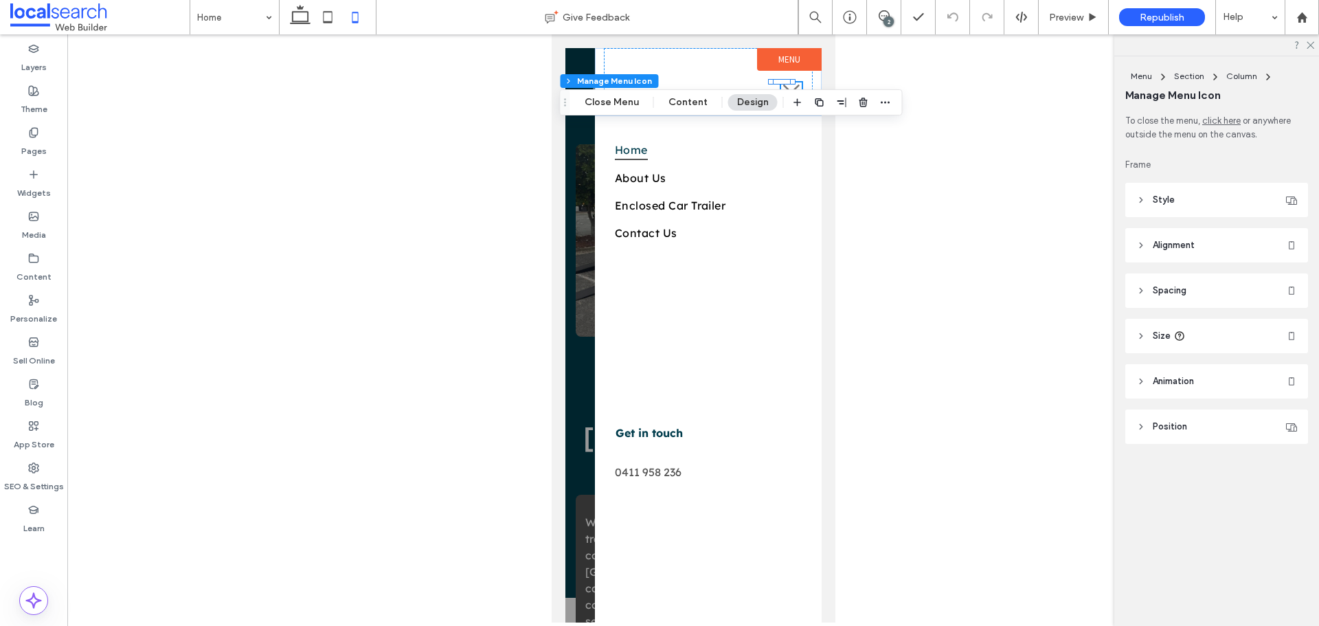
click at [581, 256] on div at bounding box center [693, 335] width 256 height 574
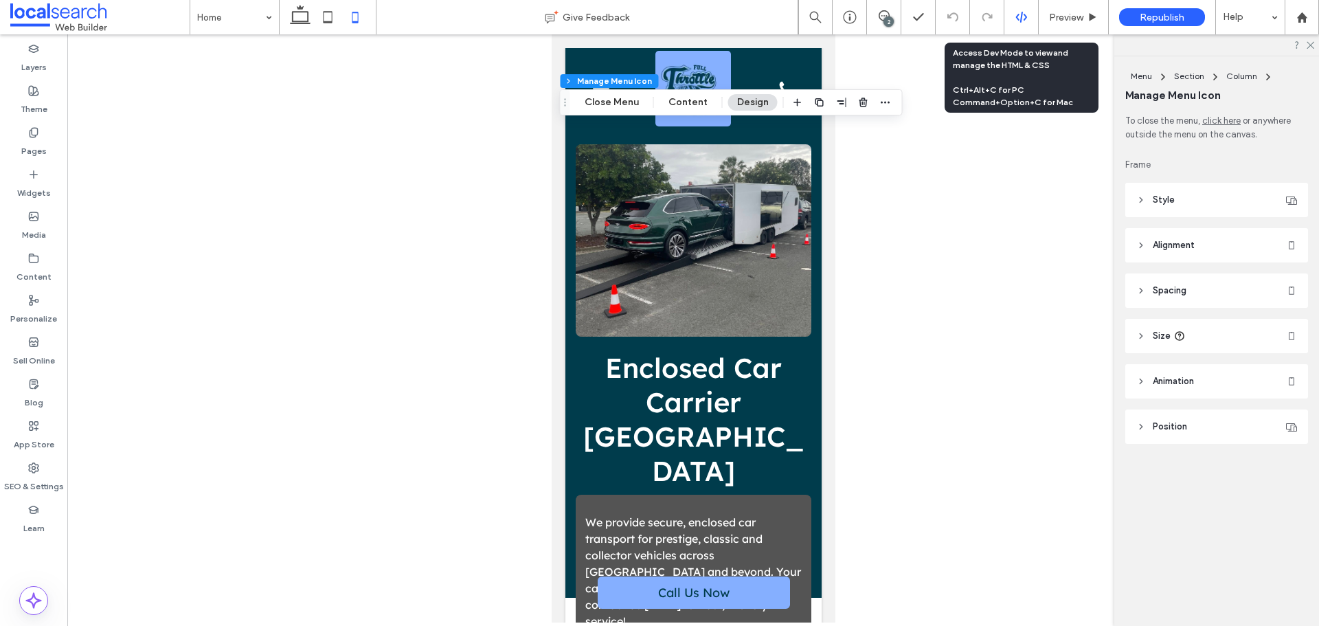
click at [1029, 15] on div at bounding box center [1021, 17] width 34 height 12
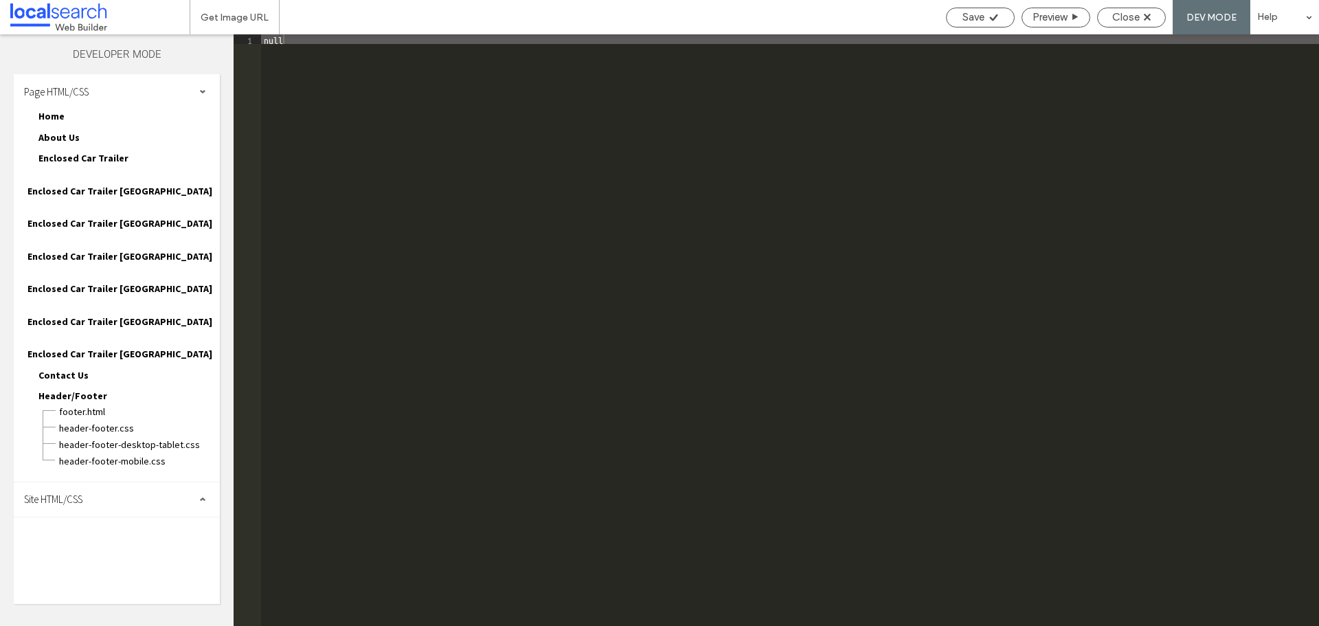
click at [148, 96] on div "Page HTML/CSS" at bounding box center [117, 91] width 206 height 34
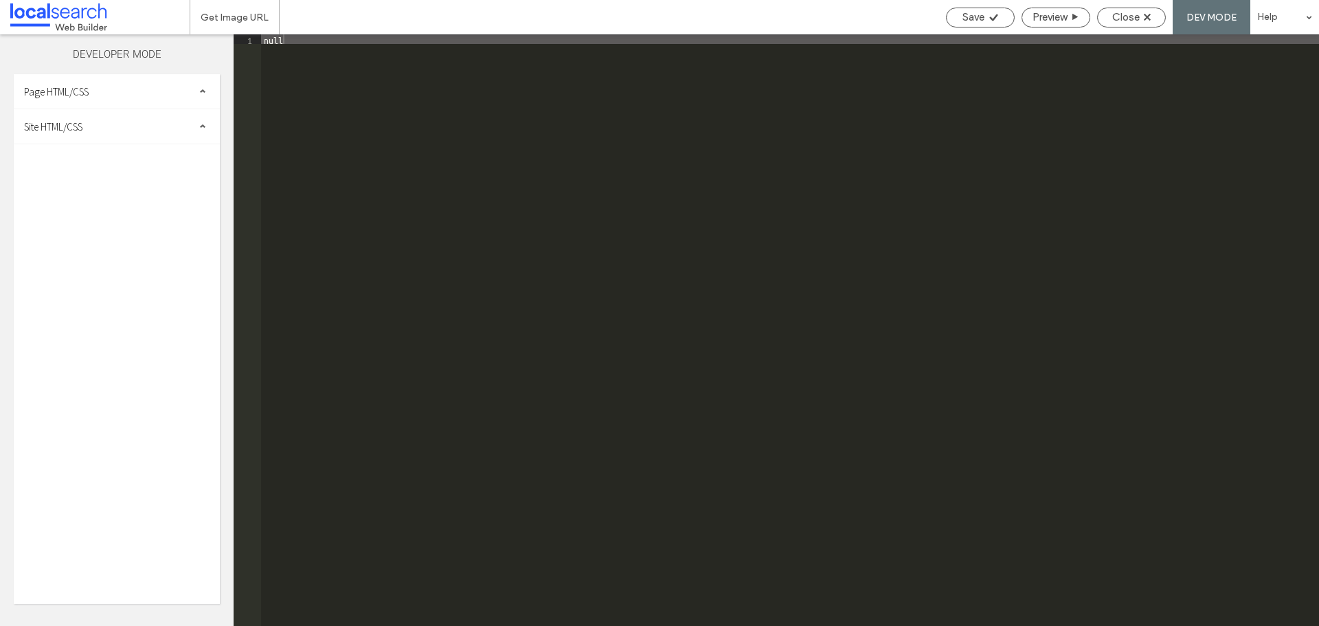
click at [124, 130] on div "Site HTML/CSS" at bounding box center [117, 126] width 206 height 34
click at [80, 186] on span "site.css" at bounding box center [142, 186] width 156 height 14
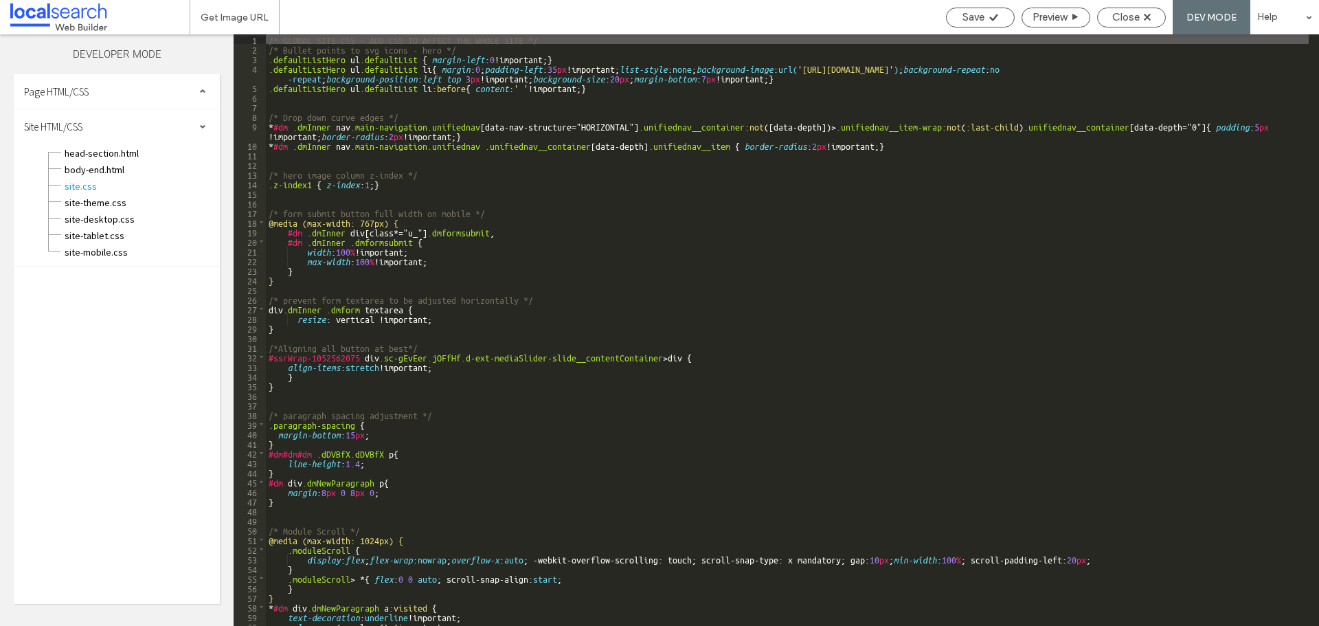
click at [679, 290] on div "/* GLOBAL SITE CSS - ADD CSS TO AFFECT THE WHOLE SITE */ /* Bullet points to sv…" at bounding box center [787, 339] width 1042 height 611
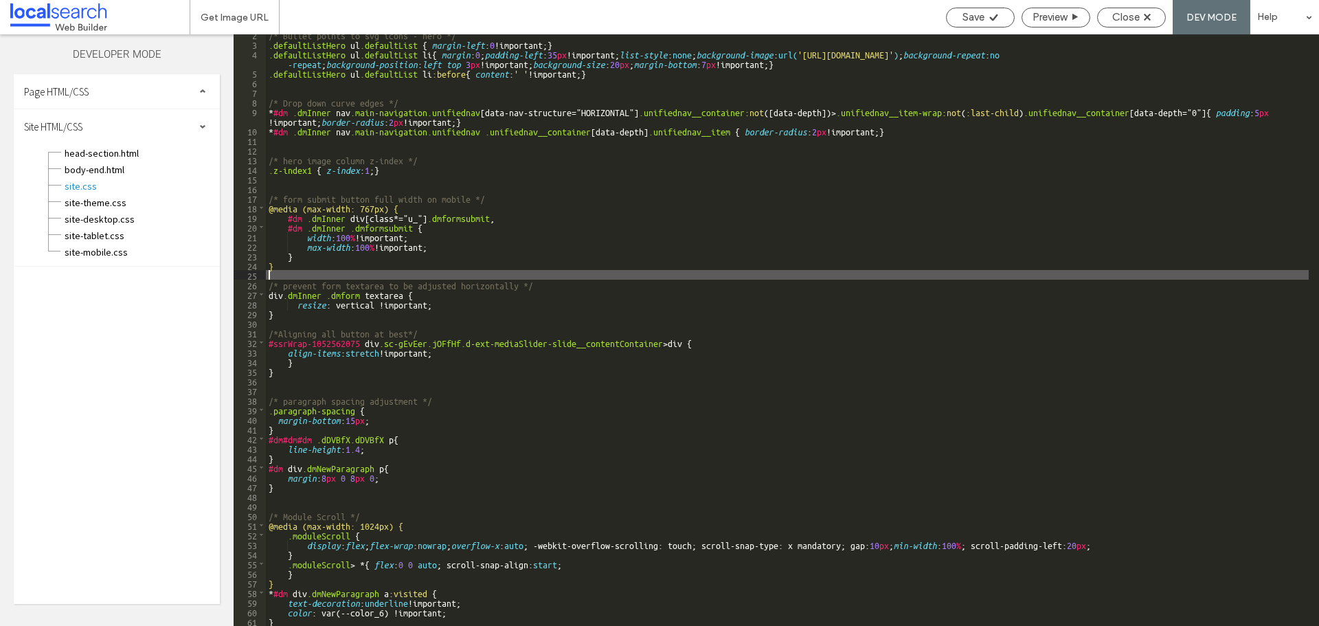
scroll to position [14, 0]
click at [1103, 11] on div "Close" at bounding box center [1130, 17] width 67 height 12
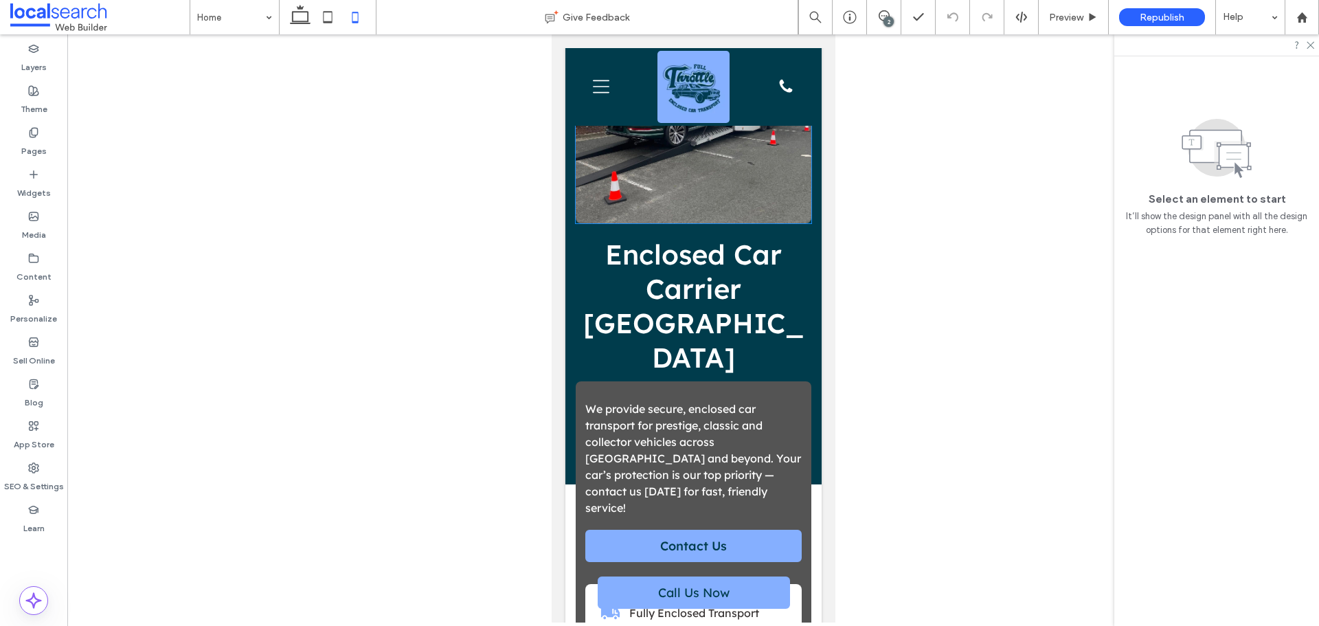
scroll to position [137, 0]
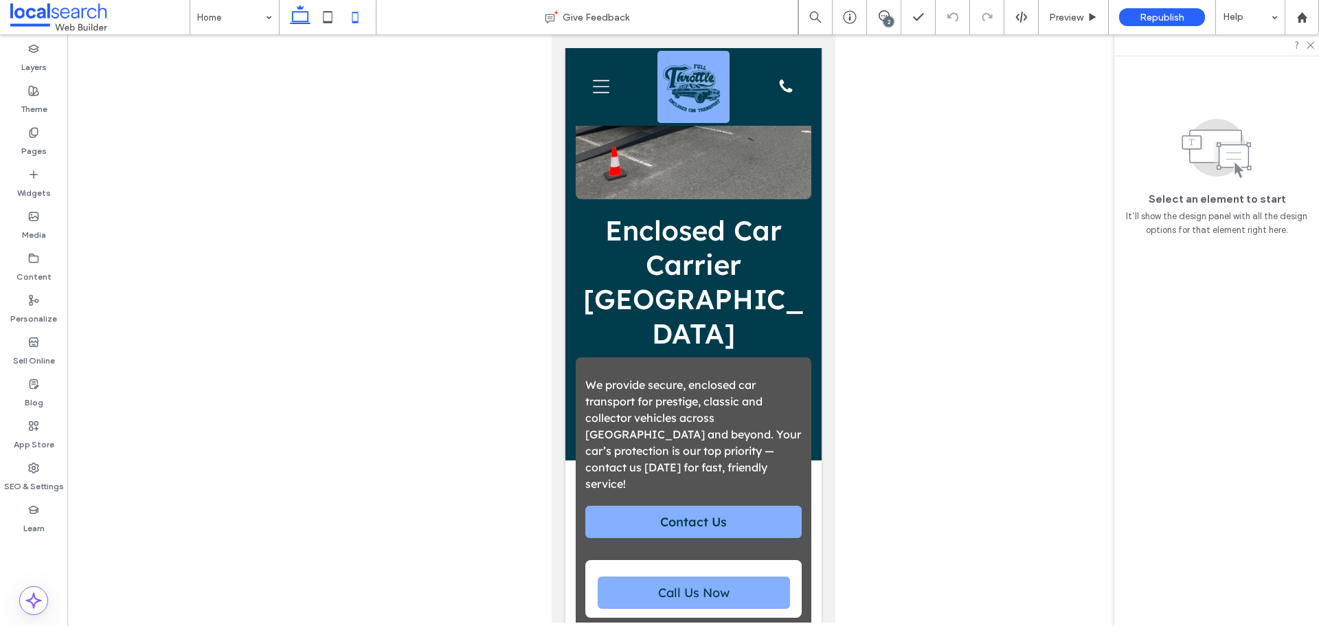
click at [301, 30] on icon at bounding box center [299, 16] width 27 height 27
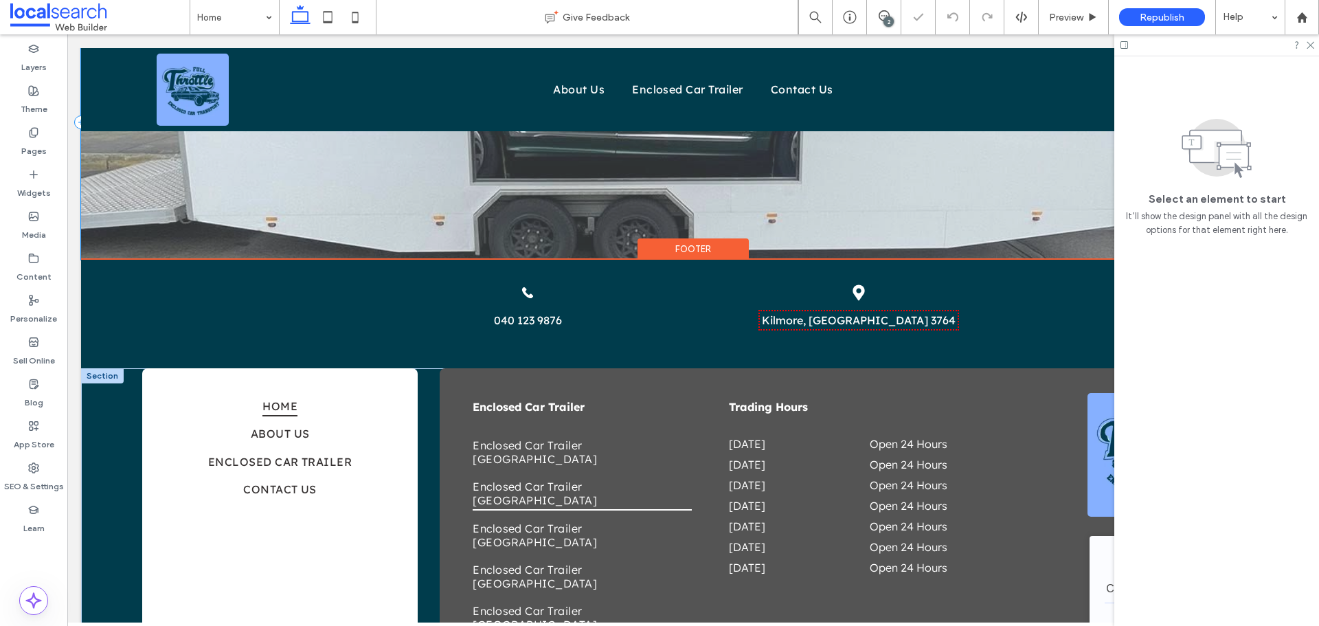
scroll to position [2365, 0]
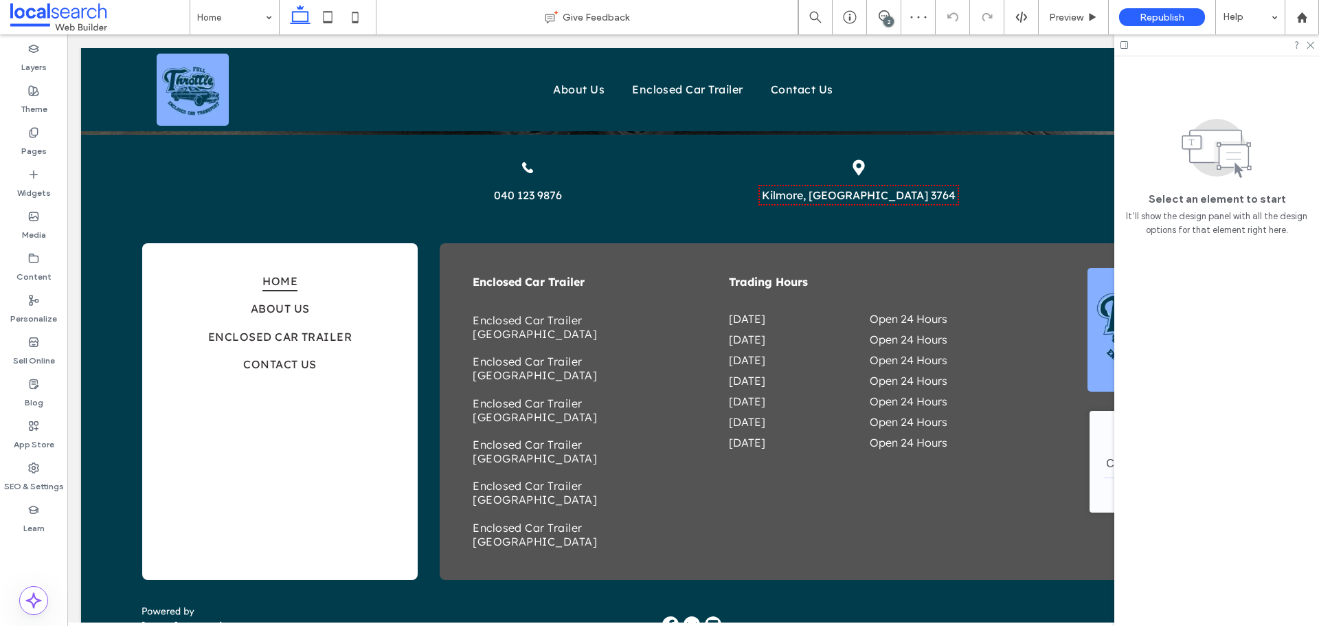
click at [1314, 43] on div at bounding box center [1216, 44] width 205 height 21
click at [1312, 46] on icon at bounding box center [1309, 44] width 9 height 9
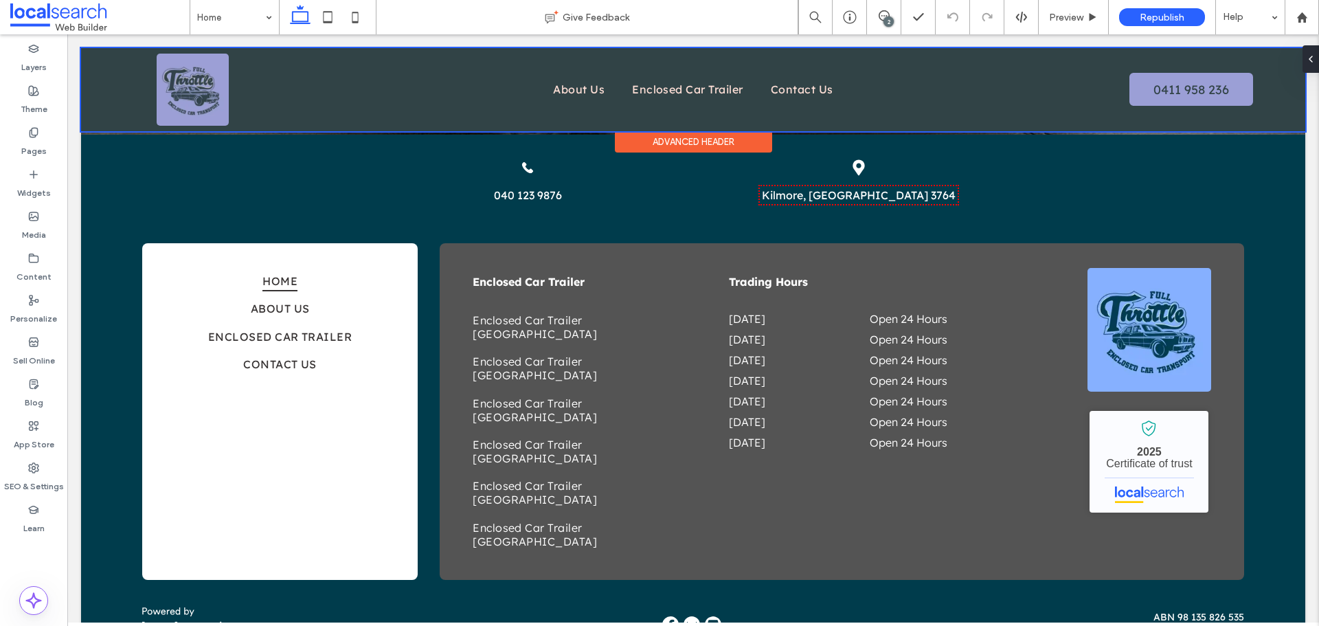
scroll to position [2355, 0]
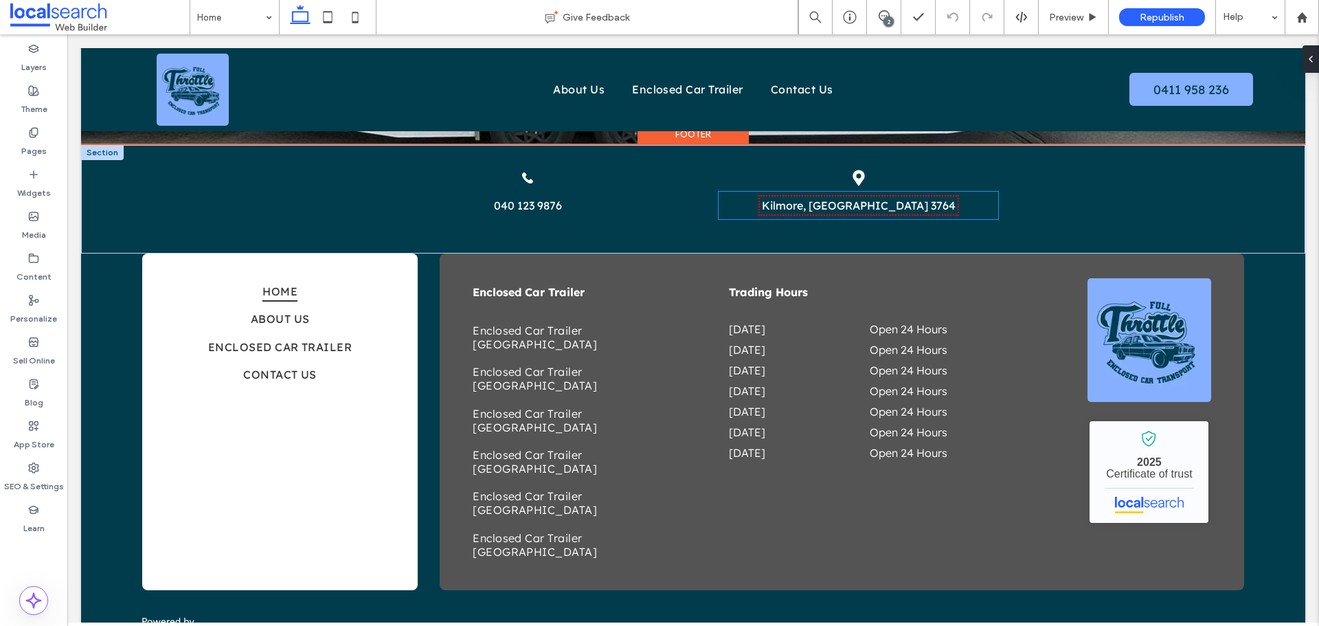
click at [836, 198] on div "Kilmore, [GEOGRAPHIC_DATA] 3764" at bounding box center [858, 210] width 280 height 27
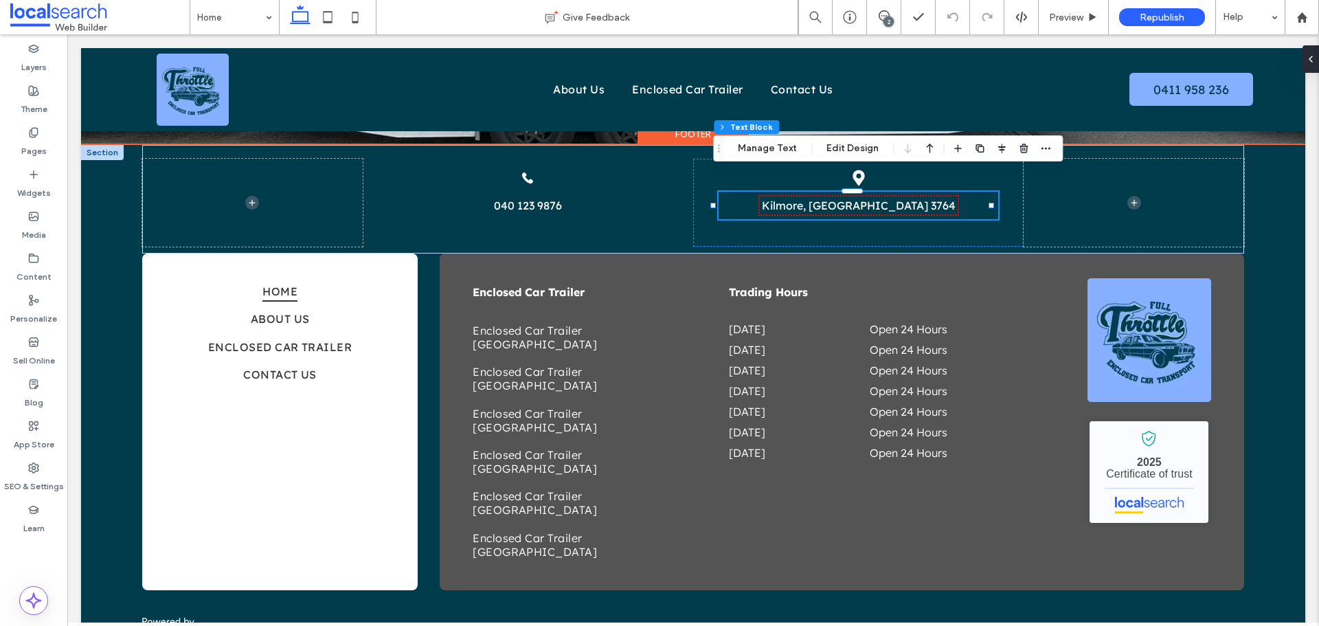
click at [836, 198] on link "Kilmore, [GEOGRAPHIC_DATA] 3764" at bounding box center [859, 205] width 194 height 14
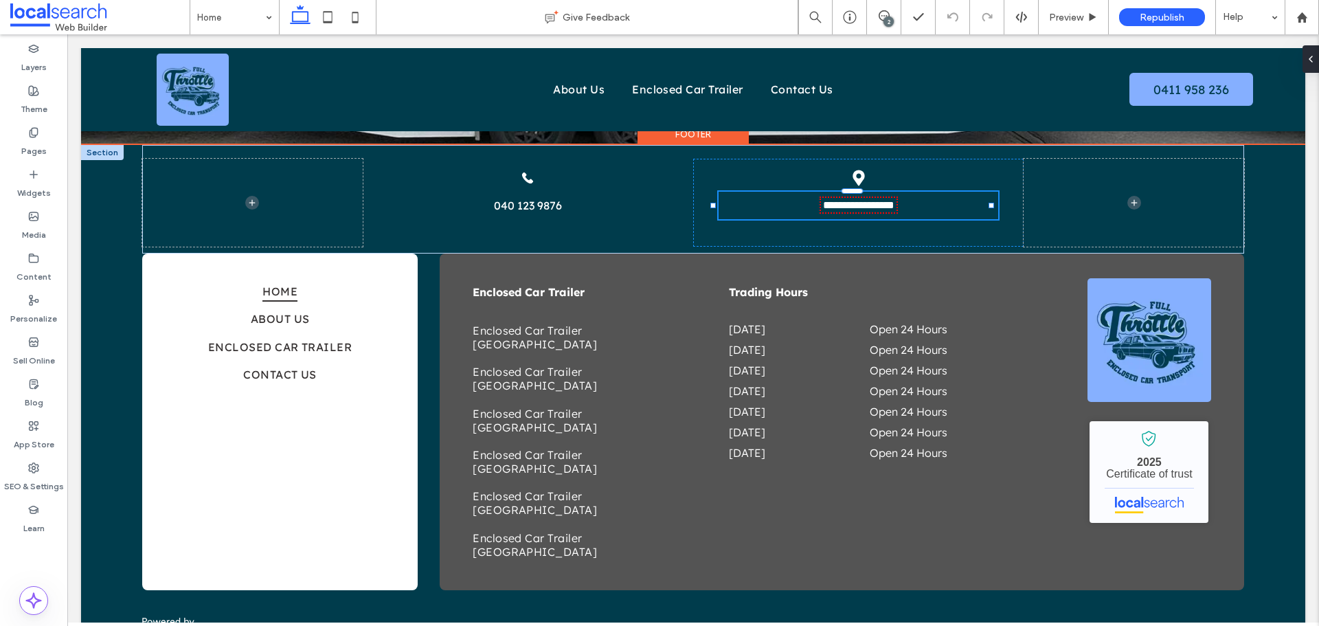
type input "**********"
type input "**"
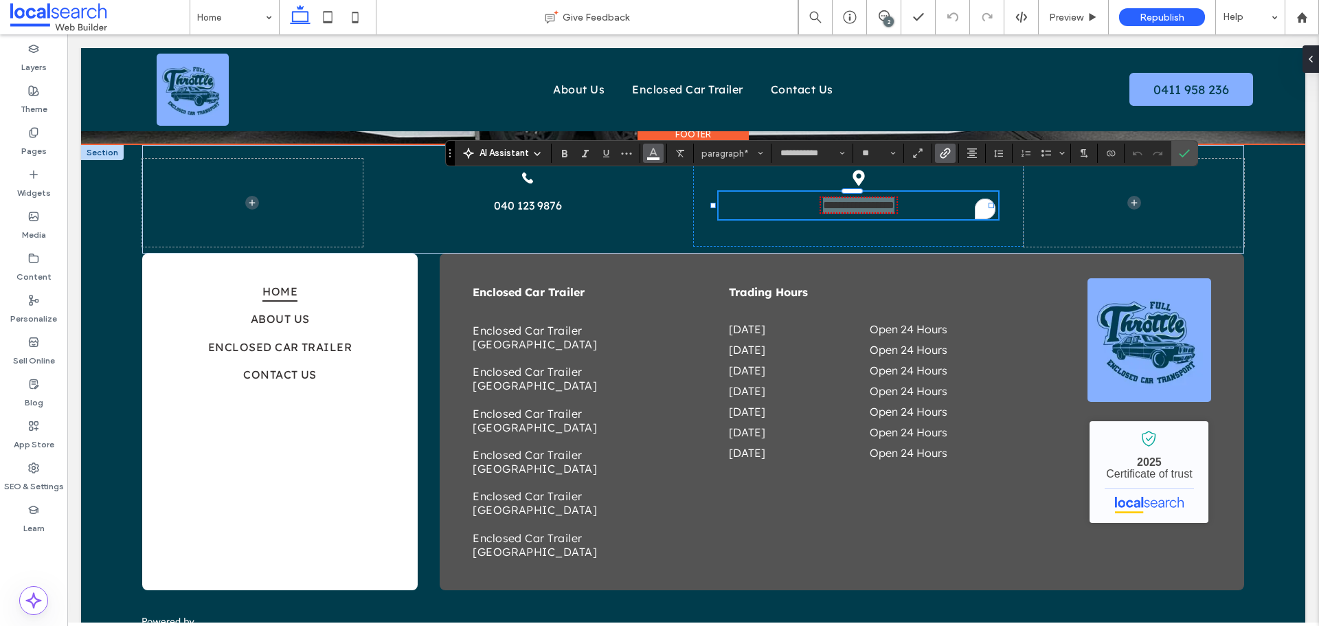
click at [649, 149] on icon "Color" at bounding box center [653, 151] width 11 height 11
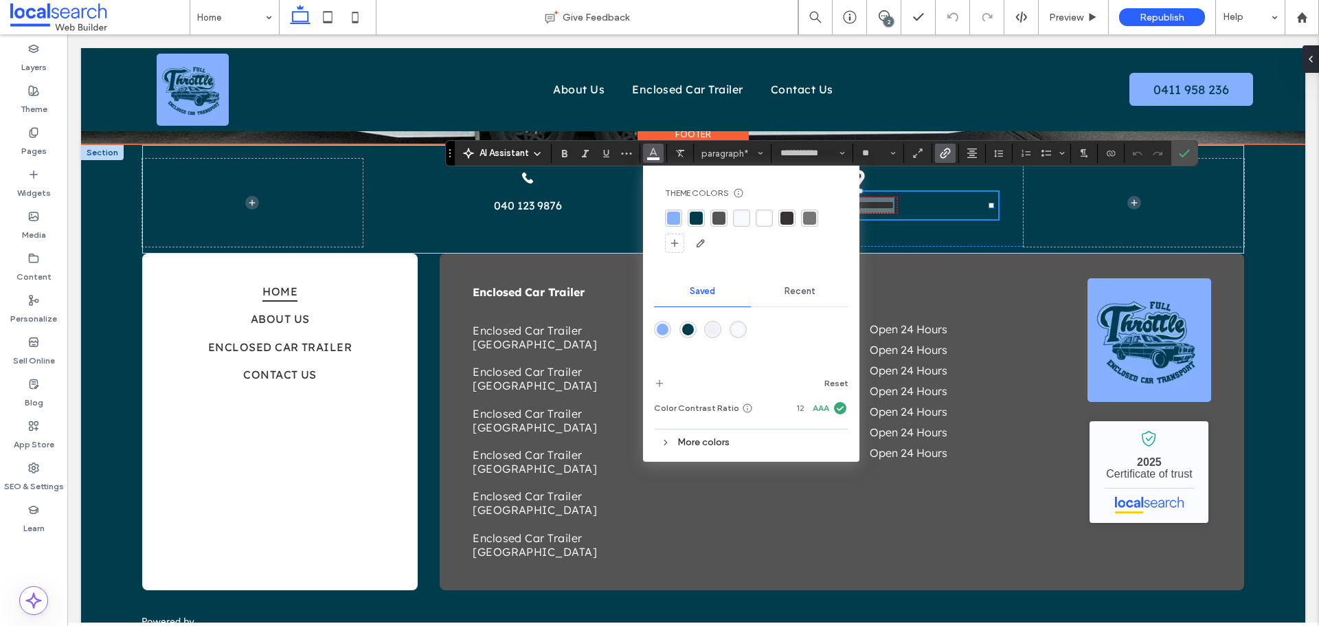
click at [761, 219] on div "rgba(255, 255, 255, 1)" at bounding box center [763, 218] width 13 height 13
drag, startPoint x: 1177, startPoint y: 155, endPoint x: 1091, endPoint y: 126, distance: 91.4
click at [1177, 155] on label "Confirm" at bounding box center [1184, 153] width 21 height 25
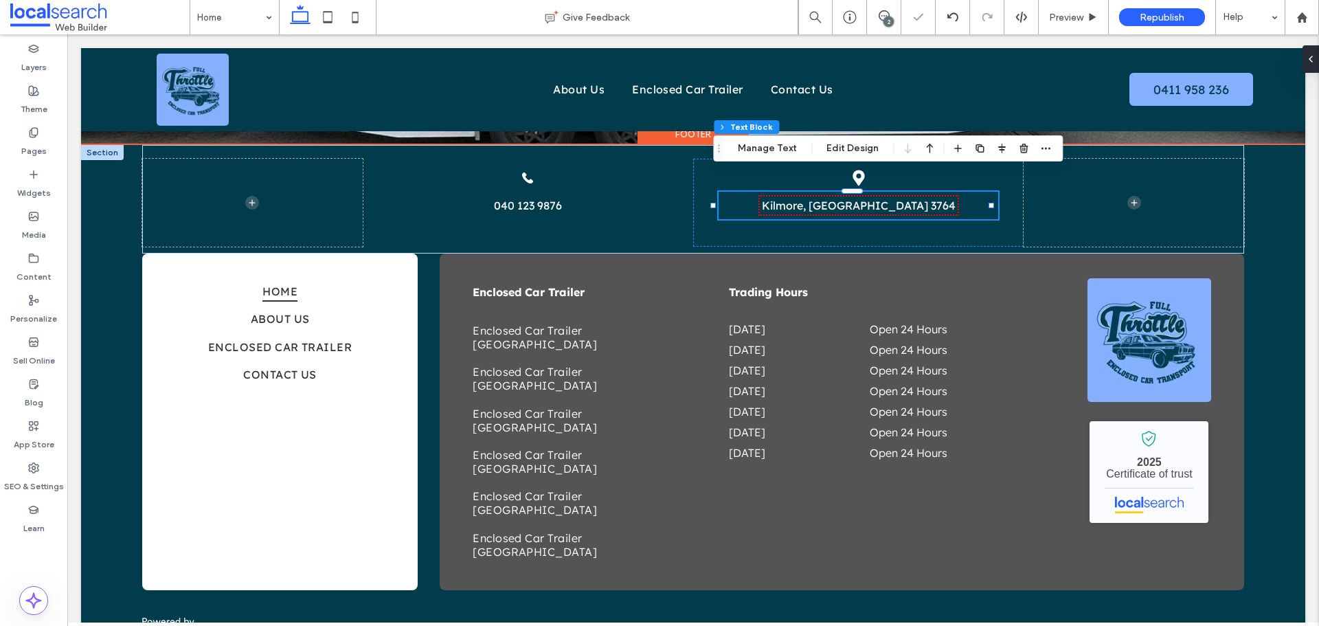
click at [808, 198] on link "Kilmore, [GEOGRAPHIC_DATA] 3764" at bounding box center [859, 205] width 194 height 14
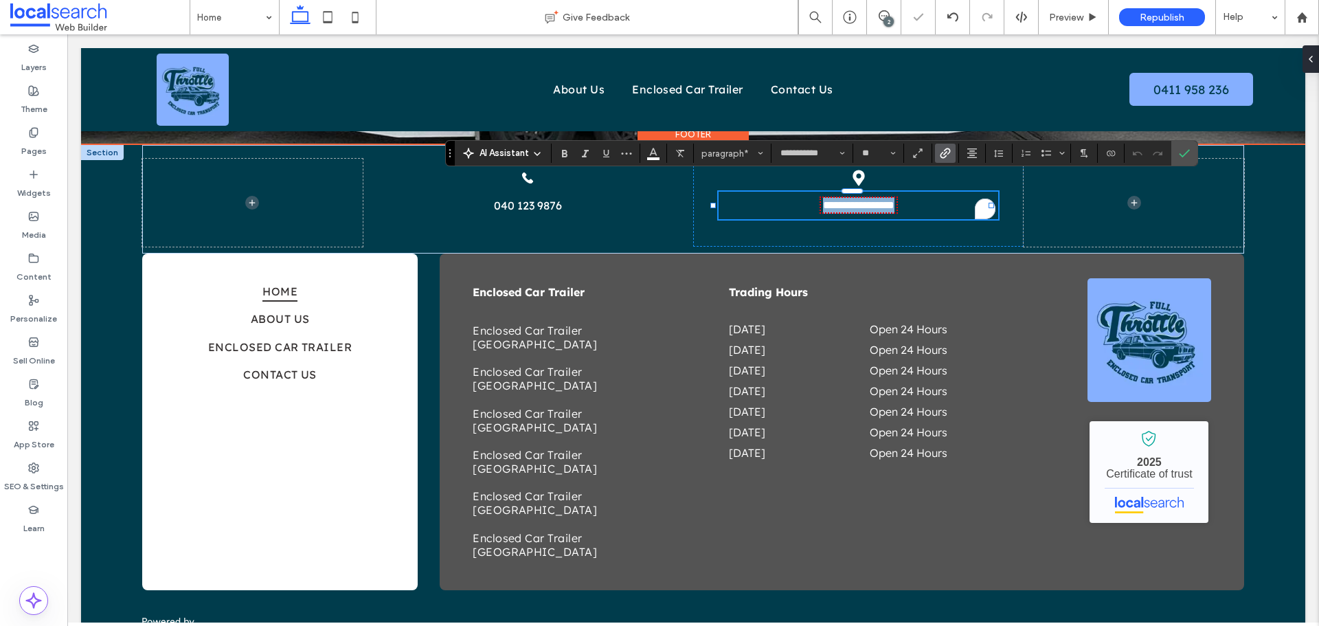
click at [823, 200] on link "**********" at bounding box center [858, 205] width 71 height 10
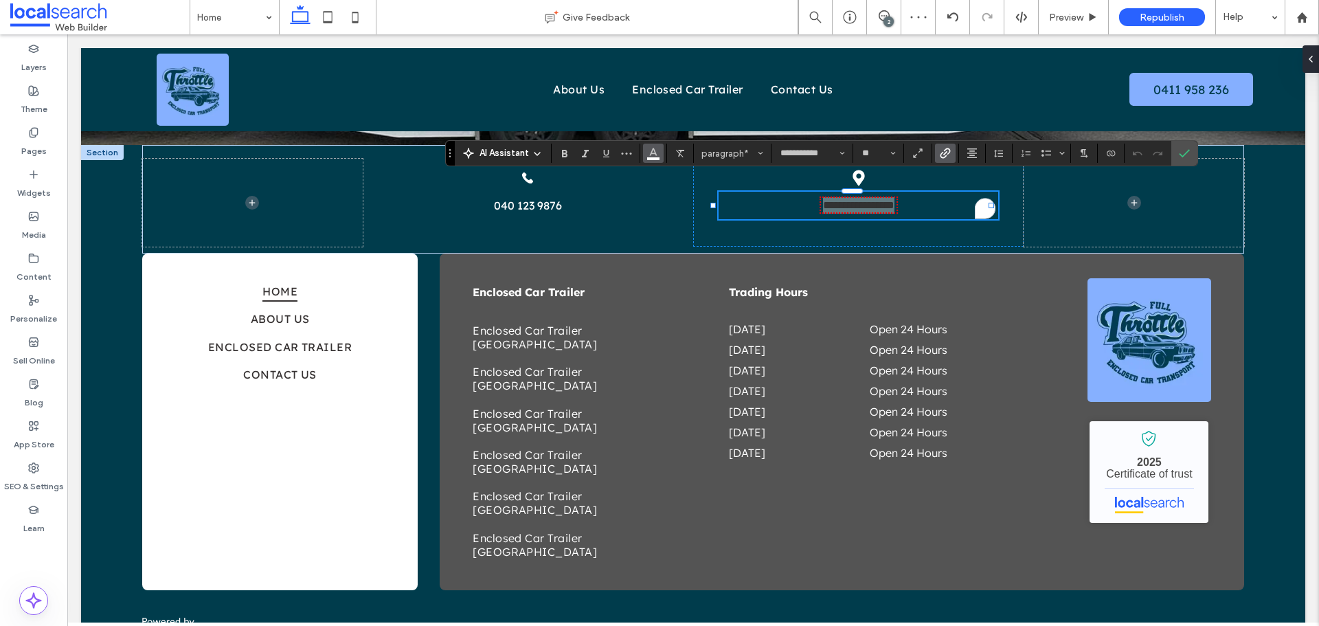
click at [652, 157] on icon "Color" at bounding box center [653, 151] width 11 height 11
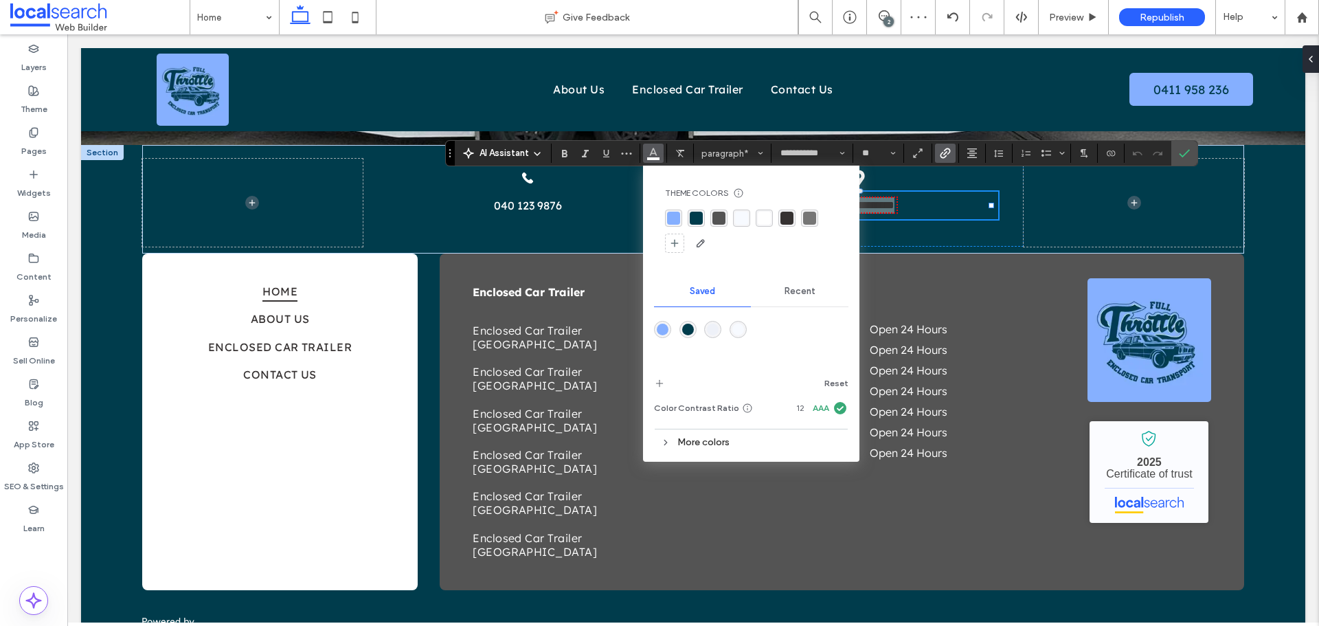
click at [753, 220] on div at bounding box center [751, 231] width 172 height 45
click at [760, 218] on div "rgba(255, 255, 255, 1)" at bounding box center [763, 218] width 13 height 13
click at [1184, 157] on icon "Confirm" at bounding box center [1183, 153] width 11 height 11
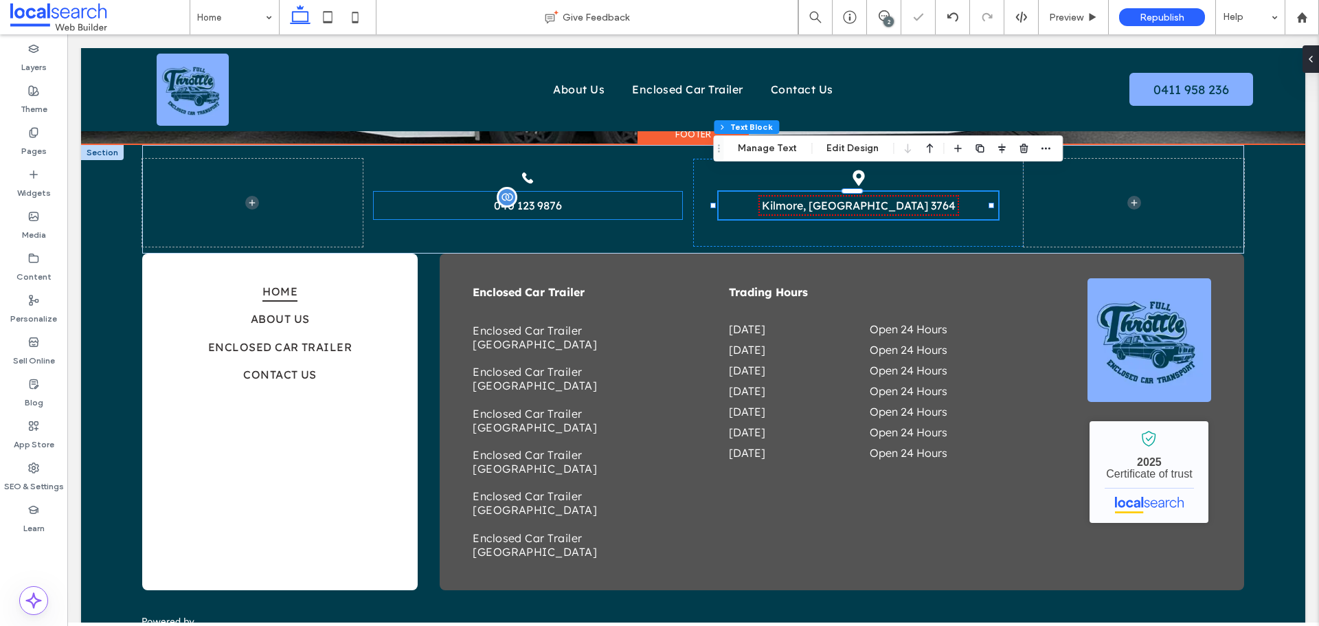
click at [641, 201] on div "040 123 9876" at bounding box center [528, 210] width 308 height 27
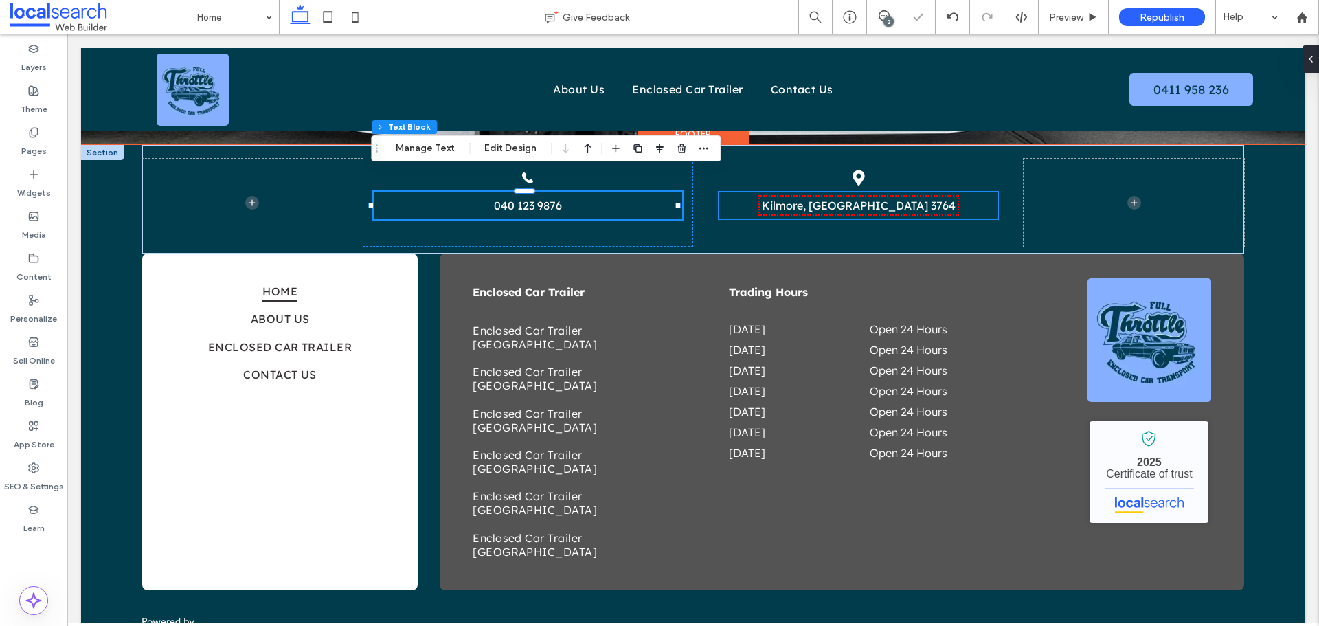
click at [830, 197] on p "Kilmore, [GEOGRAPHIC_DATA] 3764" at bounding box center [858, 205] width 280 height 16
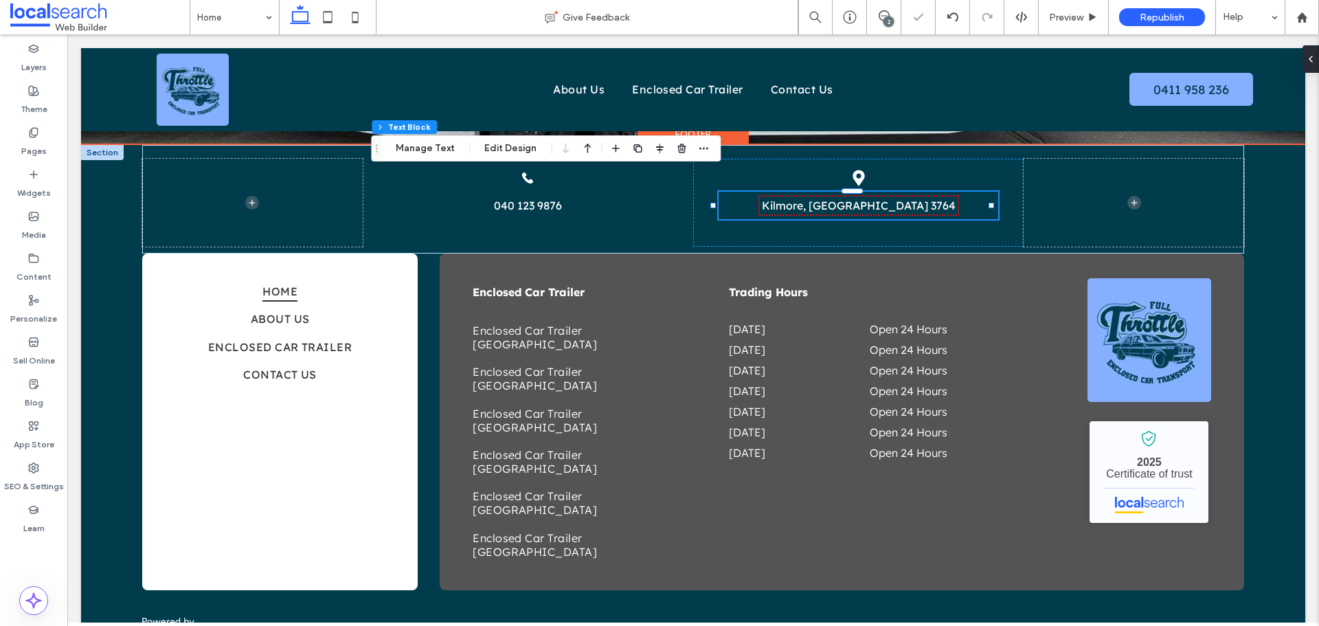
click at [830, 192] on div "Kilmore, [GEOGRAPHIC_DATA] 3764" at bounding box center [858, 205] width 280 height 27
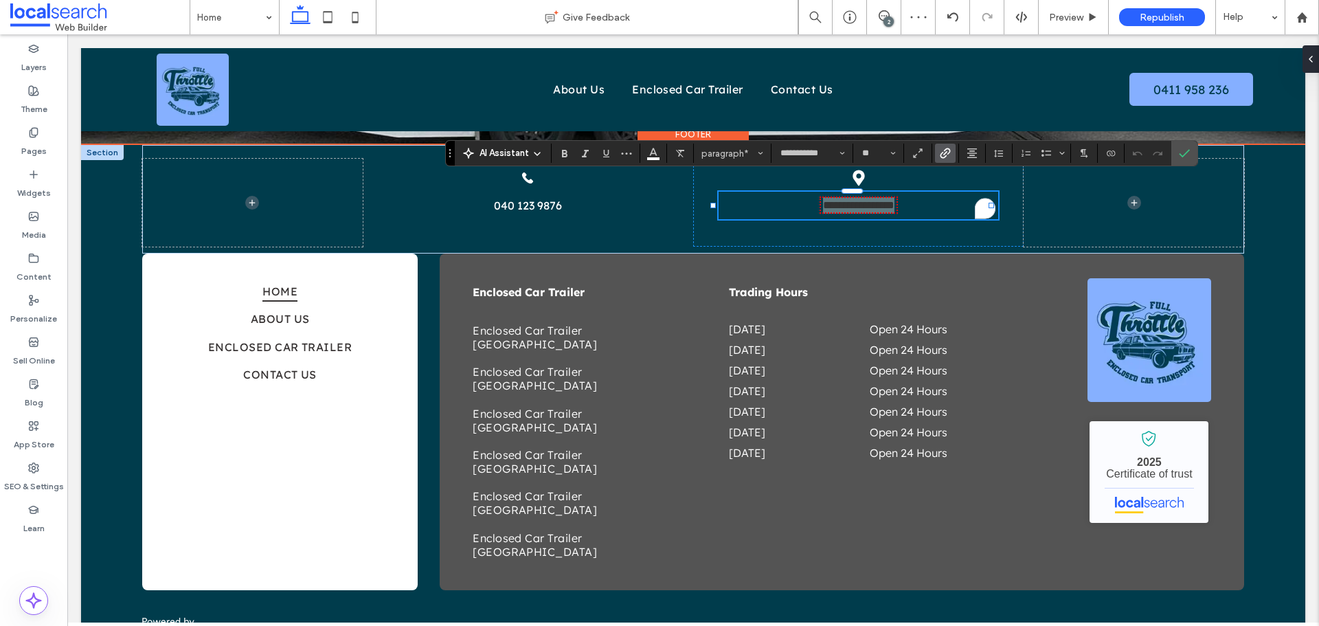
click at [948, 155] on icon "Link" at bounding box center [944, 153] width 11 height 11
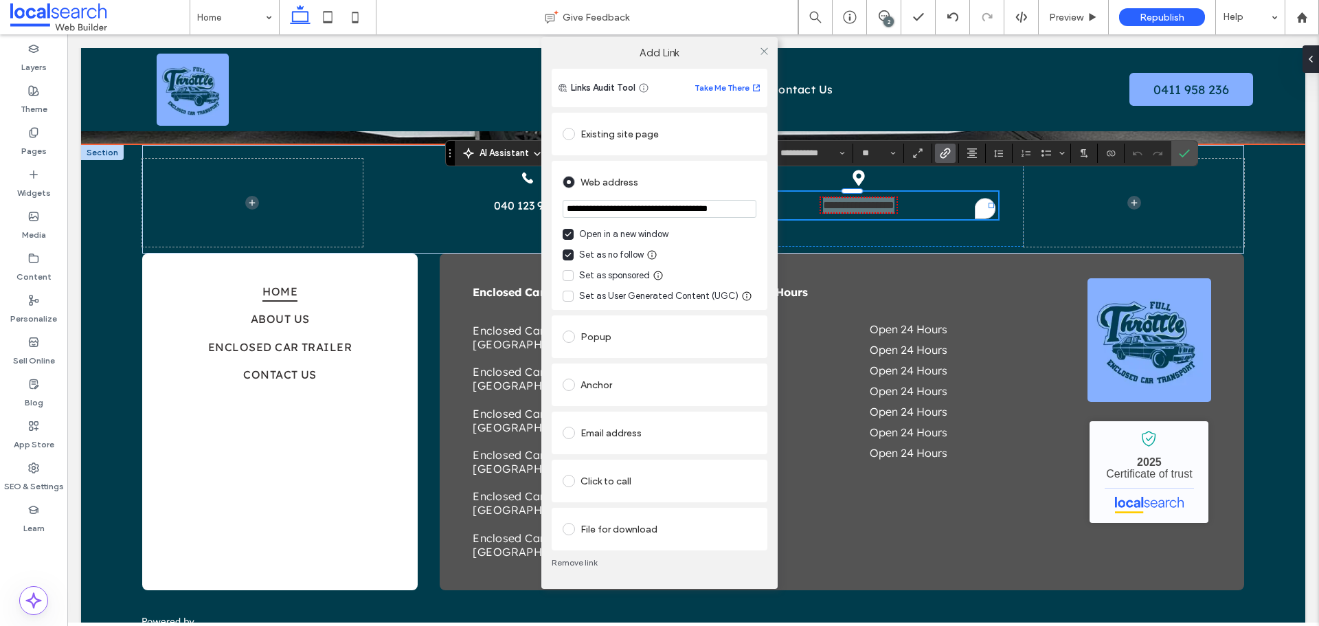
click at [646, 203] on input "**********" at bounding box center [659, 209] width 194 height 18
click at [586, 560] on link "Remove link" at bounding box center [659, 562] width 216 height 11
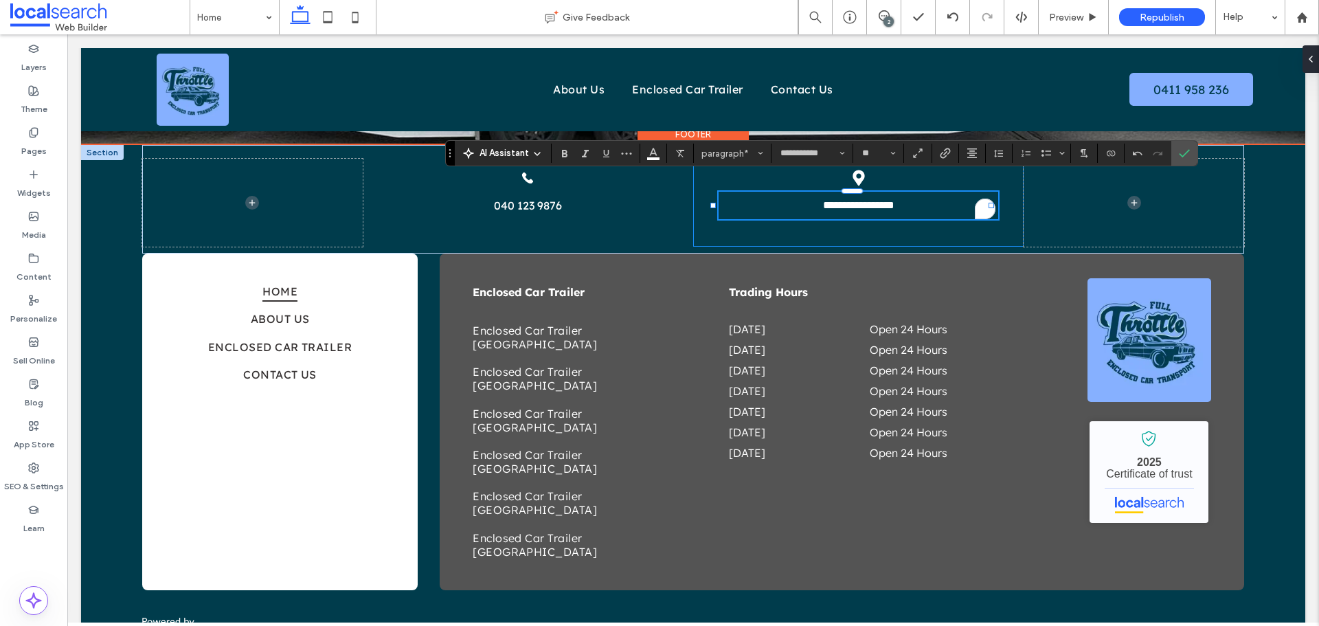
click at [869, 223] on div "**********" at bounding box center [858, 203] width 330 height 88
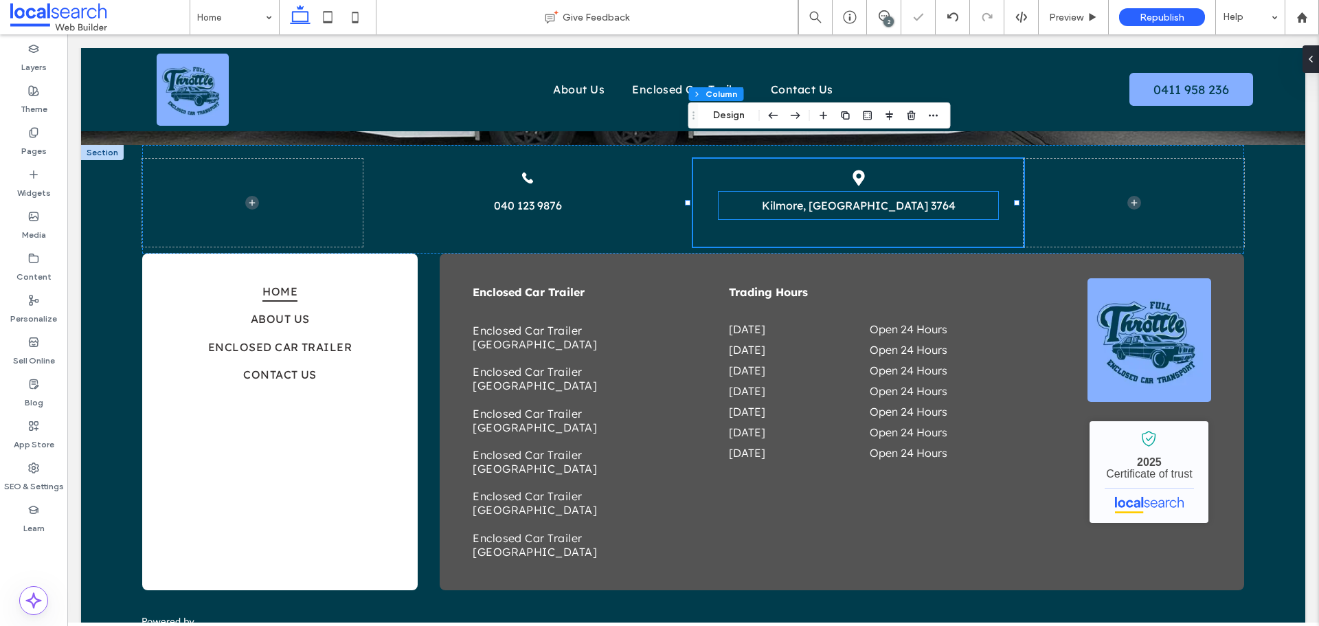
click at [834, 198] on span "Kilmore, [GEOGRAPHIC_DATA] 3764" at bounding box center [859, 205] width 194 height 14
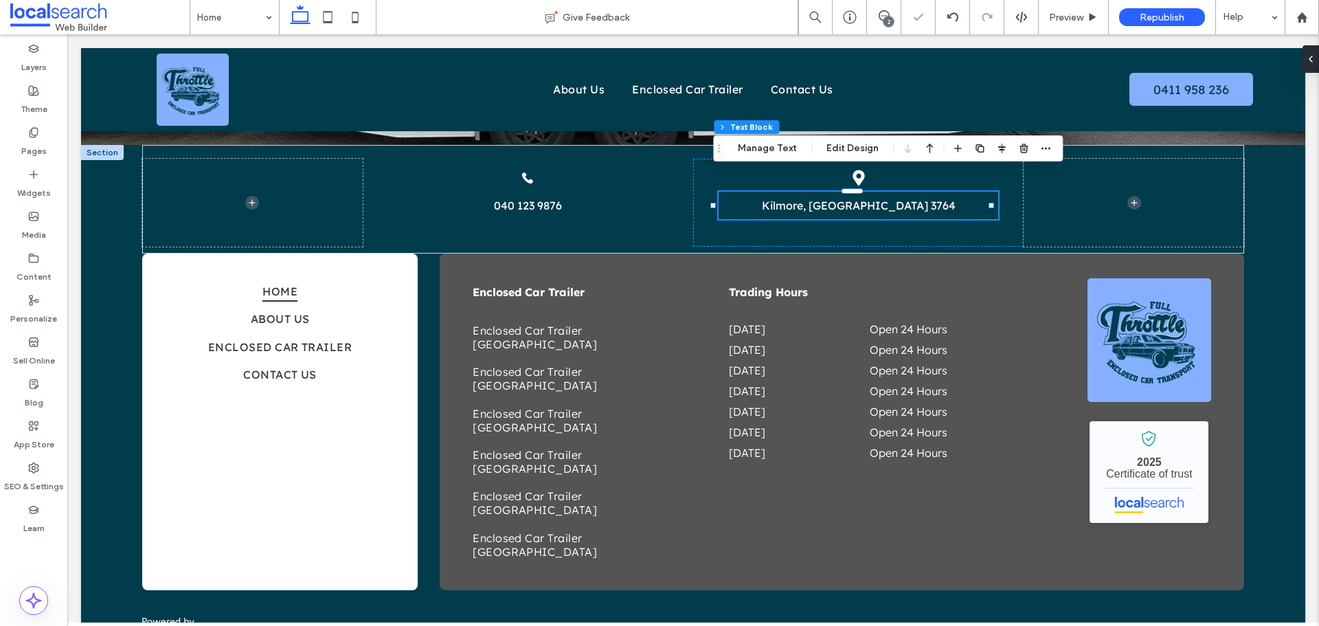
click at [834, 198] on span "Kilmore, [GEOGRAPHIC_DATA] 3764" at bounding box center [859, 205] width 194 height 14
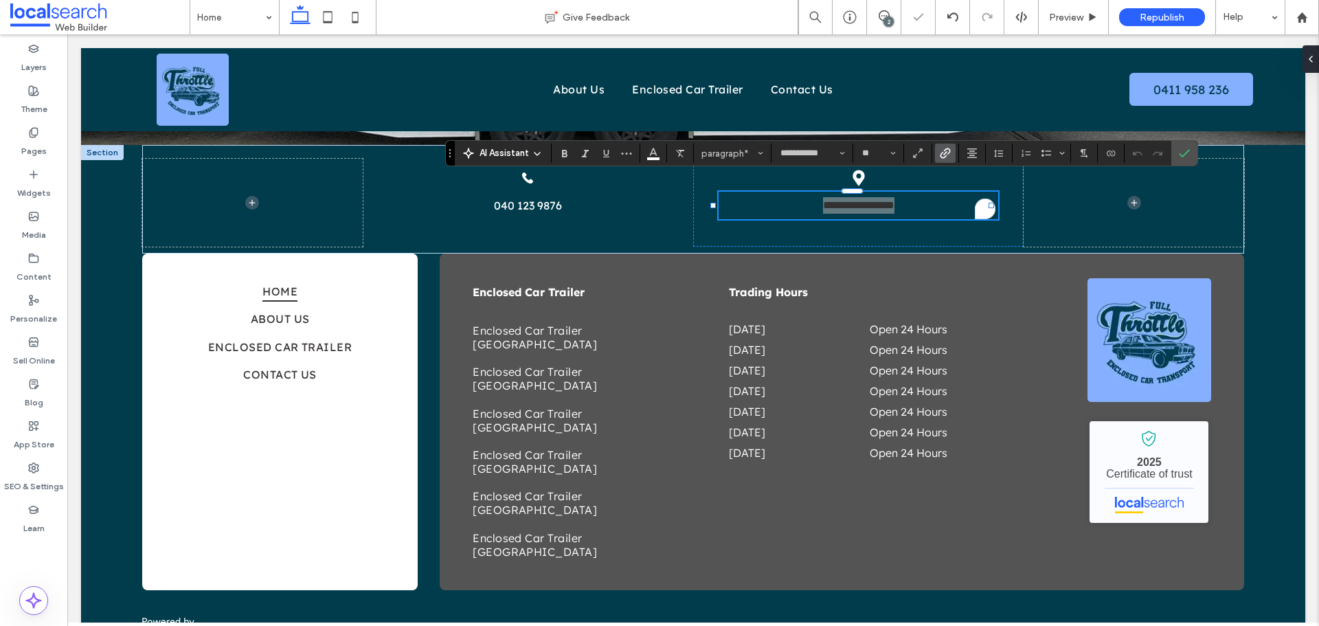
click at [939, 149] on icon "Link" at bounding box center [944, 153] width 11 height 11
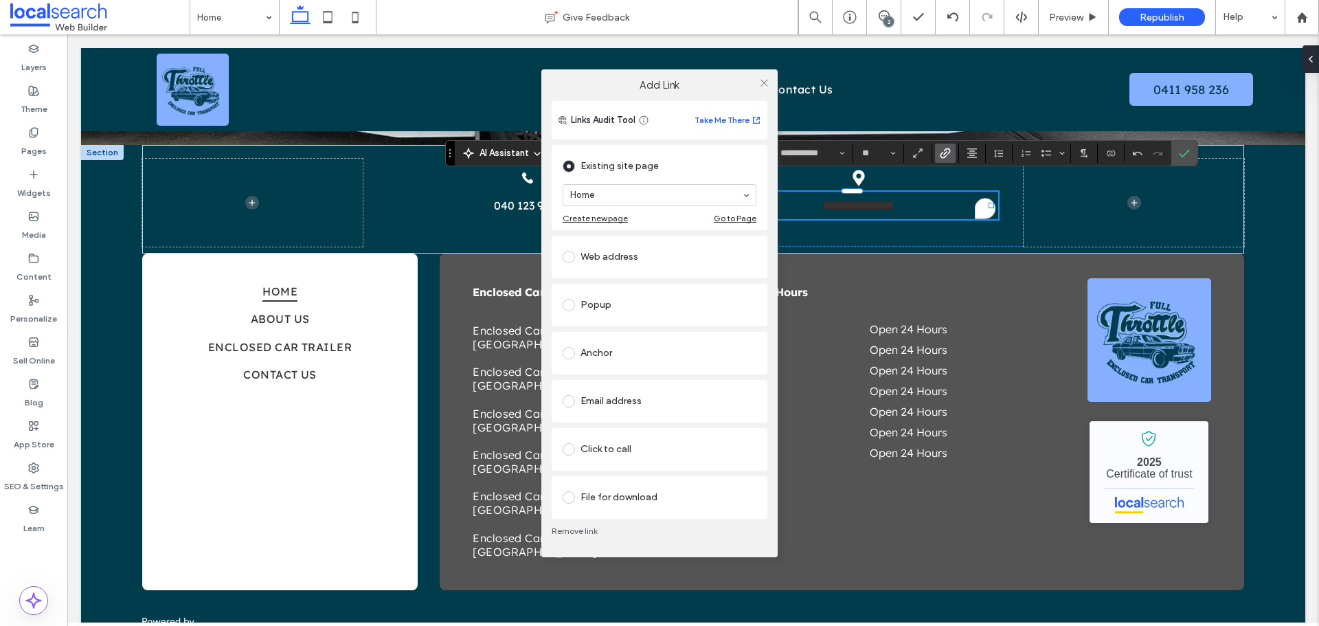
click at [591, 253] on div "Web address" at bounding box center [659, 257] width 194 height 22
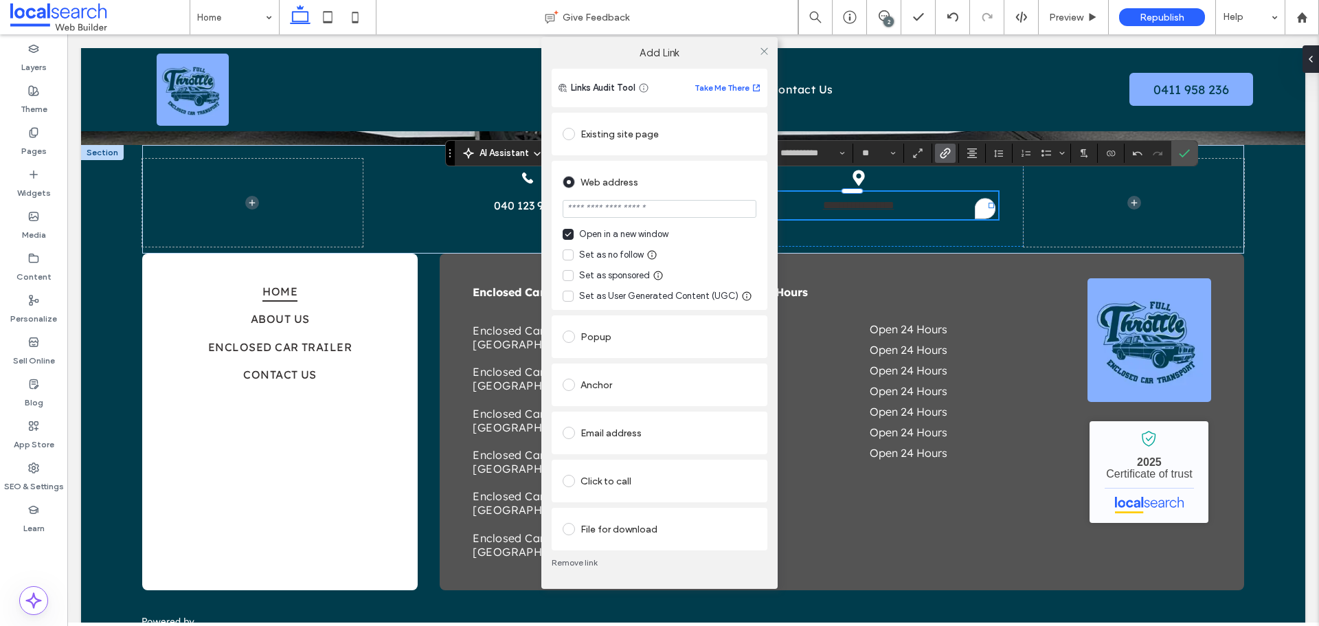
click at [568, 255] on icon at bounding box center [567, 254] width 5 height 3
click at [600, 214] on input "url" at bounding box center [659, 209] width 194 height 18
paste input "**********"
type input "**********"
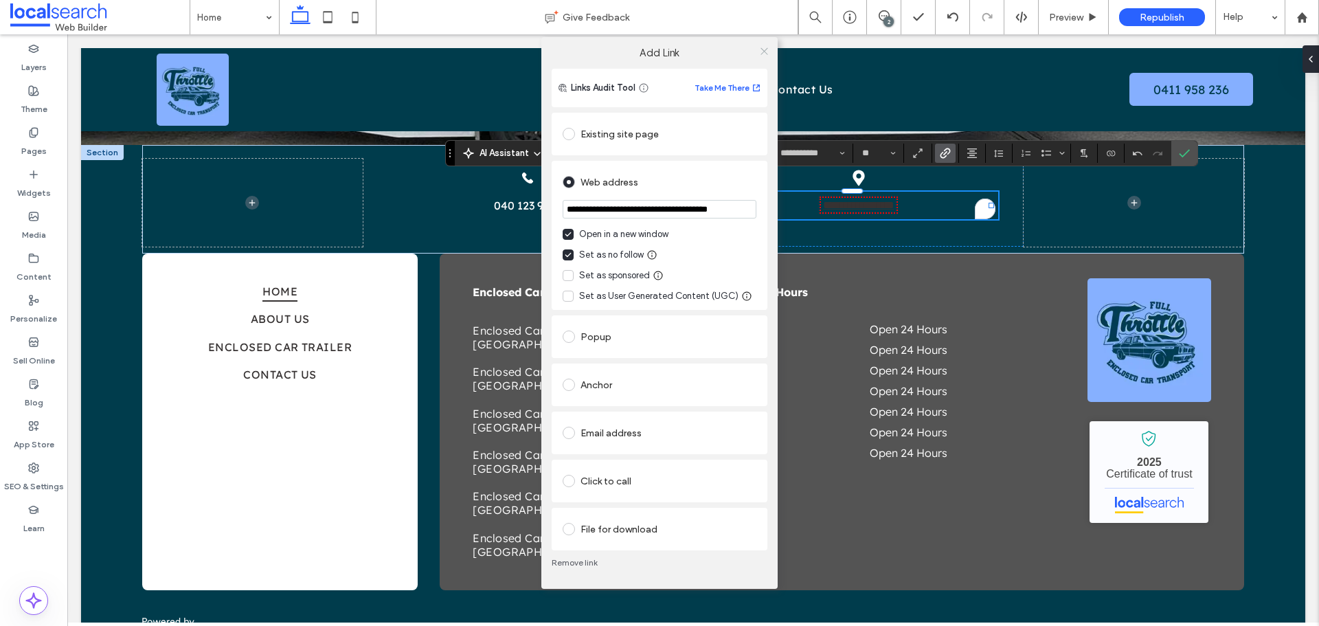
click at [761, 56] on icon at bounding box center [764, 51] width 10 height 10
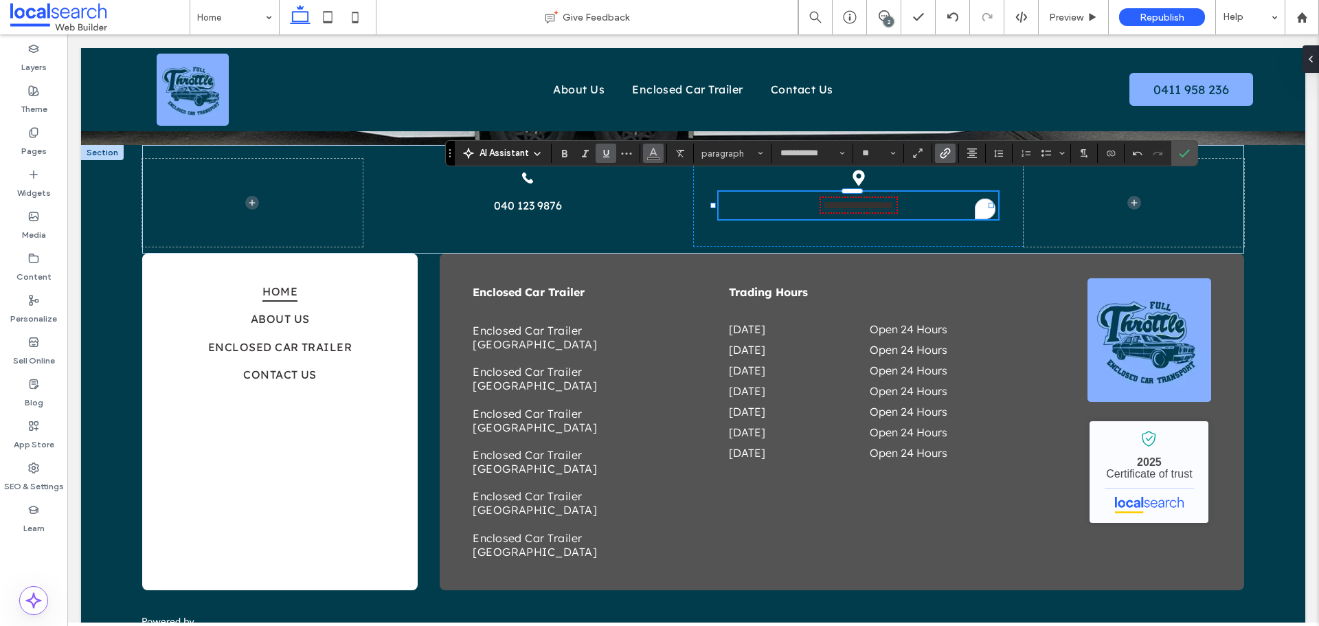
click at [651, 152] on use "Color" at bounding box center [653, 152] width 8 height 8
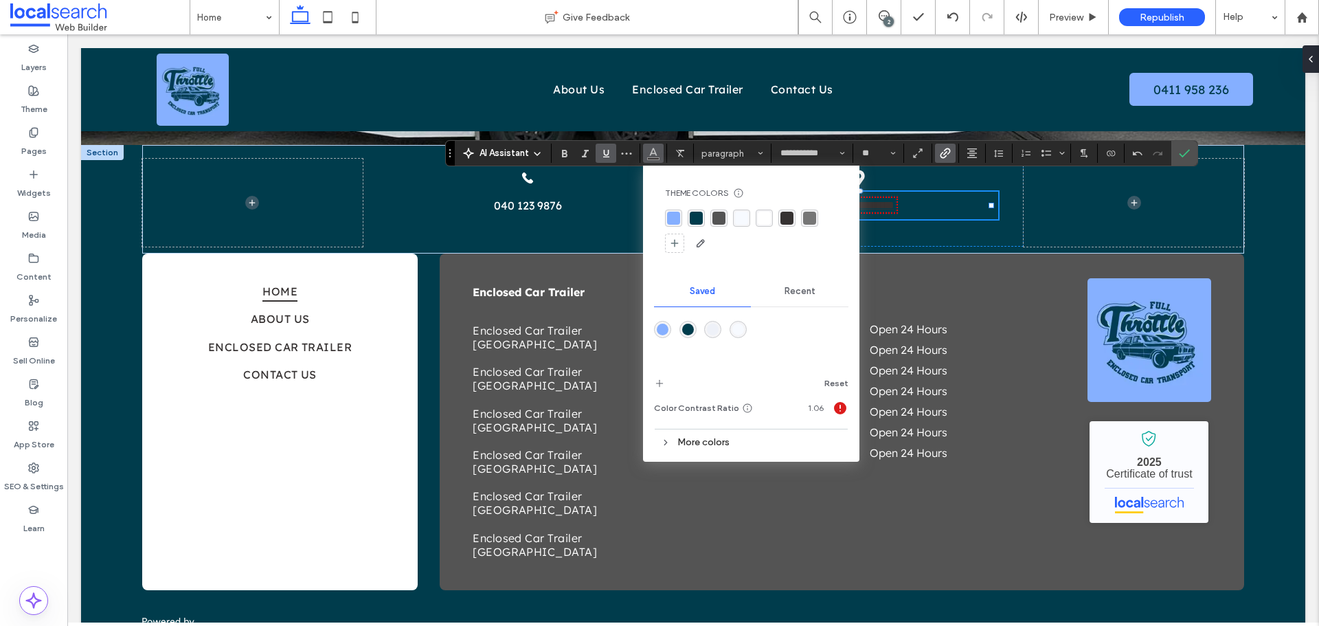
click at [762, 216] on div "rgba(255, 255, 255, 1)" at bounding box center [763, 218] width 13 height 13
drag, startPoint x: 1178, startPoint y: 155, endPoint x: 1088, endPoint y: 121, distance: 96.3
click at [1178, 155] on icon "Confirm" at bounding box center [1183, 153] width 11 height 11
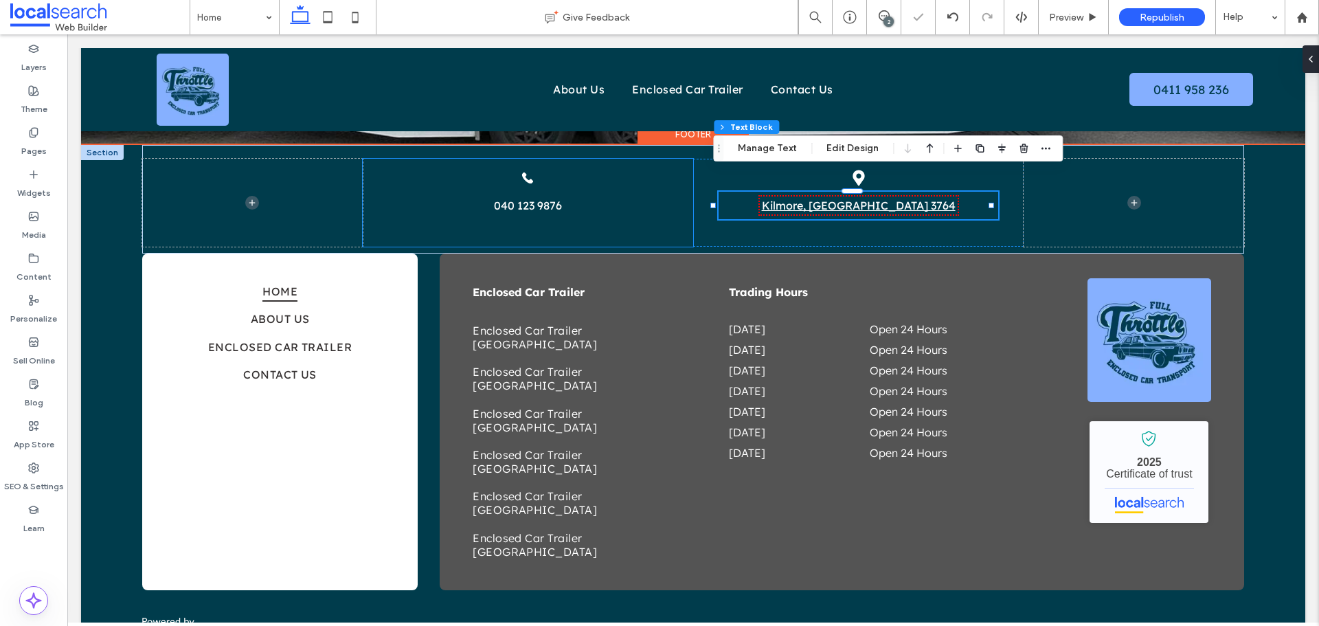
click at [626, 159] on div "Phone Icon 040 123 9876" at bounding box center [528, 203] width 330 height 88
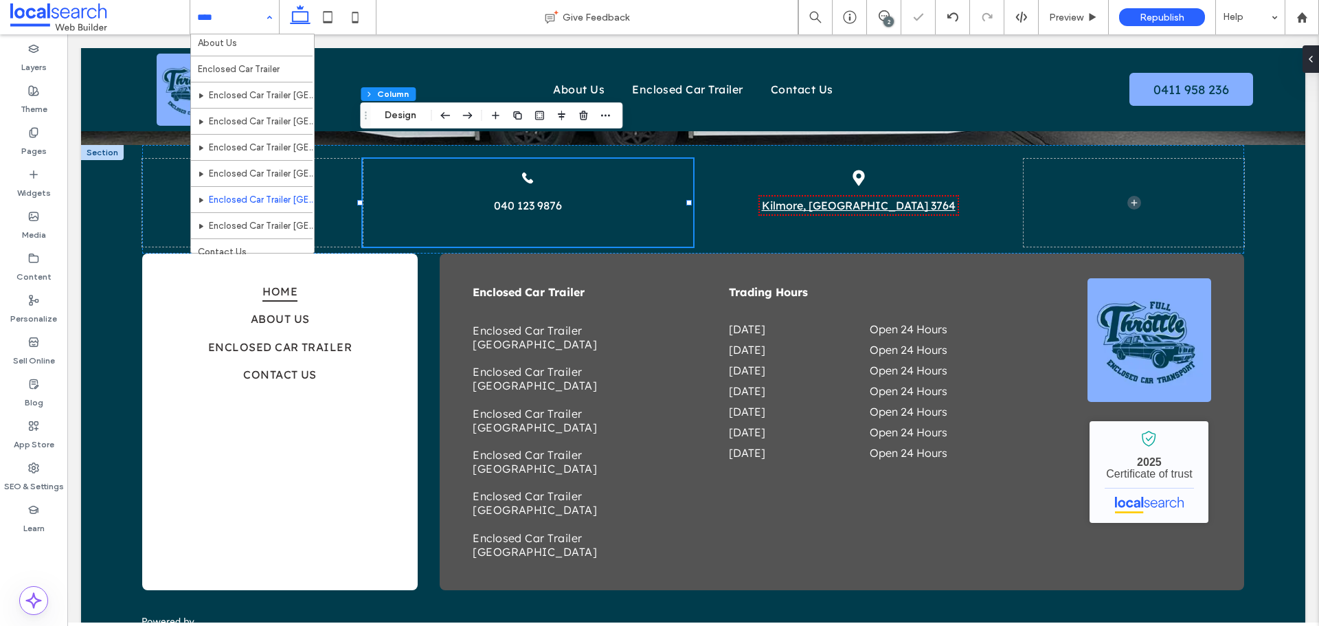
scroll to position [41, 0]
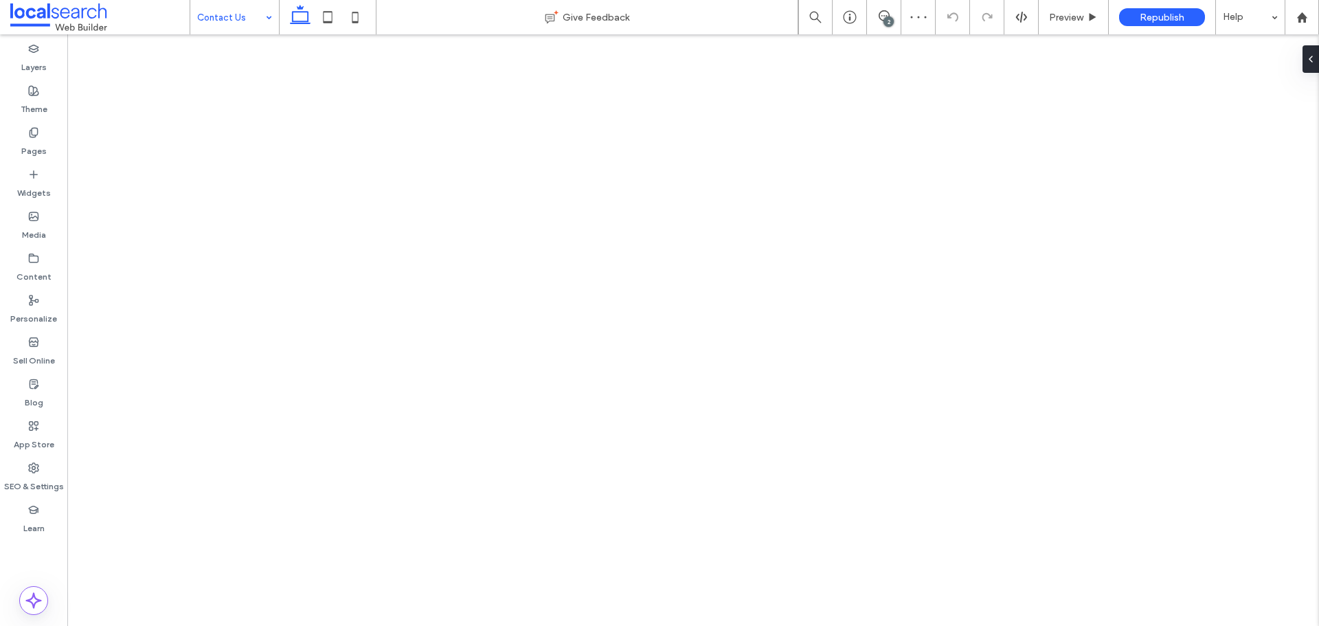
click at [269, 21] on div "Contact Us" at bounding box center [234, 17] width 89 height 34
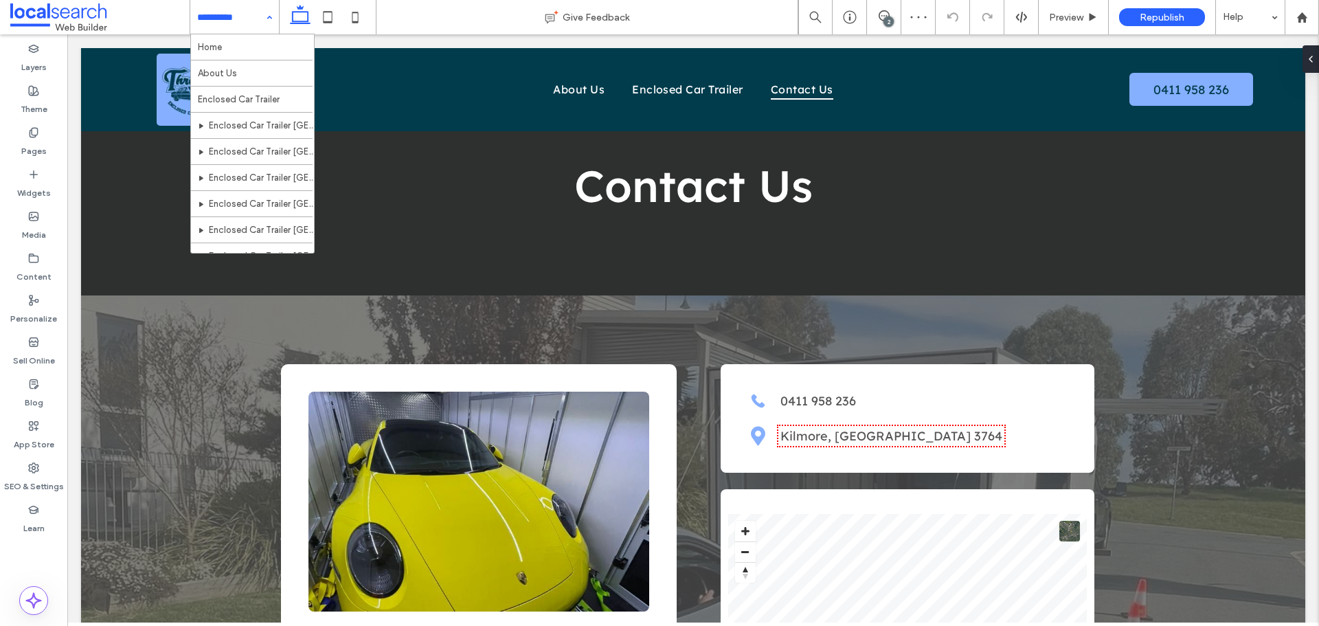
scroll to position [137, 0]
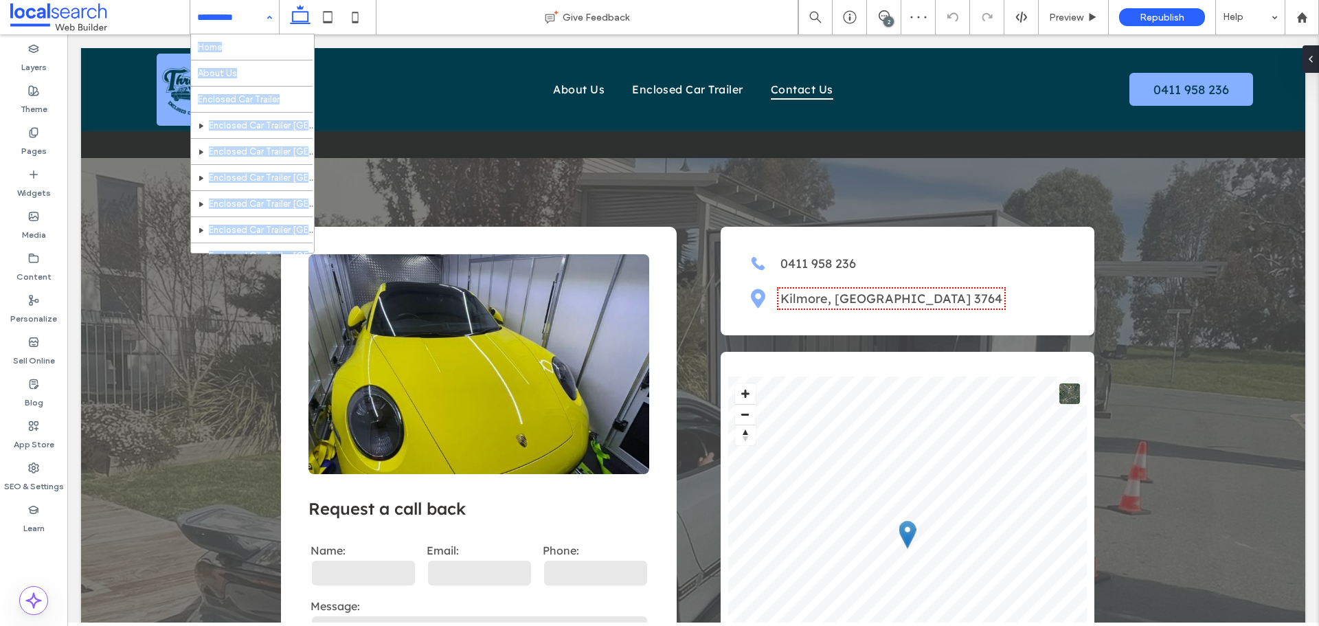
click at [269, 21] on div "Home About Us Enclosed Car Trailer Enclosed Car Trailer Newcastle Enclosed Car …" at bounding box center [234, 17] width 89 height 34
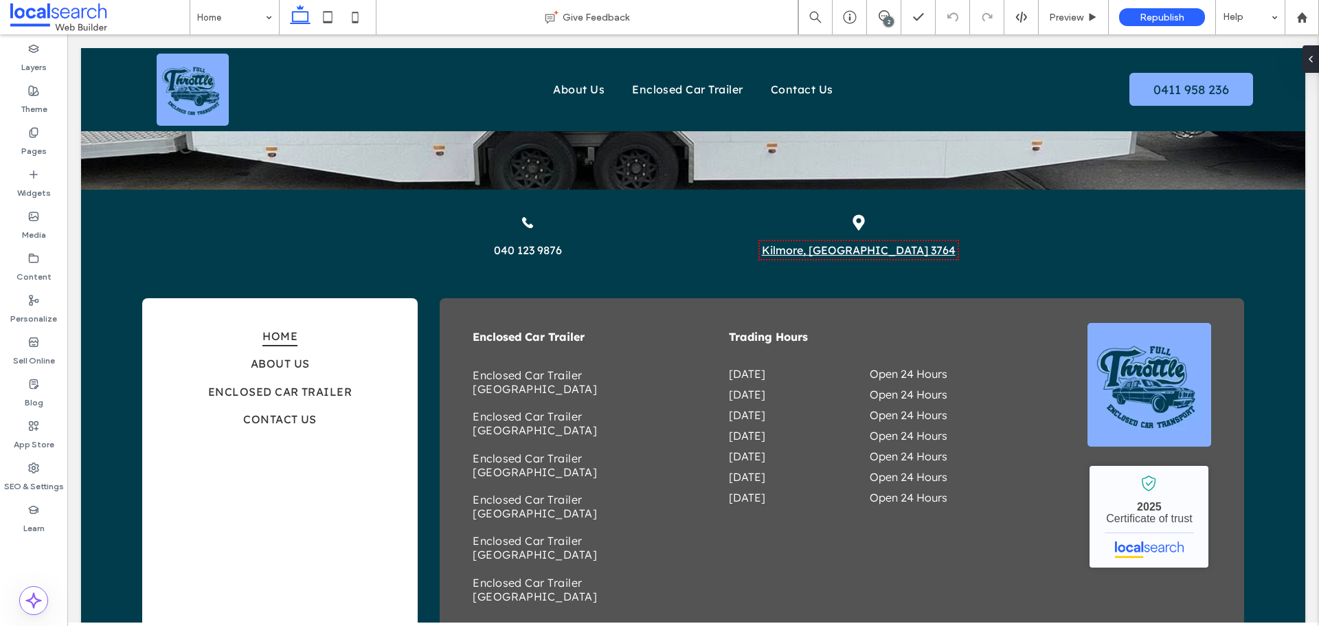
scroll to position [2355, 0]
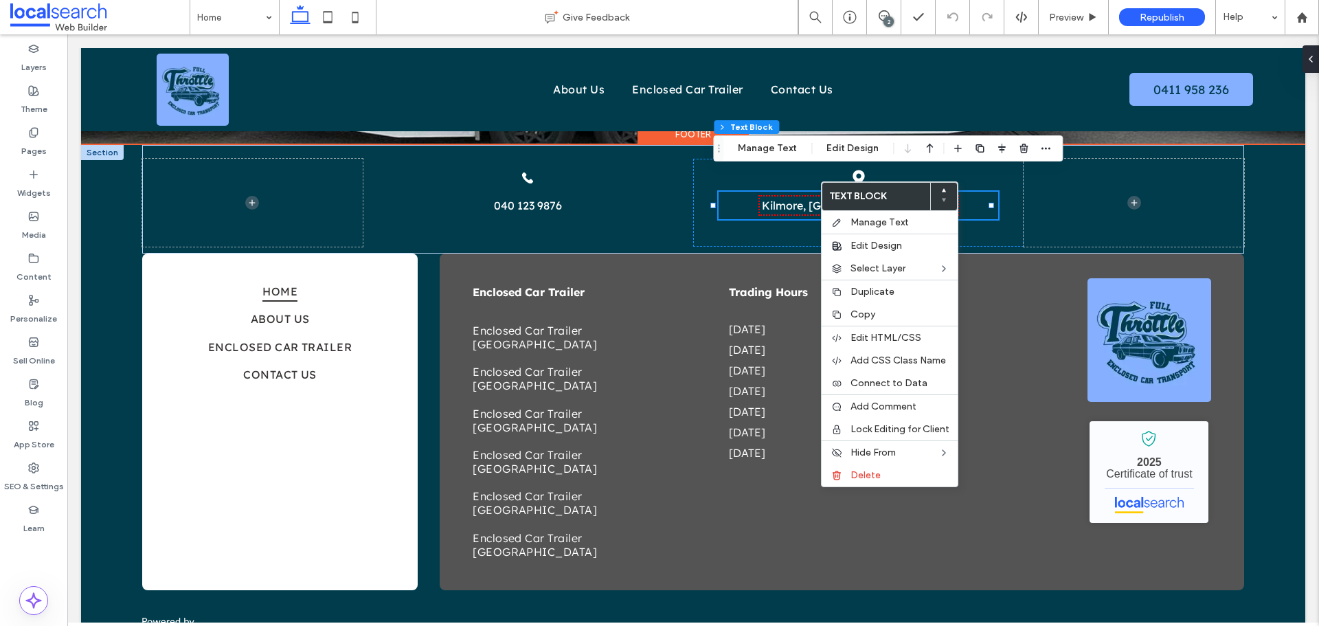
click at [819, 198] on link "Kilmore, [GEOGRAPHIC_DATA] 3764" at bounding box center [859, 205] width 194 height 14
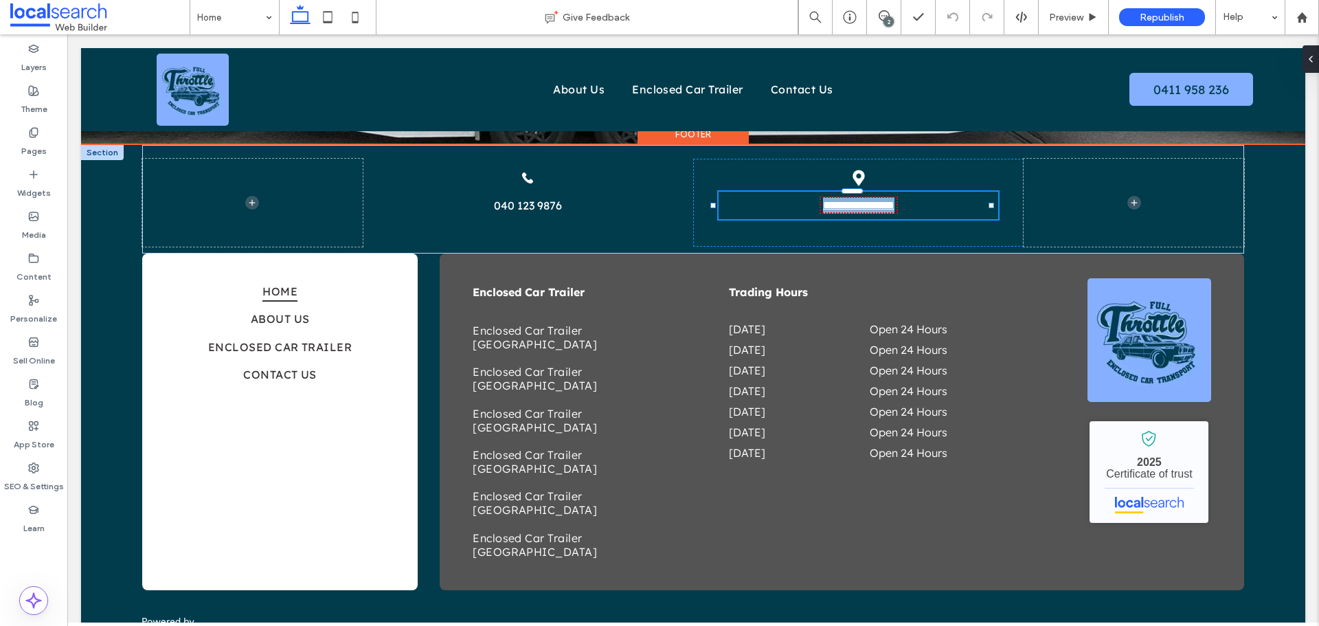
type input "**********"
type input "**"
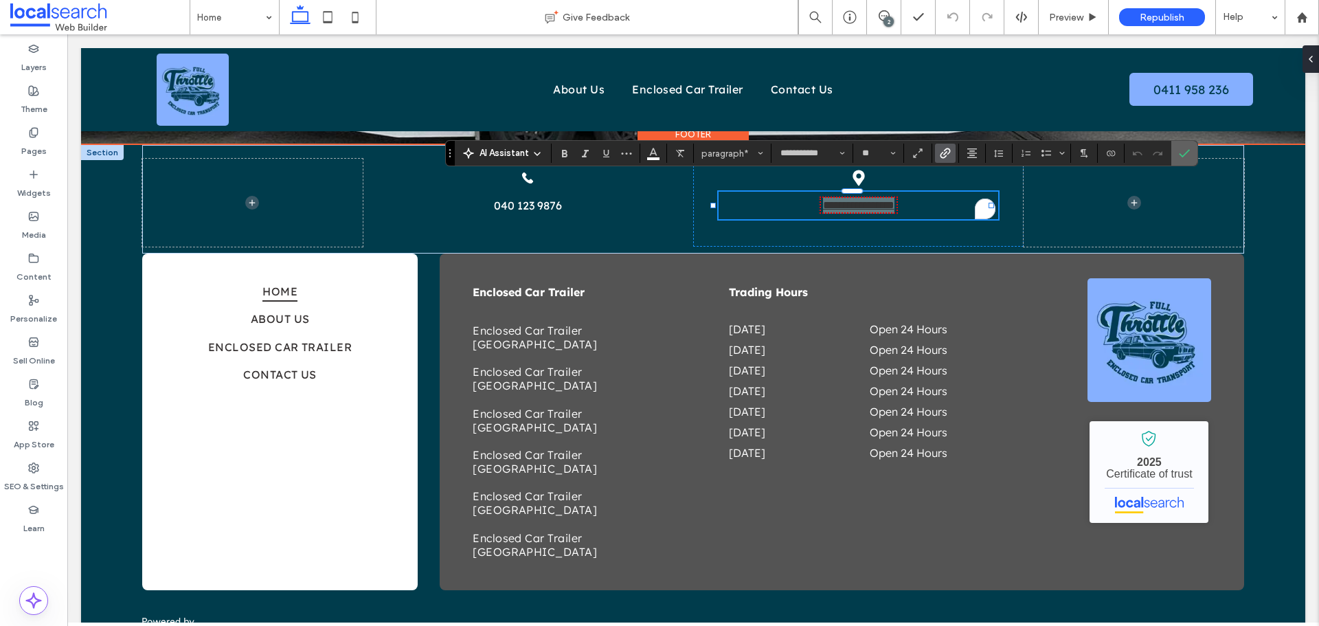
click at [1185, 148] on icon "Confirm" at bounding box center [1183, 153] width 11 height 11
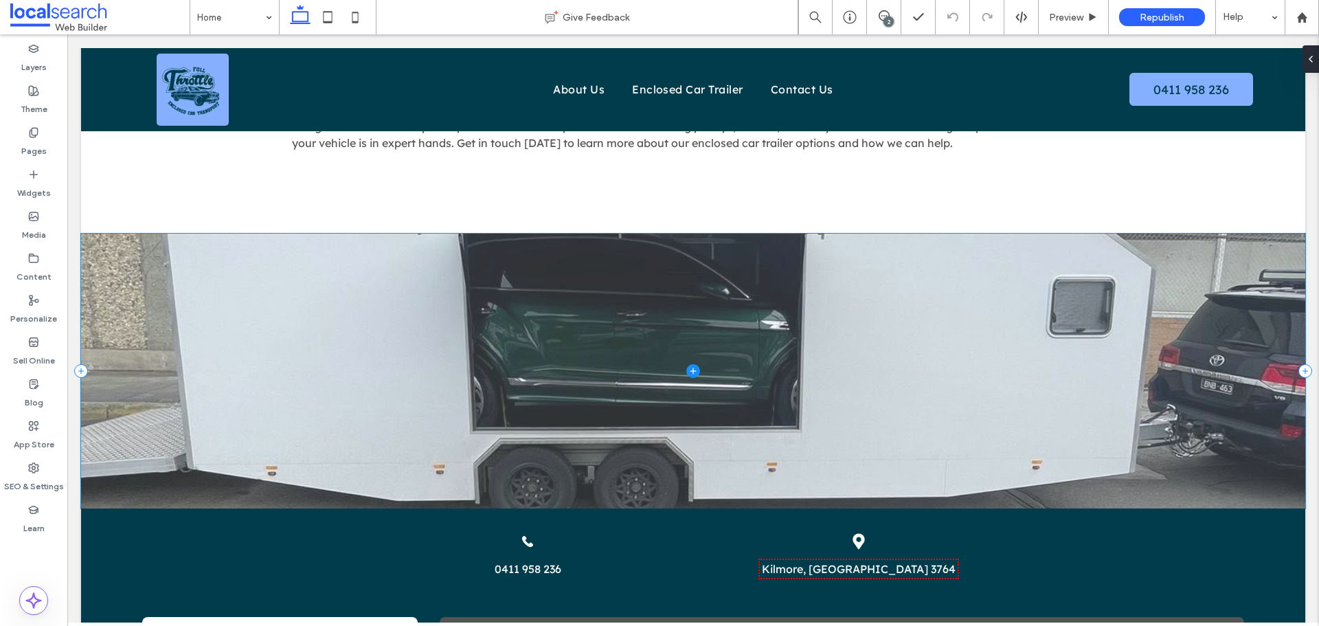
scroll to position [2355, 0]
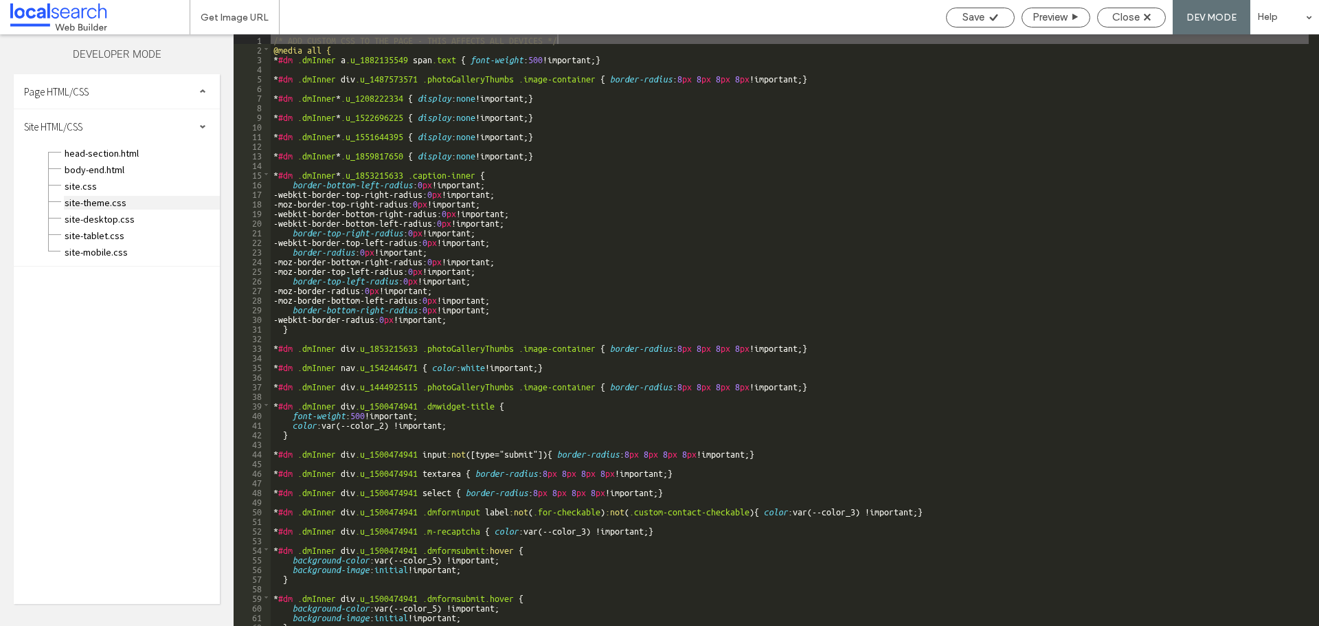
click at [81, 196] on span "site-theme.css" at bounding box center [142, 203] width 156 height 14
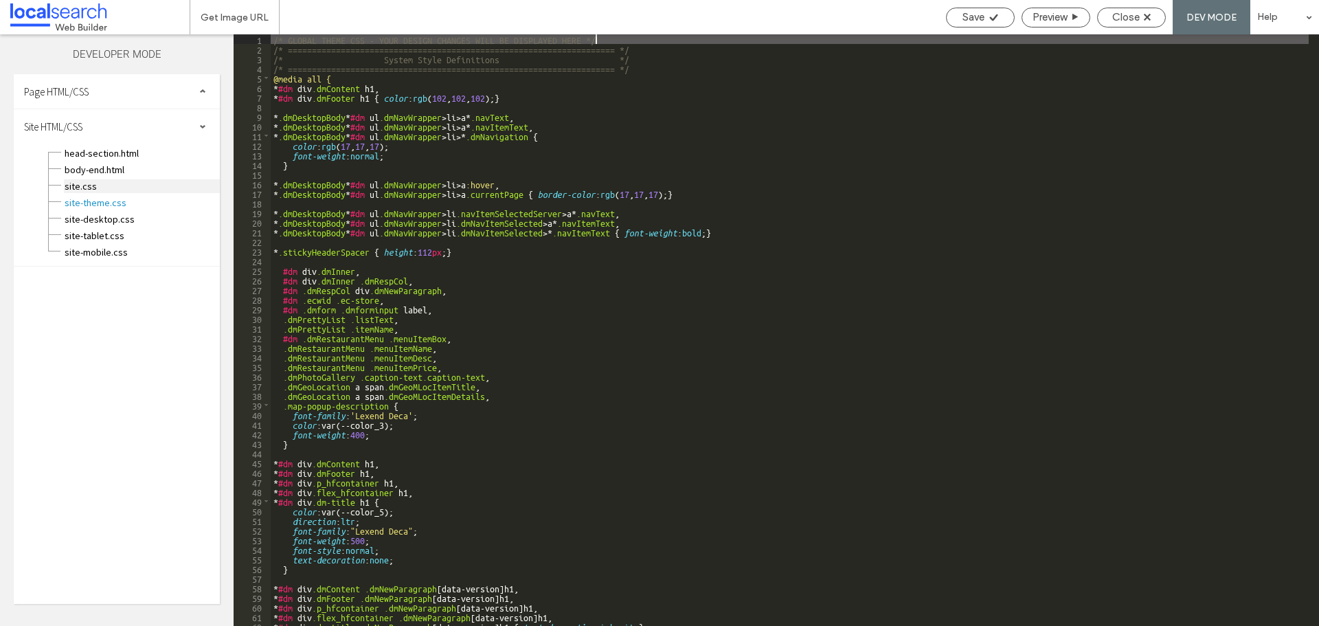
click at [81, 190] on span "site.css" at bounding box center [142, 186] width 156 height 14
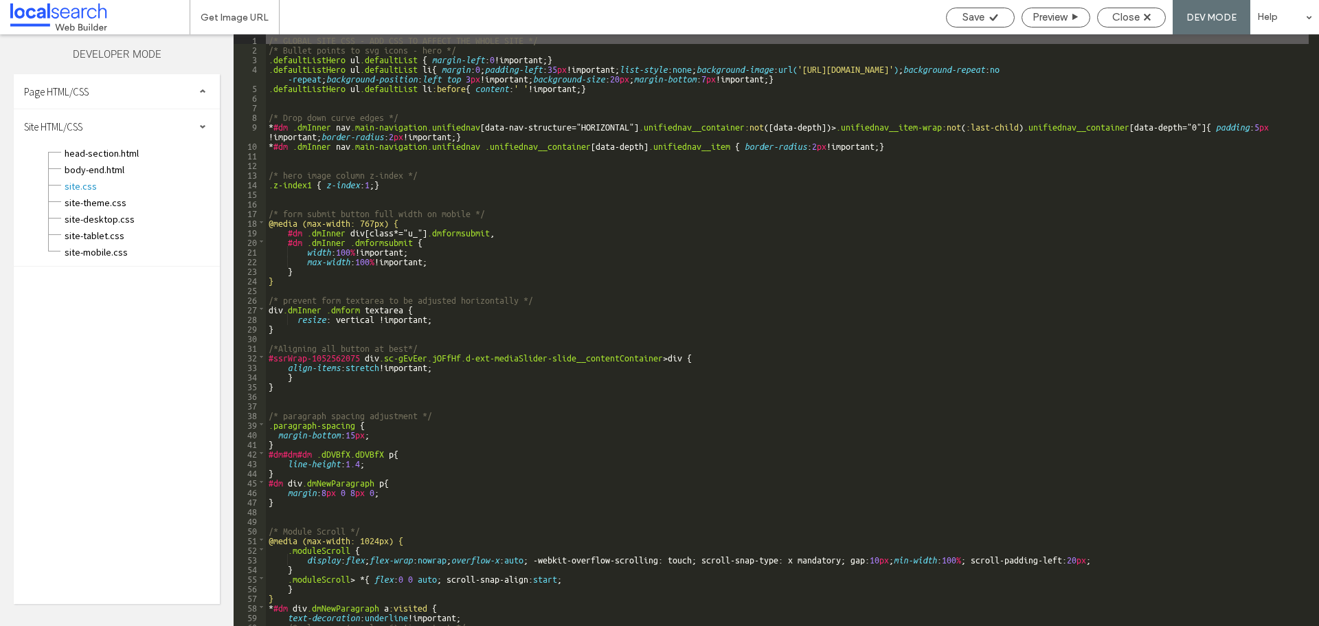
click at [436, 203] on div "/* GLOBAL SITE CSS - ADD CSS TO AFFECT THE WHOLE SITE */ /* Bullet points to sv…" at bounding box center [787, 339] width 1042 height 611
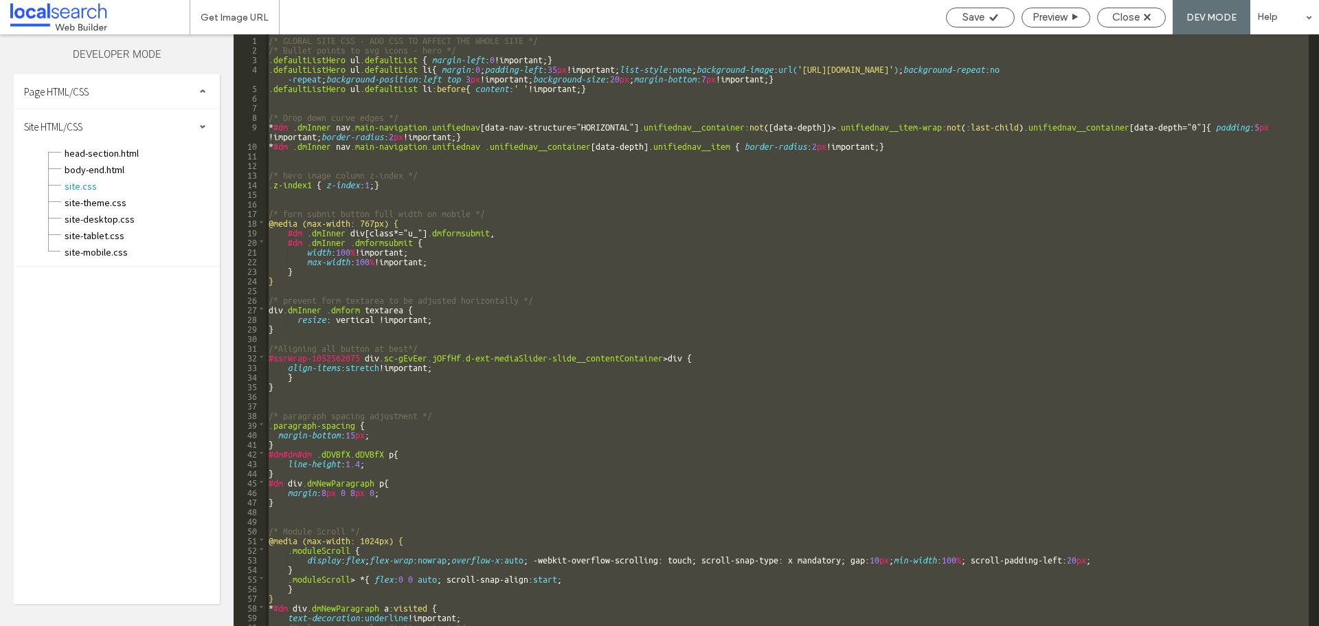
scroll to position [14, 0]
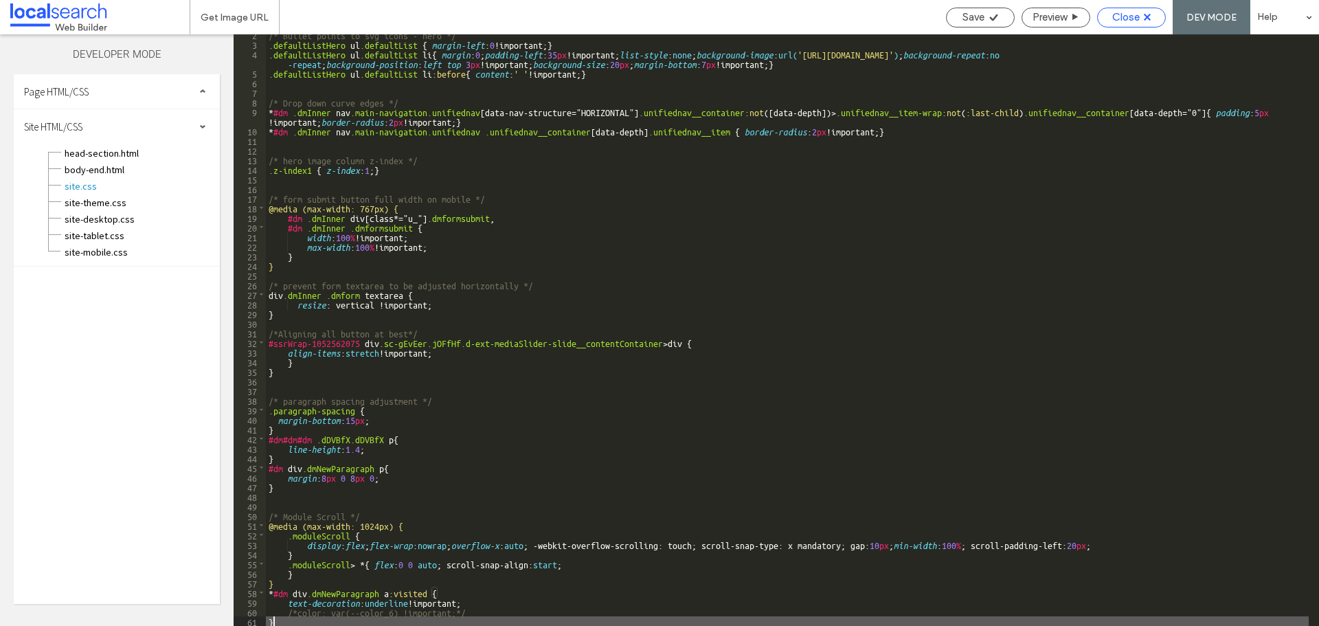
click at [1132, 12] on span "Close" at bounding box center [1125, 17] width 27 height 12
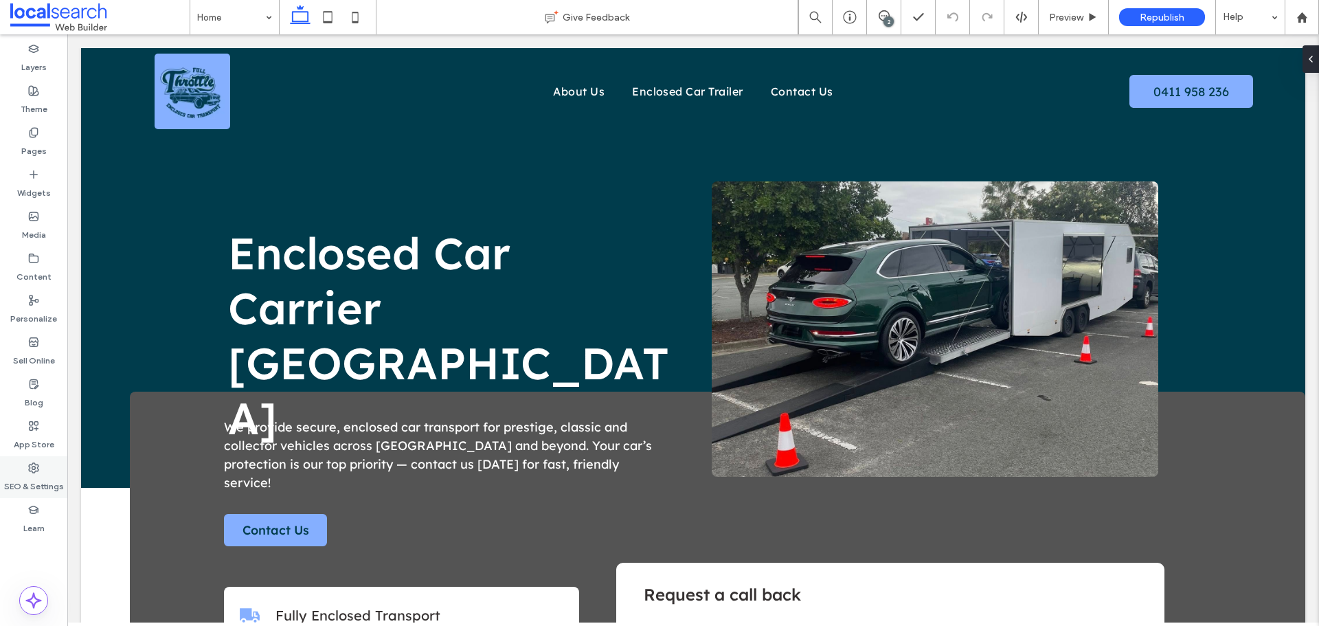
click at [25, 479] on label "SEO & Settings" at bounding box center [34, 482] width 60 height 19
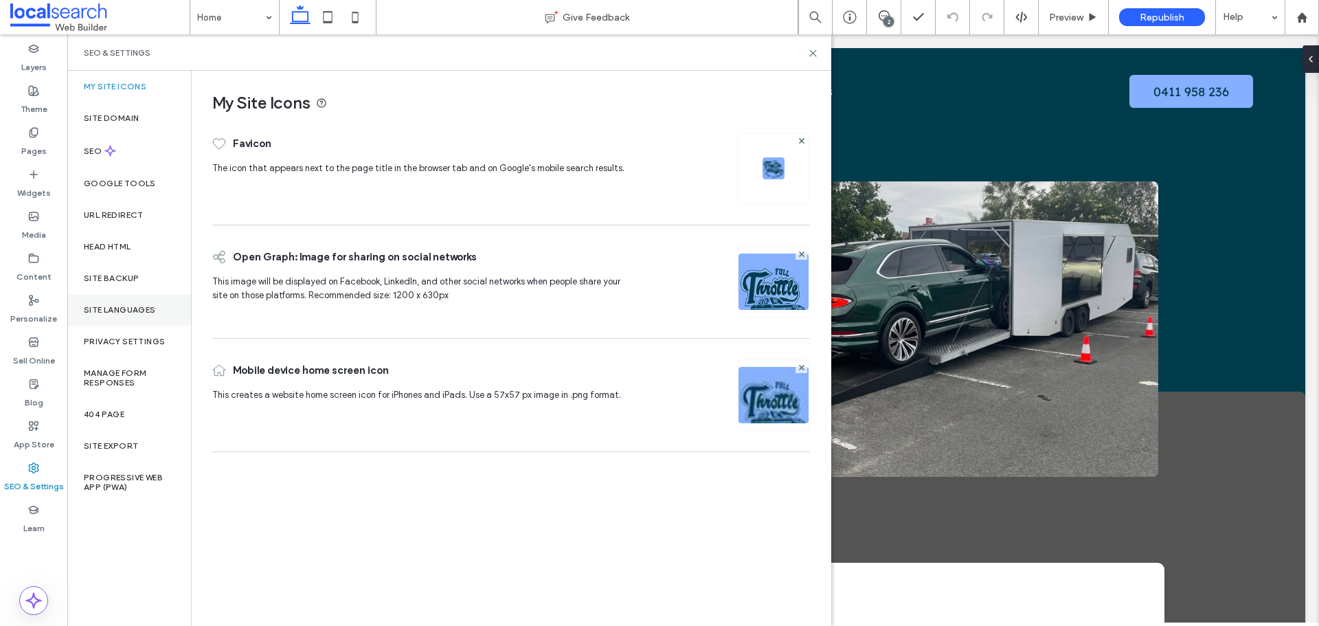
click at [136, 310] on label "Site Languages" at bounding box center [120, 310] width 72 height 10
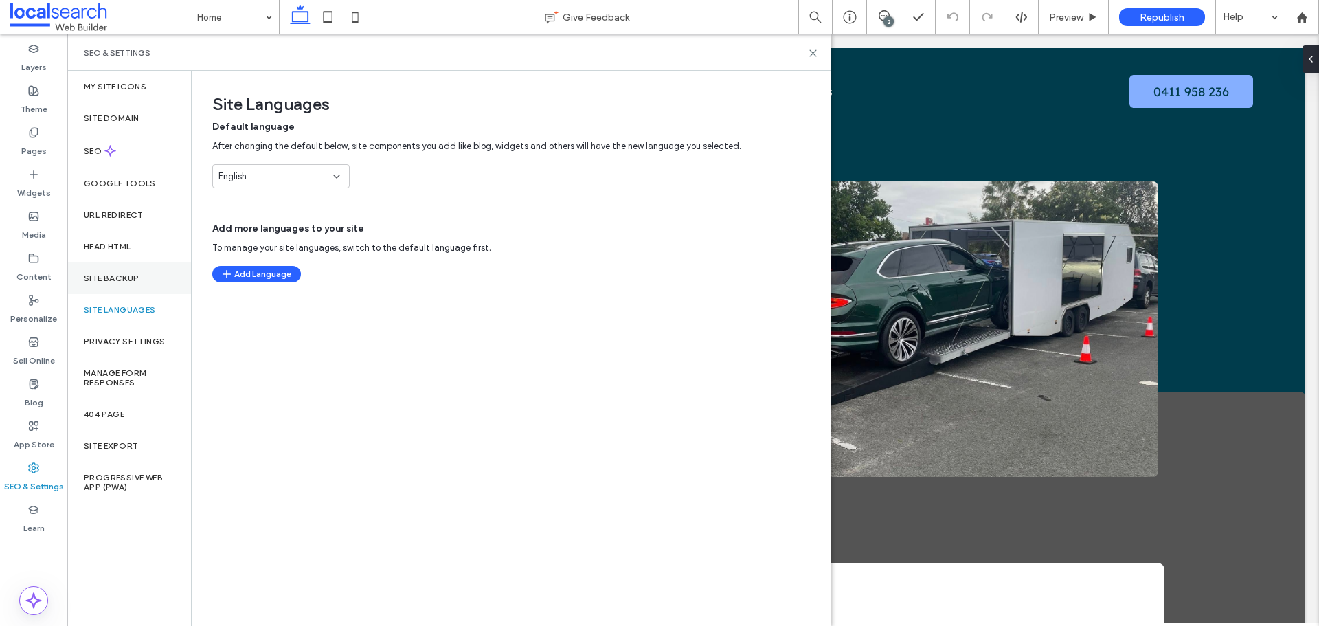
click at [137, 264] on div "Site Backup" at bounding box center [129, 278] width 124 height 32
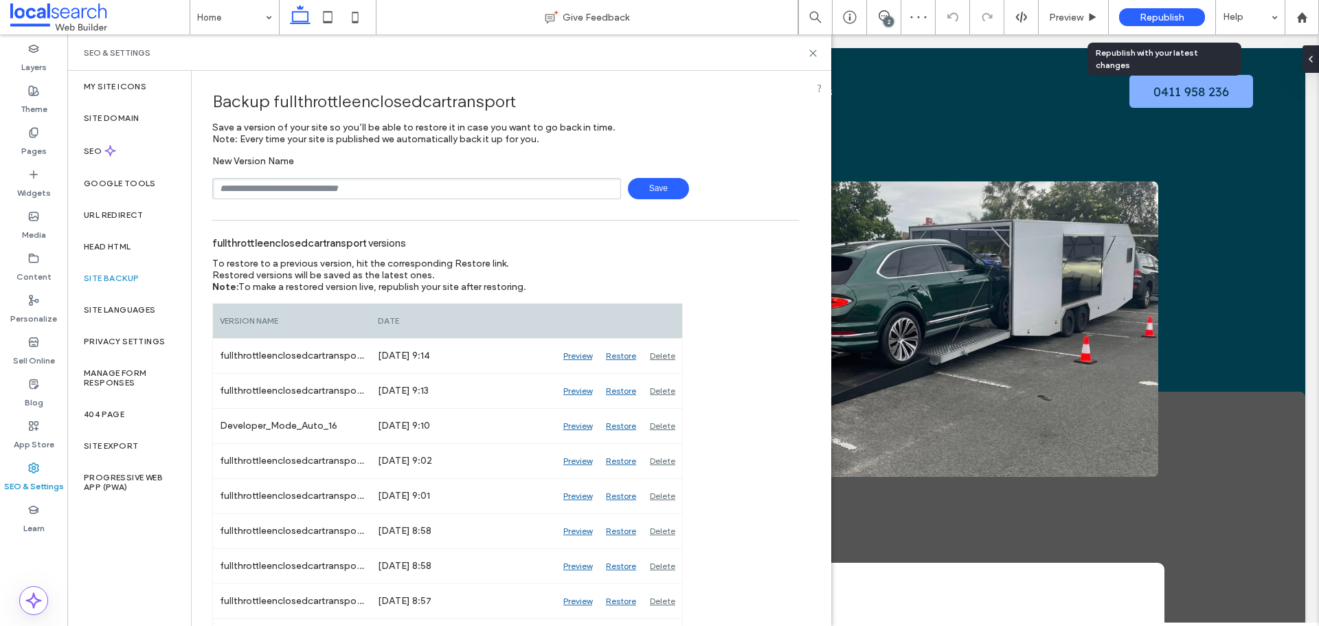
click at [1137, 16] on div "Republish" at bounding box center [1162, 17] width 86 height 18
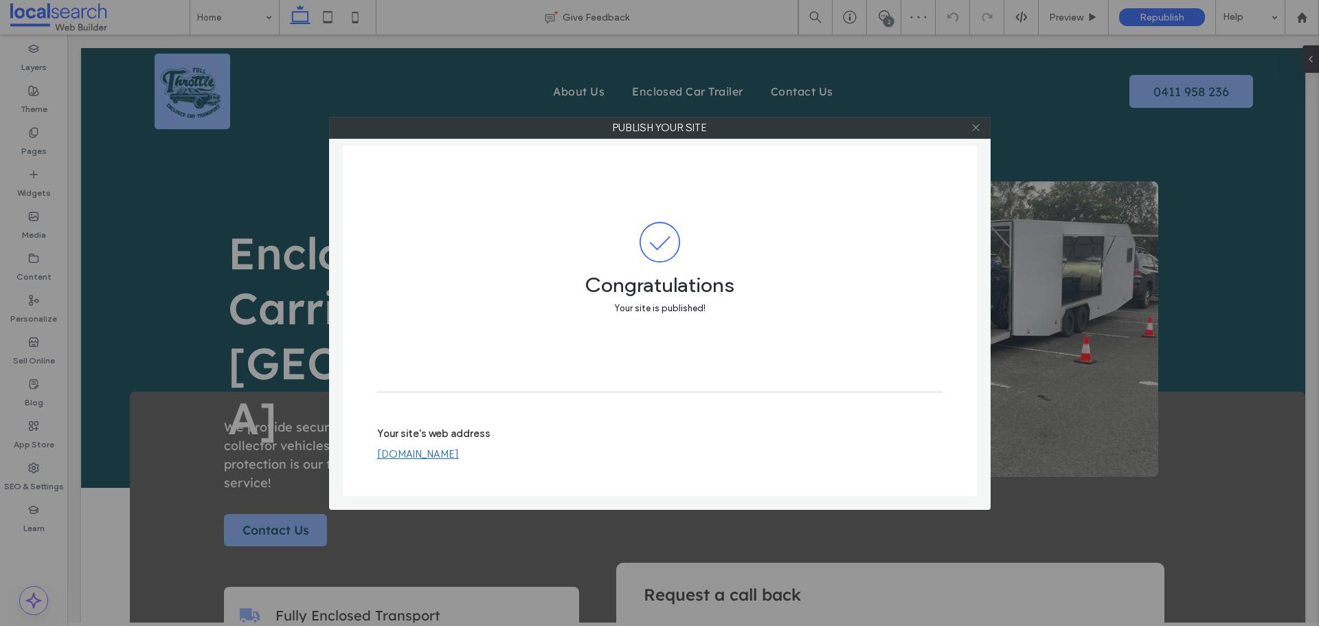
click at [972, 124] on use at bounding box center [975, 127] width 7 height 7
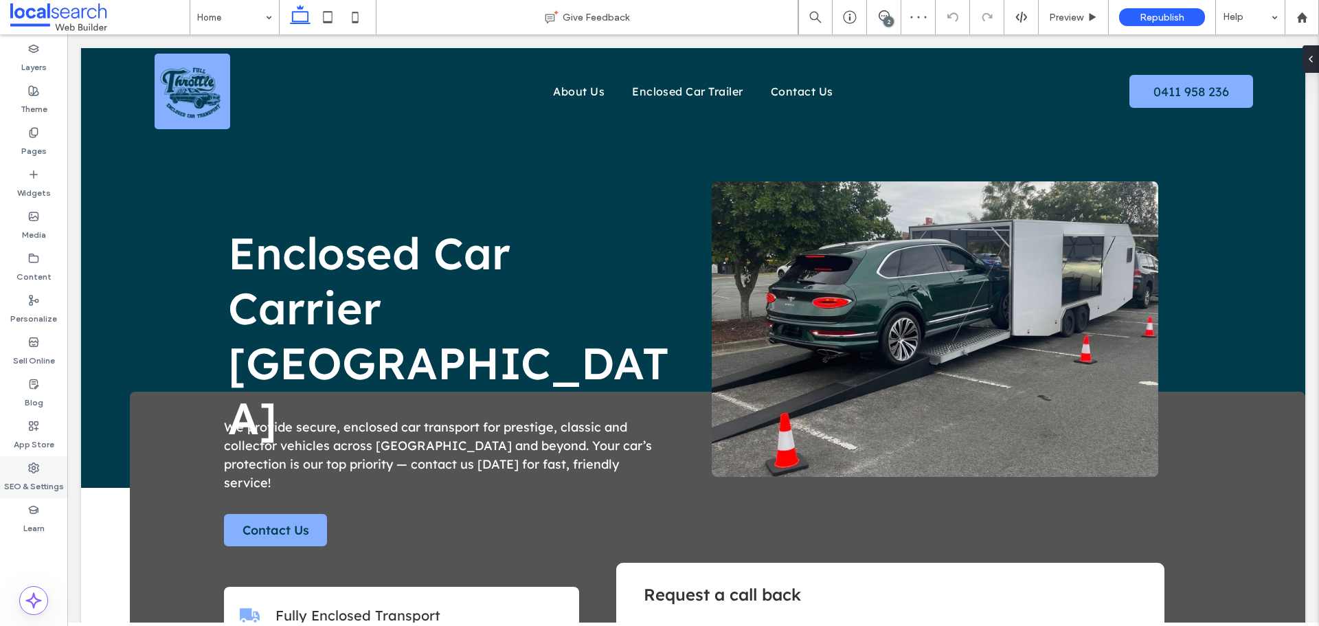
click at [44, 479] on label "SEO & Settings" at bounding box center [34, 482] width 60 height 19
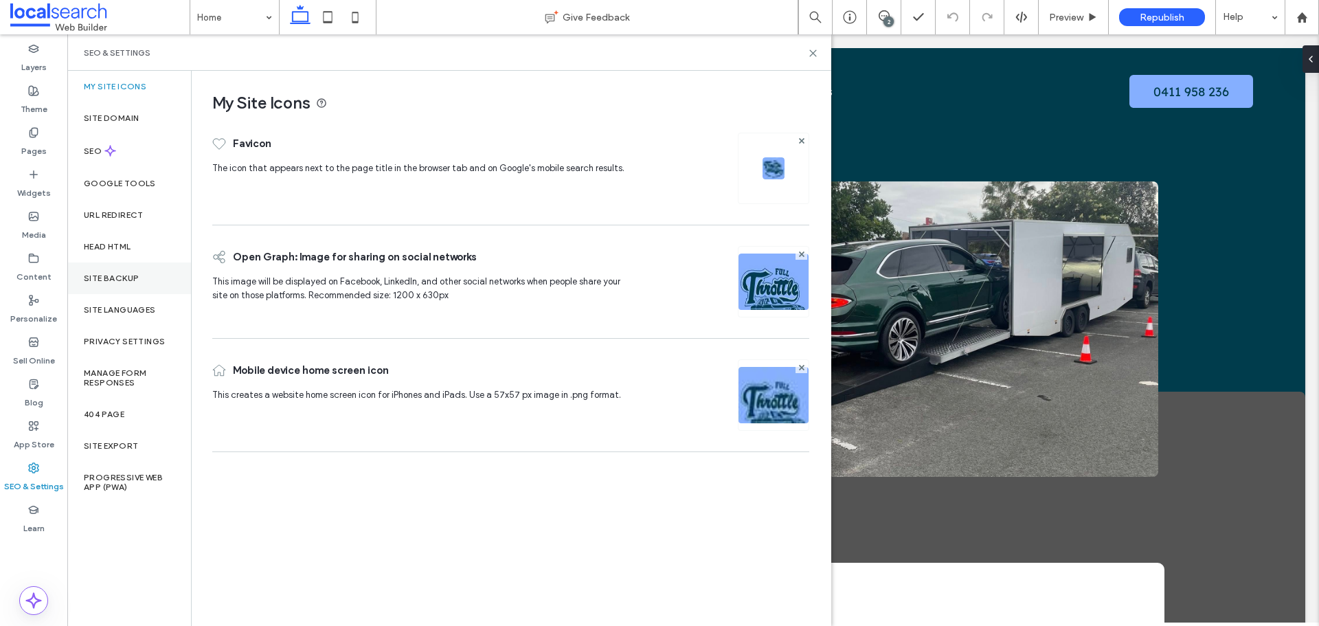
click at [135, 268] on div "Site Backup" at bounding box center [129, 278] width 124 height 32
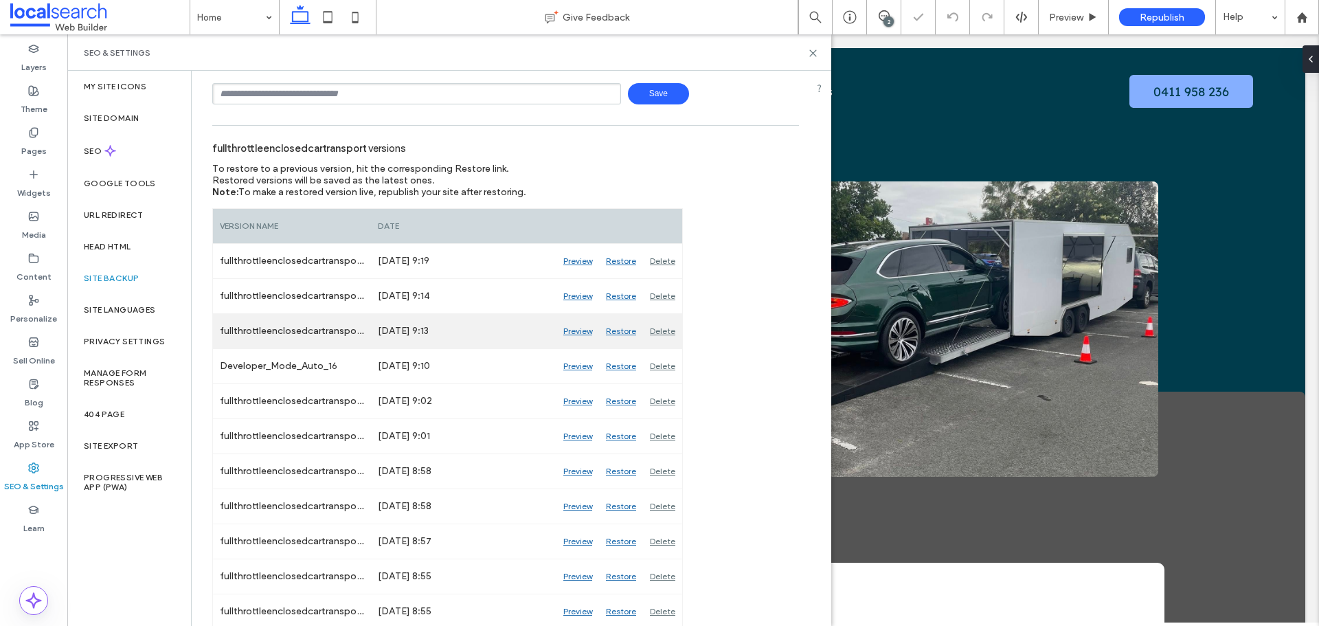
scroll to position [206, 0]
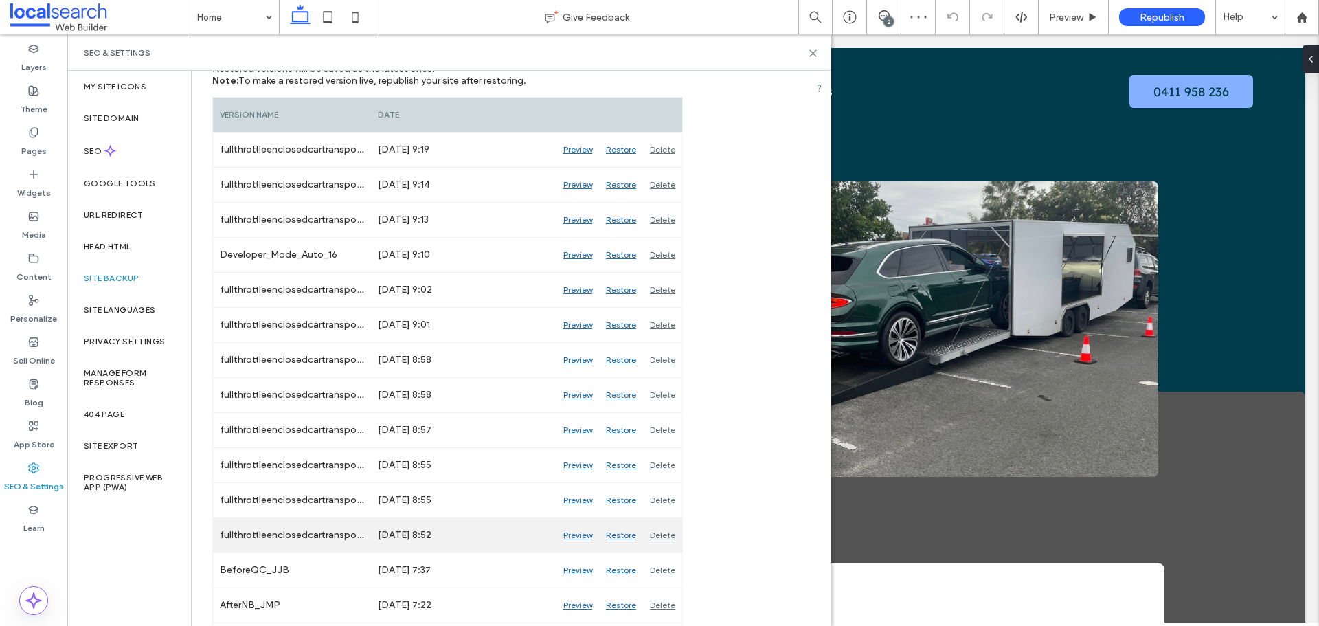
click at [664, 536] on div "Delete" at bounding box center [662, 535] width 39 height 34
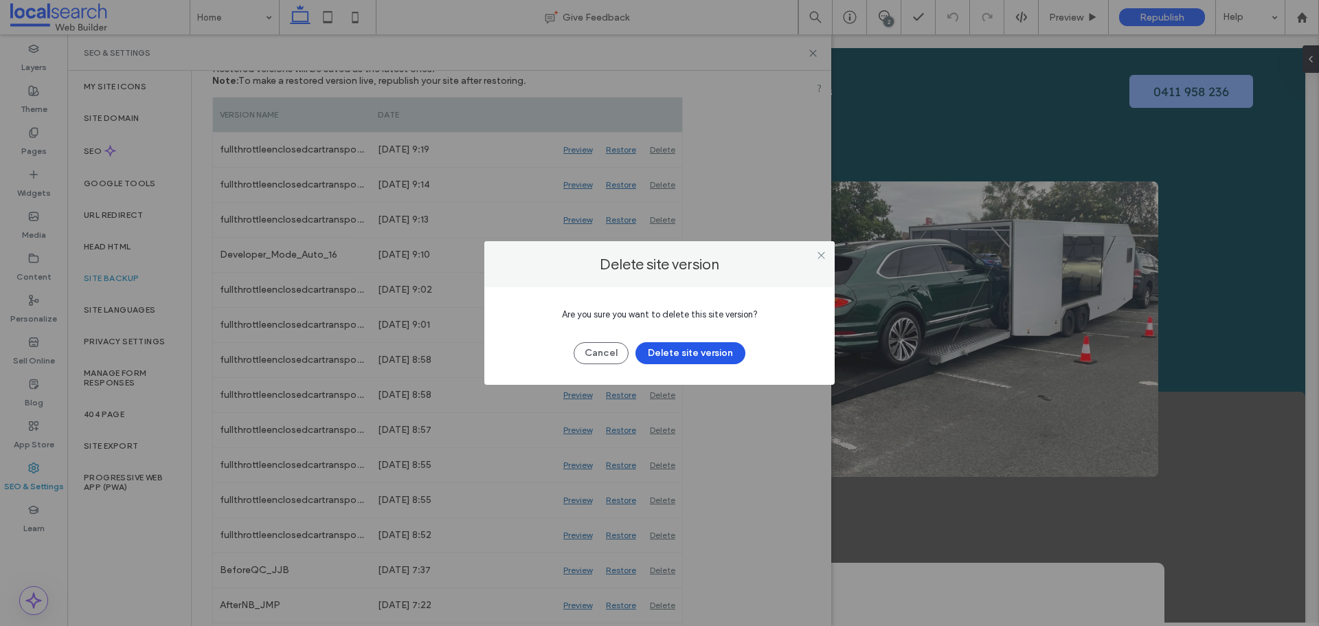
click at [663, 350] on button "Delete site version" at bounding box center [690, 353] width 110 height 22
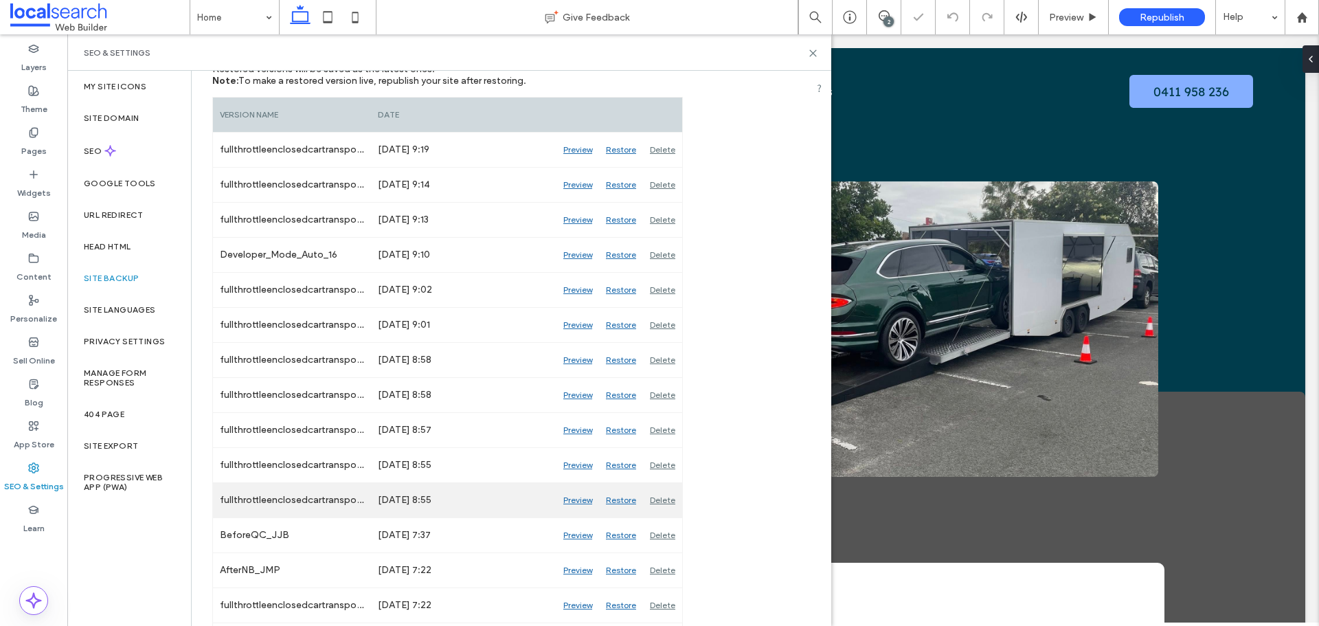
click at [652, 498] on div "Delete" at bounding box center [662, 500] width 39 height 34
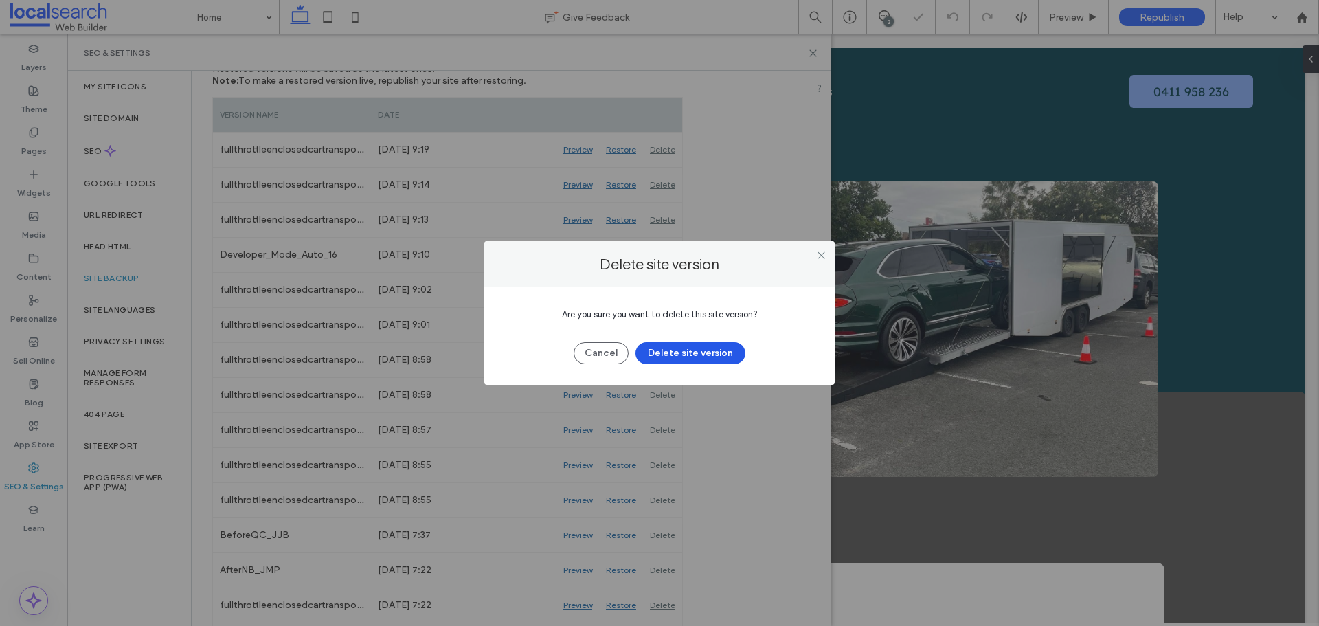
click at [672, 360] on button "Delete site version" at bounding box center [690, 353] width 110 height 22
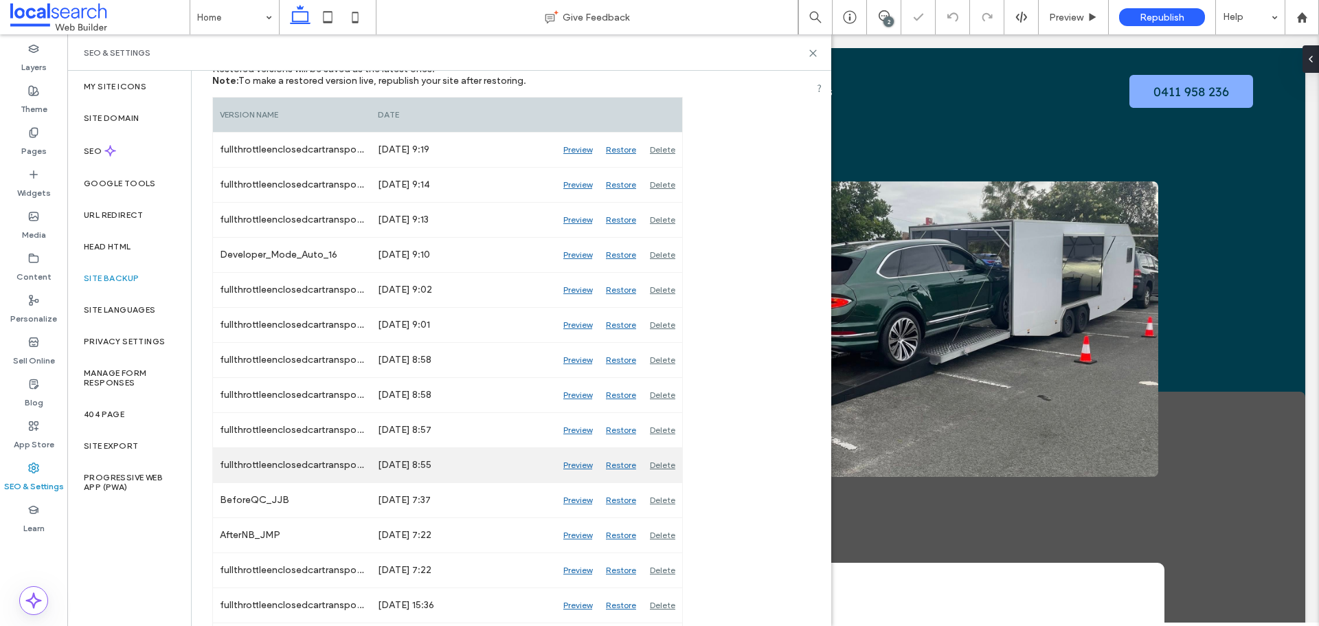
click at [661, 464] on div "Delete" at bounding box center [662, 465] width 39 height 34
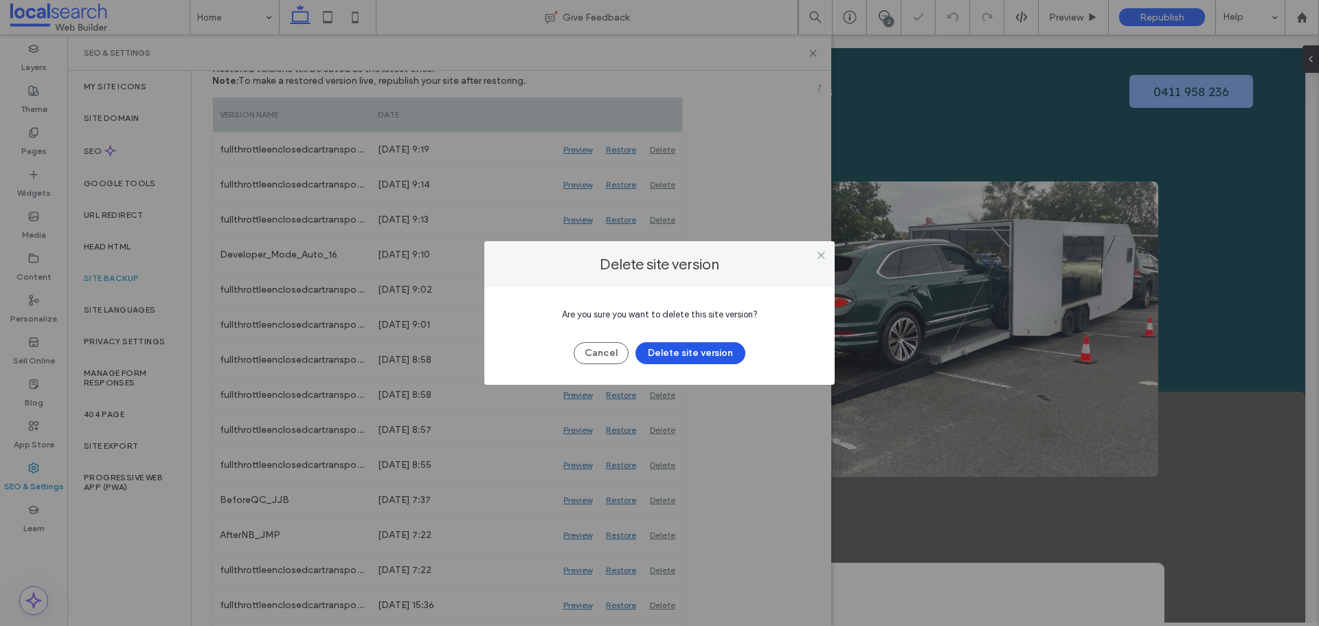
click at [684, 359] on button "Delete site version" at bounding box center [690, 353] width 110 height 22
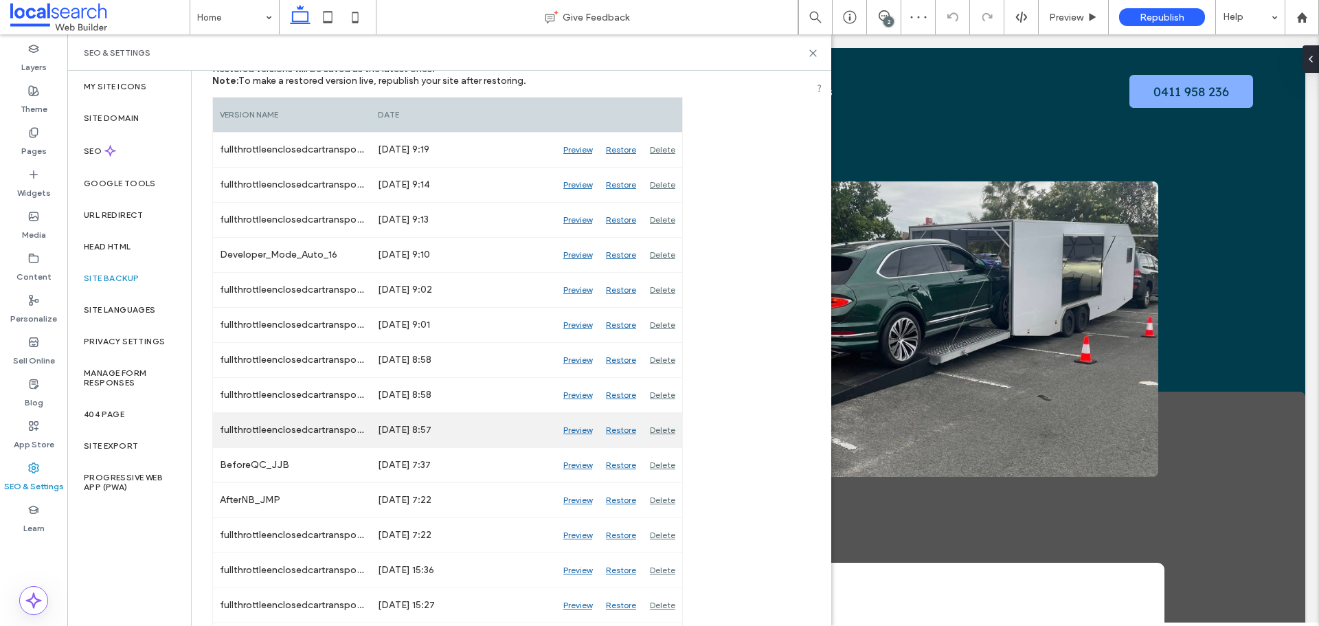
click at [659, 425] on div "Delete" at bounding box center [662, 430] width 39 height 34
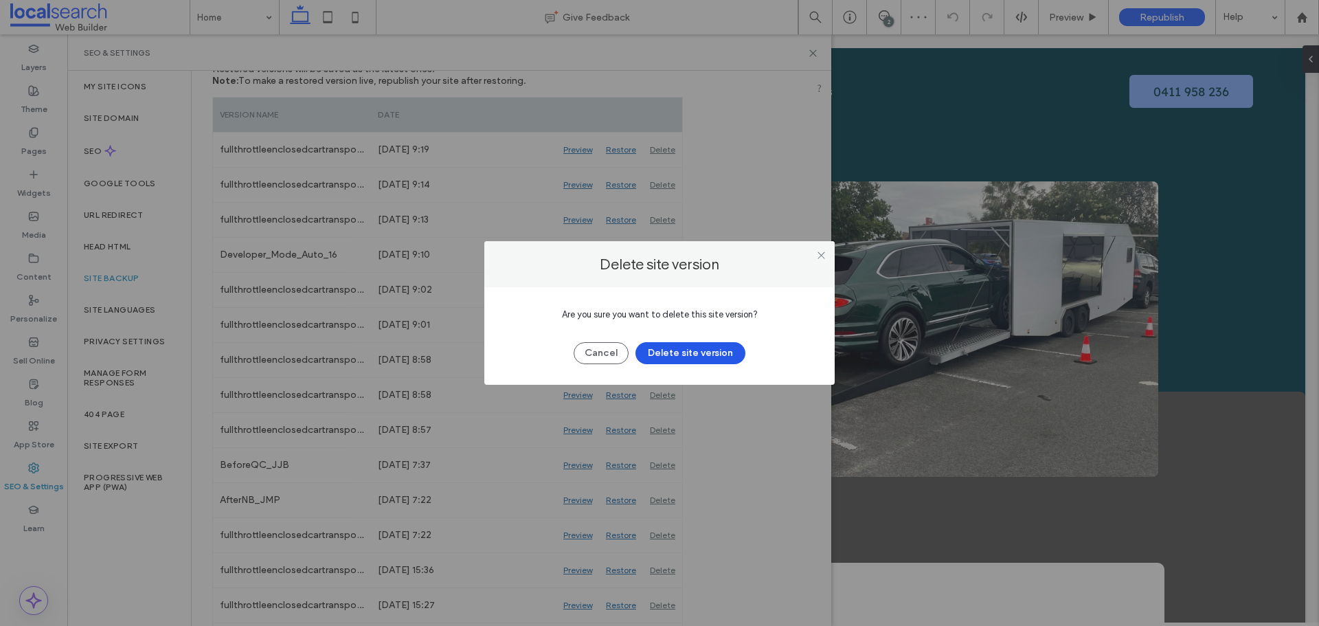
click at [681, 355] on button "Delete site version" at bounding box center [690, 353] width 110 height 22
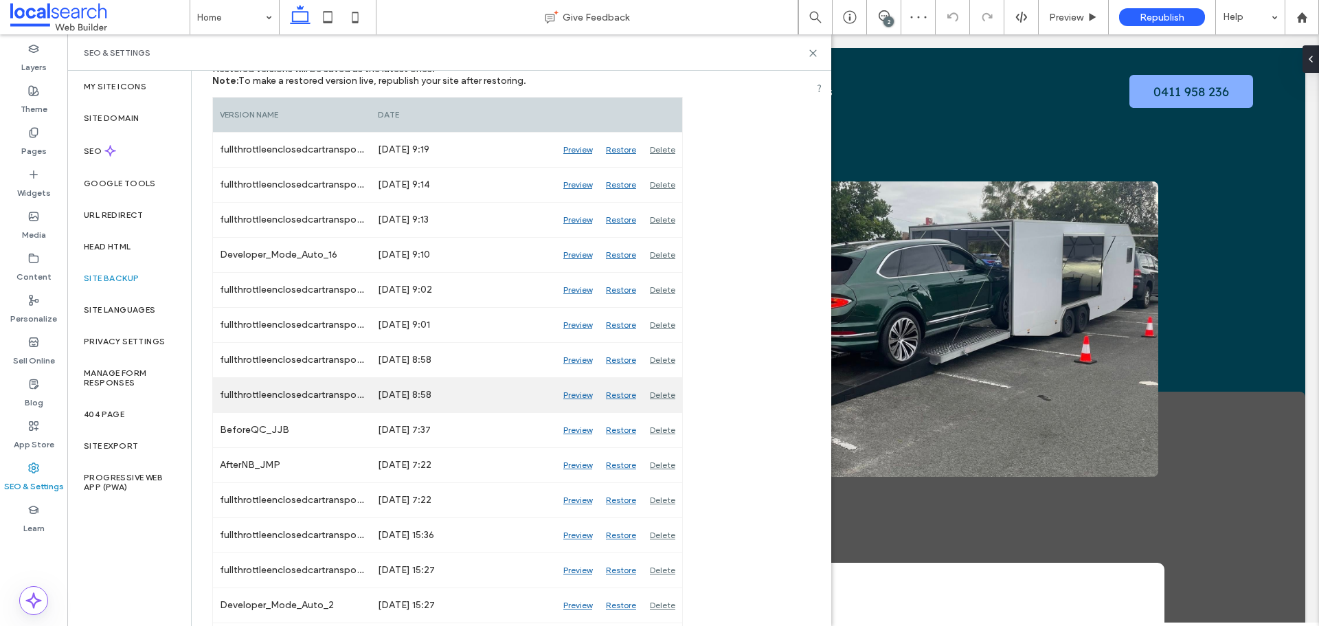
click at [663, 392] on div "Delete" at bounding box center [662, 395] width 39 height 34
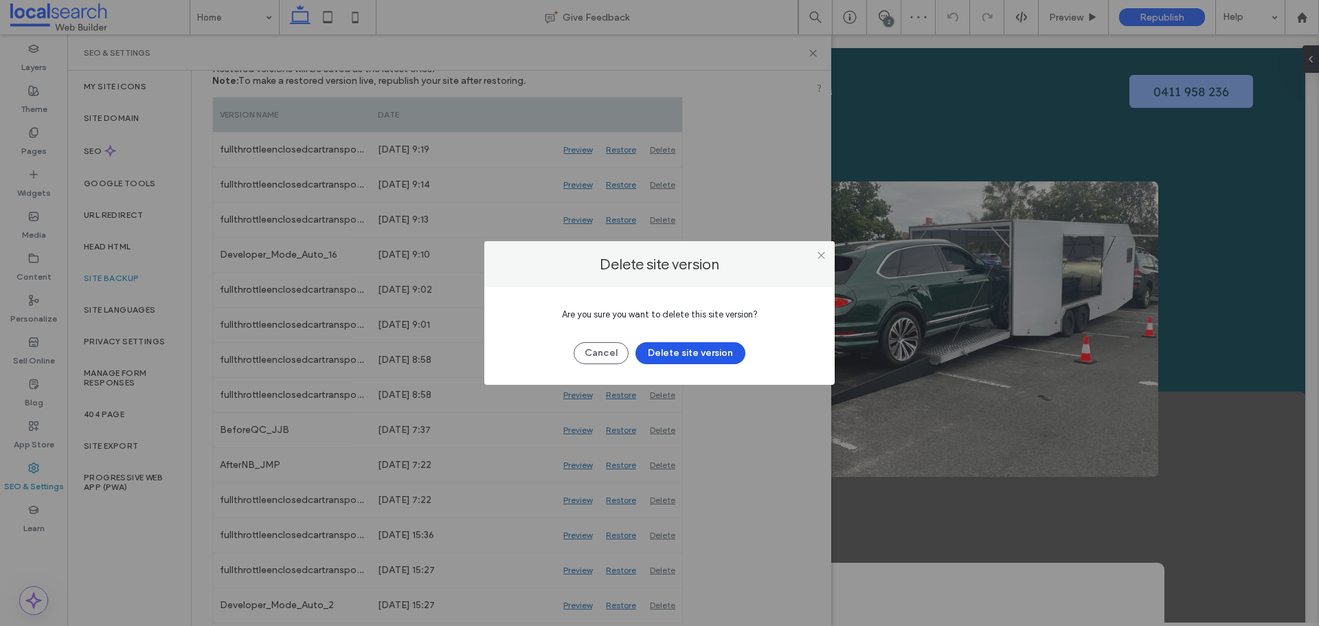
click at [669, 354] on button "Delete site version" at bounding box center [690, 353] width 110 height 22
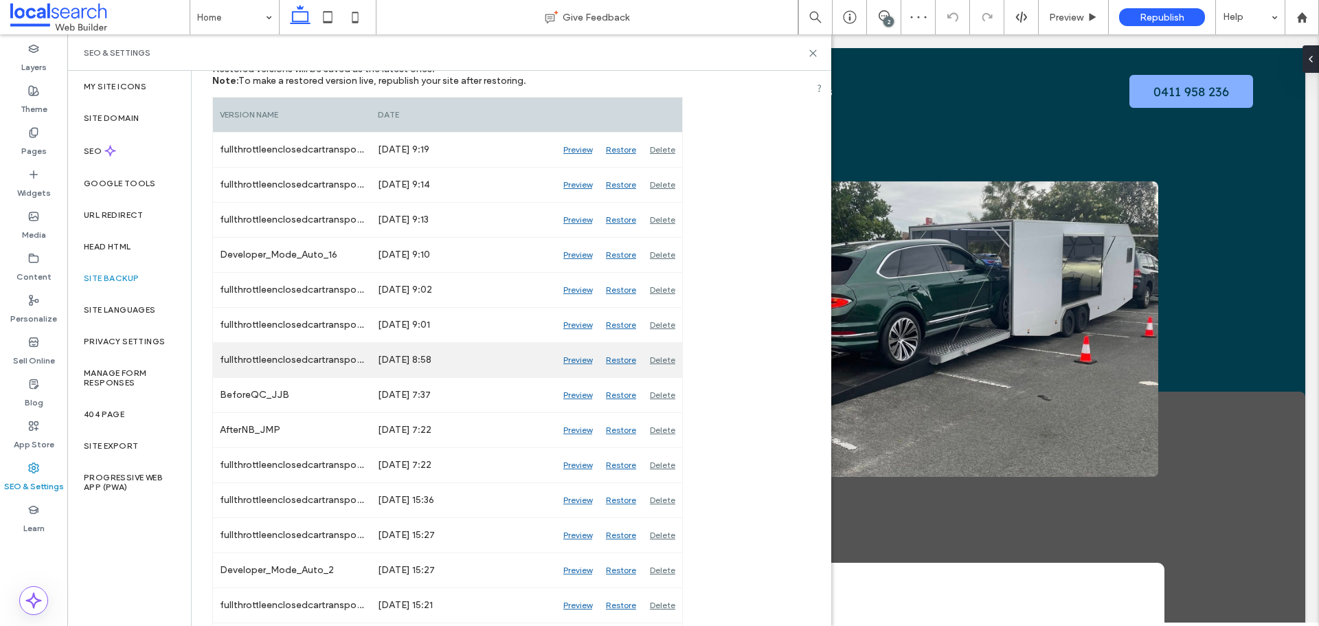
click at [661, 356] on div "Delete" at bounding box center [662, 360] width 39 height 34
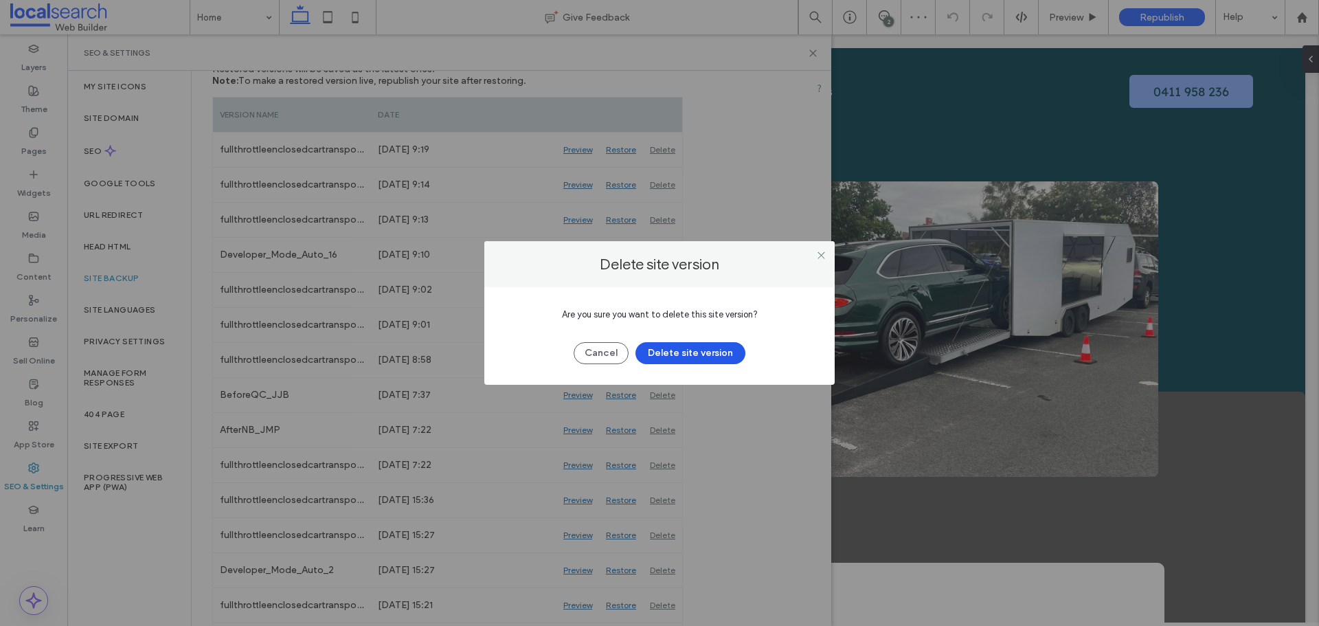
click at [665, 350] on button "Delete site version" at bounding box center [690, 353] width 110 height 22
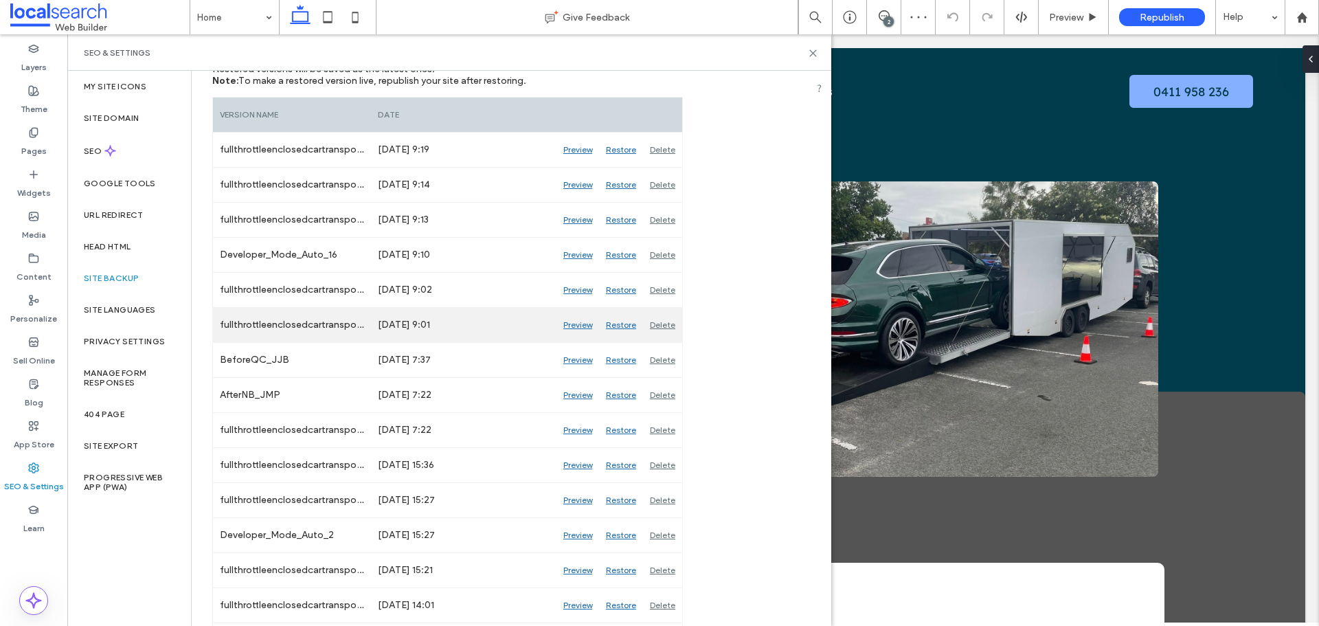
click at [665, 326] on div "Delete" at bounding box center [662, 325] width 39 height 34
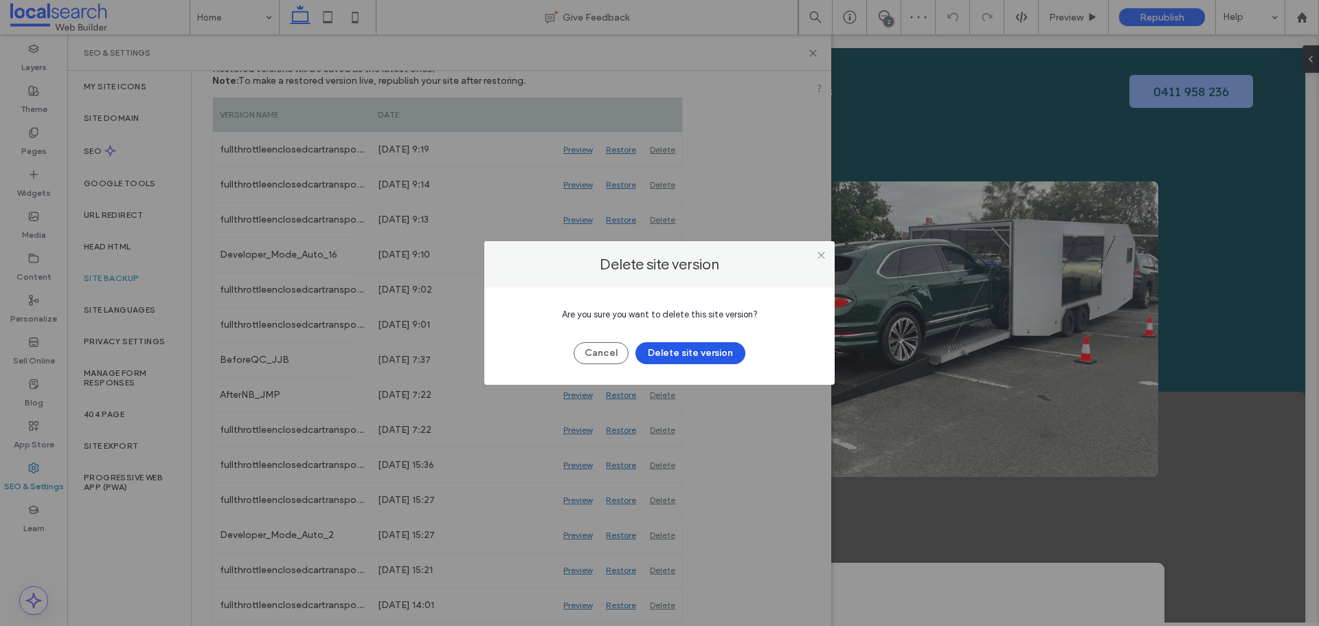
click at [678, 350] on button "Delete site version" at bounding box center [690, 353] width 110 height 22
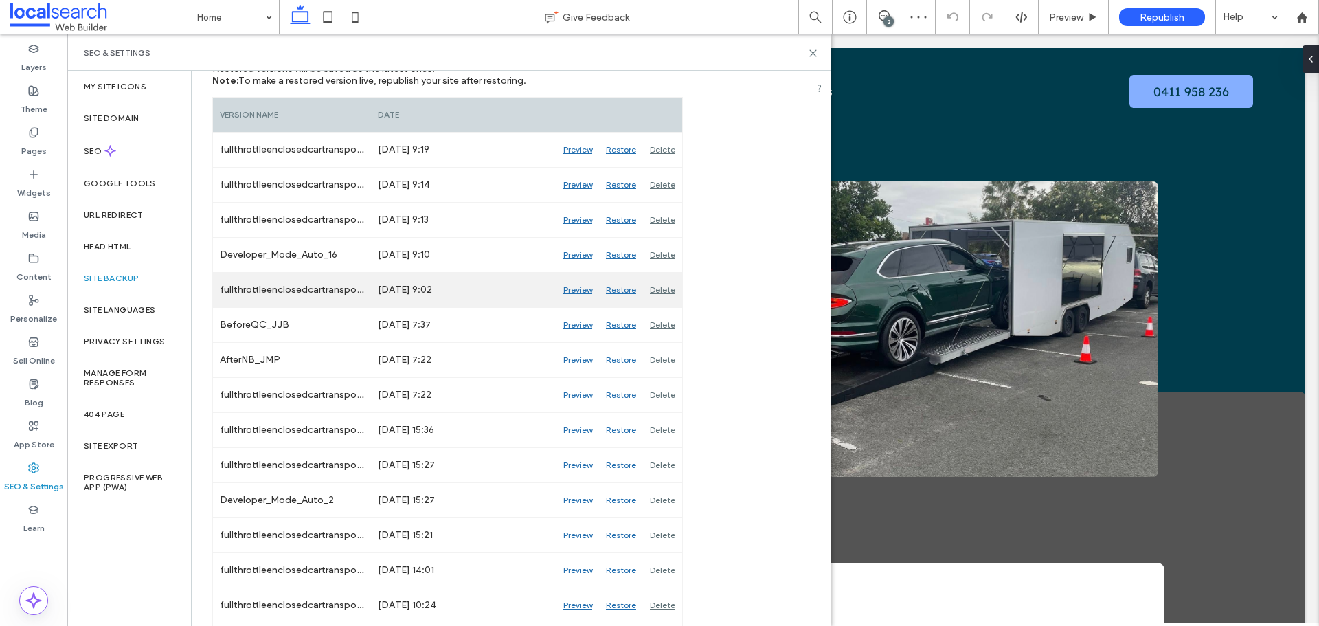
click at [659, 295] on div "Delete" at bounding box center [662, 290] width 39 height 34
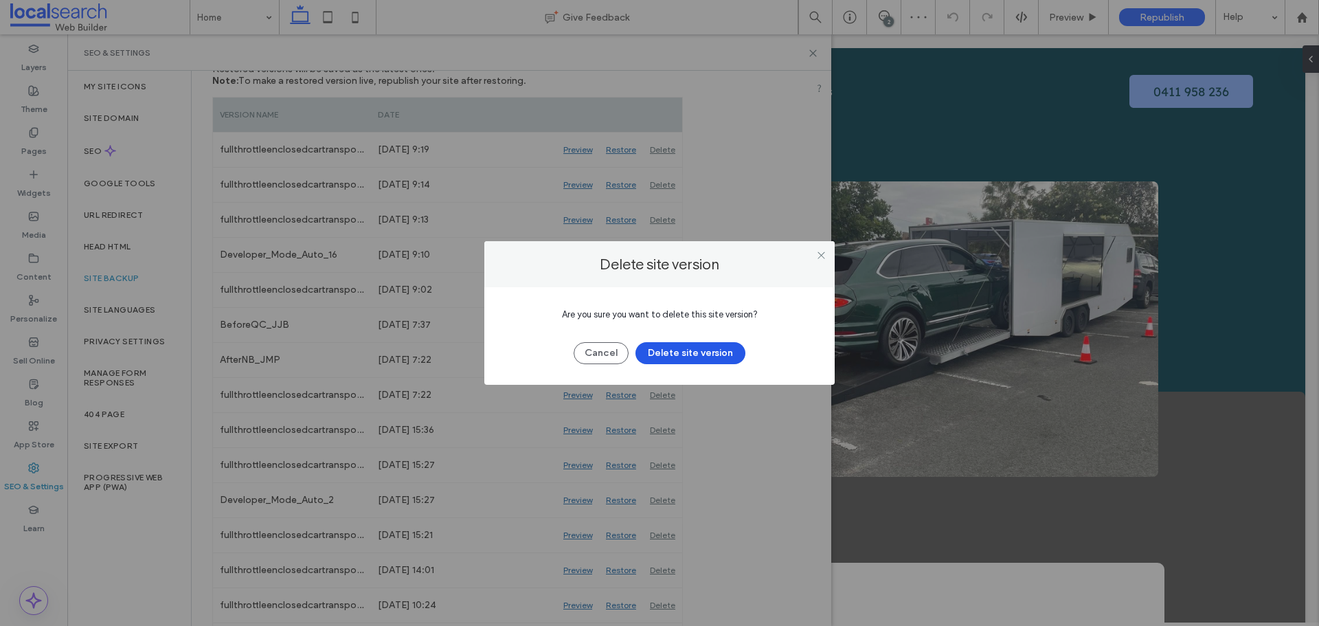
click at [663, 351] on button "Delete site version" at bounding box center [690, 353] width 110 height 22
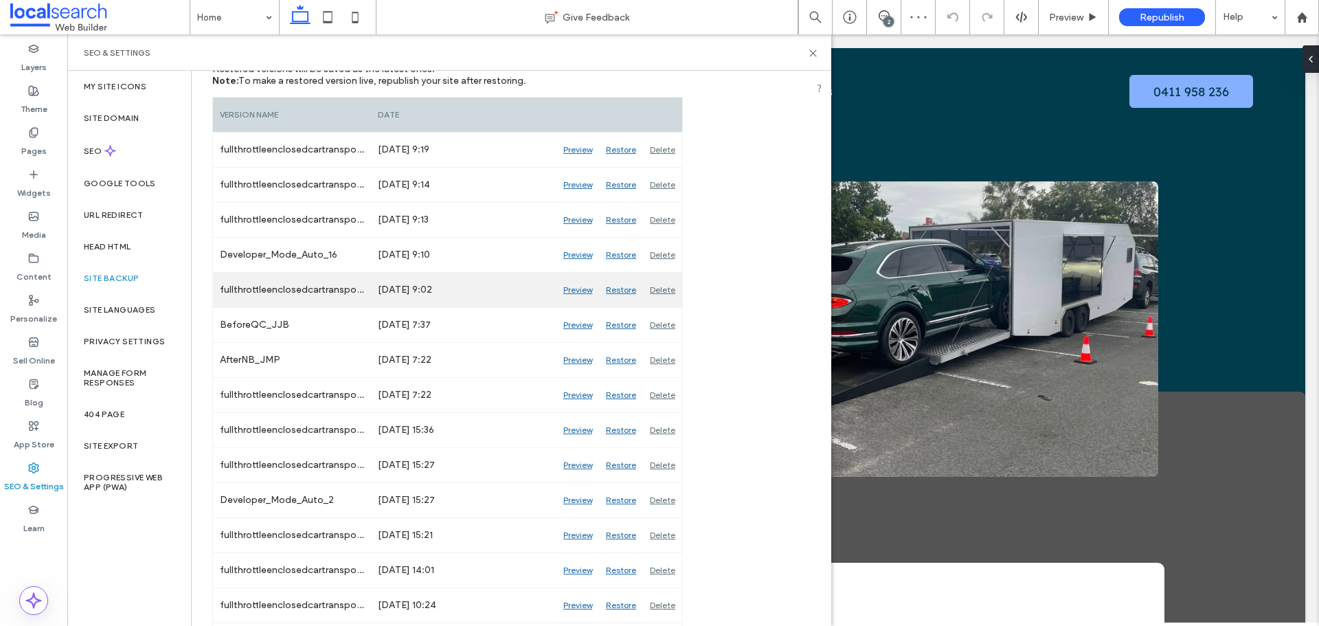
scroll to position [203, 0]
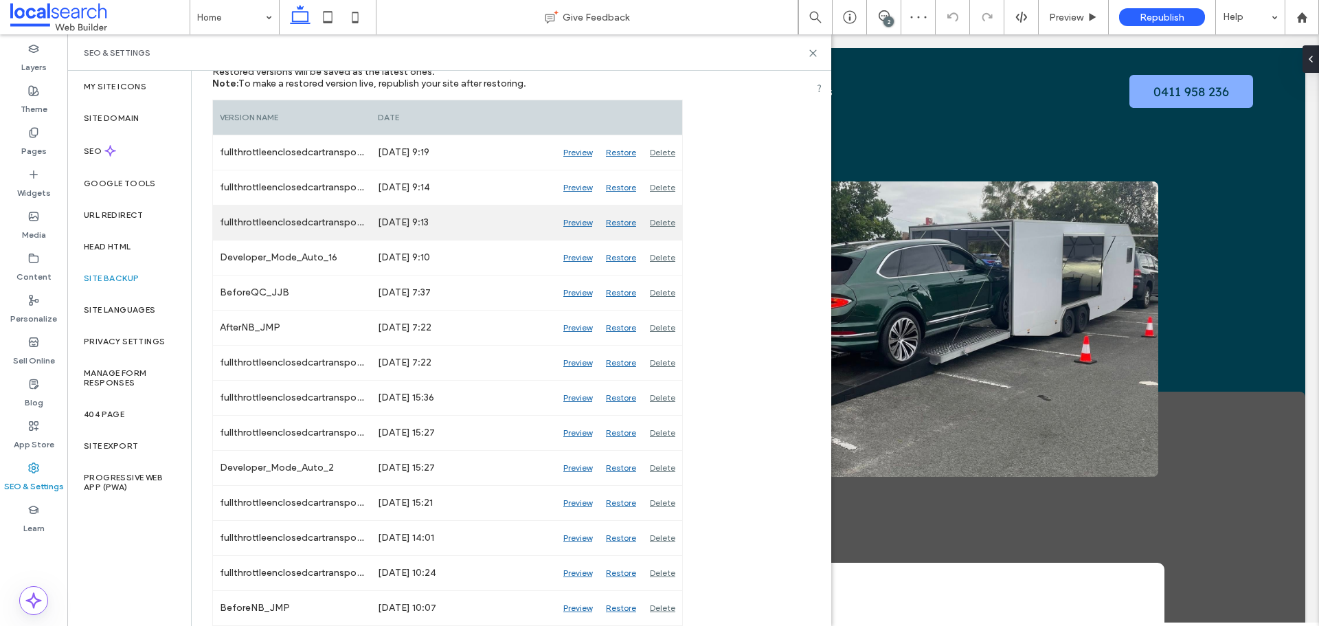
click at [663, 225] on div "Delete" at bounding box center [662, 222] width 39 height 34
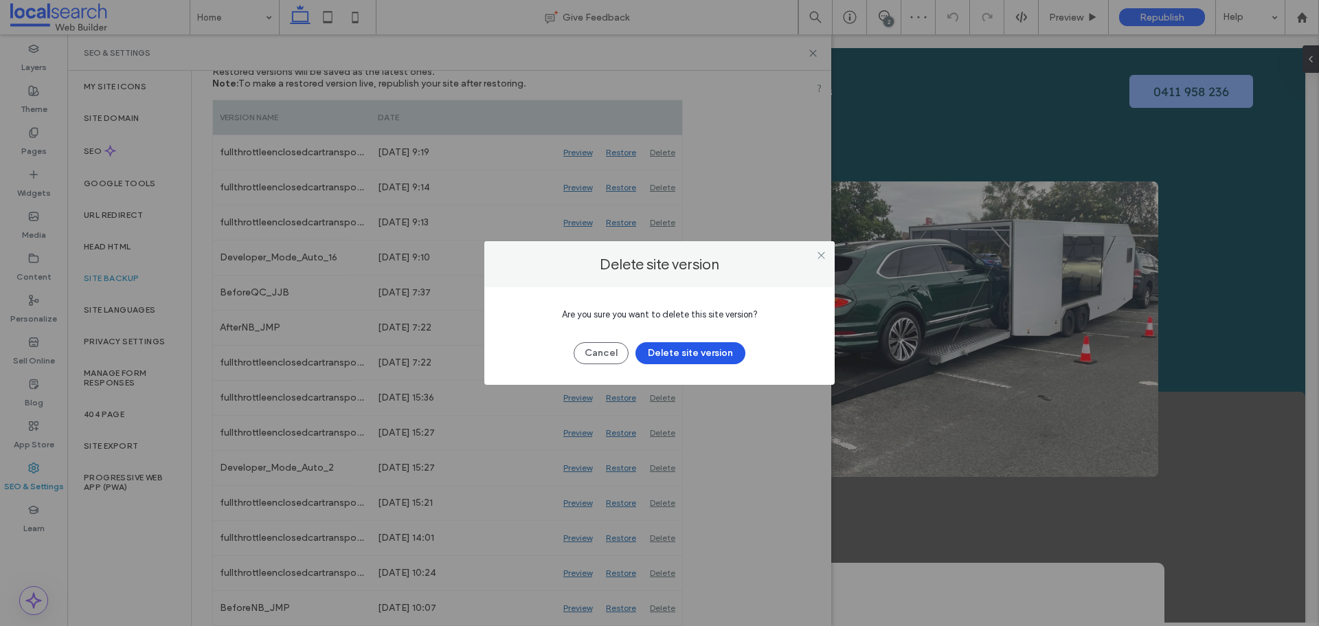
click at [662, 347] on button "Delete site version" at bounding box center [690, 353] width 110 height 22
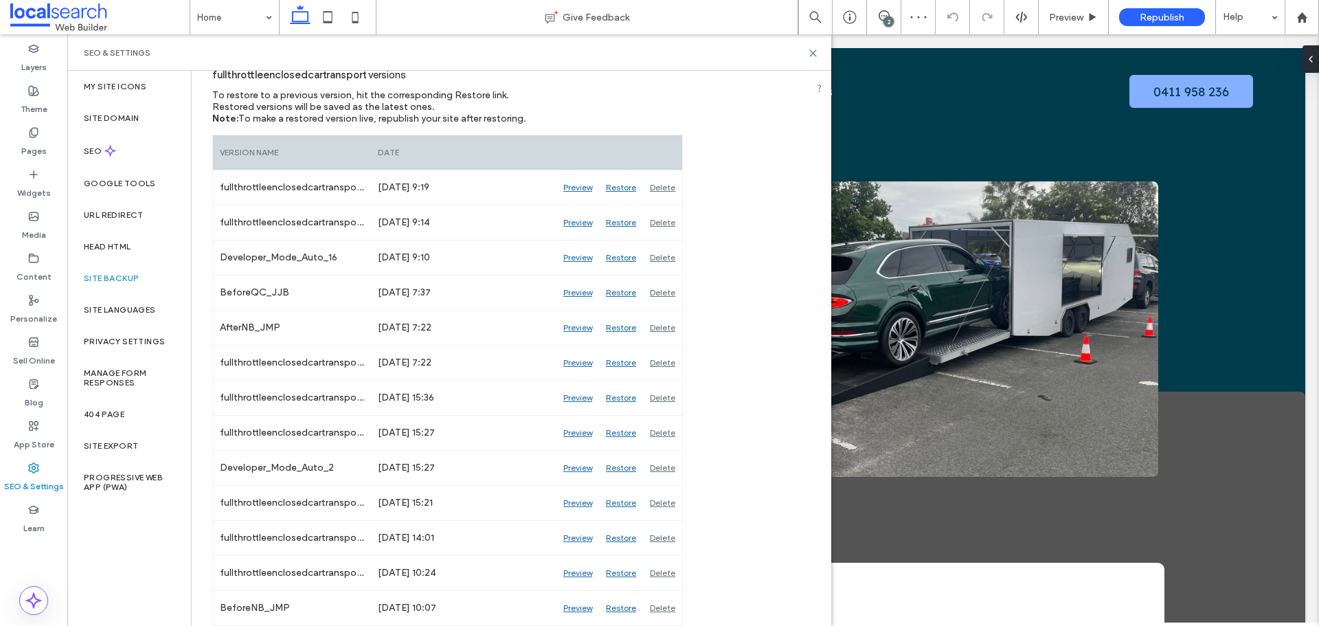
scroll to position [168, 0]
click at [654, 254] on div "Delete" at bounding box center [662, 257] width 39 height 34
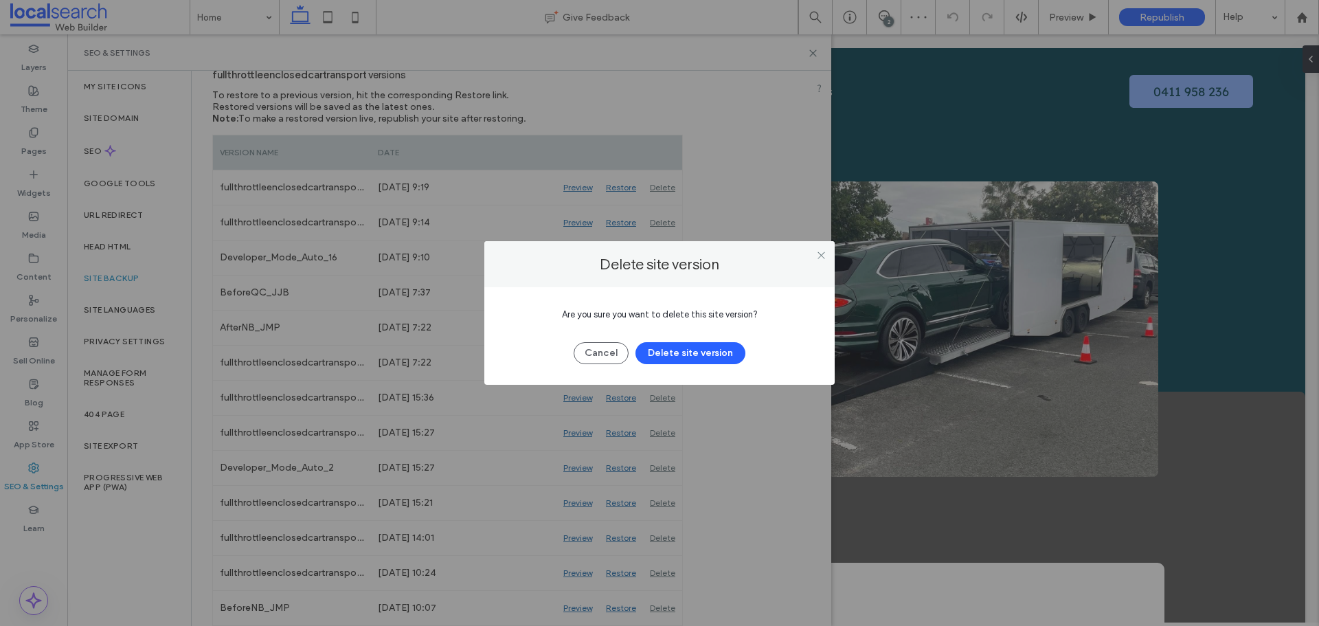
drag, startPoint x: 670, startPoint y: 345, endPoint x: 671, endPoint y: 332, distance: 13.1
click at [670, 346] on button "Delete site version" at bounding box center [690, 353] width 110 height 22
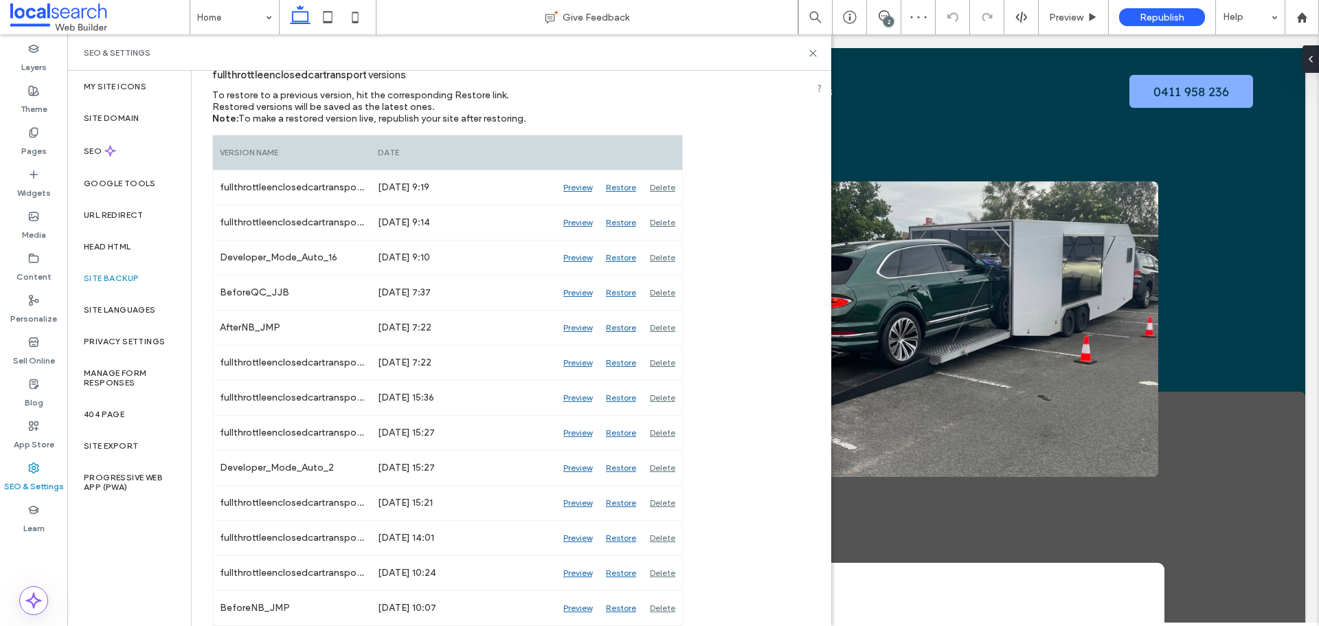
scroll to position [133, 0]
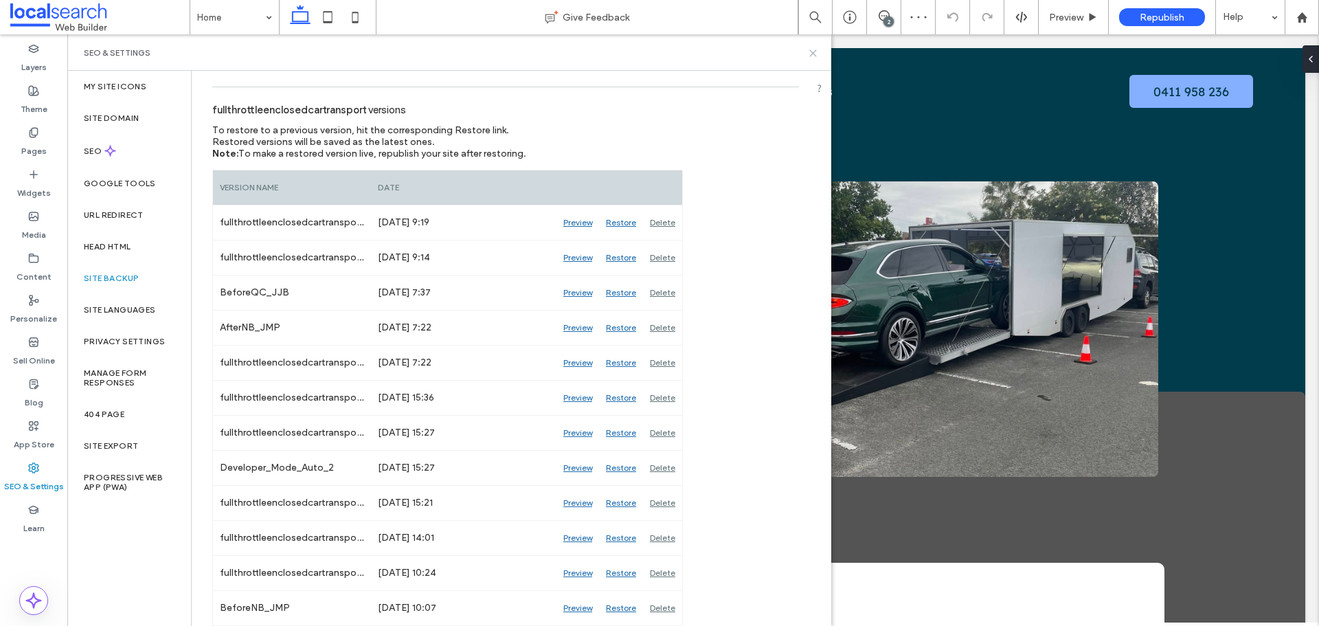
click at [815, 55] on use at bounding box center [813, 53] width 6 height 6
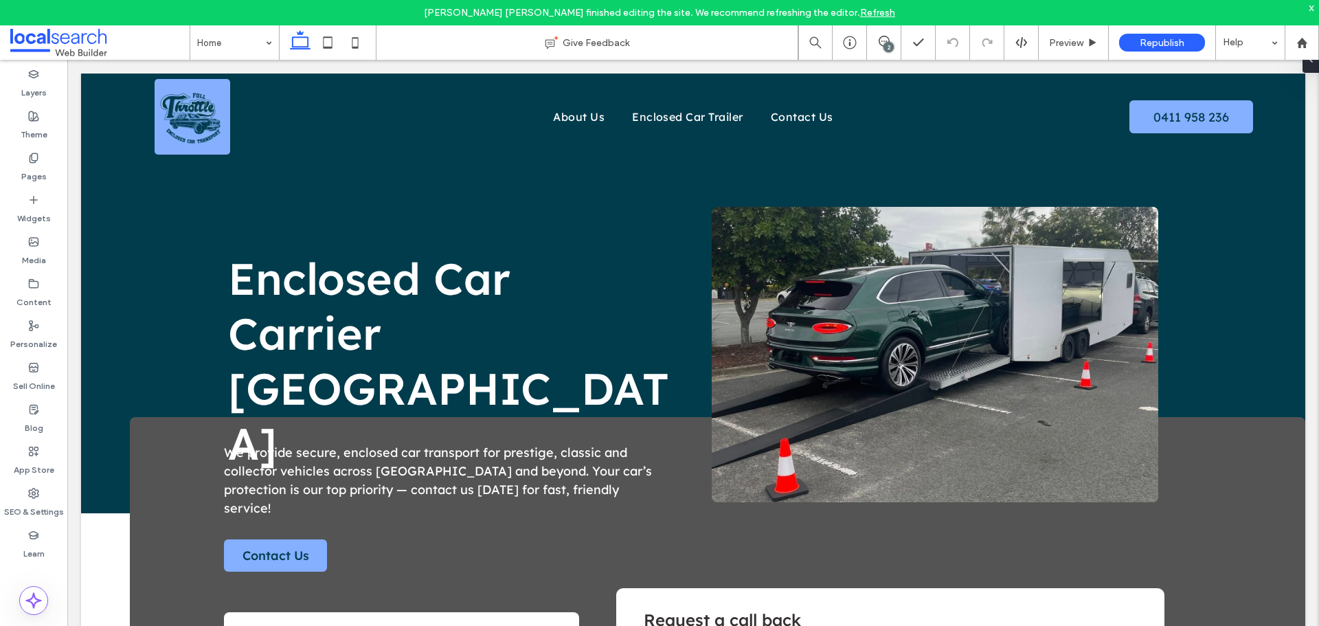
click at [1312, 12] on div "x" at bounding box center [1311, 7] width 6 height 12
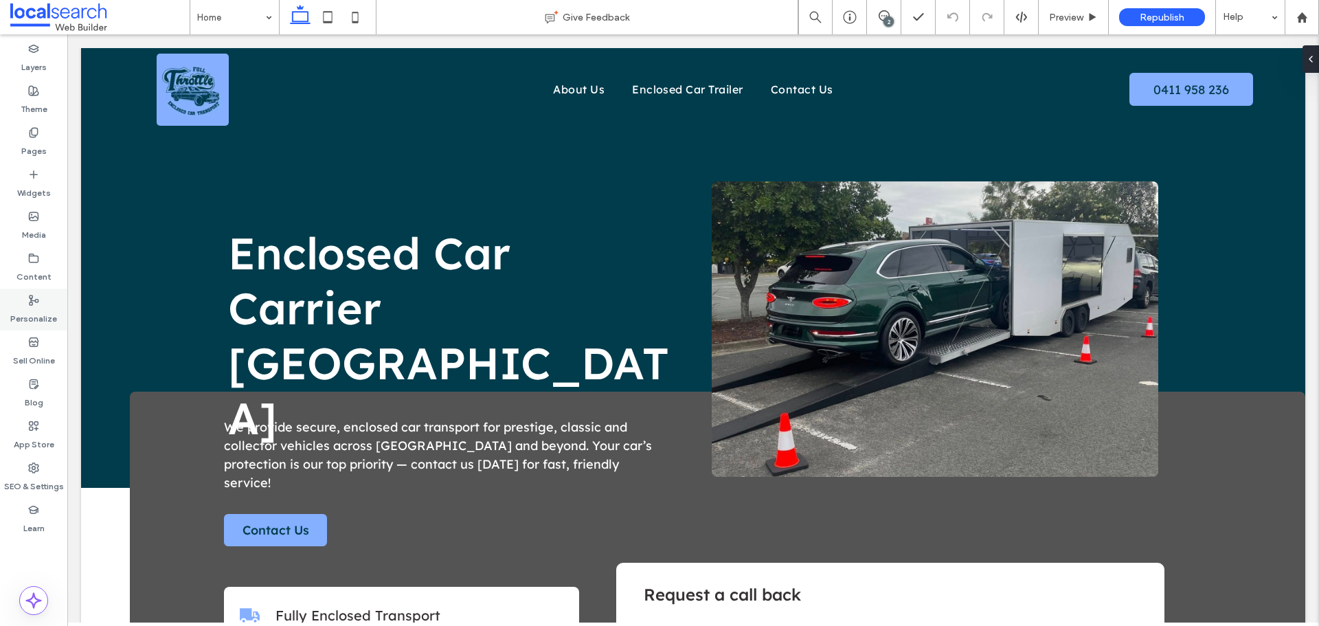
scroll to position [137, 0]
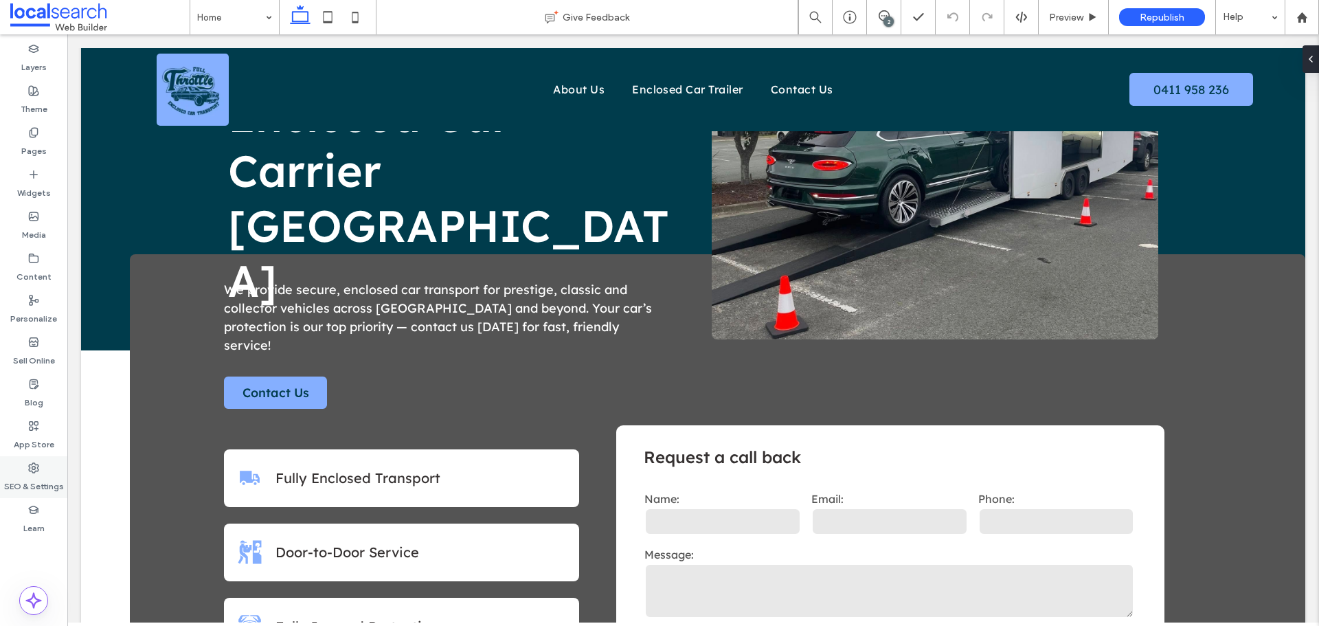
click at [14, 481] on label "SEO & Settings" at bounding box center [34, 482] width 60 height 19
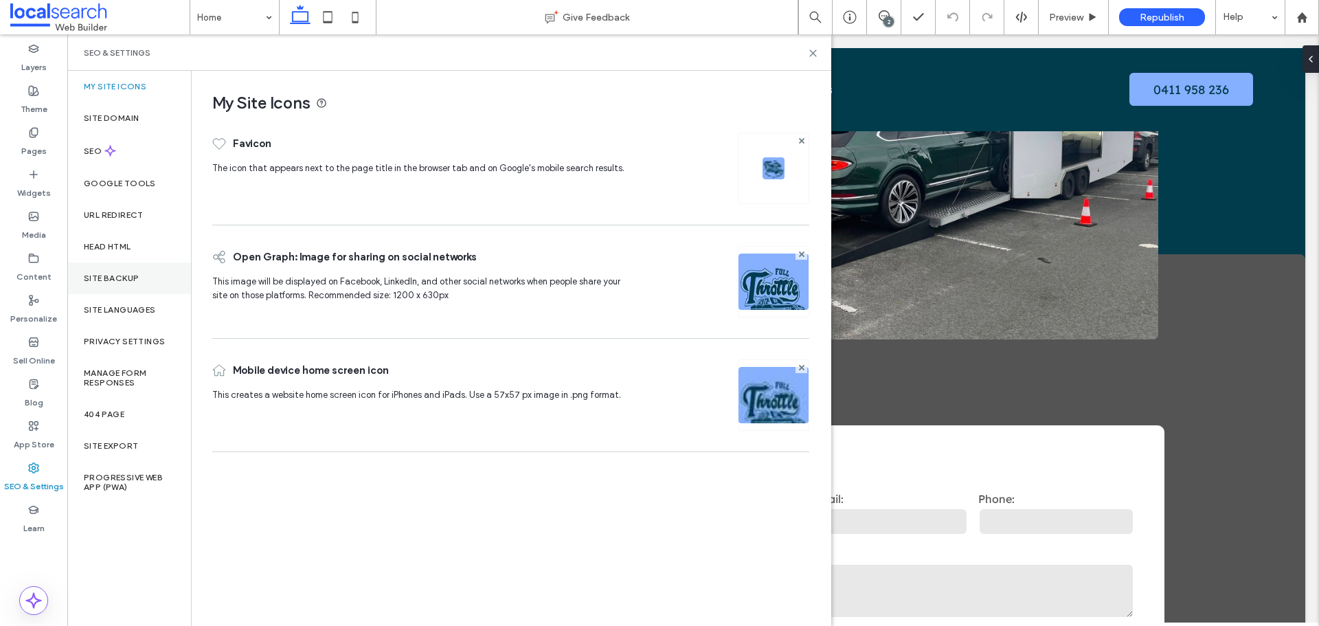
click at [128, 280] on label "Site Backup" at bounding box center [111, 278] width 55 height 10
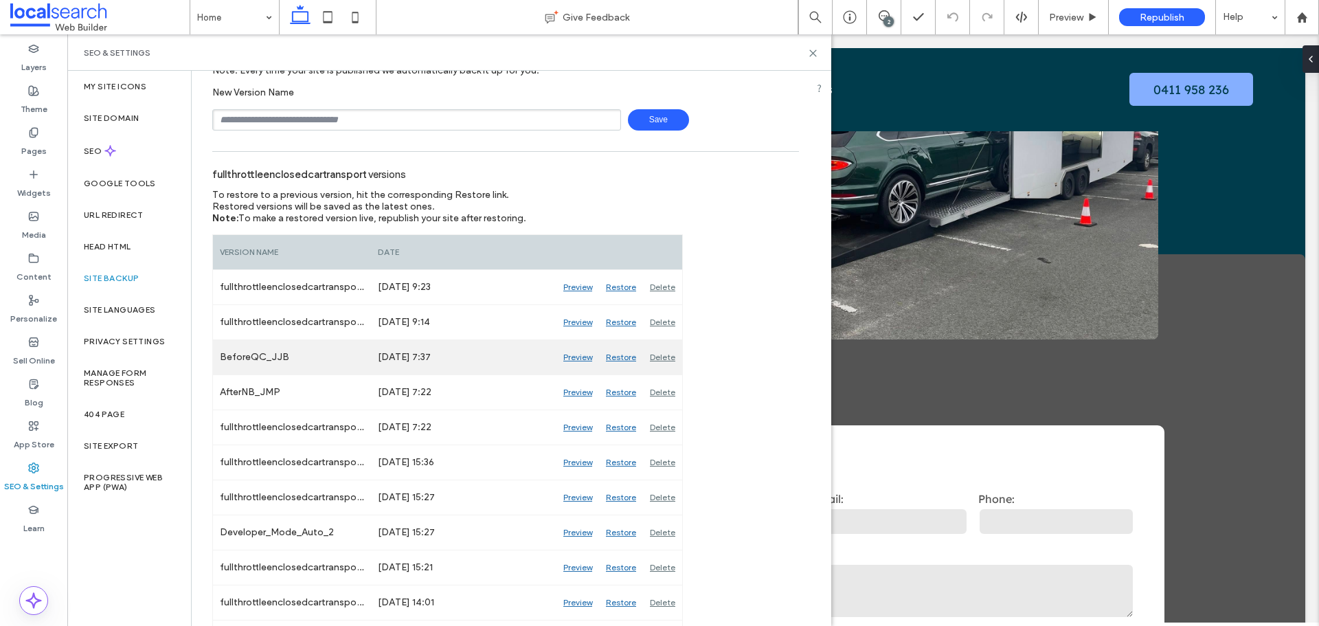
scroll to position [0, 0]
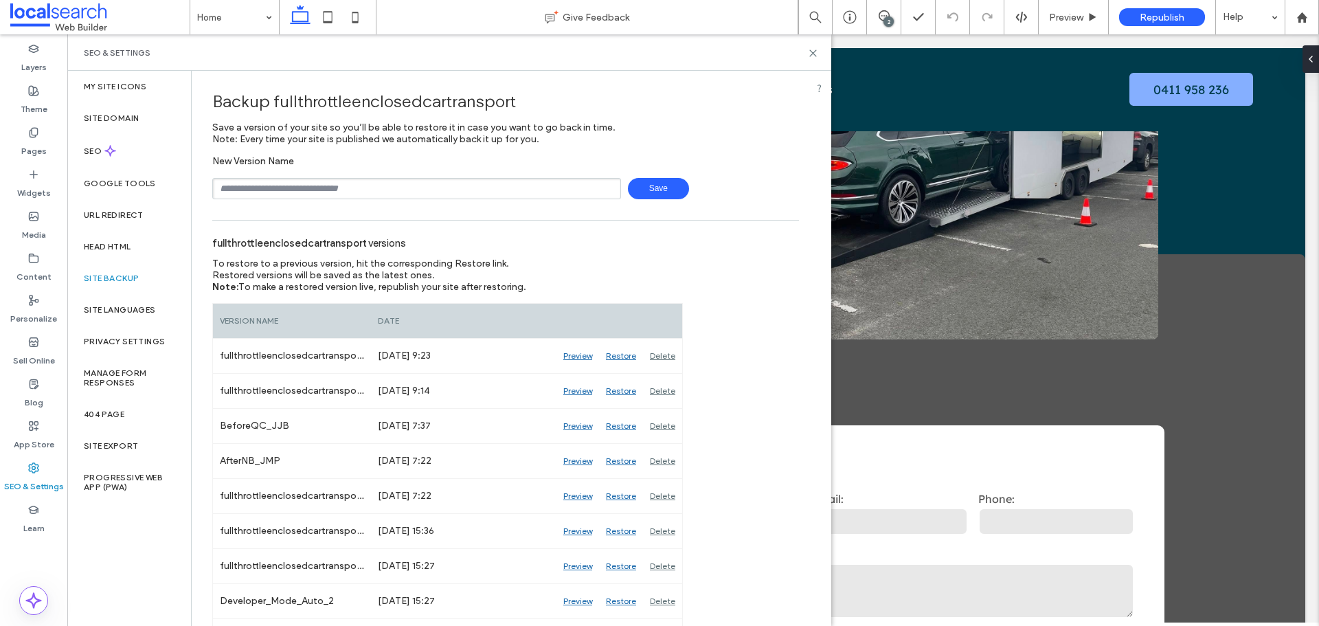
drag, startPoint x: 285, startPoint y: 187, endPoint x: 291, endPoint y: 199, distance: 13.2
click at [285, 187] on input "text" at bounding box center [416, 188] width 409 height 21
type input "**********"
click at [690, 178] on div "**********" at bounding box center [505, 188] width 586 height 21
click at [676, 189] on span "Save" at bounding box center [658, 188] width 61 height 21
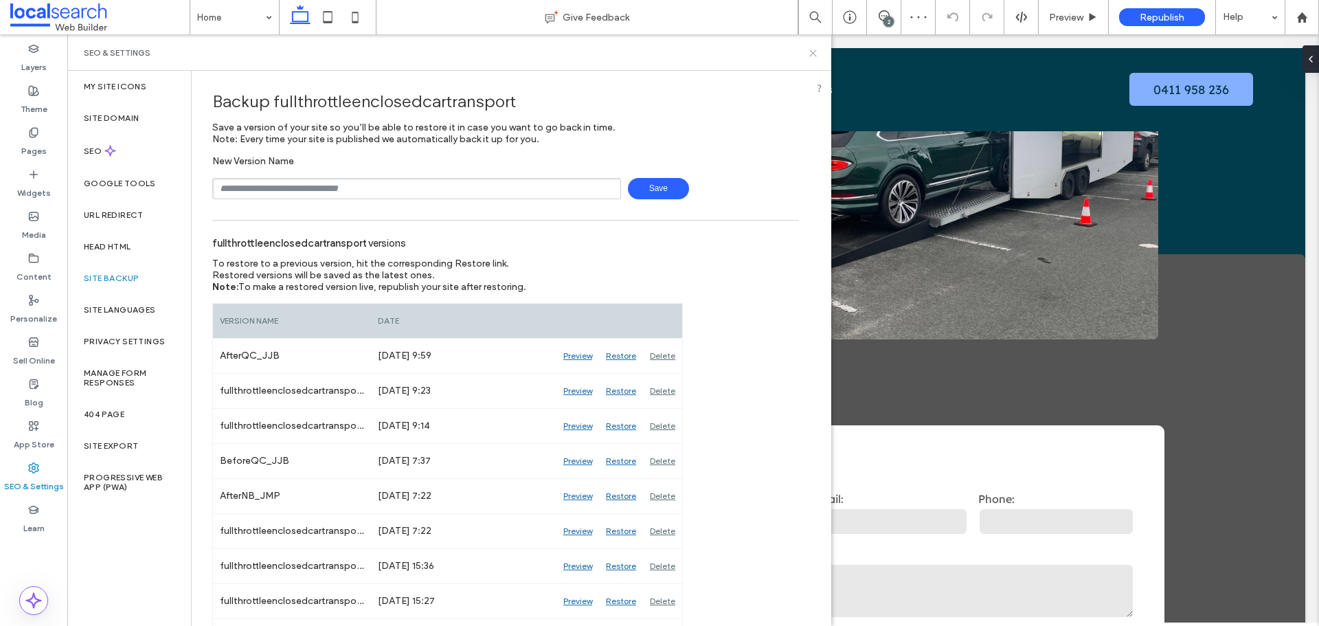
click at [811, 54] on icon at bounding box center [813, 53] width 10 height 10
